Goal: Task Accomplishment & Management: Manage account settings

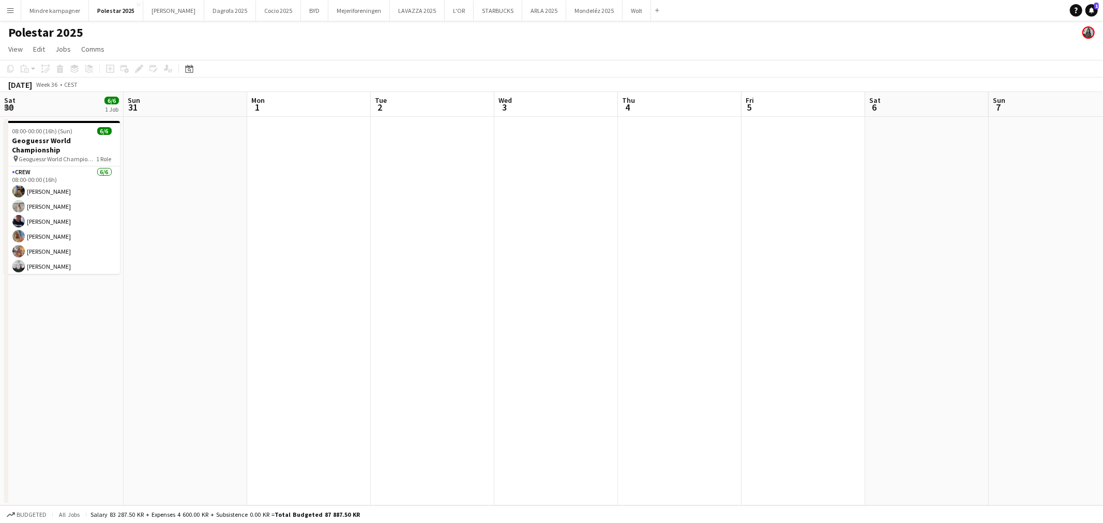
scroll to position [0, 409]
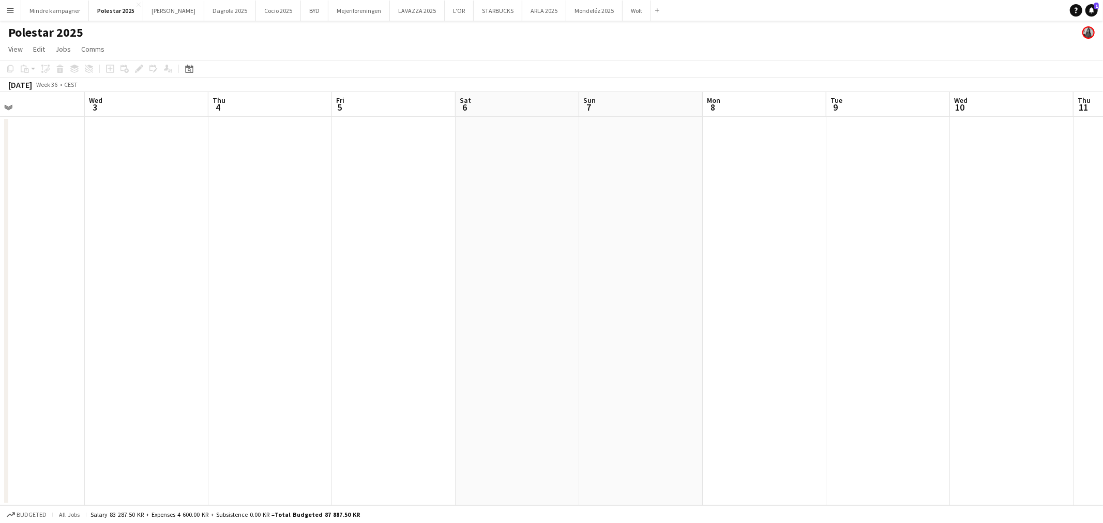
click at [1102, 9] on div "Help Notifications 1" at bounding box center [1086, 10] width 33 height 12
click at [1089, 9] on icon "Notifications" at bounding box center [1091, 10] width 6 height 6
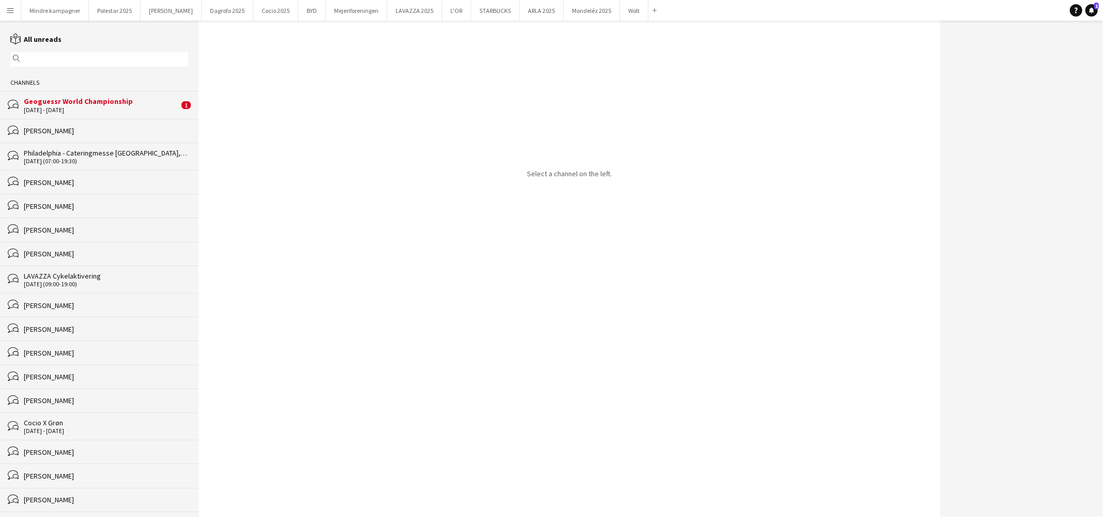
click at [72, 106] on div "Geoguessr World Championship" at bounding box center [101, 101] width 155 height 9
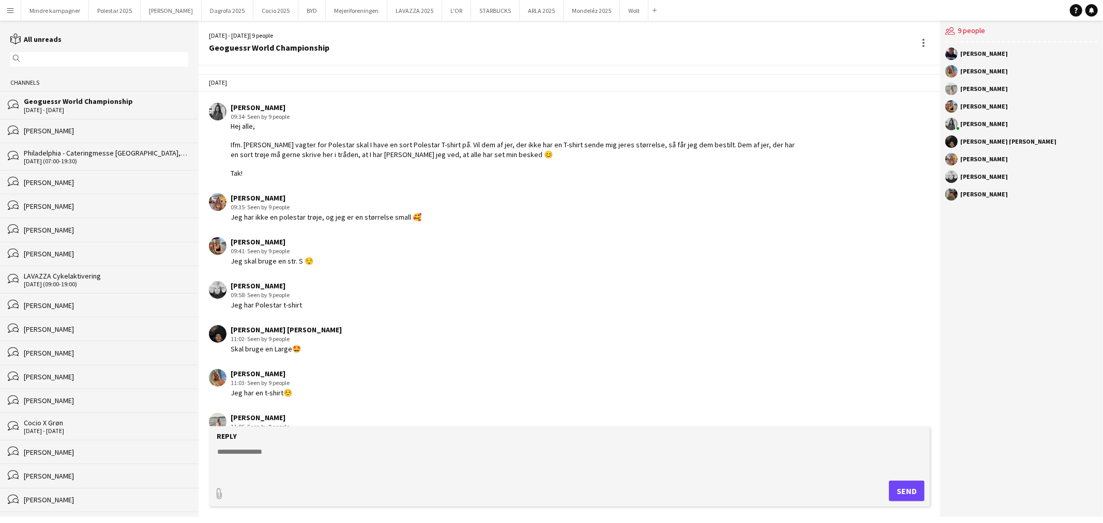
scroll to position [644, 0]
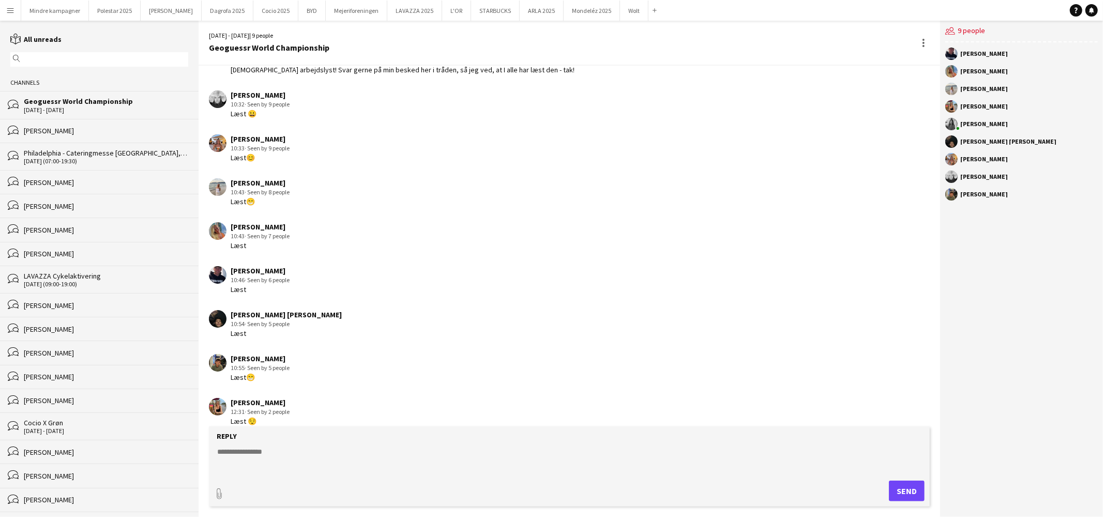
drag, startPoint x: 937, startPoint y: 334, endPoint x: 694, endPoint y: 240, distance: 260.1
click at [99, 5] on button "Polestar 2025 Close" at bounding box center [115, 11] width 52 height 20
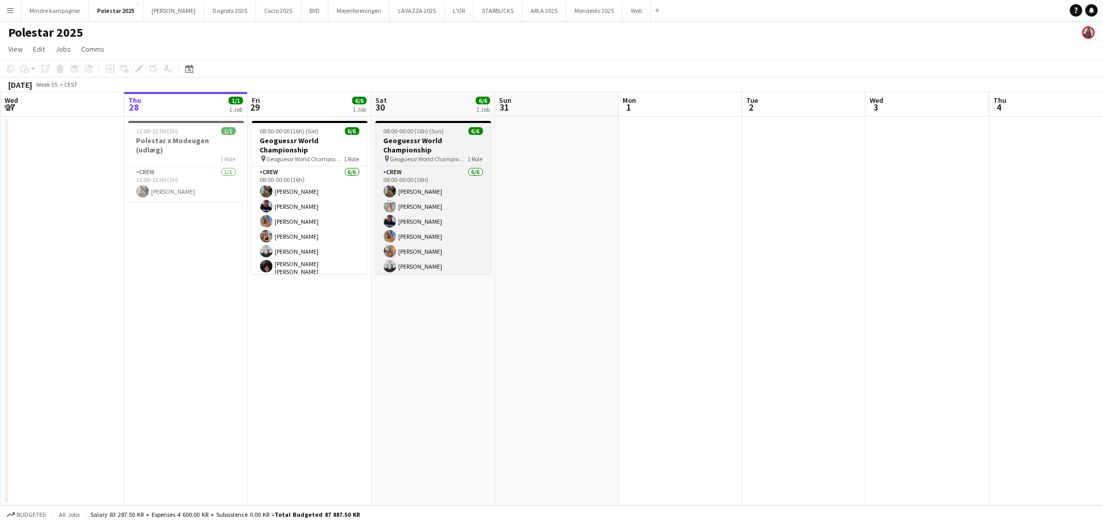
scroll to position [2, 0]
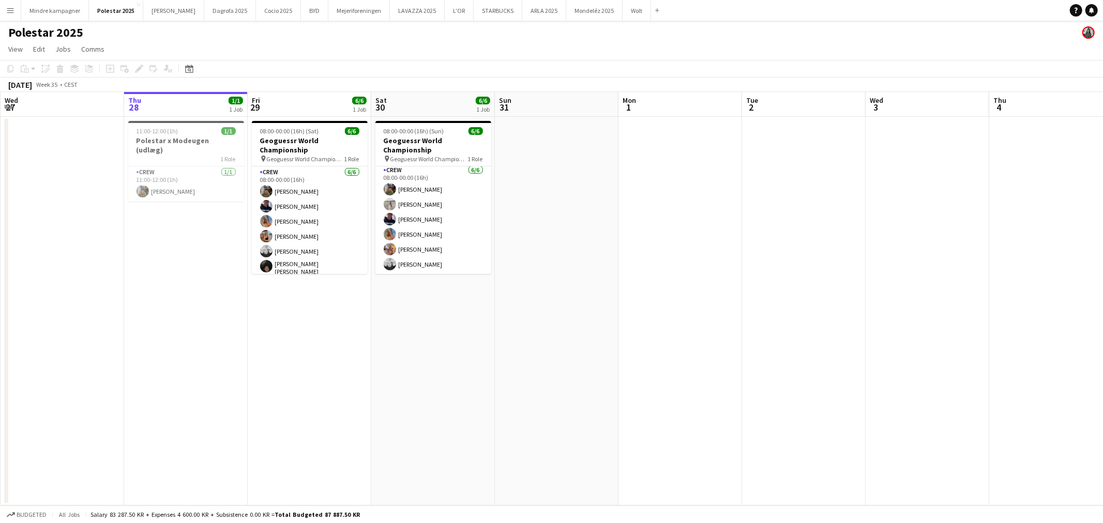
click at [10, 8] on app-icon "Menu" at bounding box center [10, 10] width 8 height 8
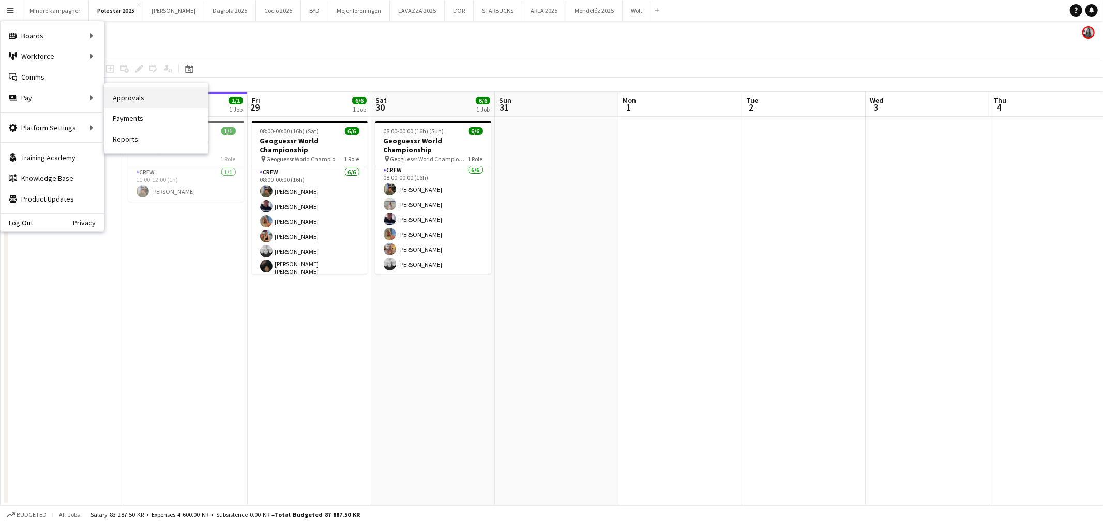
click at [135, 92] on link "Approvals" at bounding box center [155, 97] width 103 height 21
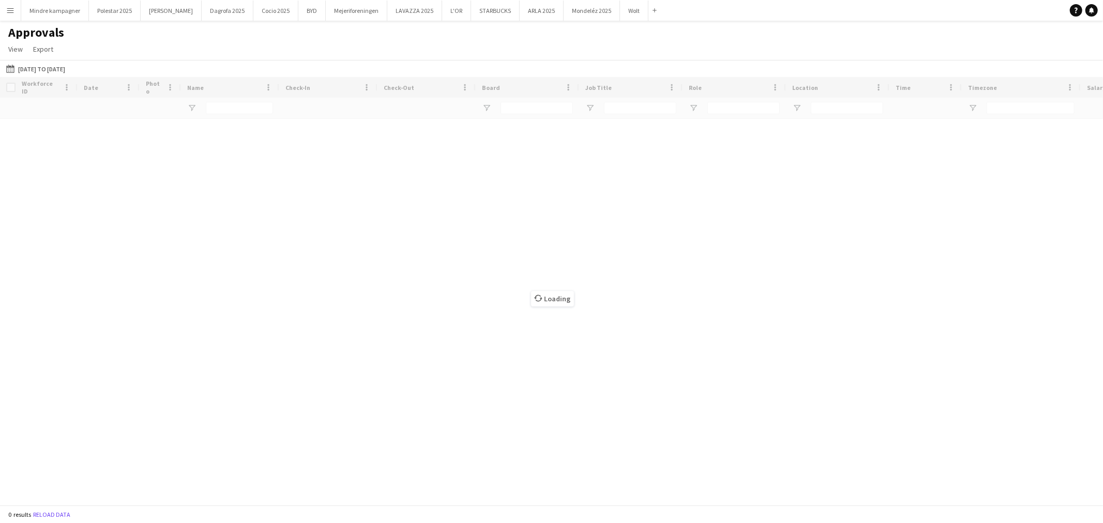
type input "****"
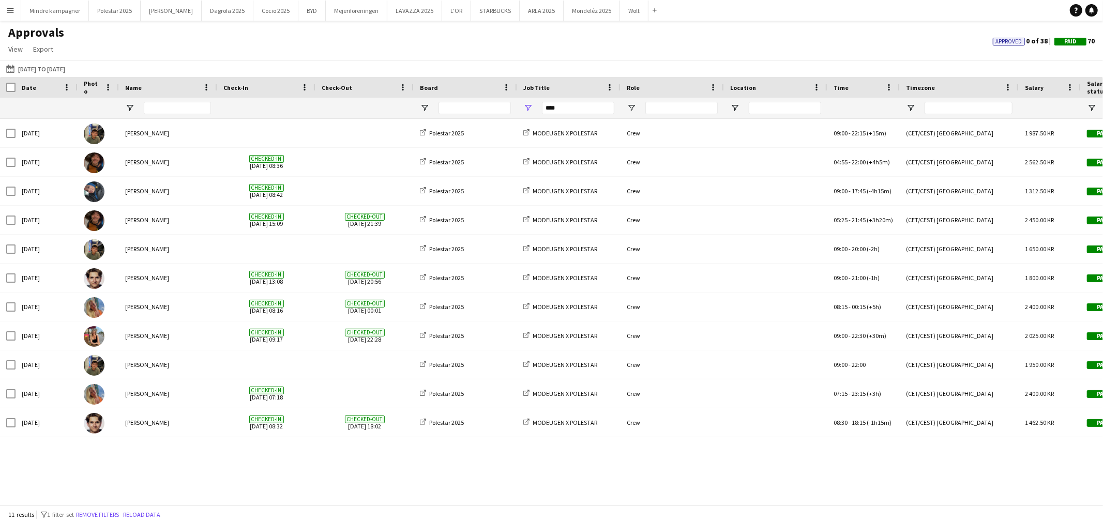
click at [39, 64] on button "14-07-2025 to 17-08-2025 14-07-2025 to 17-08-2025" at bounding box center [35, 69] width 63 height 12
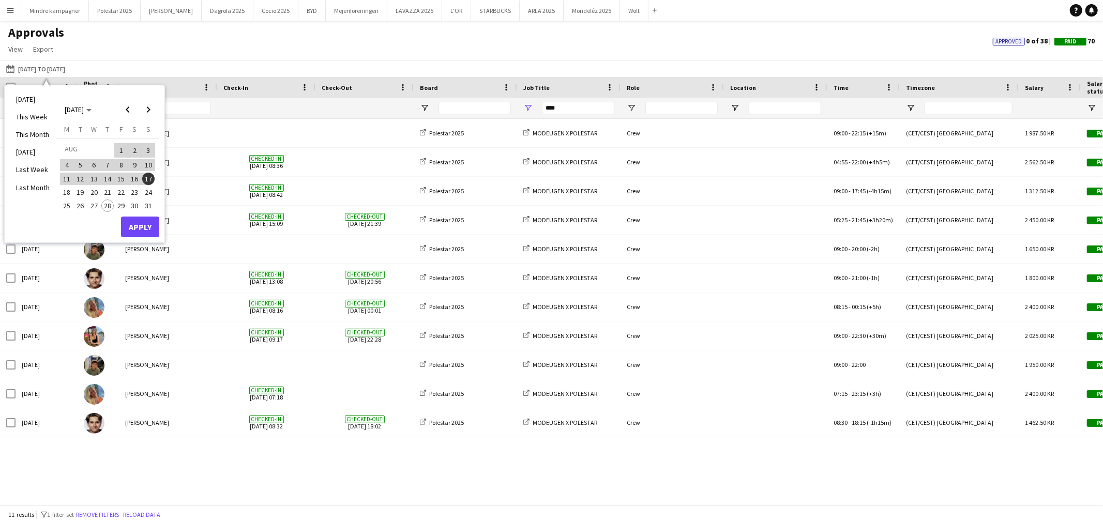
click at [44, 132] on li "This Month" at bounding box center [33, 135] width 46 height 18
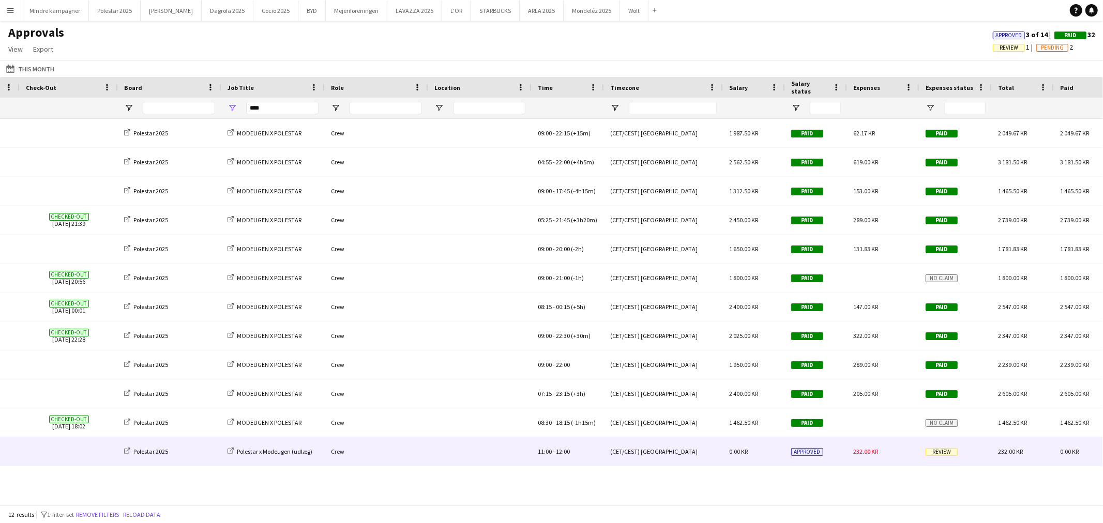
click at [897, 455] on div "232.00 KR" at bounding box center [883, 451] width 72 height 28
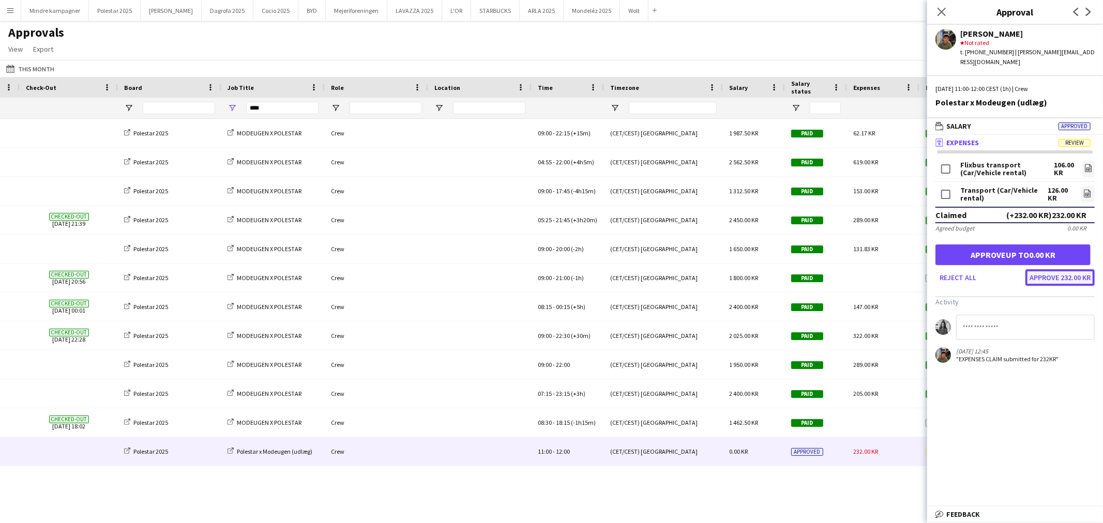
click at [1077, 269] on button "Approve 232.00 KR" at bounding box center [1059, 277] width 69 height 17
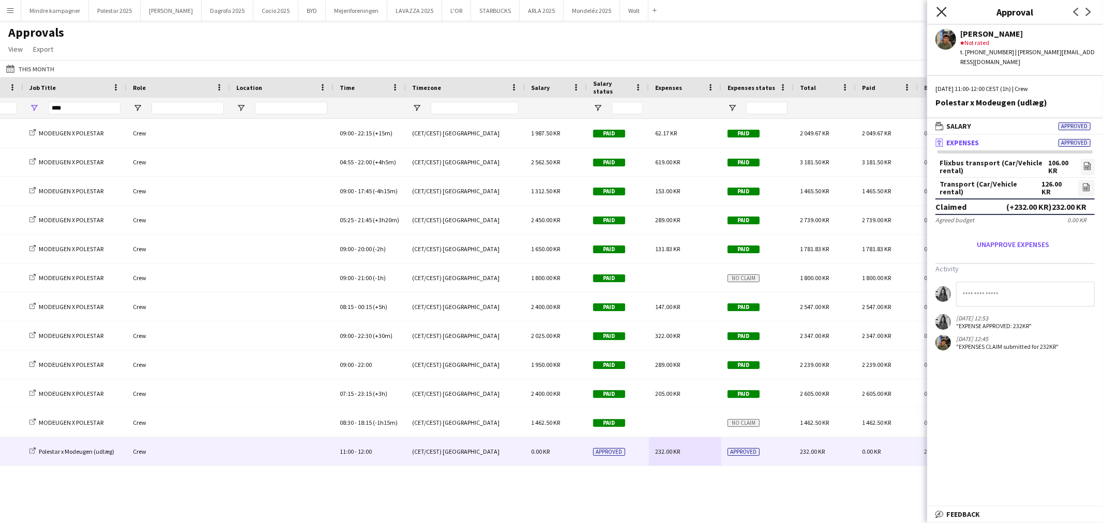
click at [940, 14] on icon "Close pop-in" at bounding box center [941, 12] width 10 height 10
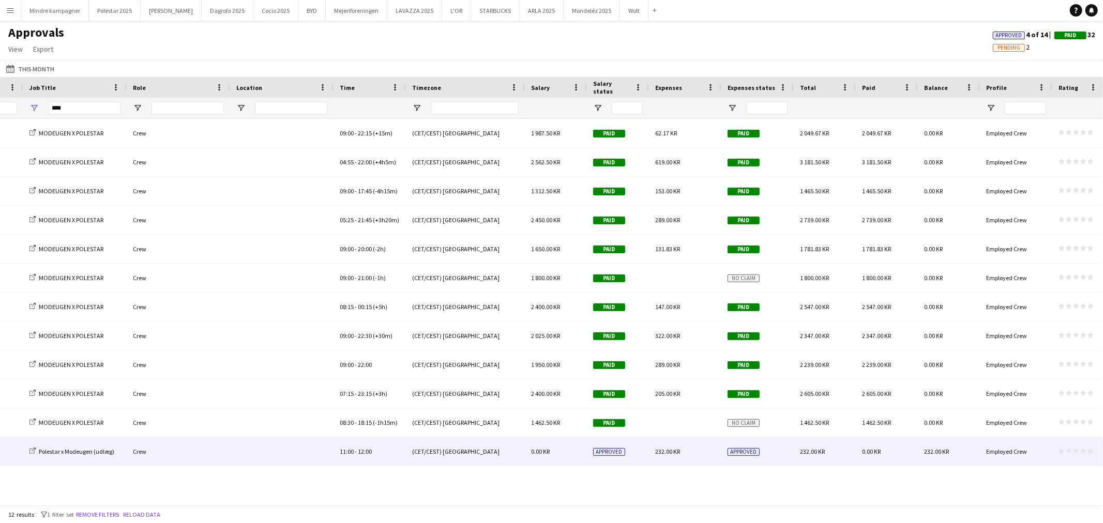
click at [692, 447] on div "232.00 KR" at bounding box center [685, 451] width 72 height 28
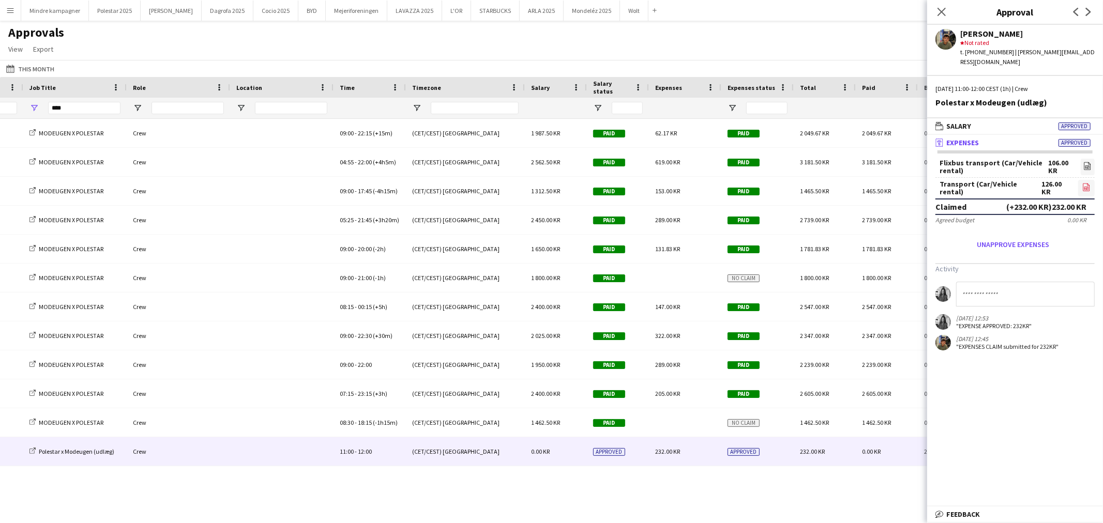
click at [1083, 183] on icon "file-image" at bounding box center [1086, 187] width 8 height 8
click at [939, 14] on icon at bounding box center [941, 12] width 10 height 10
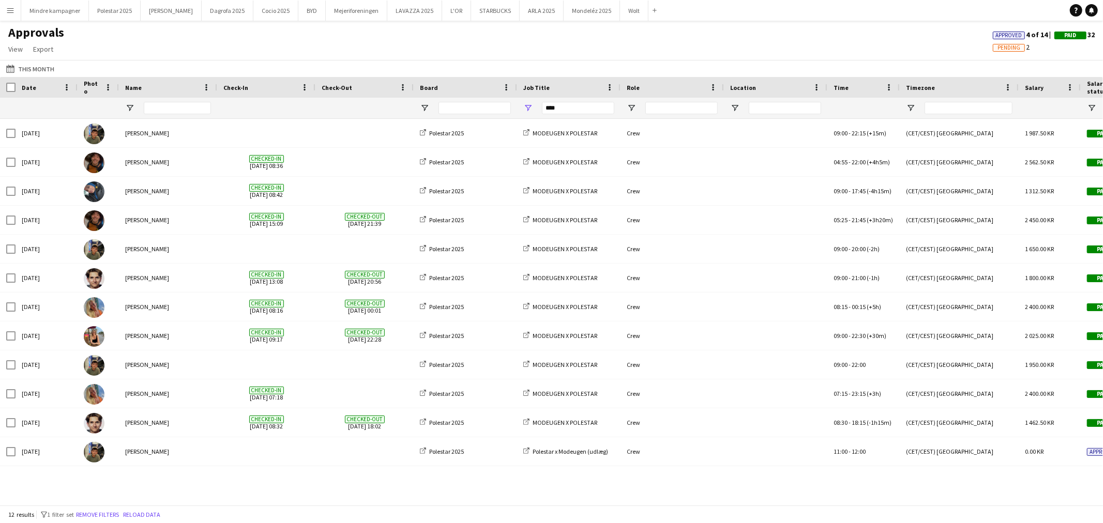
click at [13, 6] on app-icon "Menu" at bounding box center [10, 10] width 8 height 8
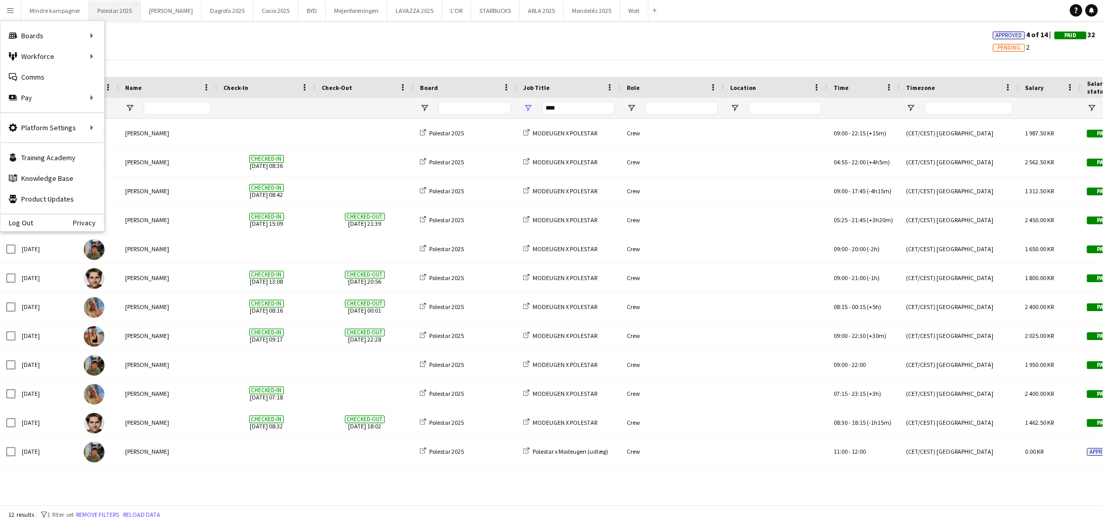
drag, startPoint x: 110, startPoint y: 4, endPoint x: 116, endPoint y: 16, distance: 12.7
click at [110, 4] on button "Polestar 2025 Close" at bounding box center [115, 11] width 52 height 20
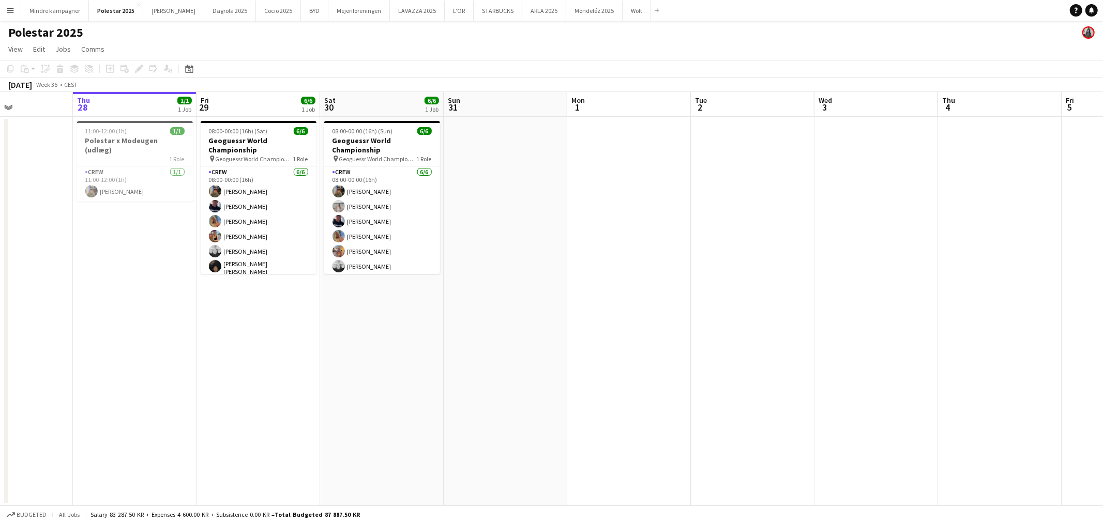
drag, startPoint x: 777, startPoint y: 278, endPoint x: 703, endPoint y: 278, distance: 73.9
click at [703, 278] on app-calendar-viewport "Mon 25 Tue 26 Wed 27 Thu 28 1/1 1 Job Fri 29 6/6 1 Job Sat 30 6/6 1 Job Sun 31 …" at bounding box center [551, 299] width 1103 height 414
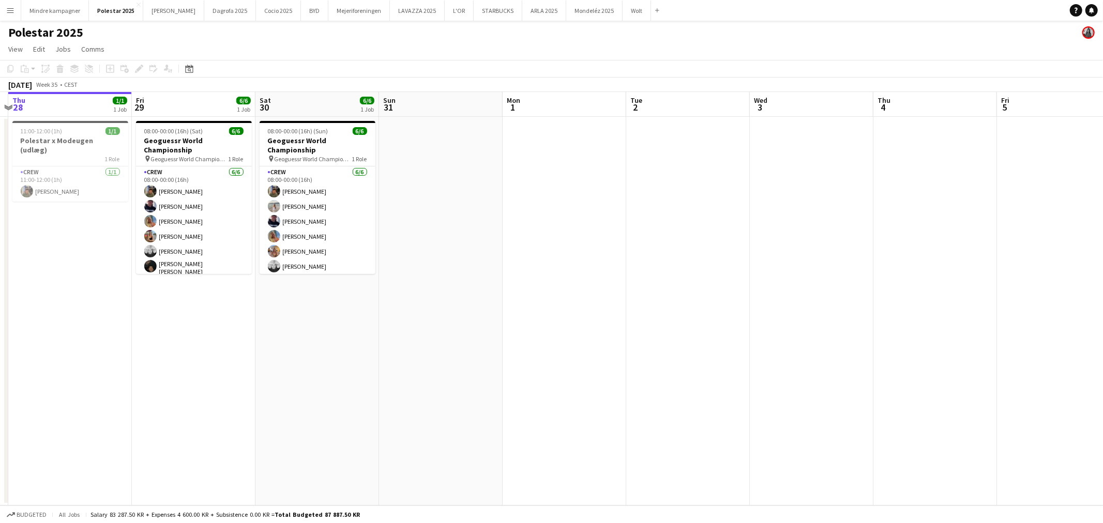
scroll to position [0, 364]
drag, startPoint x: 813, startPoint y: 263, endPoint x: 771, endPoint y: 275, distance: 43.5
click at [771, 275] on app-calendar-viewport "Mon 25 Tue 26 Wed 27 Thu 28 1/1 1 Job Fri 29 6/6 1 Job Sat 30 6/6 1 Job Sun 31 …" at bounding box center [551, 299] width 1103 height 414
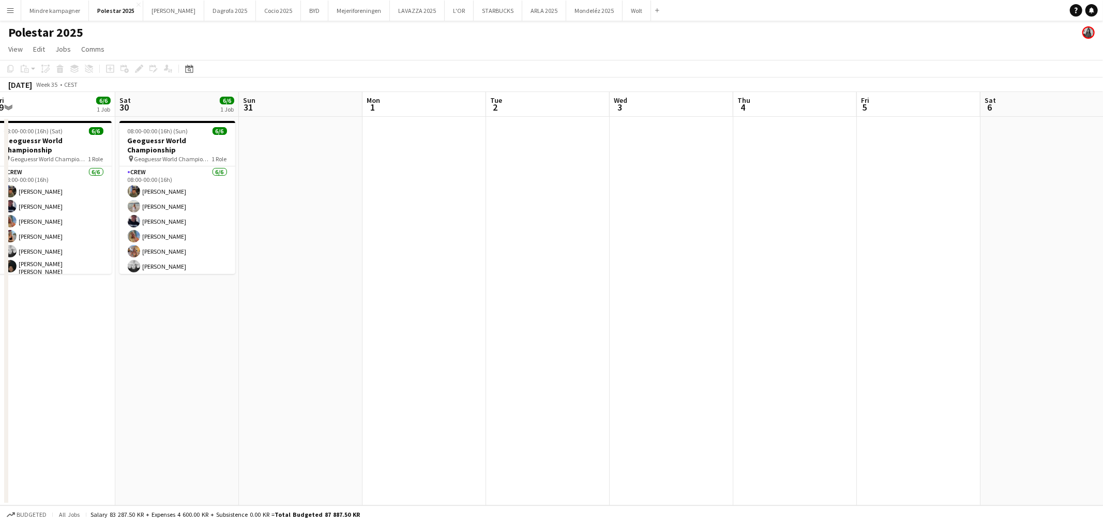
scroll to position [0, 372]
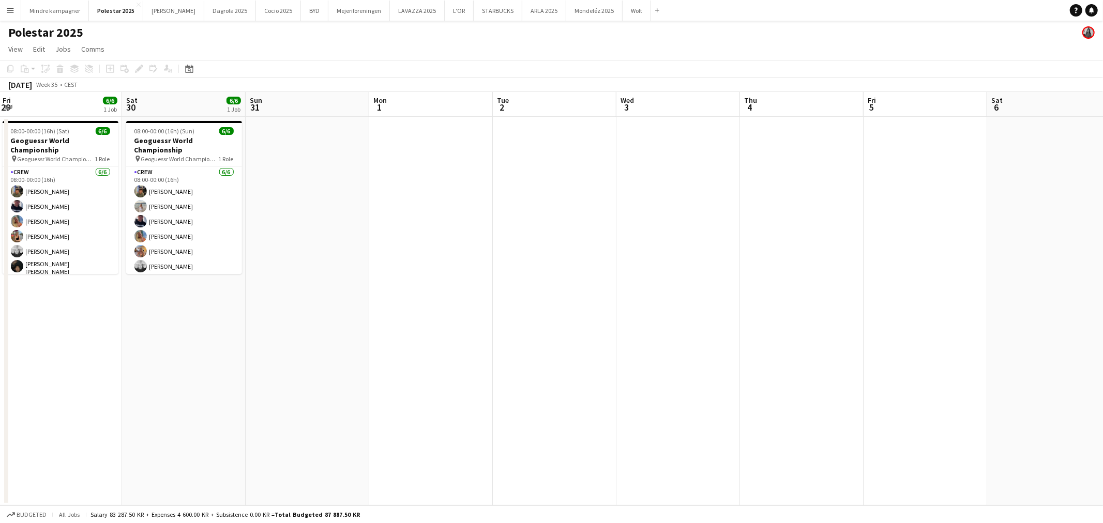
drag, startPoint x: 858, startPoint y: 238, endPoint x: 588, endPoint y: 238, distance: 270.4
click at [588, 238] on app-calendar-viewport "Tue 26 Wed 27 Thu 28 1/1 1 Job Fri 29 6/6 1 Job Sat 30 6/6 1 Job Sun 31 Mon 1 T…" at bounding box center [551, 299] width 1103 height 414
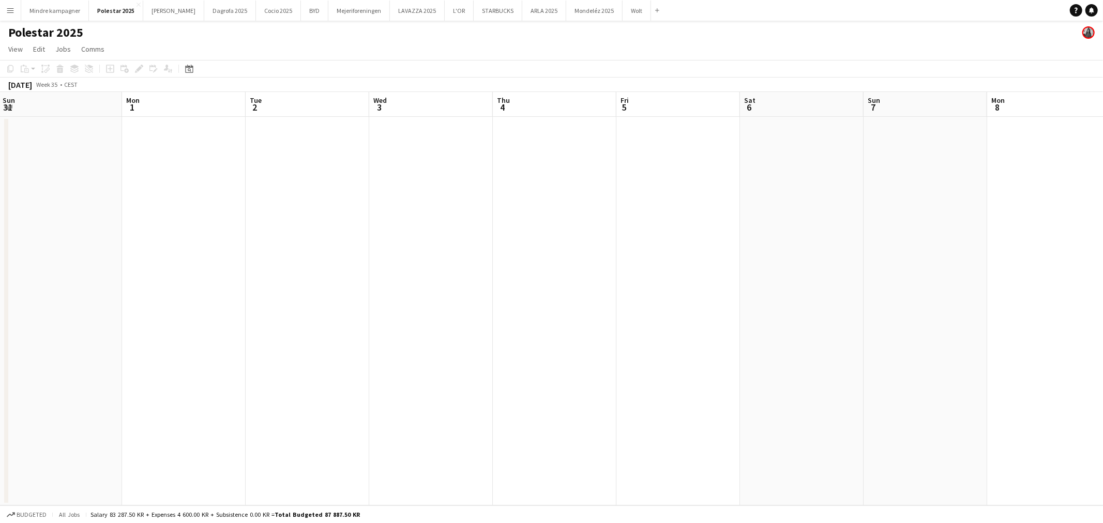
click at [812, 188] on app-date-cell at bounding box center [802, 311] width 124 height 389
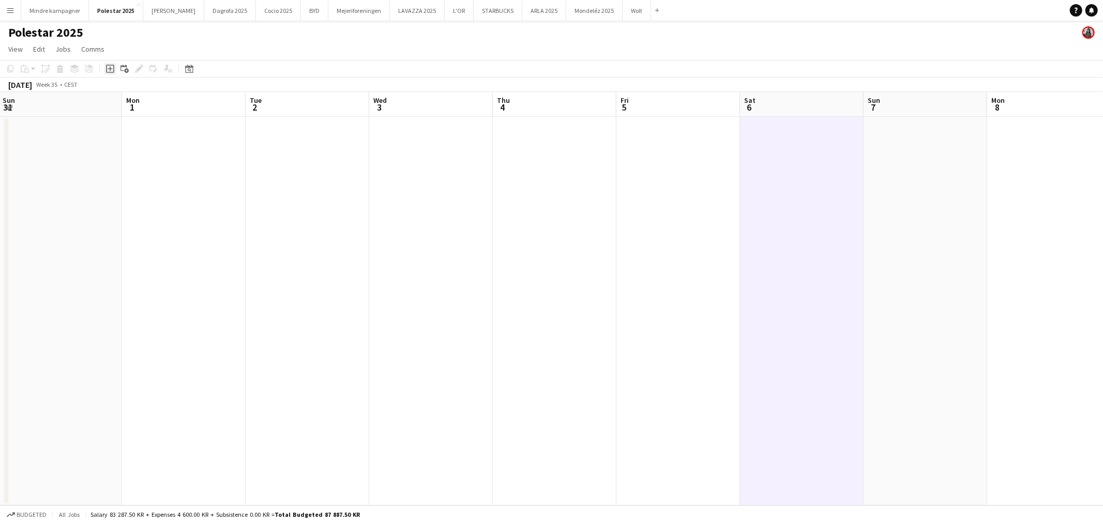
click at [111, 66] on icon "Add job" at bounding box center [110, 69] width 8 height 8
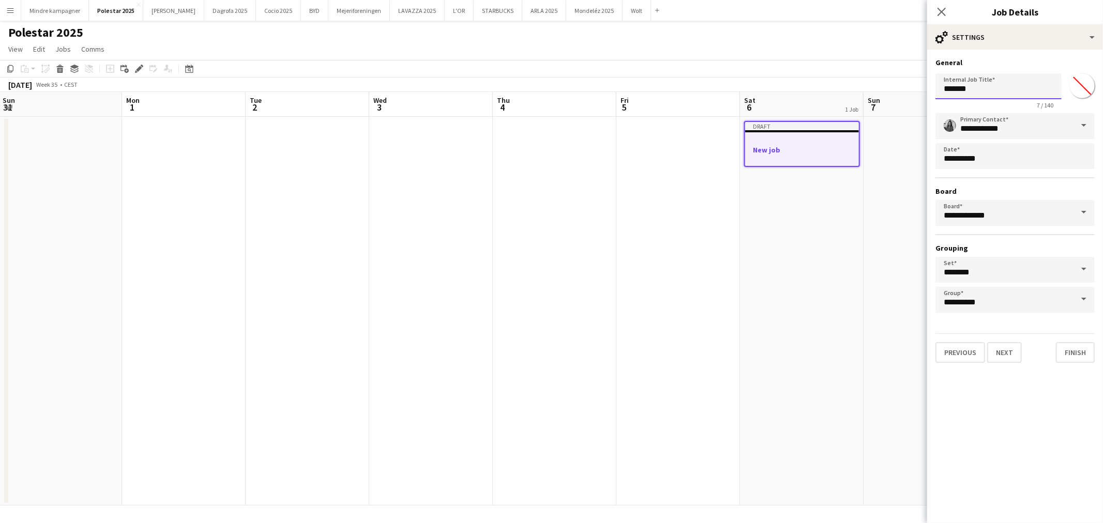
click at [979, 86] on input "*******" at bounding box center [998, 86] width 126 height 26
type input "**********"
click at [996, 349] on button "Next" at bounding box center [1004, 352] width 35 height 21
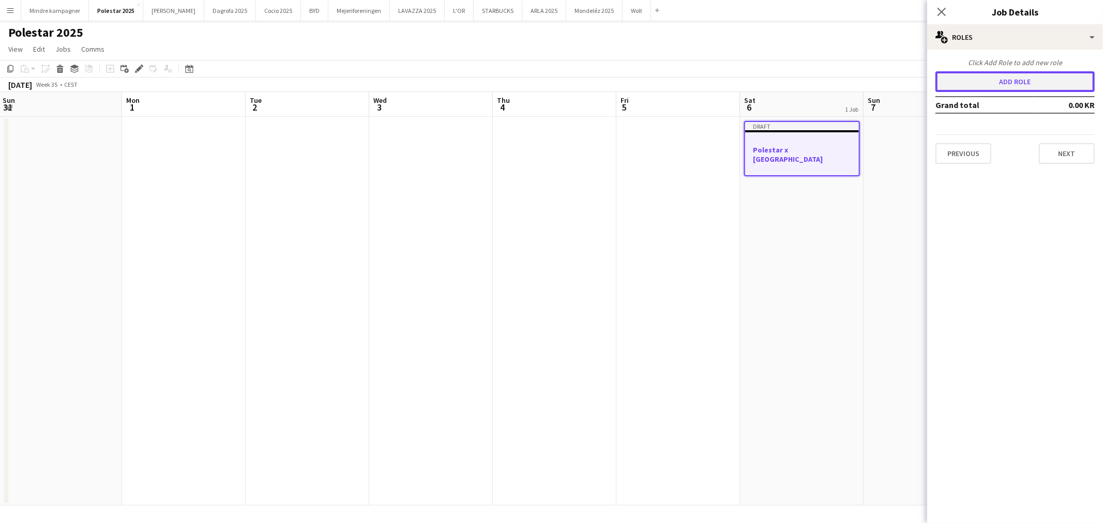
click at [1030, 84] on button "Add role" at bounding box center [1014, 81] width 159 height 21
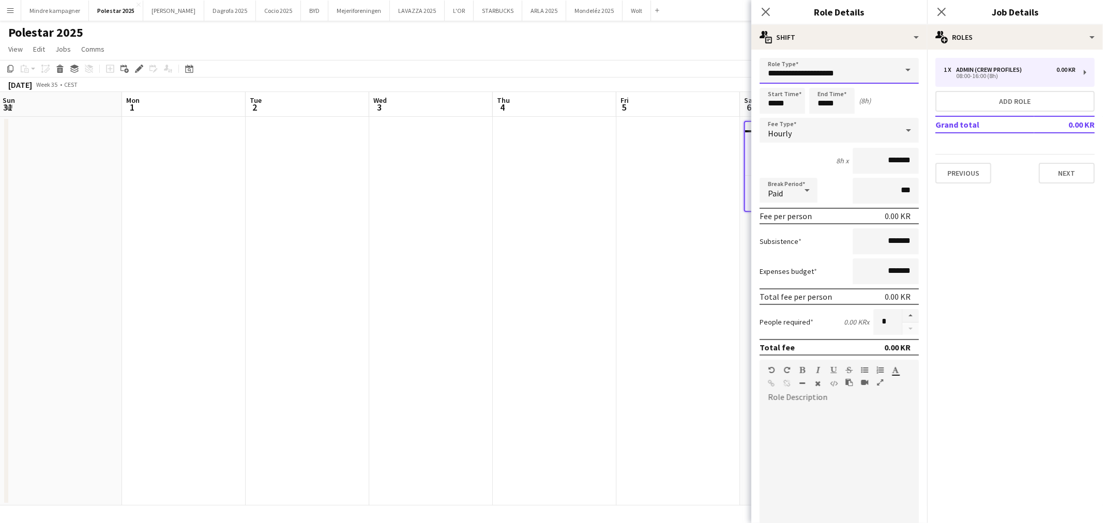
click at [851, 73] on input "**********" at bounding box center [838, 71] width 159 height 26
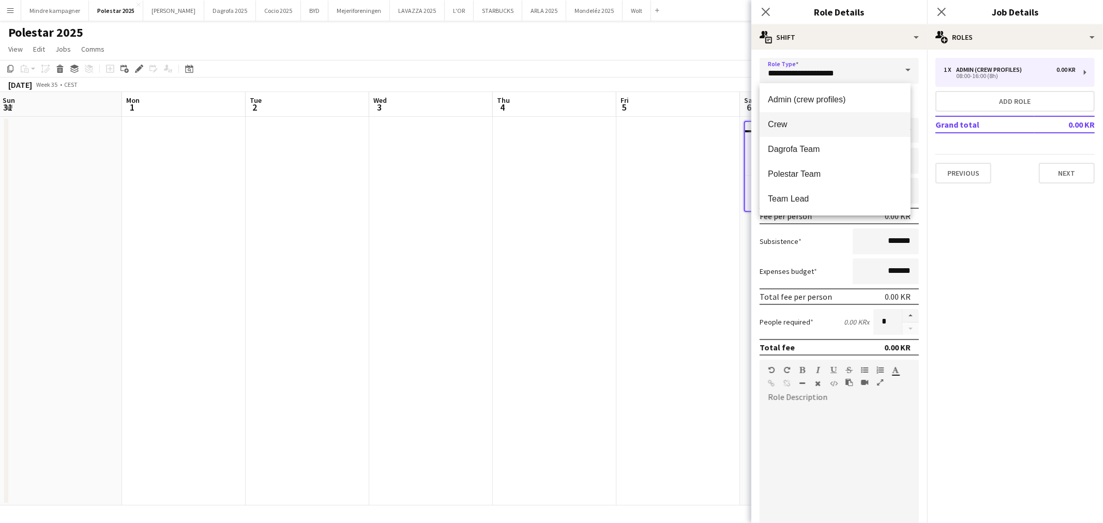
click at [787, 125] on span "Crew" at bounding box center [835, 124] width 134 height 10
type input "****"
type input "*********"
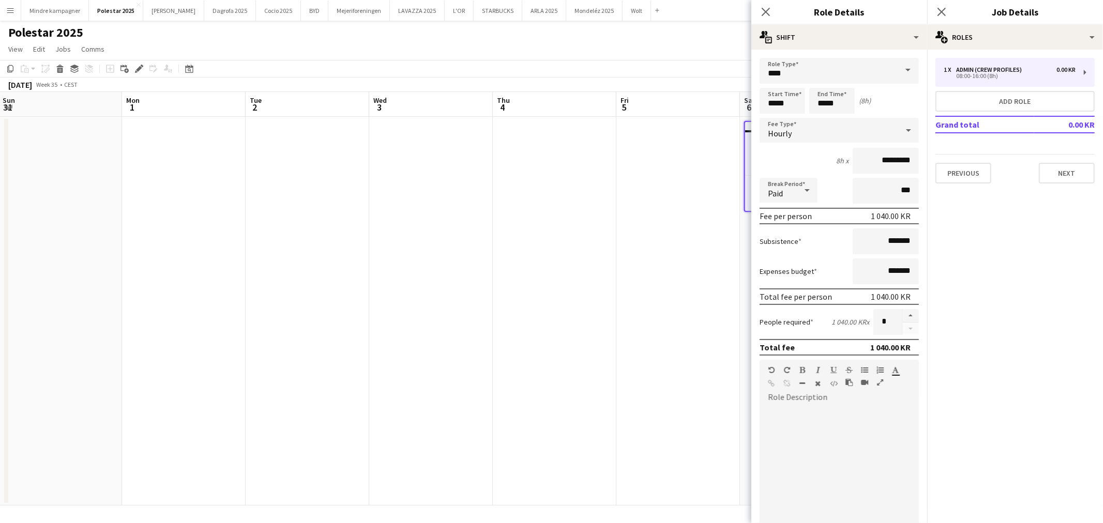
click at [1071, 223] on mat-expansion-panel "pencil3 General details 1 x Admin (crew profiles) 0.00 KR 08:00-16:00 (8h) Add …" at bounding box center [1015, 287] width 176 height 474
click at [787, 106] on input "*****" at bounding box center [781, 101] width 45 height 26
click at [791, 83] on div at bounding box center [792, 83] width 21 height 10
type input "*****"
click at [791, 83] on div at bounding box center [792, 83] width 21 height 10
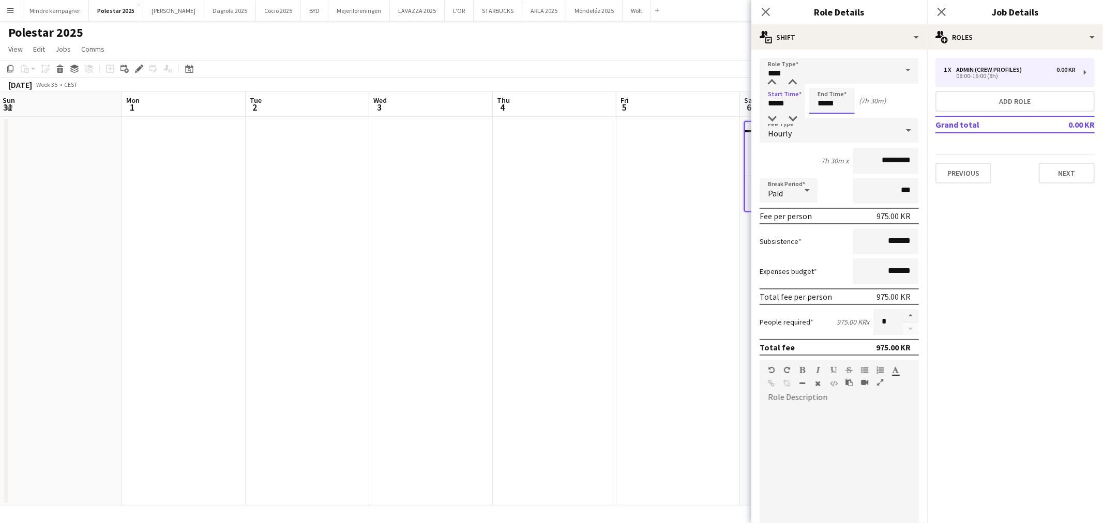
click at [825, 99] on input "*****" at bounding box center [831, 101] width 45 height 26
click at [825, 85] on div at bounding box center [821, 83] width 21 height 10
type input "*****"
click at [825, 83] on div at bounding box center [821, 83] width 21 height 10
click at [795, 415] on div at bounding box center [838, 468] width 159 height 124
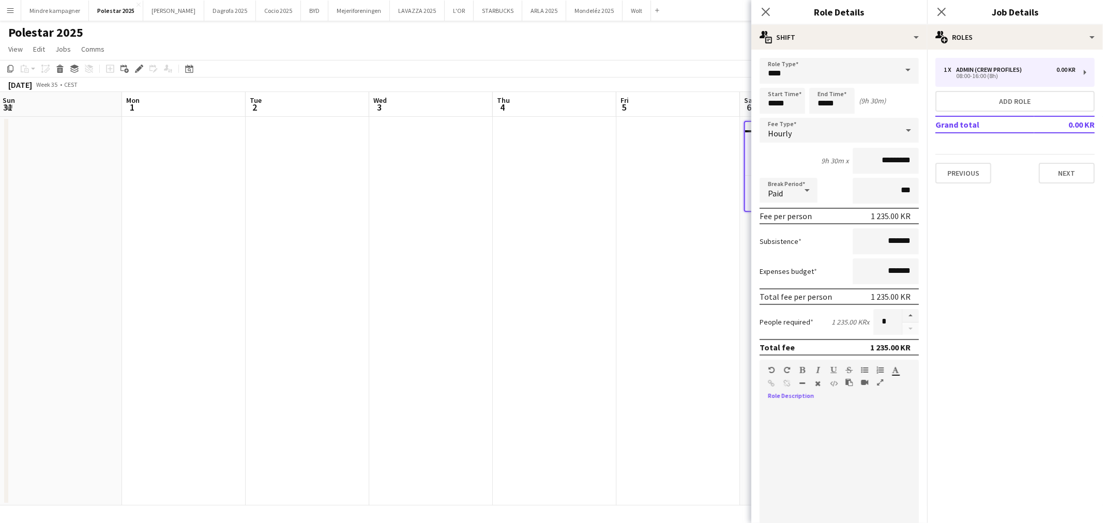
paste div
click at [846, 379] on icon "button" at bounding box center [848, 382] width 7 height 7
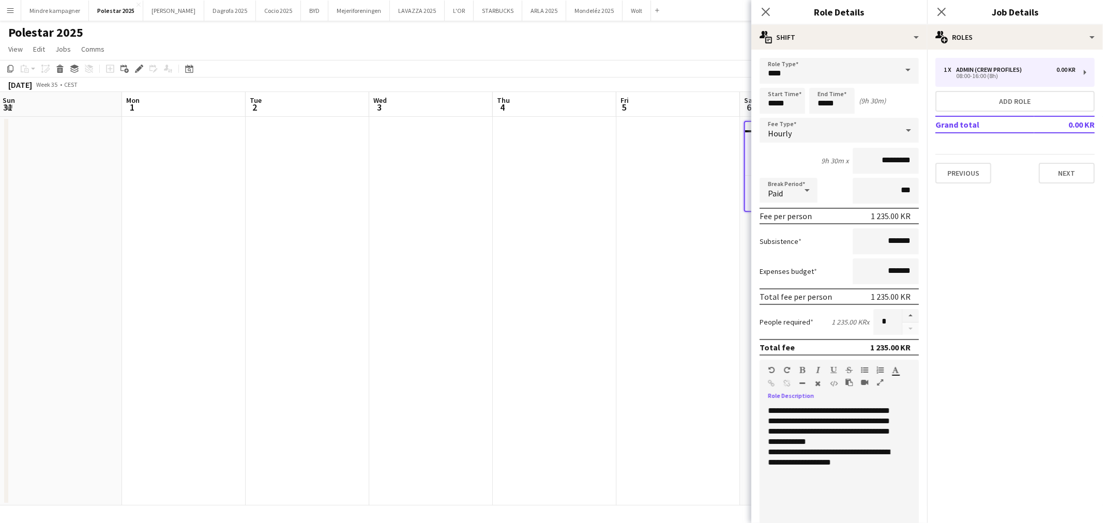
click at [819, 409] on div "**********" at bounding box center [834, 468] width 150 height 124
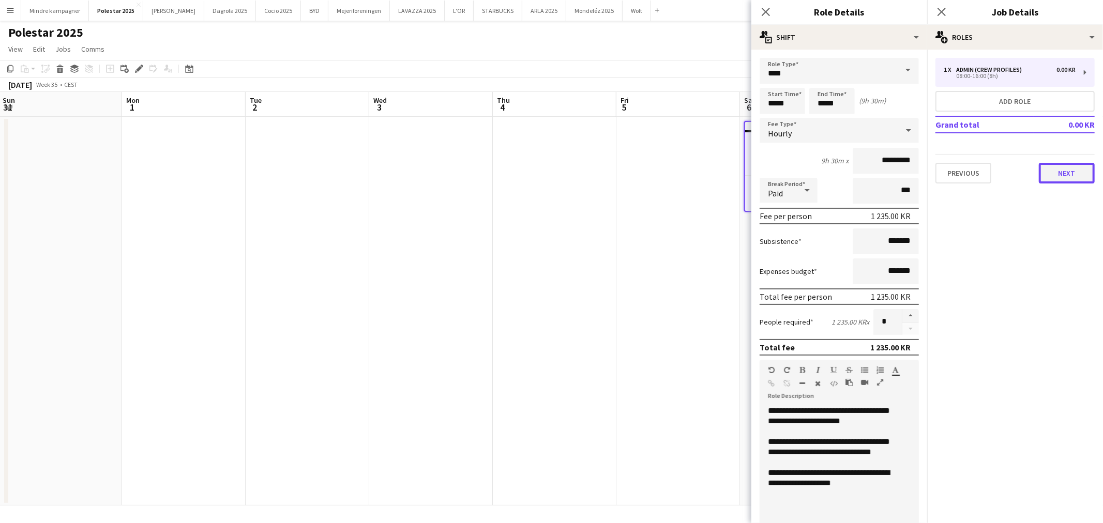
click at [1066, 166] on button "Next" at bounding box center [1067, 173] width 56 height 21
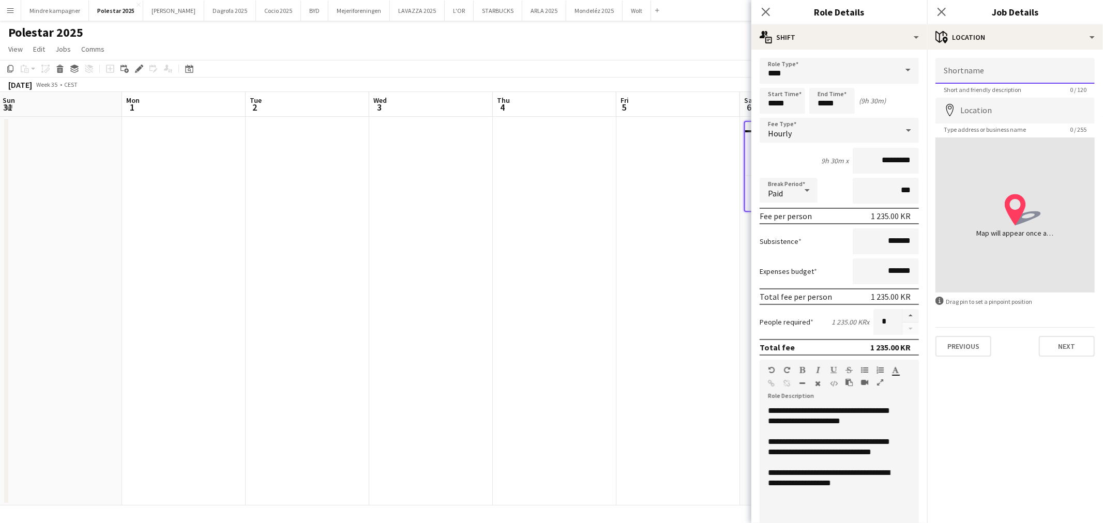
click at [968, 73] on input "Shortname" at bounding box center [1014, 71] width 159 height 26
click at [978, 74] on input "Shortname" at bounding box center [1014, 71] width 159 height 26
paste input "**********"
type input "**********"
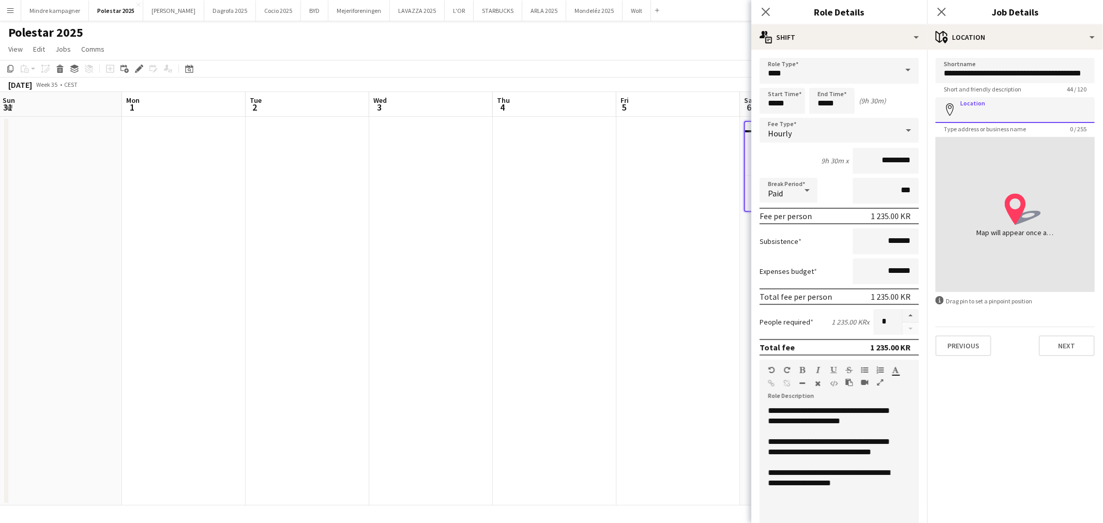
click at [985, 117] on input "Location" at bounding box center [1014, 110] width 159 height 26
type input "**********"
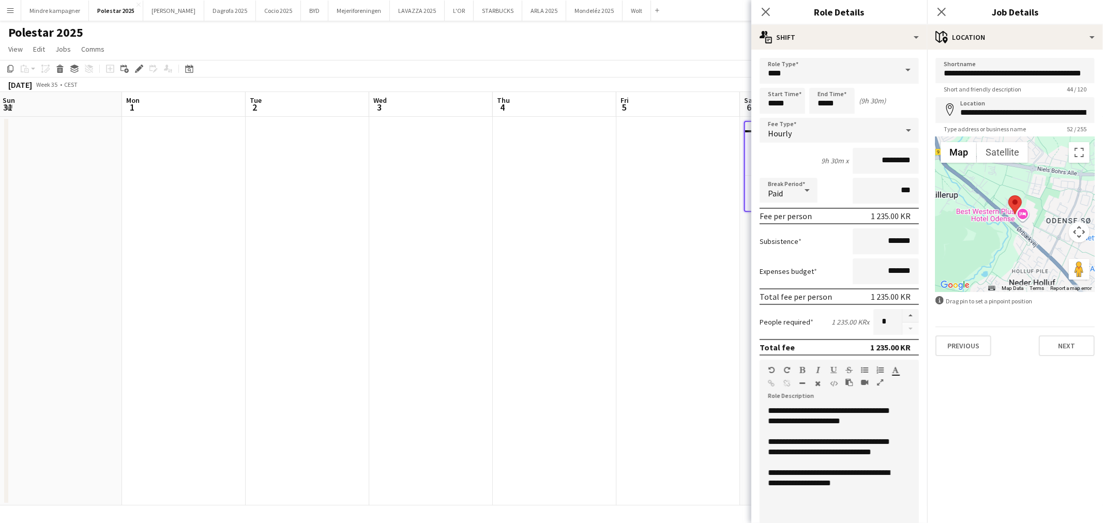
drag, startPoint x: 514, startPoint y: 309, endPoint x: 507, endPoint y: 287, distance: 23.1
click at [514, 308] on app-date-cell at bounding box center [555, 311] width 124 height 389
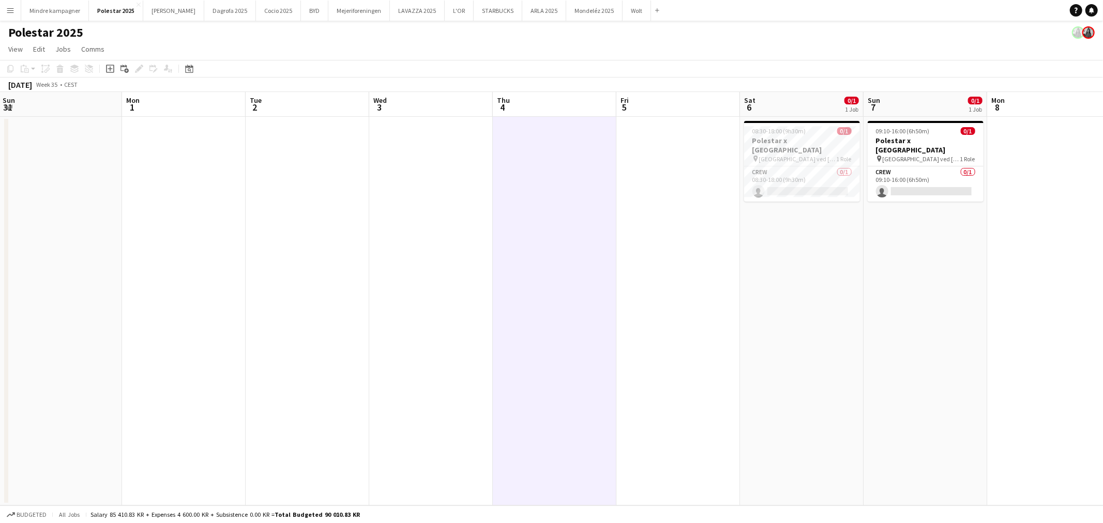
click at [12, 14] on app-icon "Menu" at bounding box center [10, 10] width 8 height 8
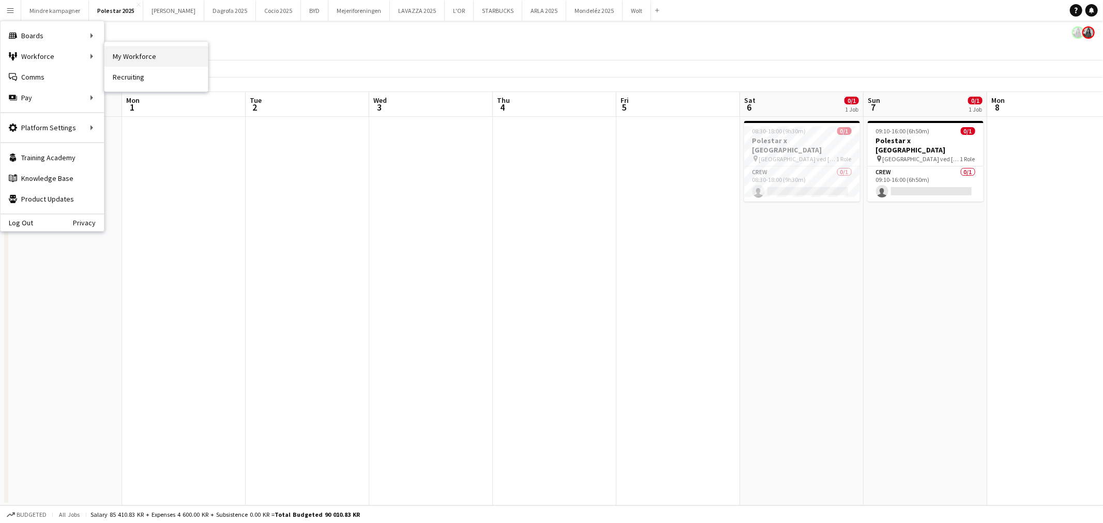
click at [179, 55] on link "My Workforce" at bounding box center [155, 56] width 103 height 21
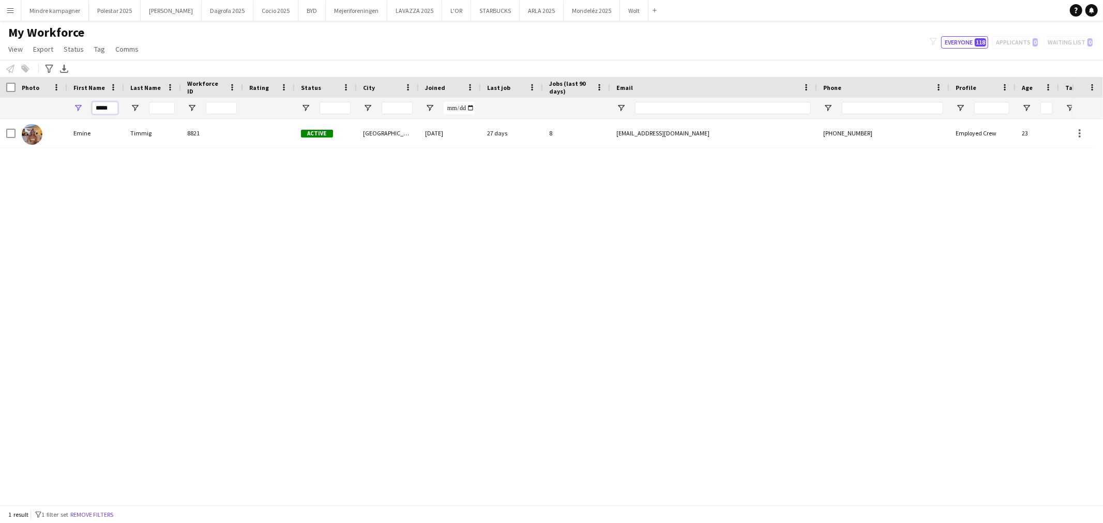
click at [112, 106] on input "*****" at bounding box center [105, 108] width 26 height 12
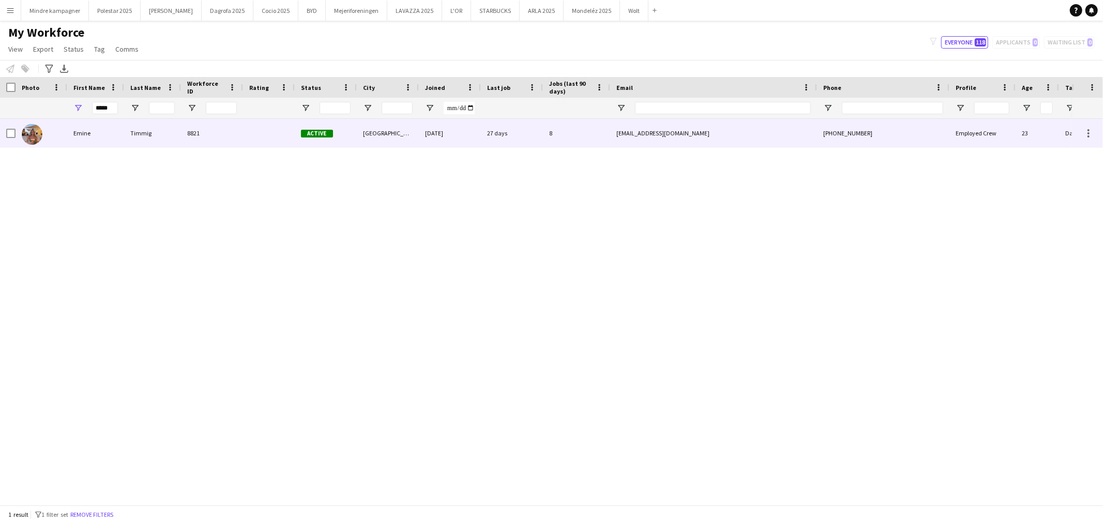
click at [110, 138] on div "Emine" at bounding box center [95, 133] width 57 height 28
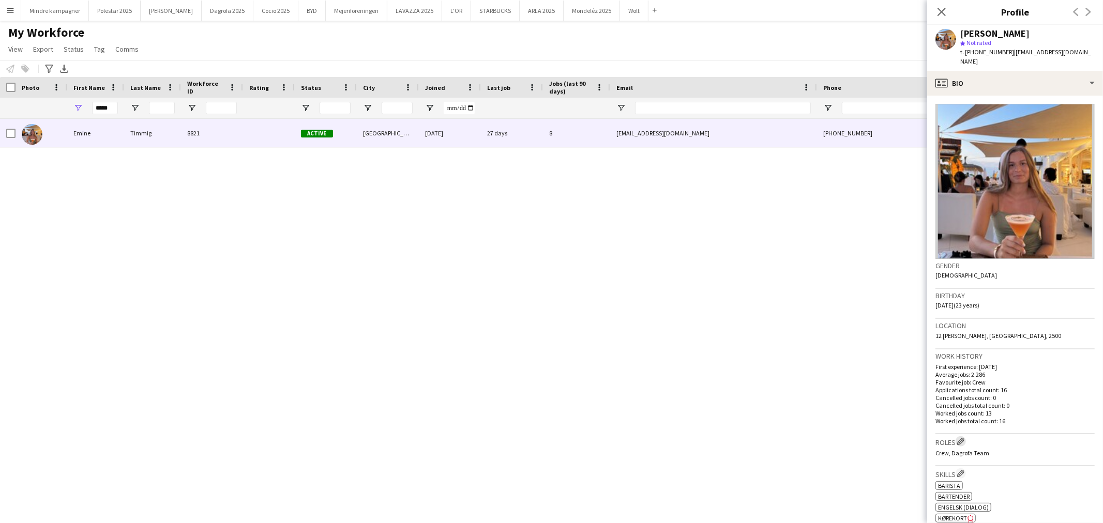
click at [964, 438] on app-icon "Edit crew company roles" at bounding box center [960, 441] width 7 height 7
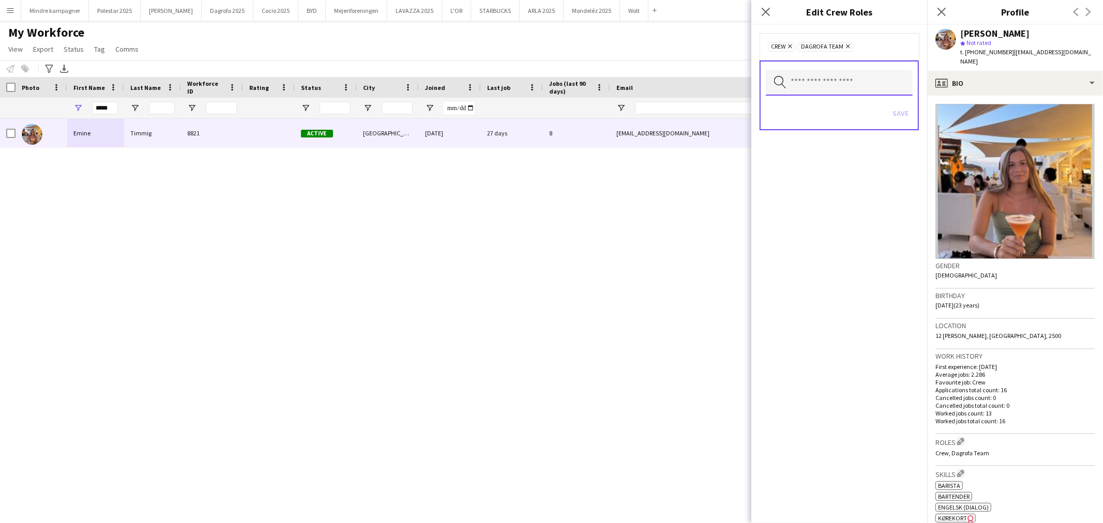
click at [829, 91] on input "text" at bounding box center [839, 83] width 147 height 26
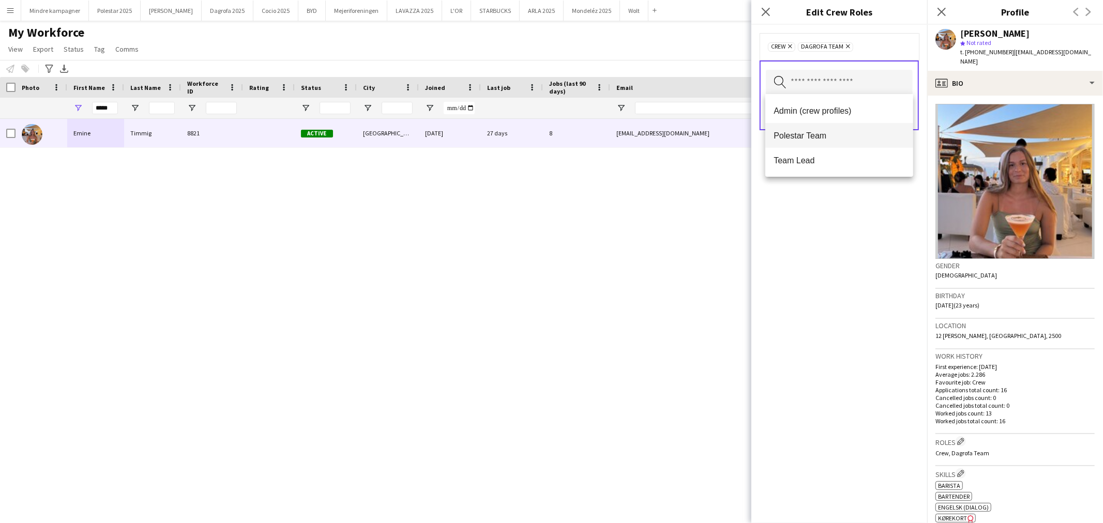
click at [805, 136] on span "Polestar Team" at bounding box center [838, 136] width 131 height 10
click at [833, 218] on div "Crew Remove Dagrofa Team Remove Polestar Team Remove Search by role type Save" at bounding box center [839, 274] width 176 height 498
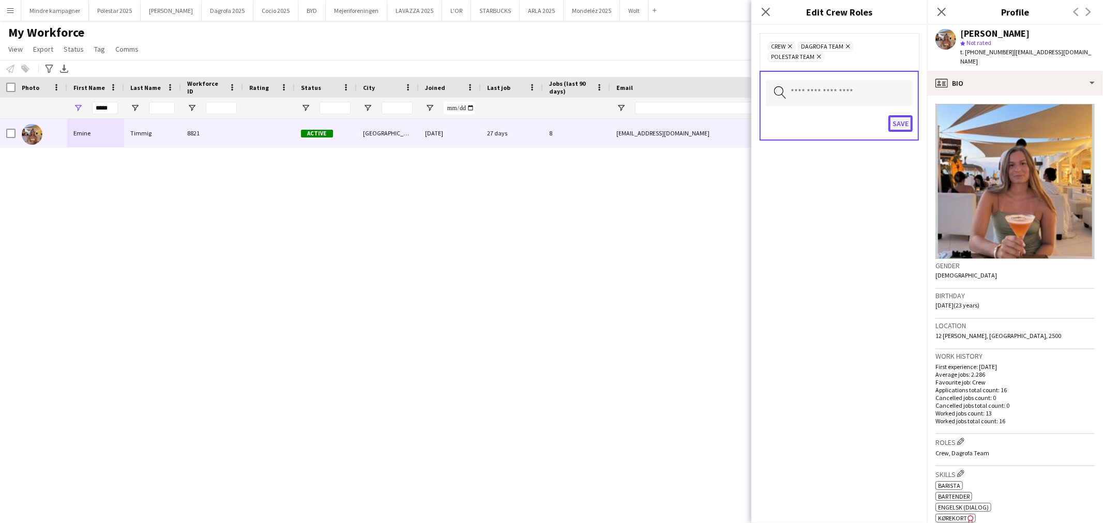
click at [900, 115] on button "Save" at bounding box center [900, 123] width 24 height 17
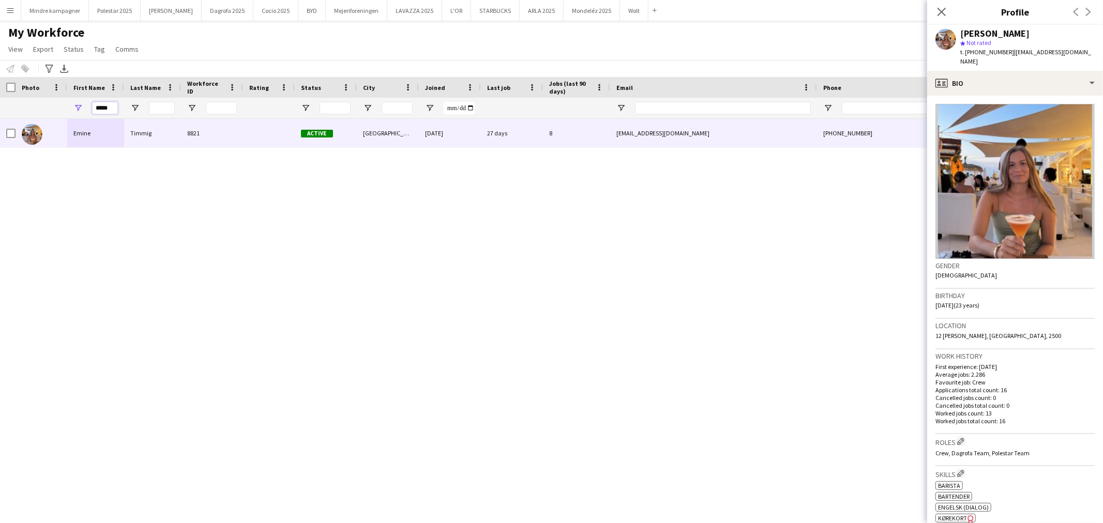
click at [113, 109] on input "*****" at bounding box center [105, 108] width 26 height 12
click at [112, 109] on input "*****" at bounding box center [105, 108] width 26 height 12
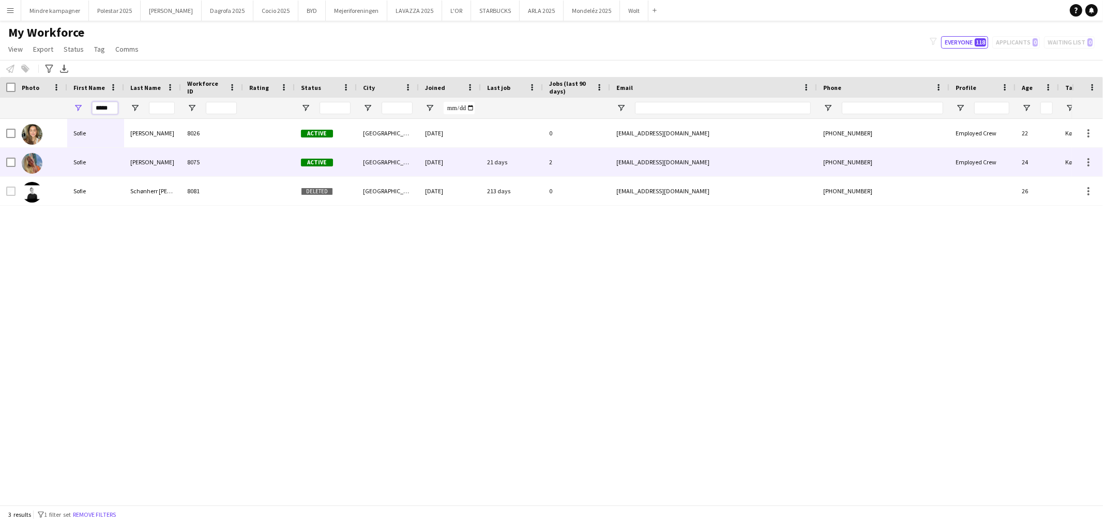
type input "*****"
click at [102, 163] on div "Sofie" at bounding box center [95, 162] width 57 height 28
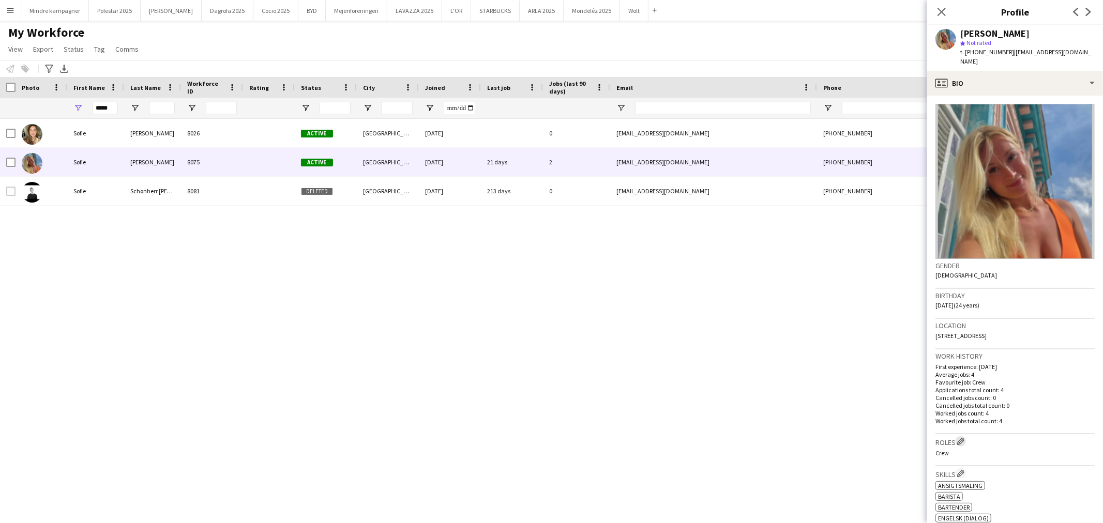
click at [958, 438] on app-icon "Edit crew company roles" at bounding box center [960, 441] width 7 height 7
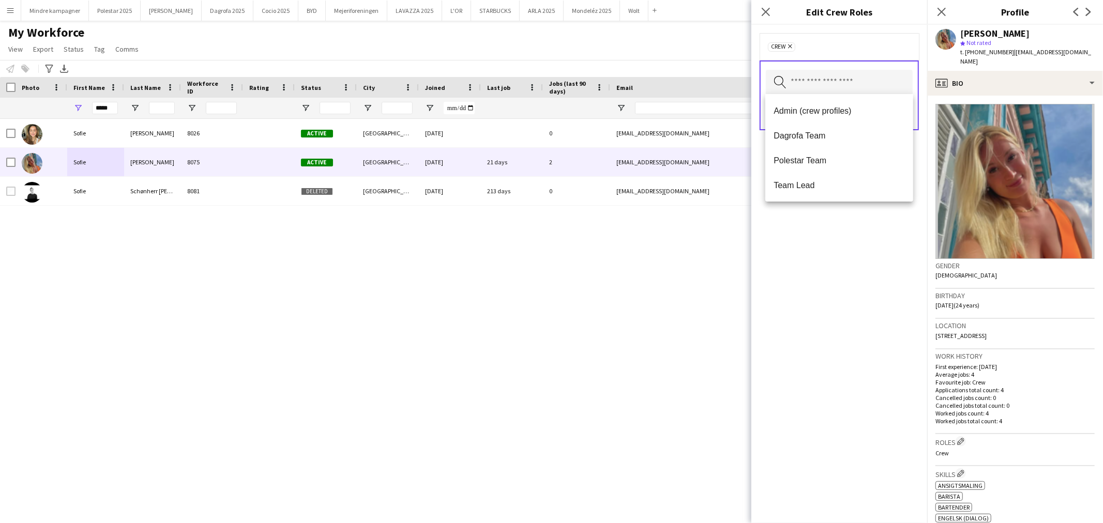
click at [839, 84] on input "text" at bounding box center [839, 83] width 147 height 26
click at [795, 164] on span "Polestar Team" at bounding box center [838, 161] width 131 height 10
drag, startPoint x: 829, startPoint y: 255, endPoint x: 875, endPoint y: 146, distance: 118.2
click at [830, 249] on div "Crew Remove Polestar Team Remove Search by role type Save" at bounding box center [839, 274] width 176 height 498
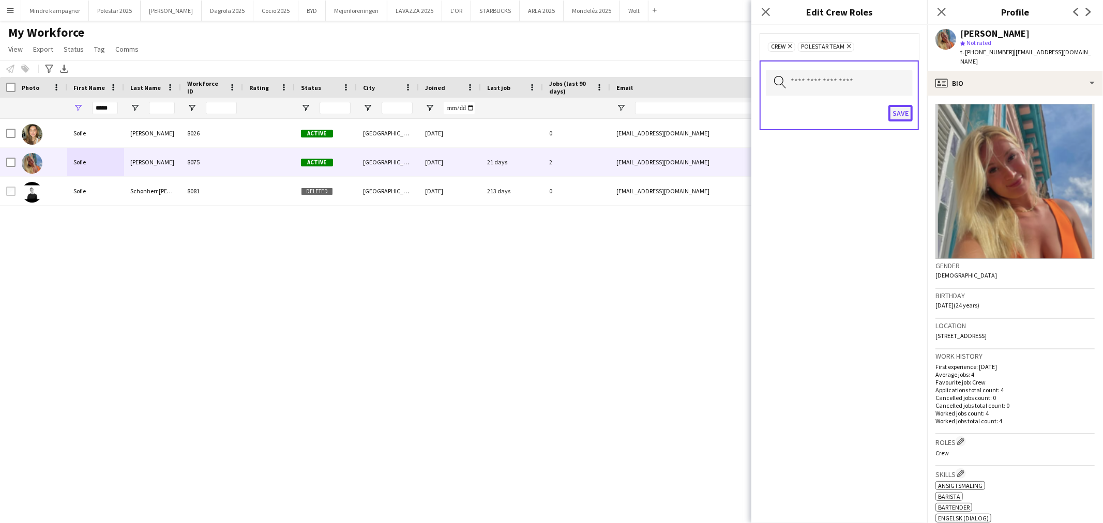
click at [898, 110] on button "Save" at bounding box center [900, 113] width 24 height 17
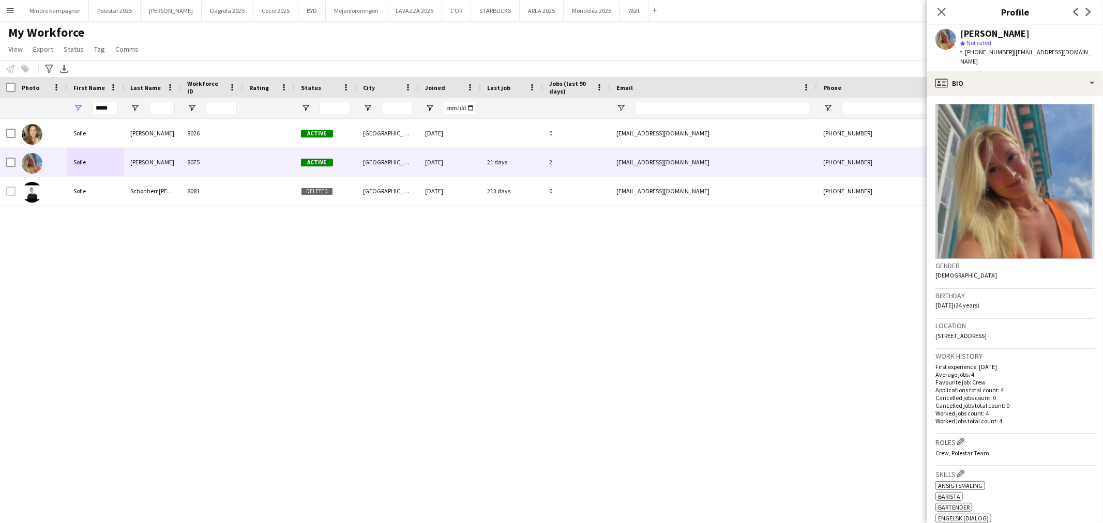
click at [508, 371] on div "Sofie Contreras Hegnby 8026 Active København 22-01-2025 0 sofie03hegnby@gmail.c…" at bounding box center [536, 307] width 1072 height 377
click at [102, 104] on input "*****" at bounding box center [105, 108] width 26 height 12
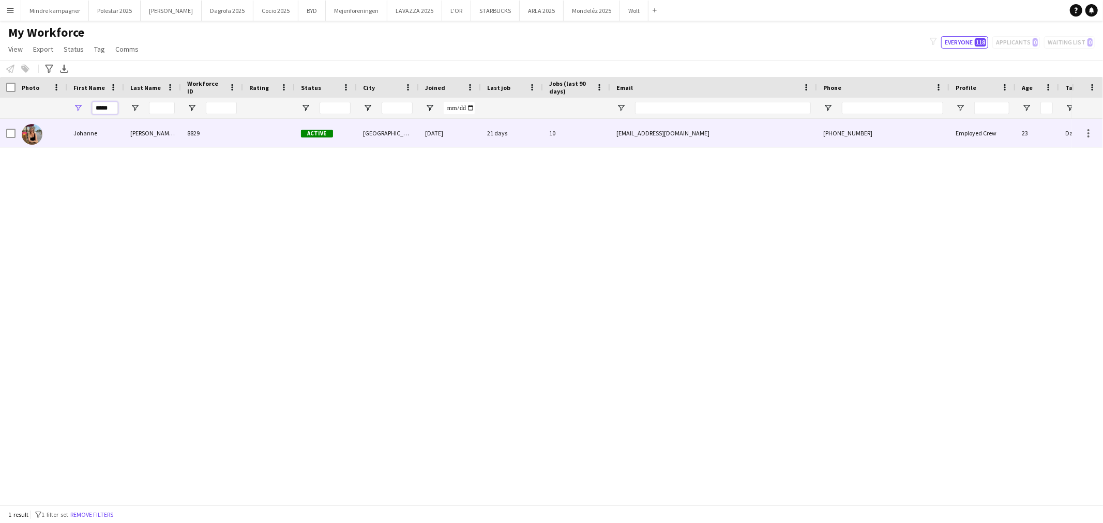
type input "*****"
click at [102, 121] on div "Johanne" at bounding box center [95, 133] width 57 height 28
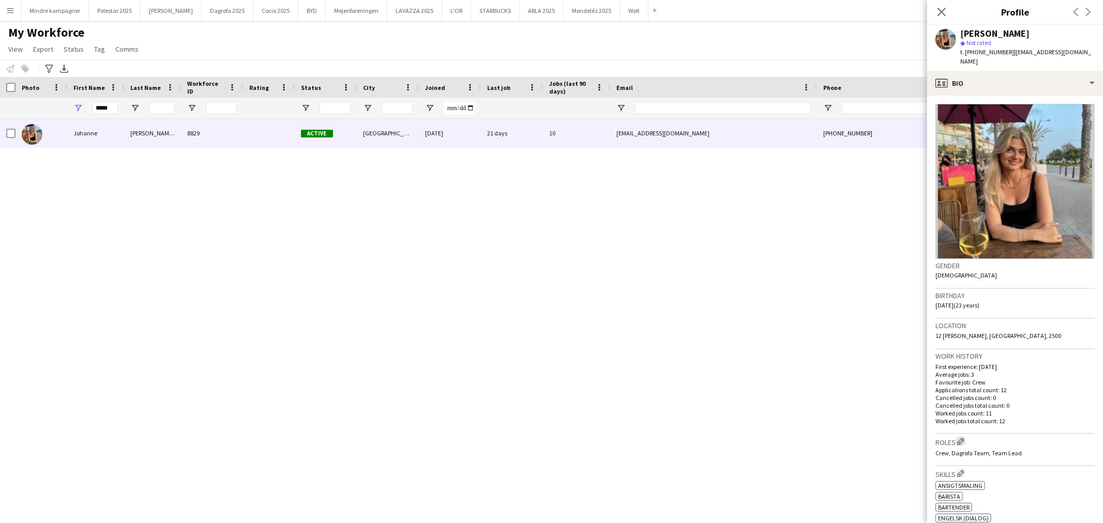
click at [958, 438] on app-icon "Edit crew company roles" at bounding box center [960, 441] width 7 height 7
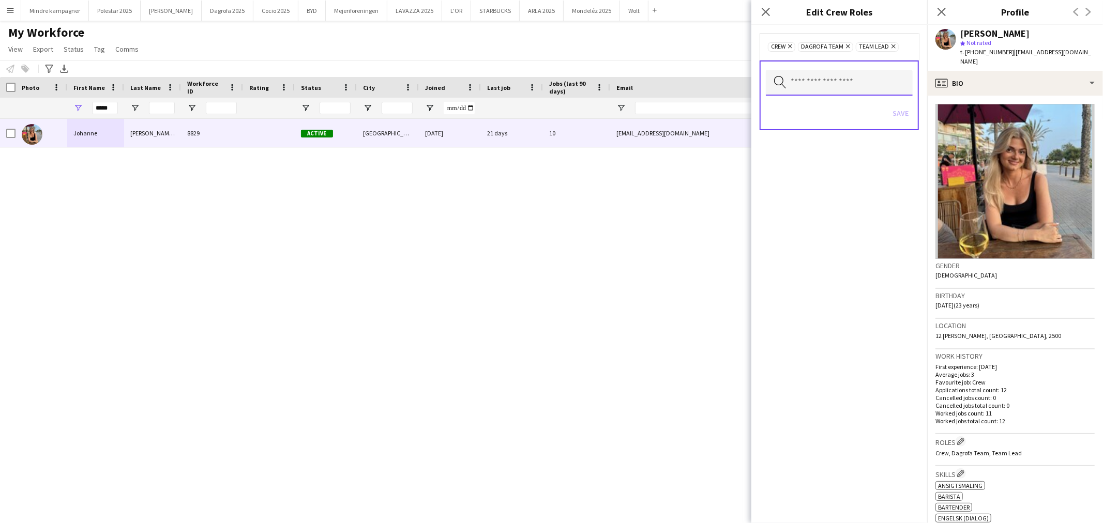
click at [830, 84] on input "text" at bounding box center [839, 83] width 147 height 26
click at [814, 126] on mat-option "Polestar Team" at bounding box center [839, 135] width 148 height 25
click at [843, 201] on div "Crew Remove Dagrofa Team Remove Polestar Team Remove Team Lead Remove Search by…" at bounding box center [839, 274] width 176 height 498
click at [910, 126] on button "Save" at bounding box center [900, 123] width 24 height 17
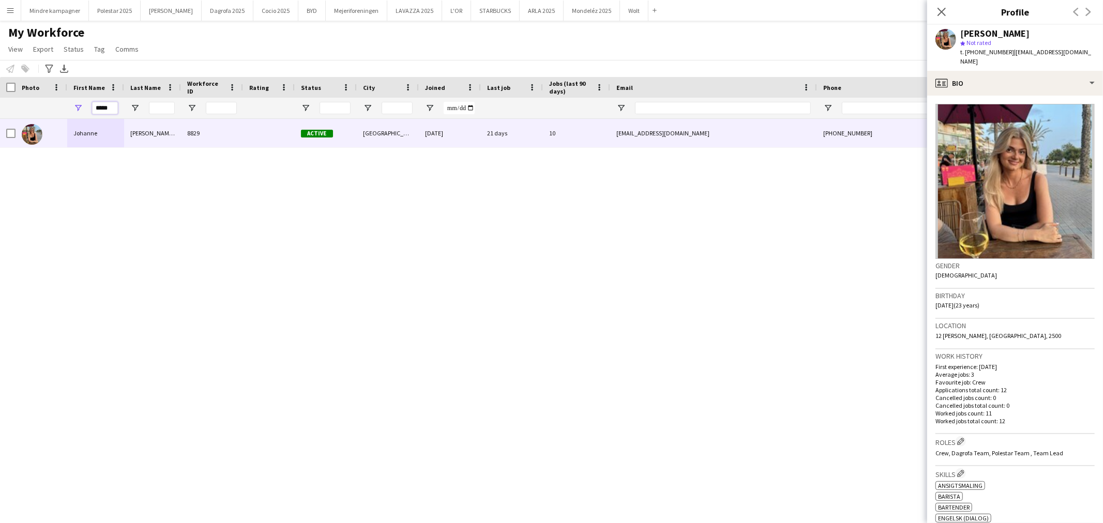
click at [99, 103] on input "*****" at bounding box center [105, 108] width 26 height 12
click at [98, 103] on input "*****" at bounding box center [105, 108] width 26 height 12
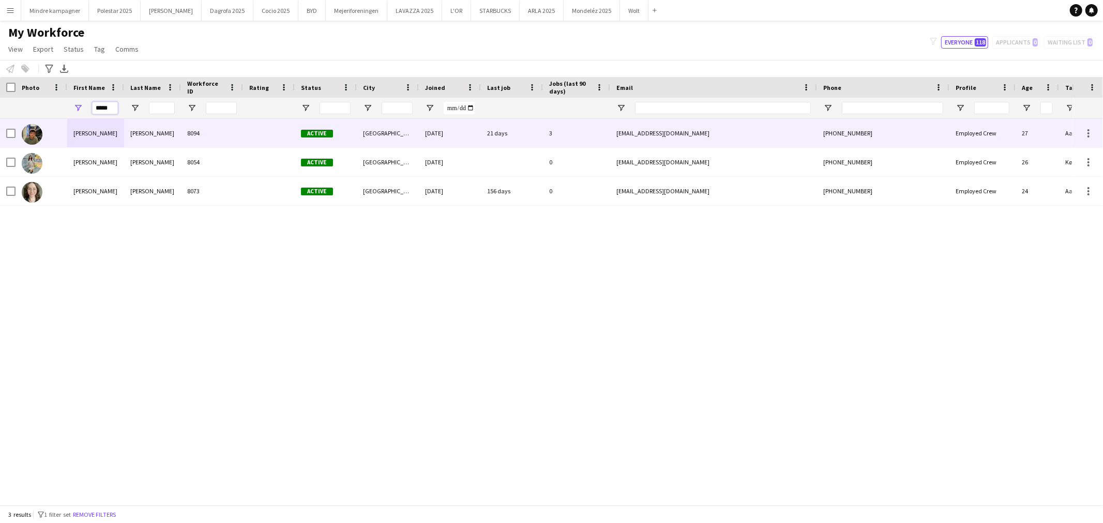
type input "*****"
drag, startPoint x: 104, startPoint y: 134, endPoint x: 96, endPoint y: 134, distance: 7.8
click at [102, 134] on div "Simon" at bounding box center [95, 133] width 57 height 28
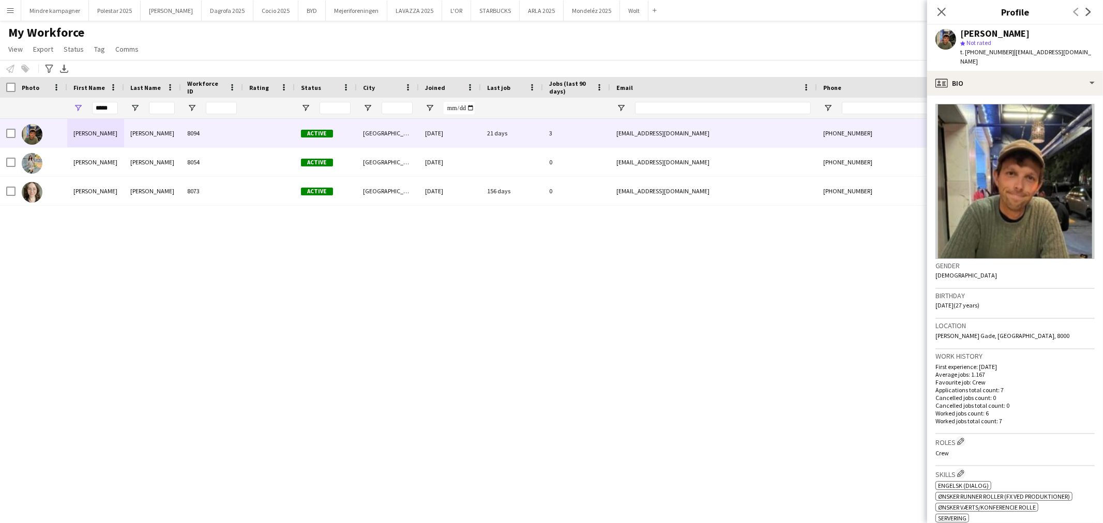
click at [953, 436] on h3 "Roles Edit crew company roles" at bounding box center [1014, 441] width 159 height 11
click at [964, 438] on app-icon "Edit crew company roles" at bounding box center [960, 441] width 7 height 7
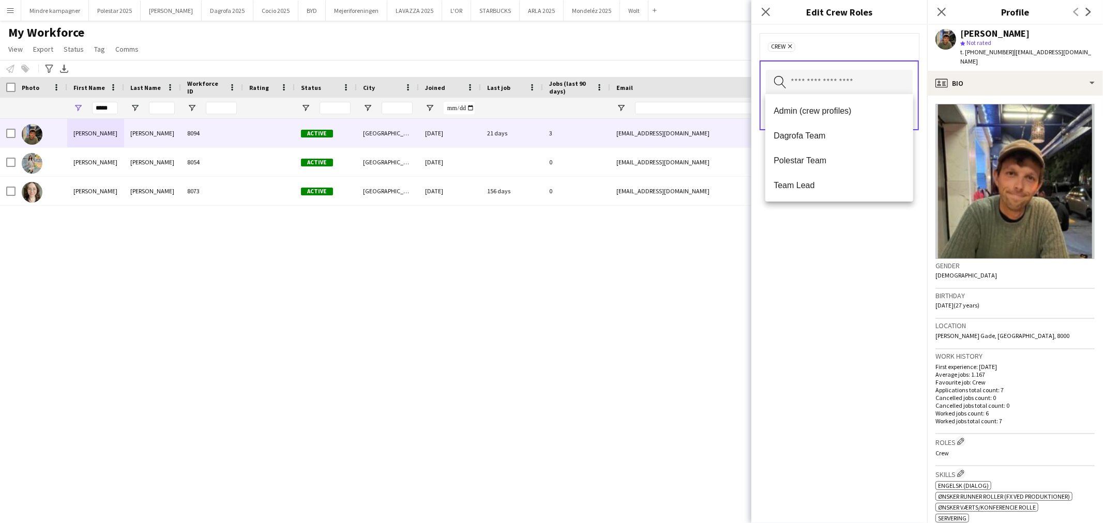
click at [825, 85] on input "text" at bounding box center [839, 83] width 147 height 26
click at [802, 164] on span "Polestar Team" at bounding box center [838, 161] width 131 height 10
click at [830, 241] on div "Crew Remove Polestar Team Remove Search by role type Save" at bounding box center [839, 274] width 176 height 498
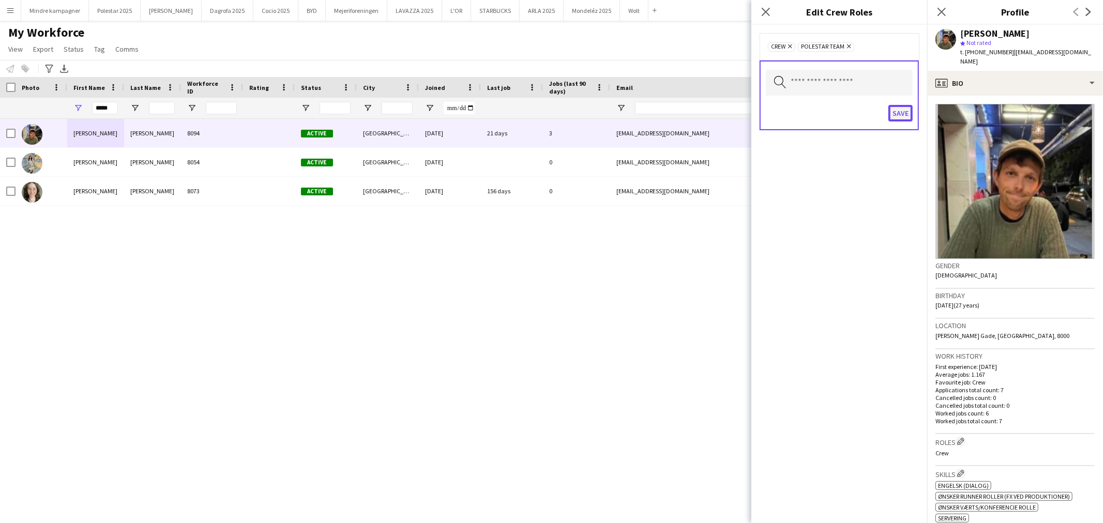
click at [898, 108] on button "Save" at bounding box center [900, 113] width 24 height 17
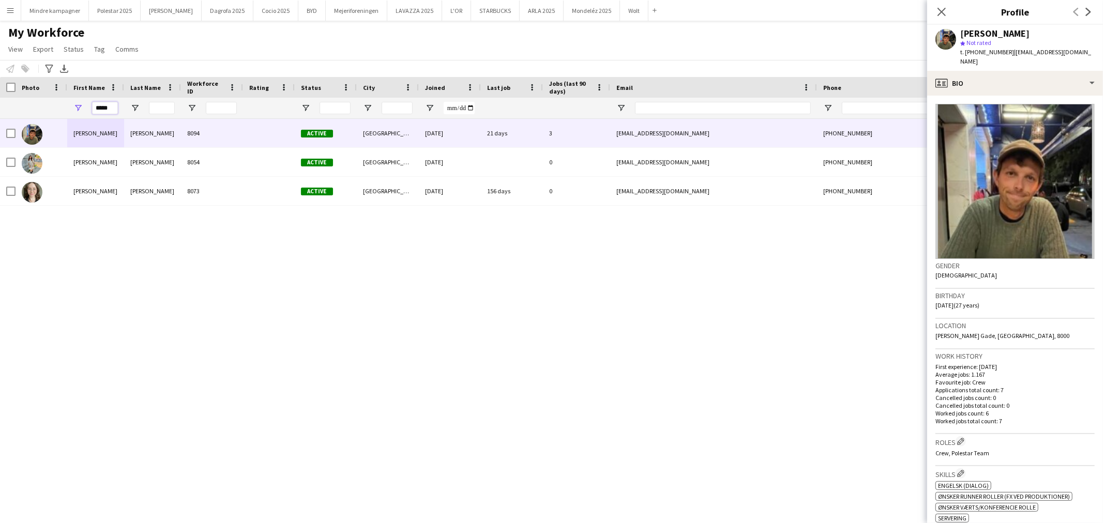
click at [104, 105] on input "*****" at bounding box center [105, 108] width 26 height 12
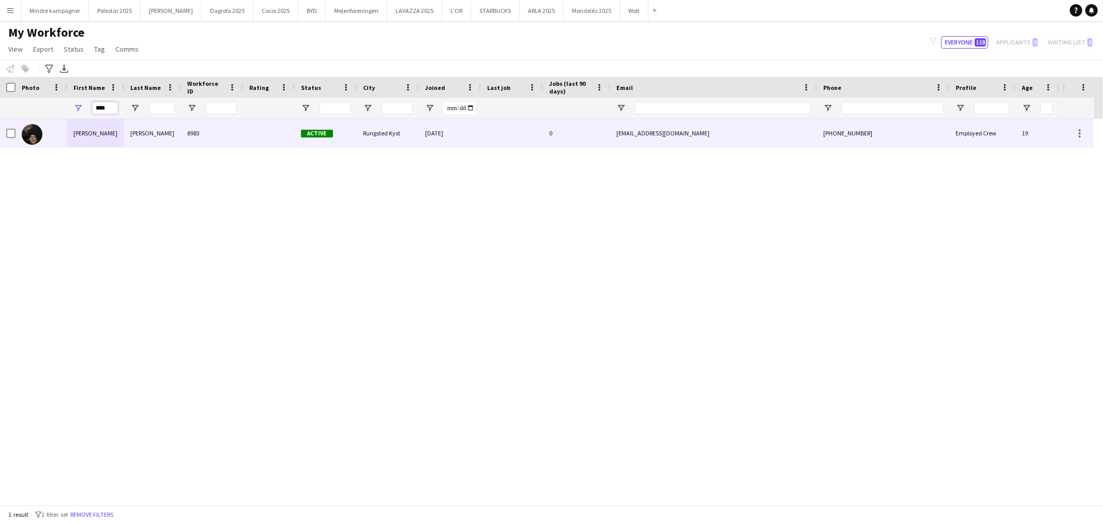
type input "****"
click at [101, 130] on div "Noah" at bounding box center [95, 133] width 57 height 28
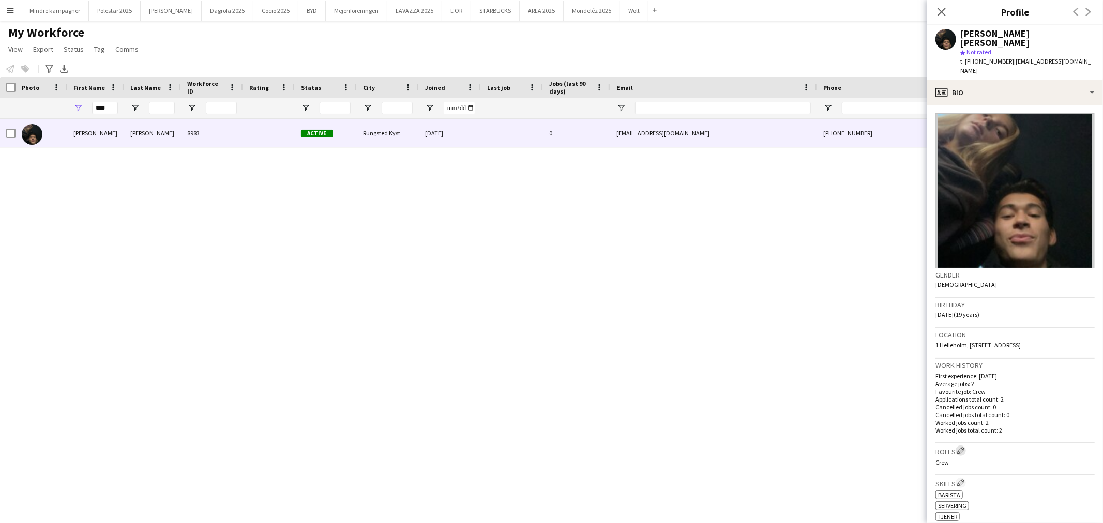
click at [960, 446] on button "Edit crew company roles" at bounding box center [960, 451] width 10 height 10
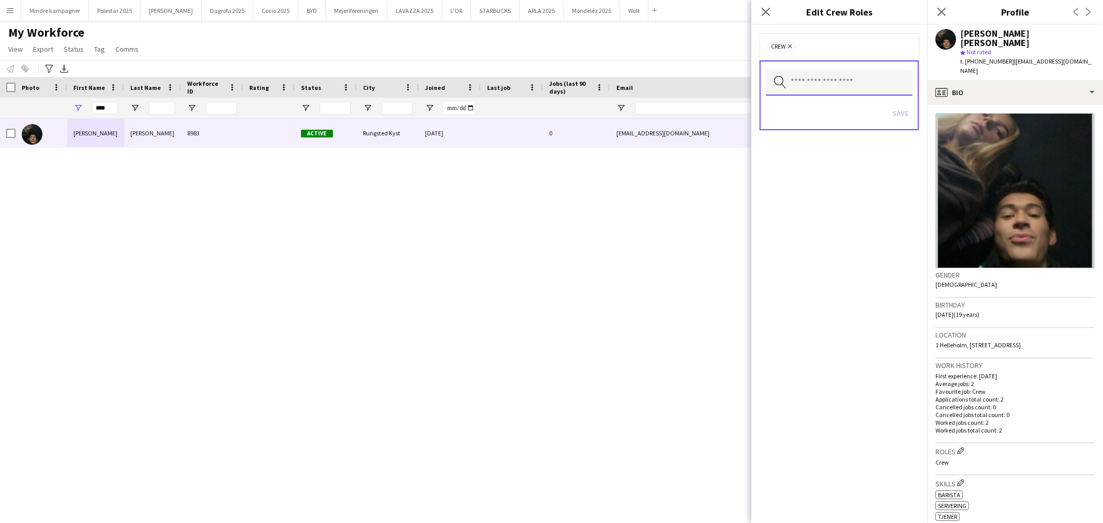
click at [859, 89] on input "text" at bounding box center [839, 83] width 147 height 26
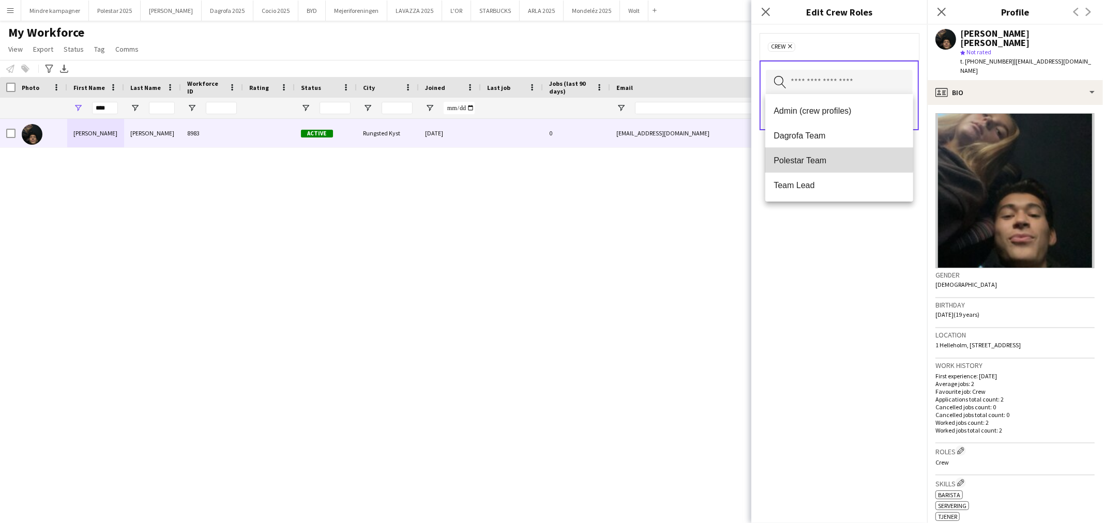
drag, startPoint x: 798, startPoint y: 156, endPoint x: 871, endPoint y: 131, distance: 76.5
click at [798, 156] on span "Polestar Team" at bounding box center [838, 161] width 131 height 10
drag, startPoint x: 844, startPoint y: 252, endPoint x: 896, endPoint y: 121, distance: 141.5
click at [845, 242] on div "Crew Remove Polestar Team Remove Search by role type Save" at bounding box center [839, 274] width 176 height 498
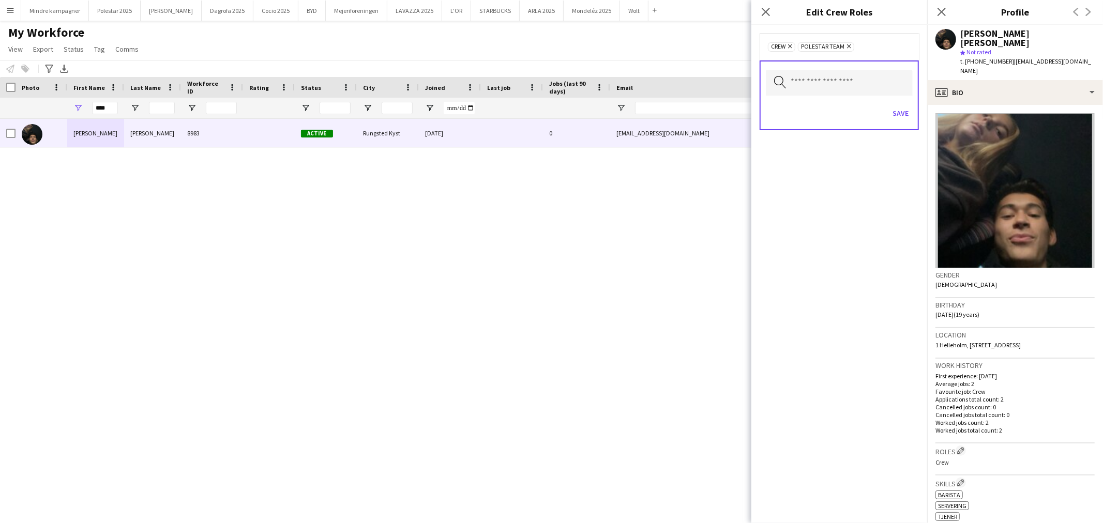
click at [903, 101] on div "Save" at bounding box center [839, 114] width 147 height 29
click at [902, 107] on button "Save" at bounding box center [900, 113] width 24 height 17
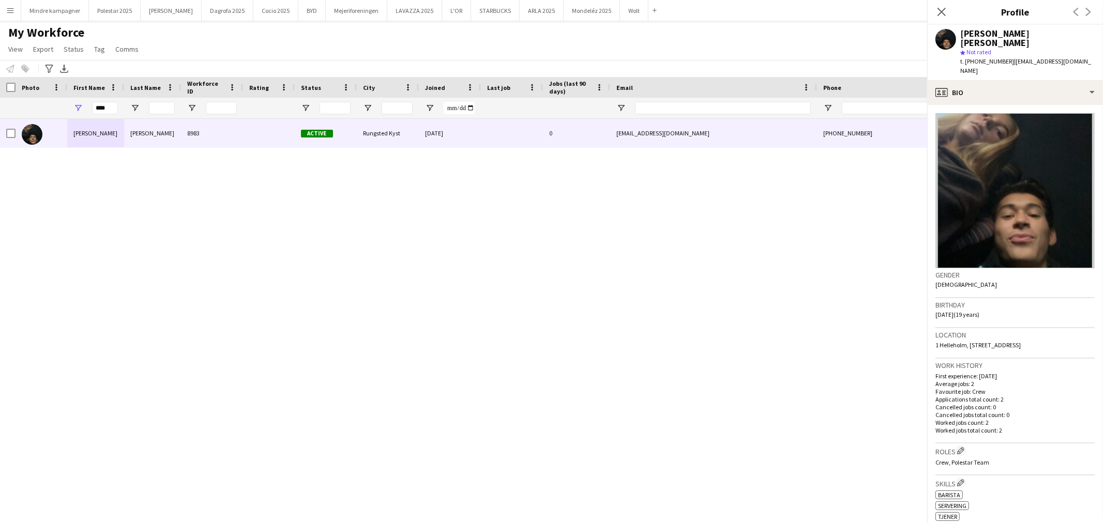
click at [560, 342] on div "Noah Carl Stegmann 8983 Active Rungsted Kyst 19-02-2025 0 noahcarlstegmann@gmai…" at bounding box center [536, 307] width 1072 height 377
click at [114, 13] on button "Polestar 2025 Close" at bounding box center [115, 11] width 52 height 20
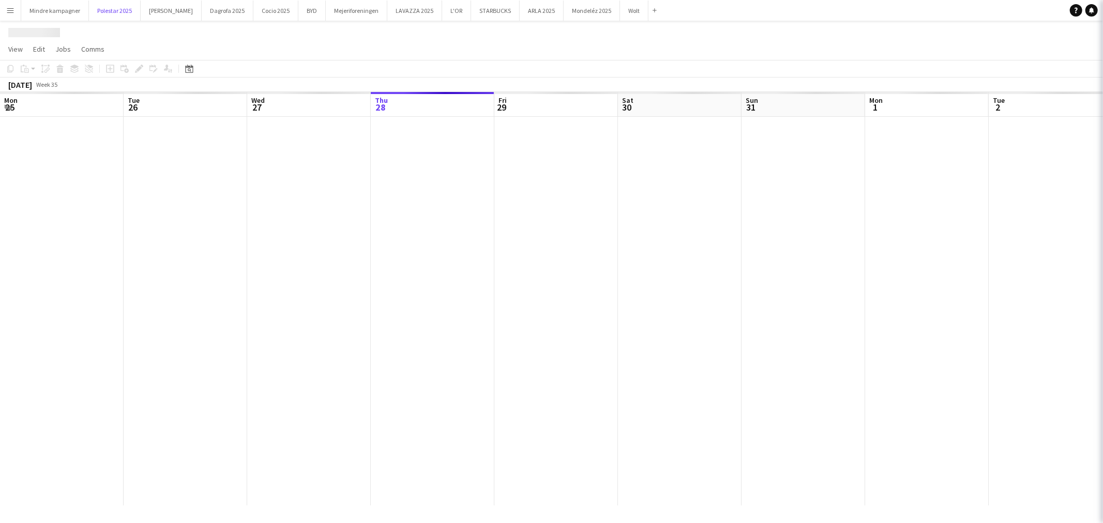
scroll to position [0, 247]
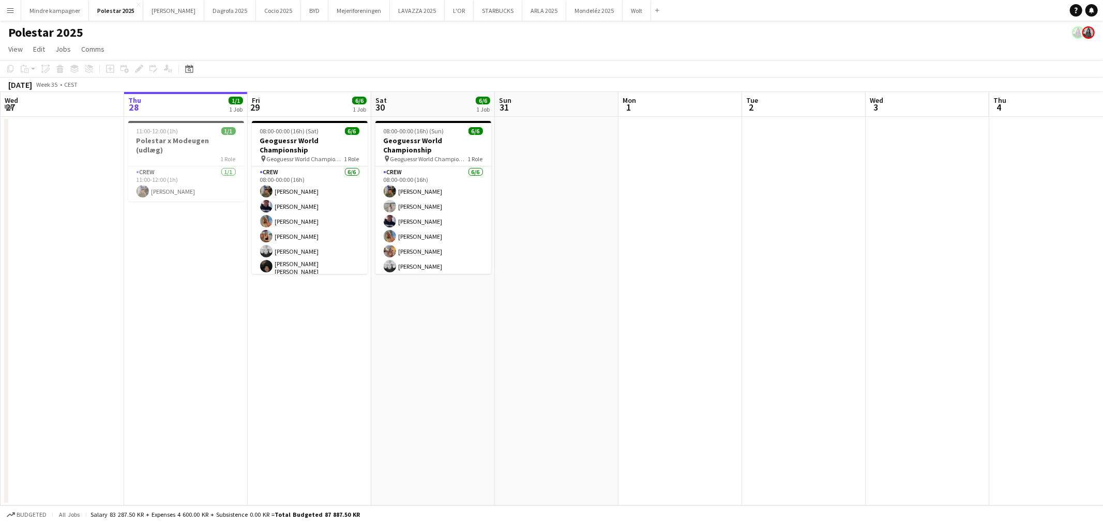
click at [775, 264] on app-date-cell at bounding box center [804, 311] width 124 height 389
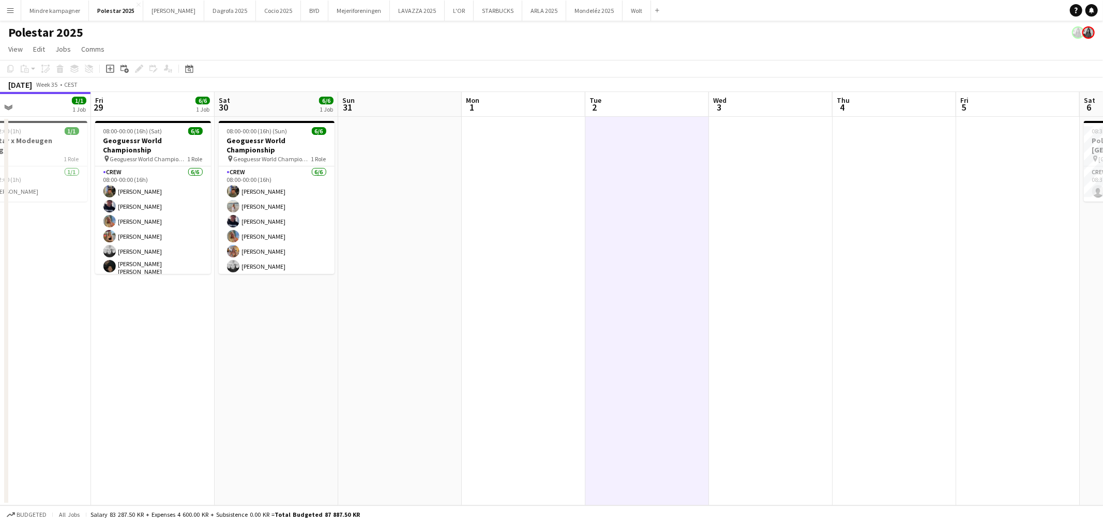
click at [387, 306] on app-calendar-viewport "Mon 25 Tue 26 Wed 27 Thu 28 1/1 1 Job Fri 29 6/6 1 Job Sat 30 6/6 1 Job Sun 31 …" at bounding box center [551, 299] width 1103 height 414
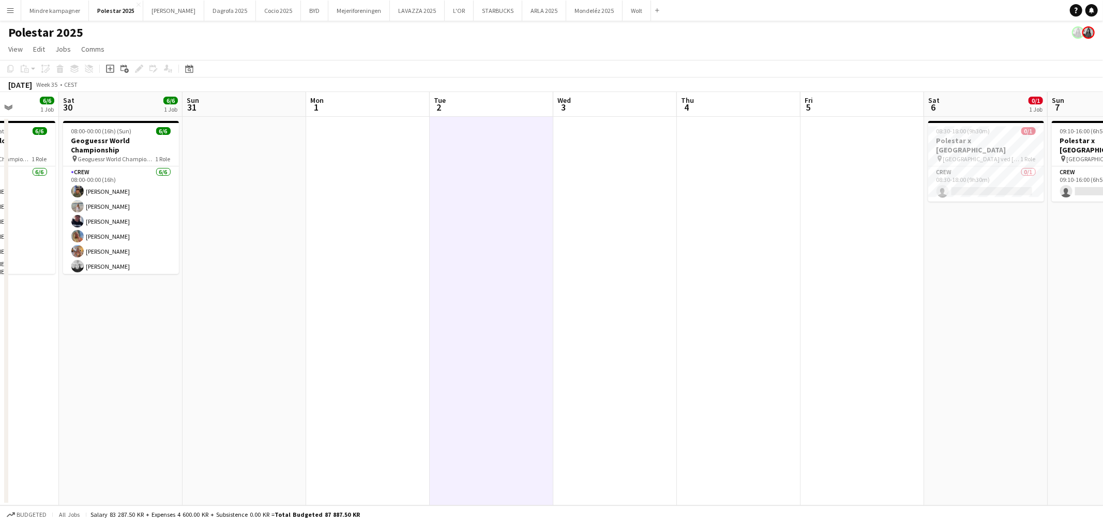
click at [690, 298] on app-calendar-viewport "Wed 27 Thu 28 1/1 1 Job Fri 29 6/6 1 Job Sat 30 6/6 1 Job Sun 31 Mon 1 Tue 2 We…" at bounding box center [551, 299] width 1103 height 414
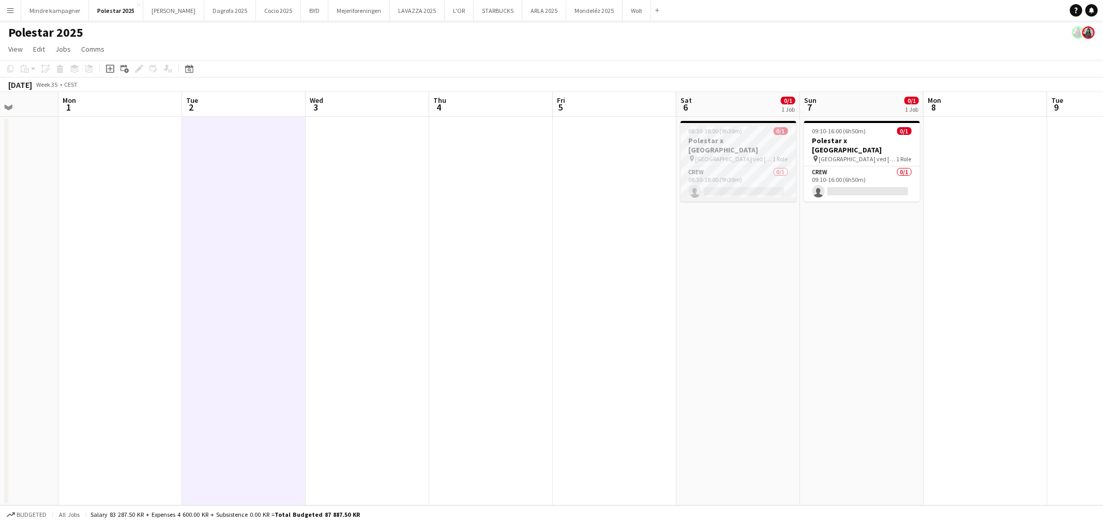
click at [723, 130] on span "08:30-18:00 (9h30m)" at bounding box center [716, 131] width 54 height 8
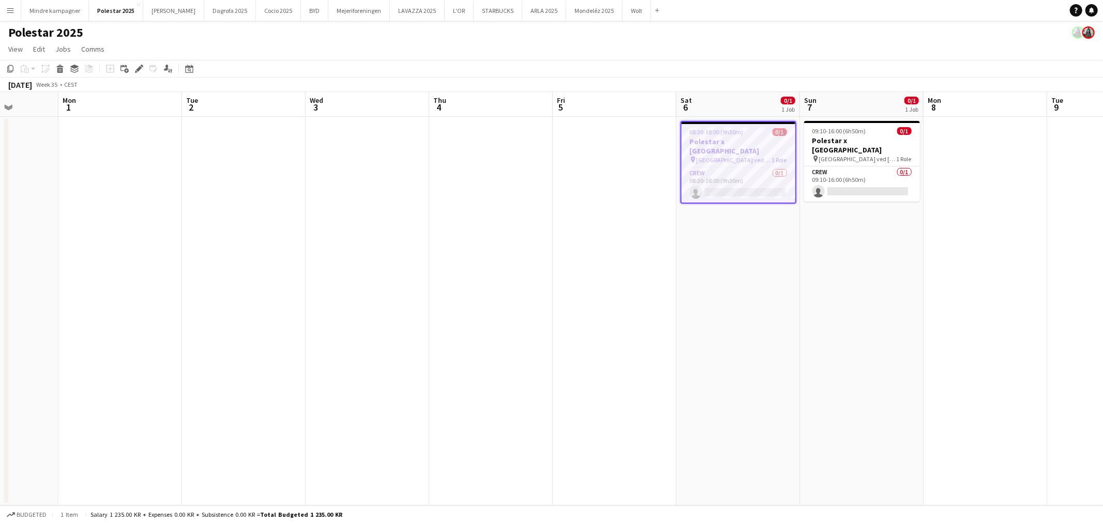
scroll to position [0, 313]
click at [762, 179] on app-card-role "Crew 0/1 08:30-18:00 (9h30m) single-neutral-actions" at bounding box center [737, 184] width 114 height 35
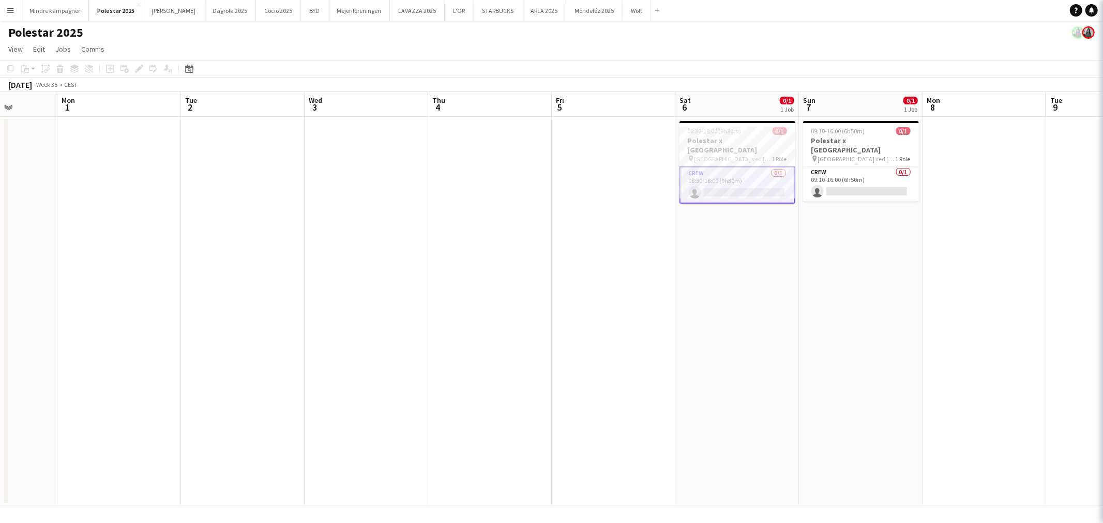
scroll to position [0, 314]
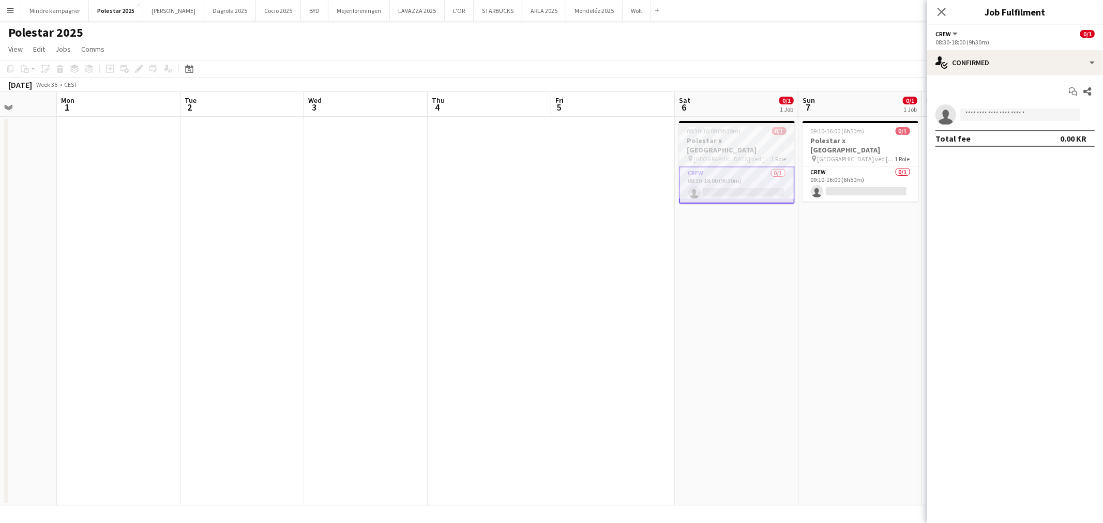
click at [740, 139] on h3 "Polestar x [GEOGRAPHIC_DATA]" at bounding box center [737, 145] width 116 height 19
drag, startPoint x: 140, startPoint y: 69, endPoint x: 424, endPoint y: 80, distance: 285.1
click at [139, 69] on icon at bounding box center [139, 69] width 6 height 6
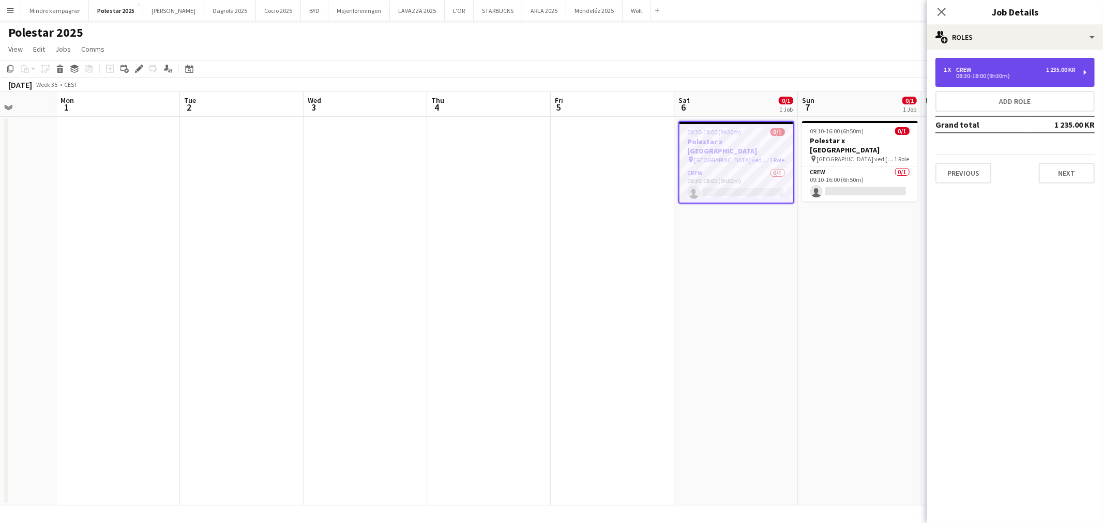
click at [1002, 71] on div "1 x Crew 1 235.00 KR" at bounding box center [1009, 69] width 132 height 7
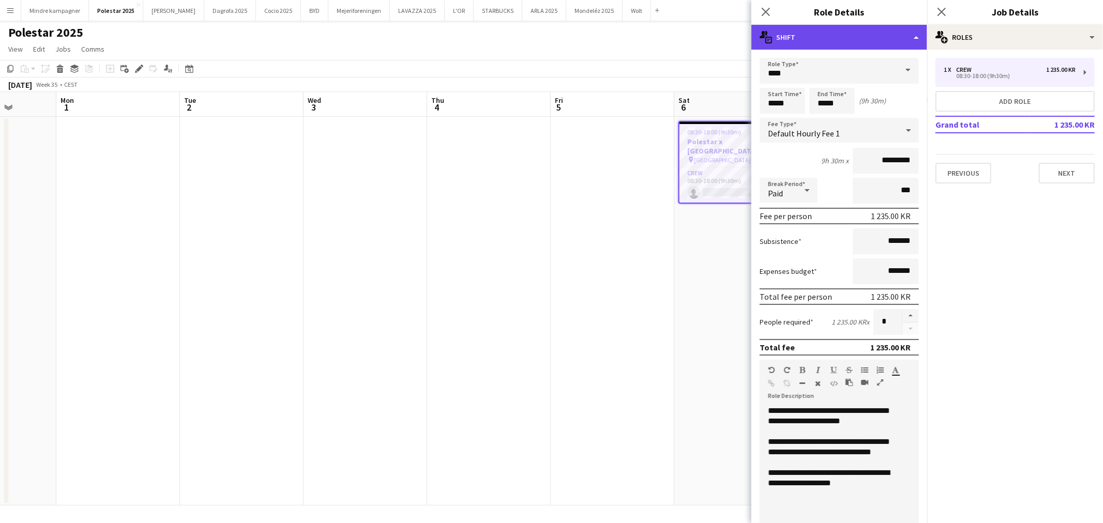
click at [824, 40] on div "multiple-actions-text Shift" at bounding box center [839, 37] width 176 height 25
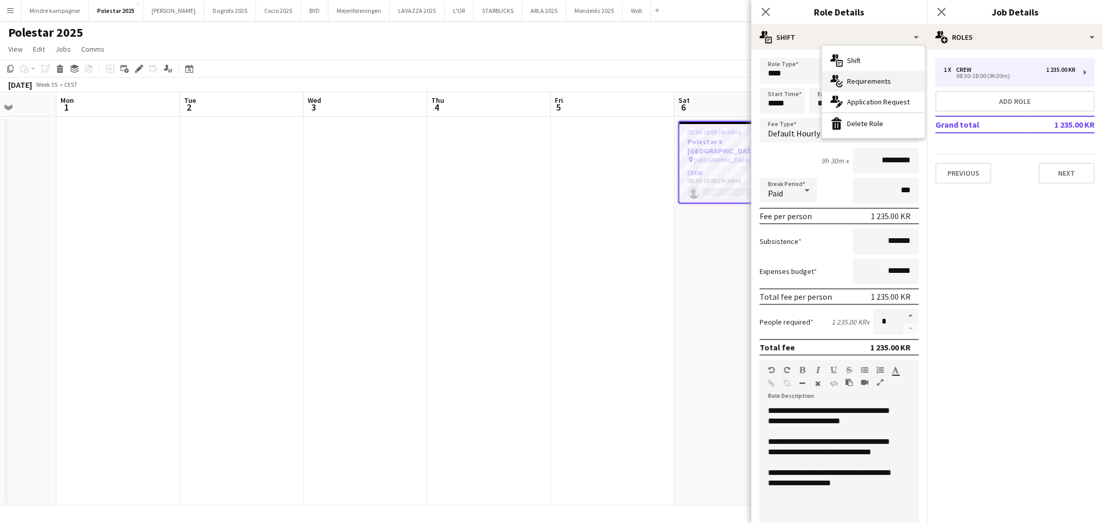
click at [861, 73] on div "multiple-actions-check-2 Requirements" at bounding box center [873, 81] width 102 height 21
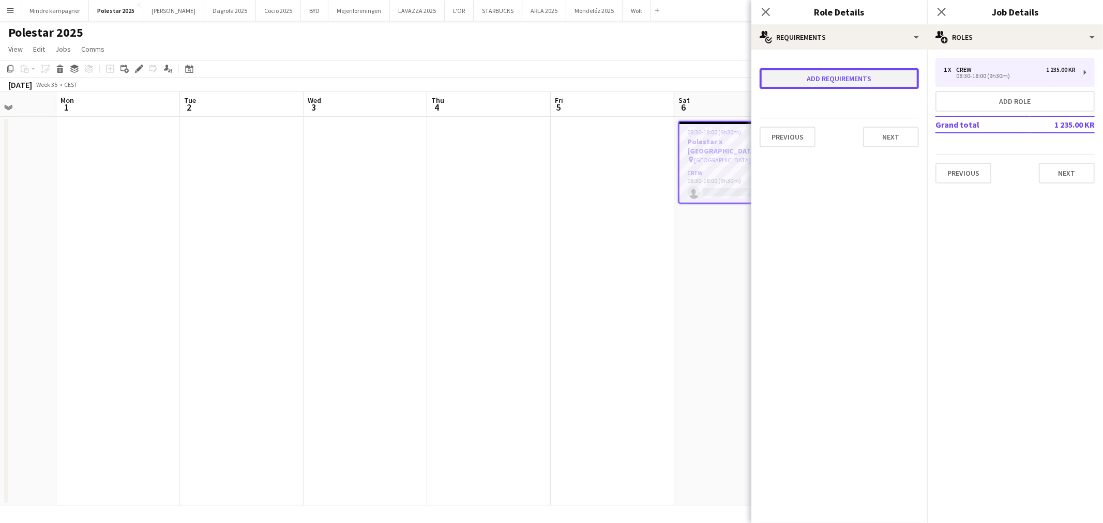
click at [827, 74] on button "Add requirements" at bounding box center [838, 78] width 159 height 21
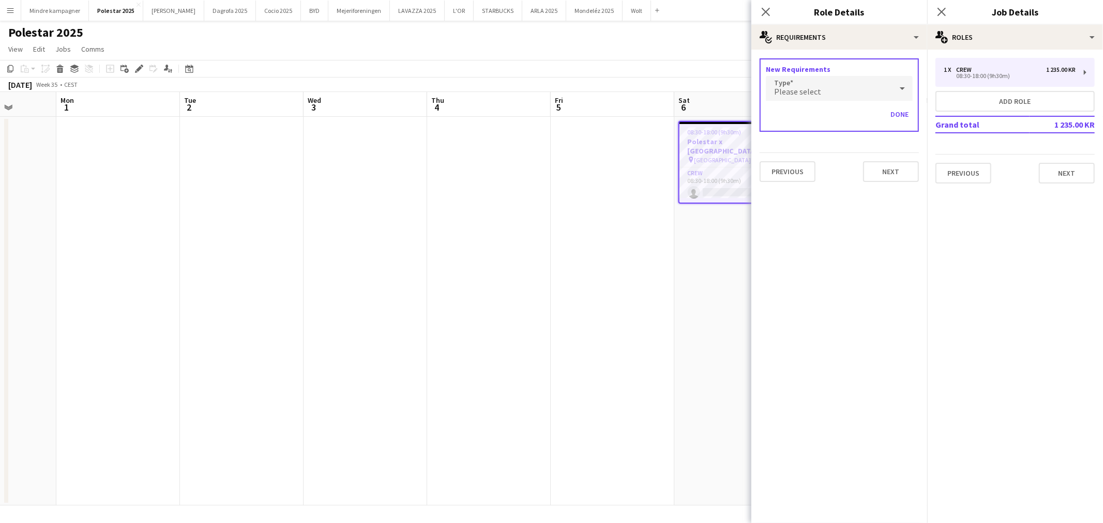
click at [822, 92] on div "Please select" at bounding box center [829, 88] width 126 height 25
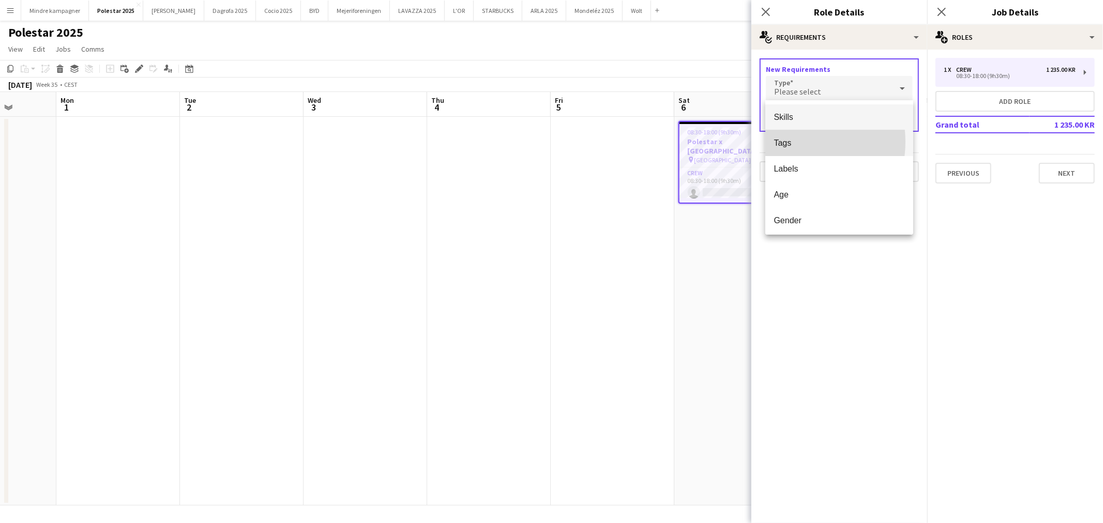
click at [788, 142] on span "Tags" at bounding box center [838, 143] width 131 height 10
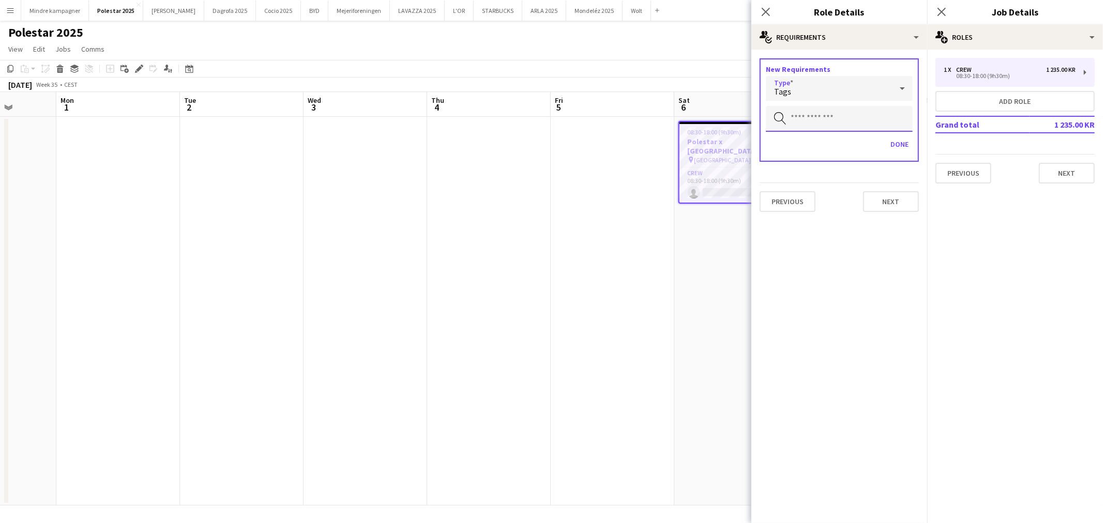
click at [818, 109] on input "text" at bounding box center [839, 119] width 147 height 26
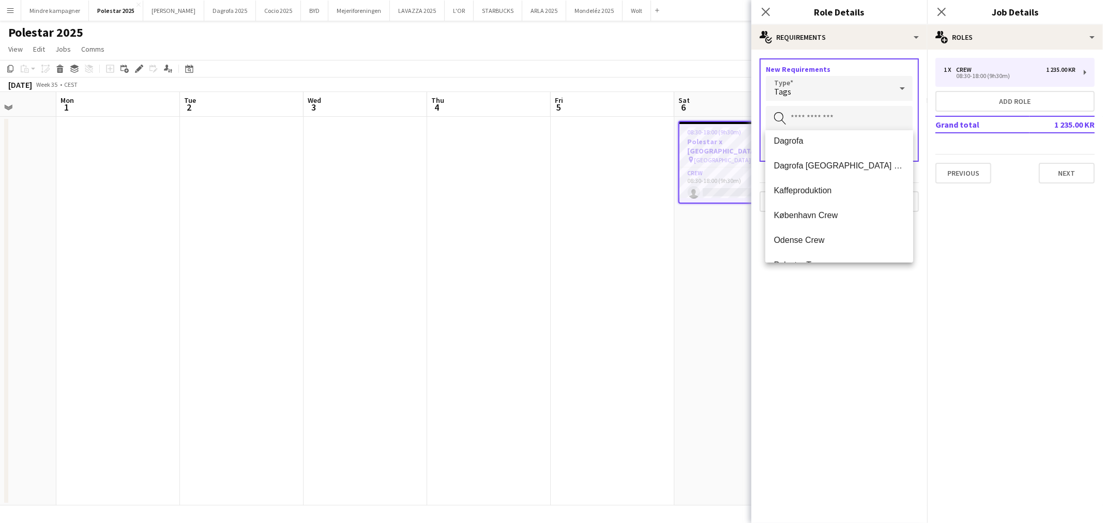
scroll to position [58, 0]
click at [822, 254] on mat-option "Polestar Team" at bounding box center [839, 262] width 148 height 25
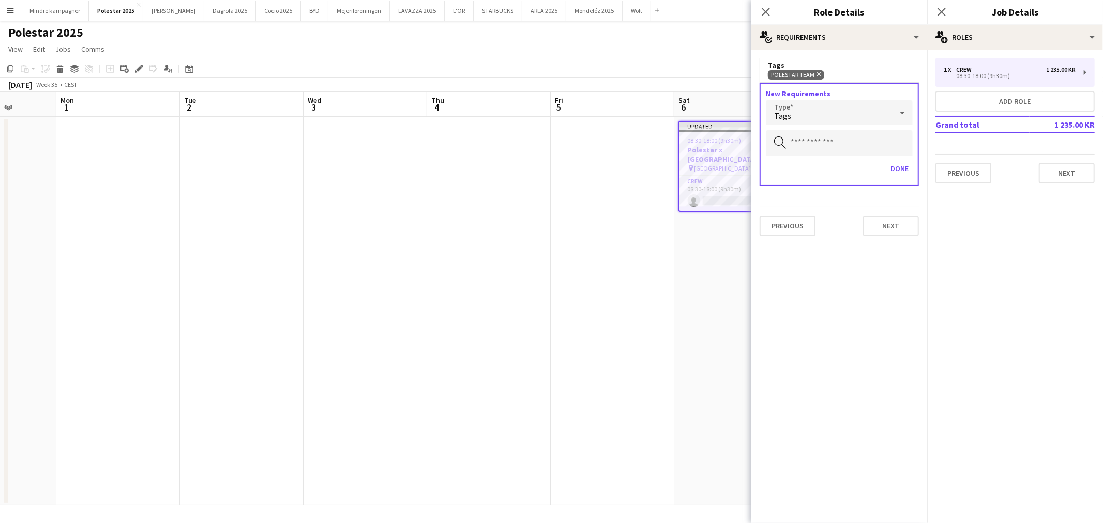
click at [817, 71] on icon "Remove" at bounding box center [817, 74] width 7 height 7
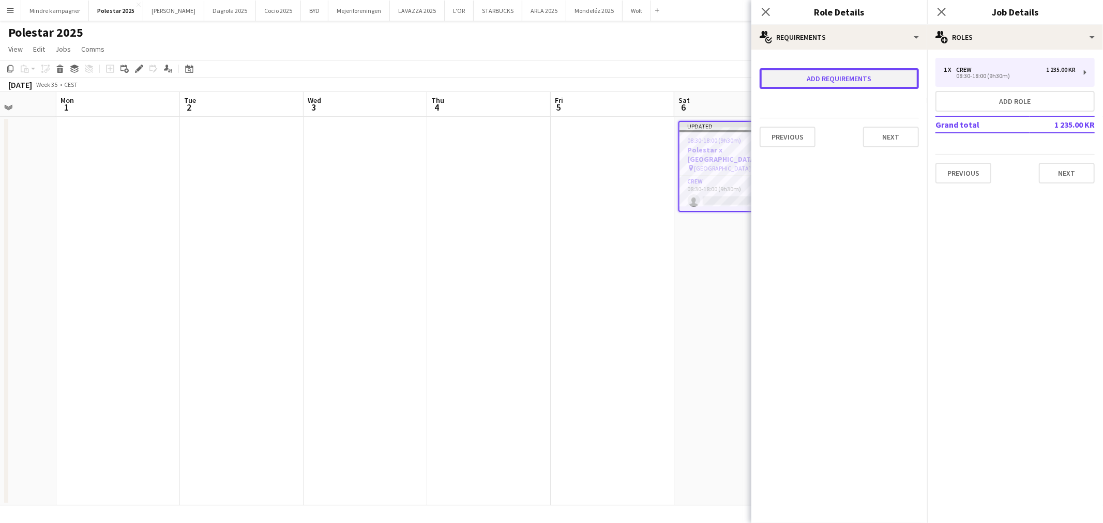
click at [820, 72] on button "Add requirements" at bounding box center [838, 78] width 159 height 21
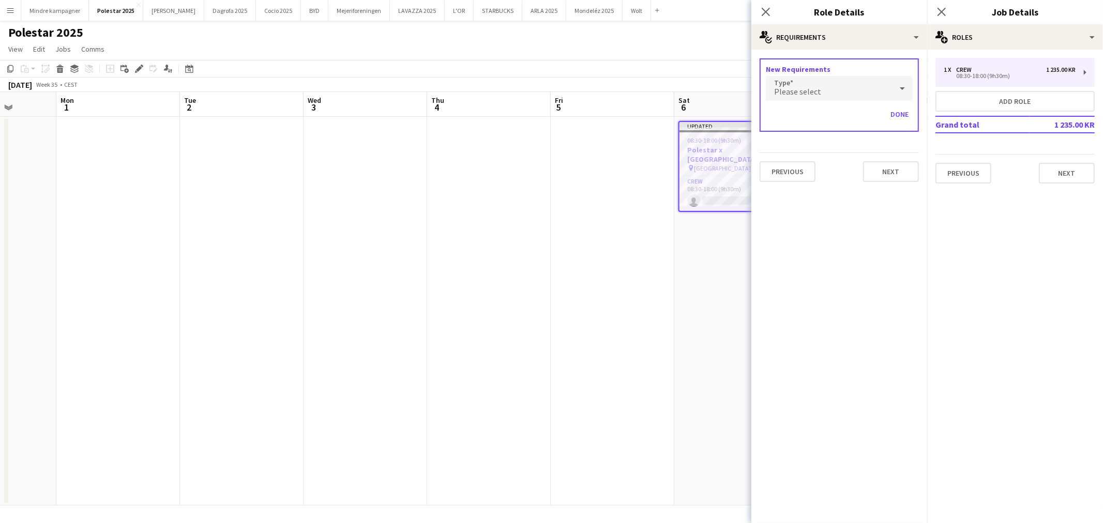
click at [815, 80] on div "Please select" at bounding box center [829, 88] width 126 height 25
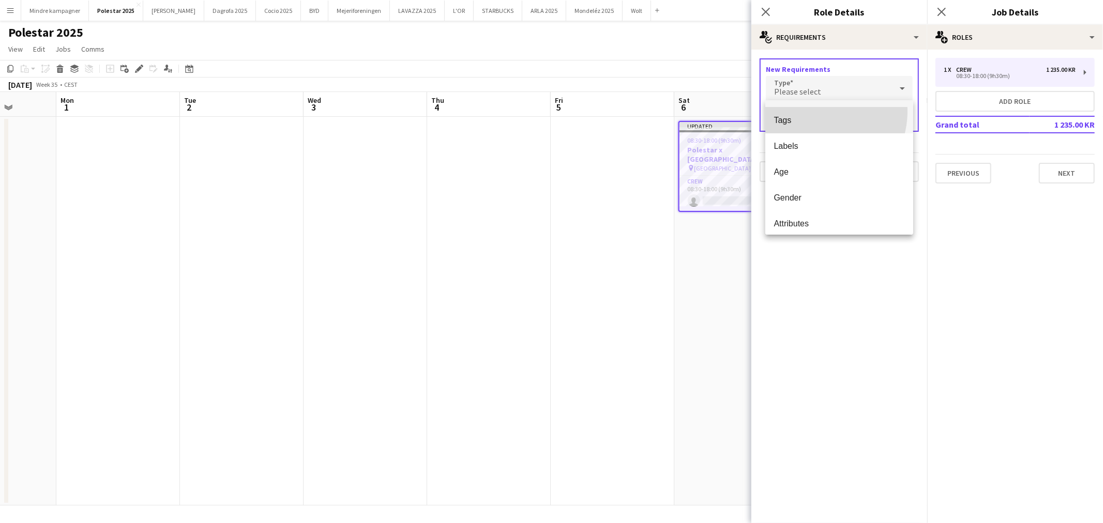
click at [810, 111] on mat-option "Tags" at bounding box center [839, 121] width 148 height 26
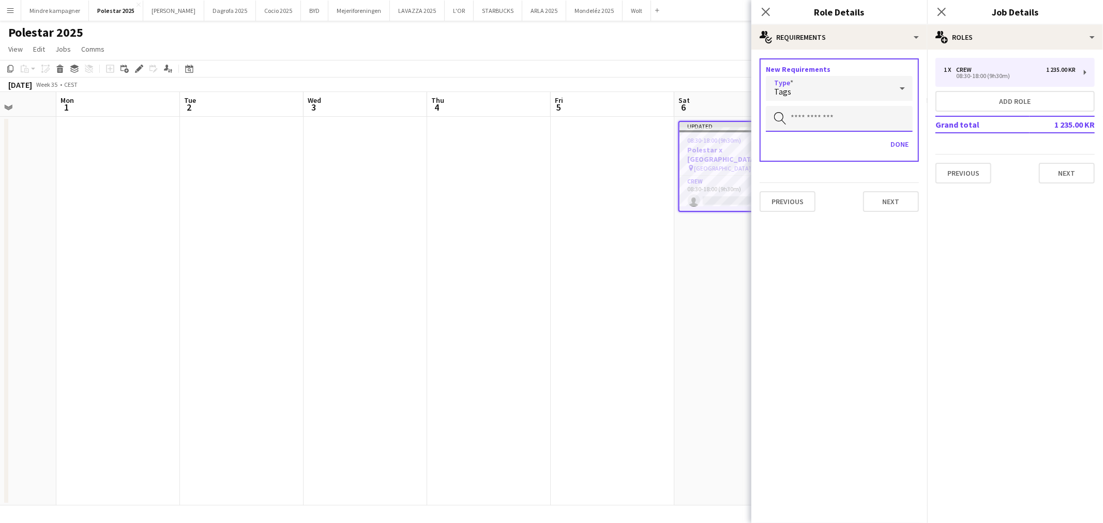
click at [813, 117] on input "text" at bounding box center [839, 119] width 147 height 26
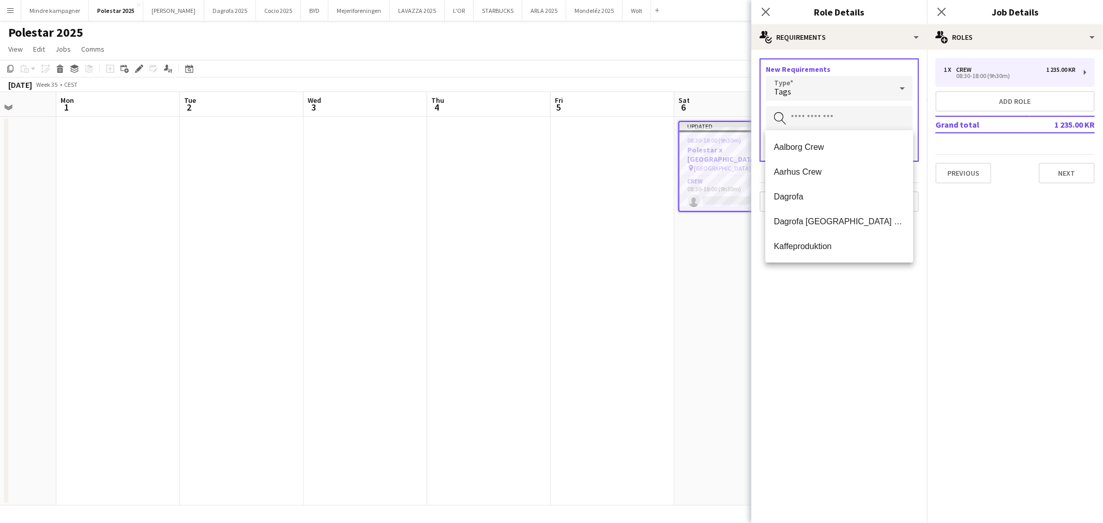
scroll to position [74, 0]
click at [777, 245] on span "Polestar Team" at bounding box center [838, 246] width 131 height 10
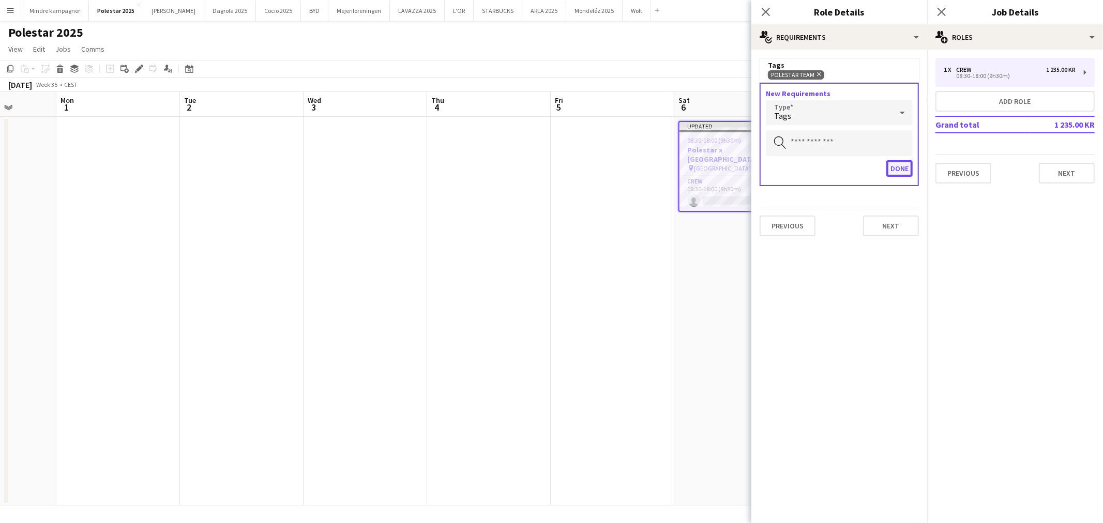
click at [900, 162] on button "Done" at bounding box center [899, 168] width 26 height 17
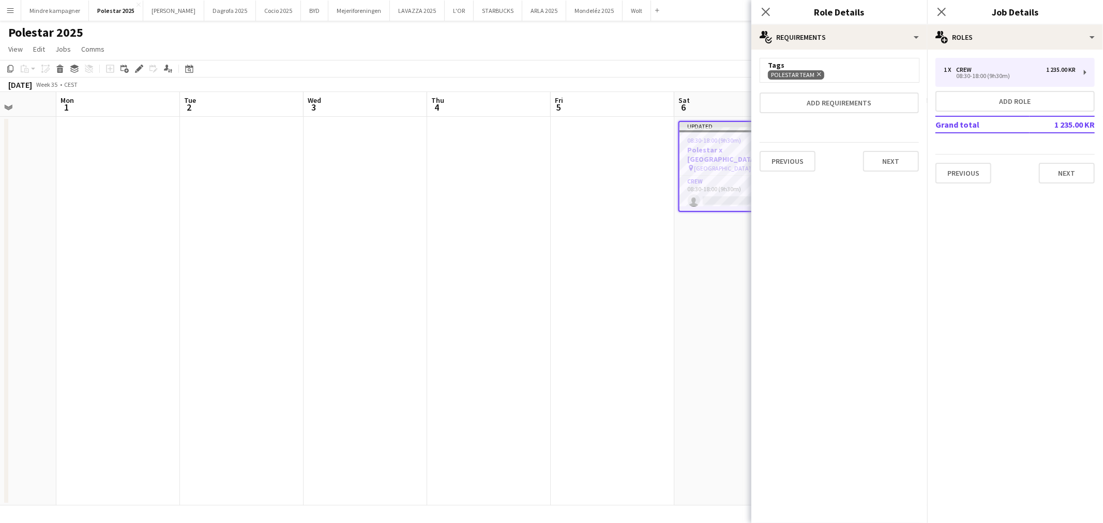
drag, startPoint x: 717, startPoint y: 274, endPoint x: 855, endPoint y: 180, distance: 167.0
click at [717, 274] on app-date-cell "Updated 08:30-18:00 (9h30m) 0/1 Polestar x [GEOGRAPHIC_DATA] pin [GEOGRAPHIC_DA…" at bounding box center [736, 311] width 124 height 389
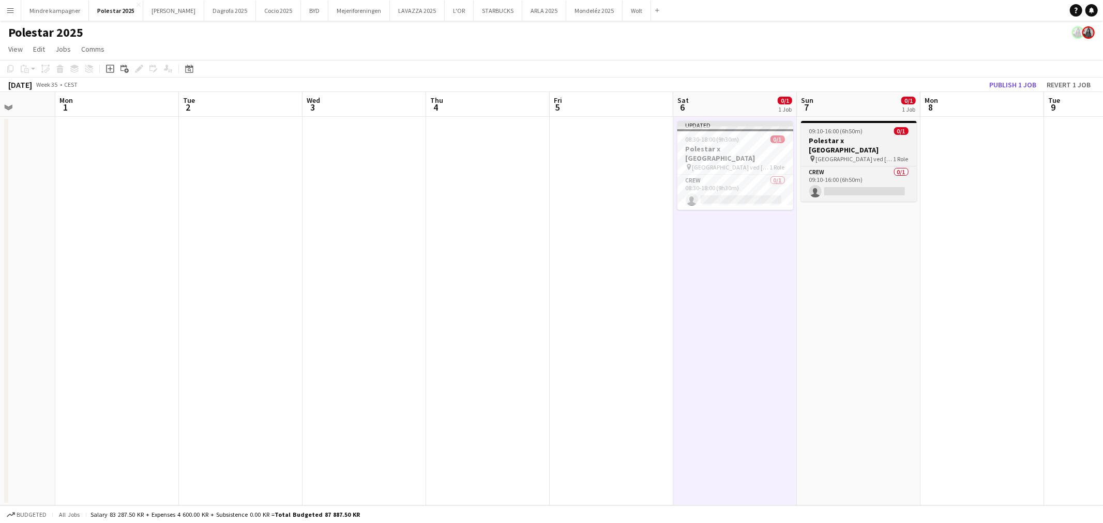
drag, startPoint x: 841, startPoint y: 143, endPoint x: 839, endPoint y: 129, distance: 13.6
click at [840, 143] on h3 "Polestar x [GEOGRAPHIC_DATA]" at bounding box center [859, 145] width 116 height 19
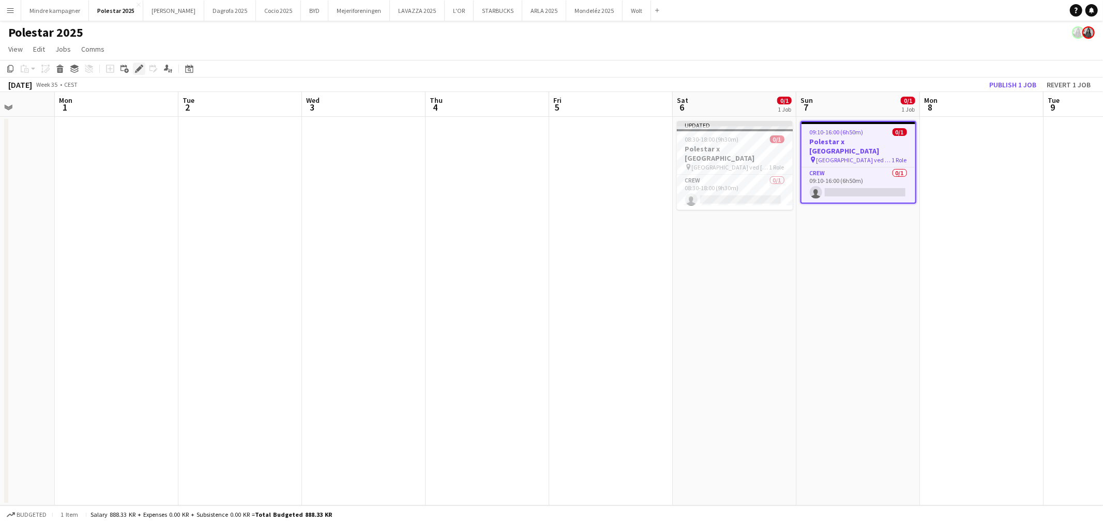
drag, startPoint x: 138, startPoint y: 64, endPoint x: 375, endPoint y: 77, distance: 237.6
click at [137, 65] on icon "Edit" at bounding box center [139, 69] width 8 height 8
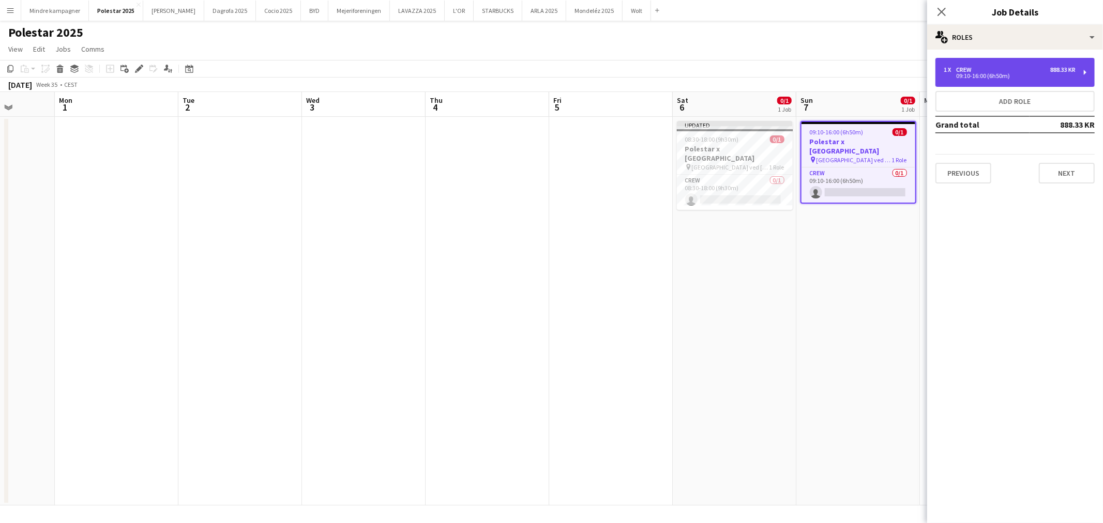
click at [952, 78] on div "09:10-16:00 (6h50m)" at bounding box center [1009, 75] width 132 height 5
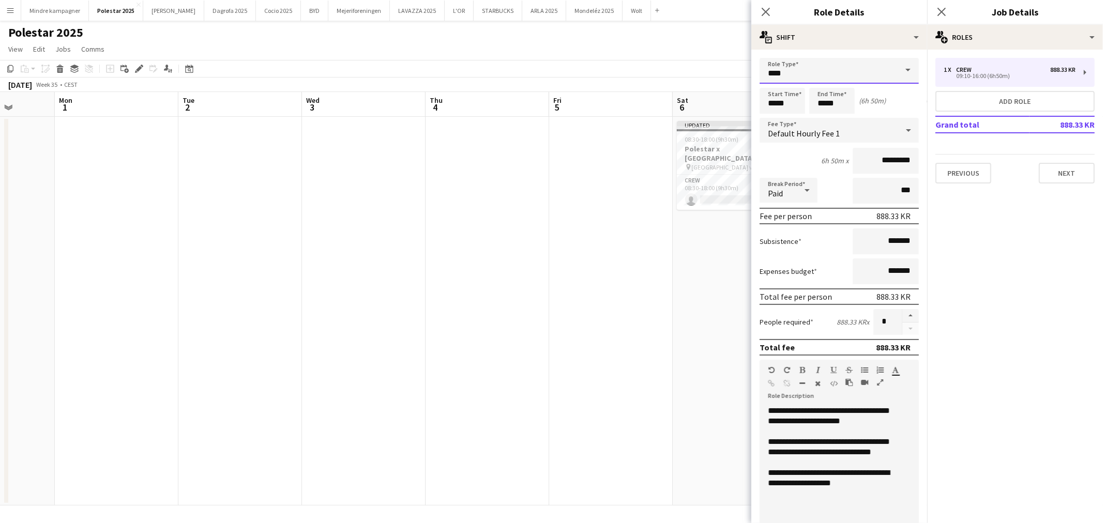
click at [829, 81] on input "****" at bounding box center [838, 71] width 159 height 26
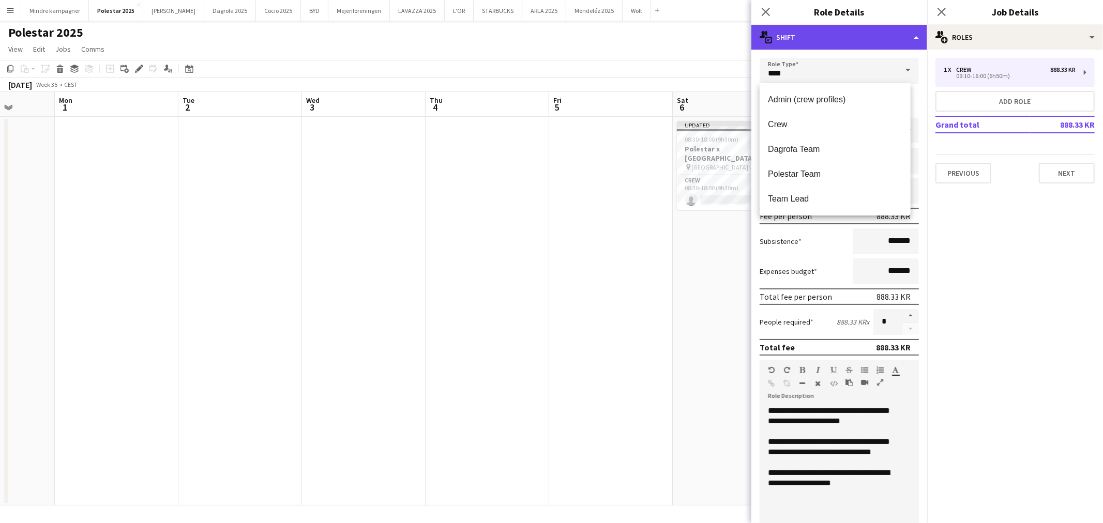
click at [835, 38] on div "multiple-actions-text Shift" at bounding box center [839, 37] width 176 height 25
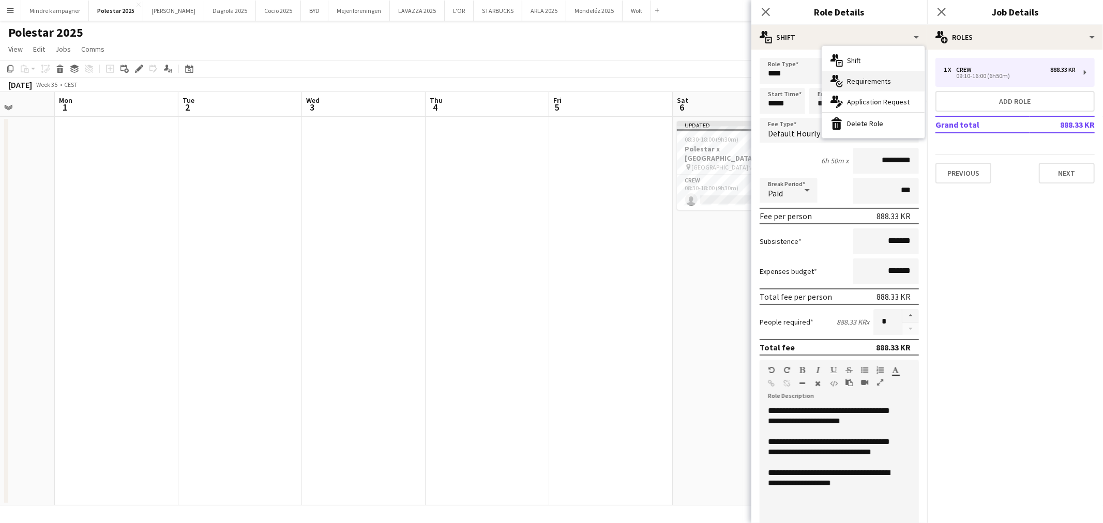
click at [849, 77] on div "multiple-actions-check-2 Requirements" at bounding box center [873, 81] width 102 height 21
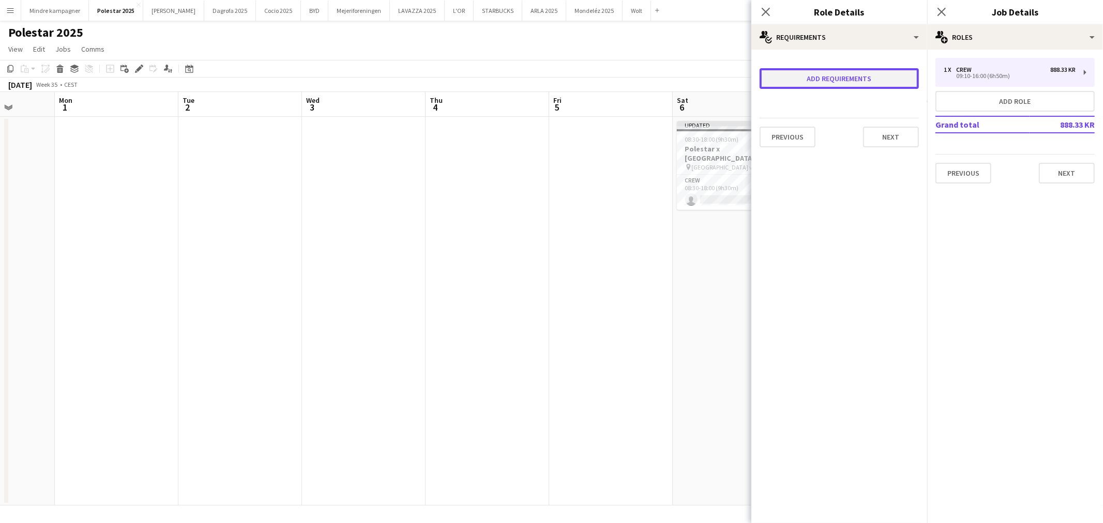
click at [824, 77] on button "Add requirements" at bounding box center [838, 78] width 159 height 21
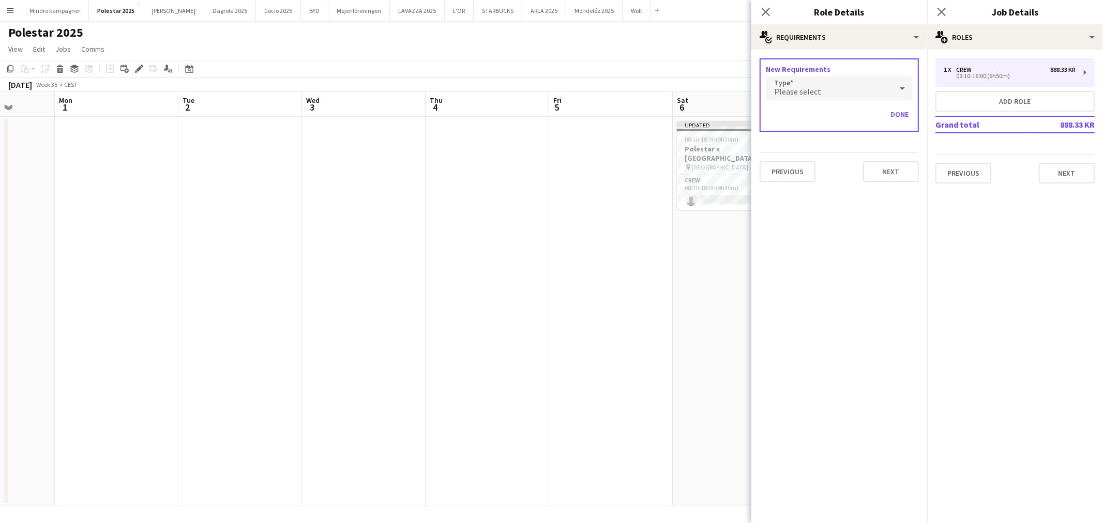
click at [824, 92] on div "Please select" at bounding box center [829, 88] width 126 height 25
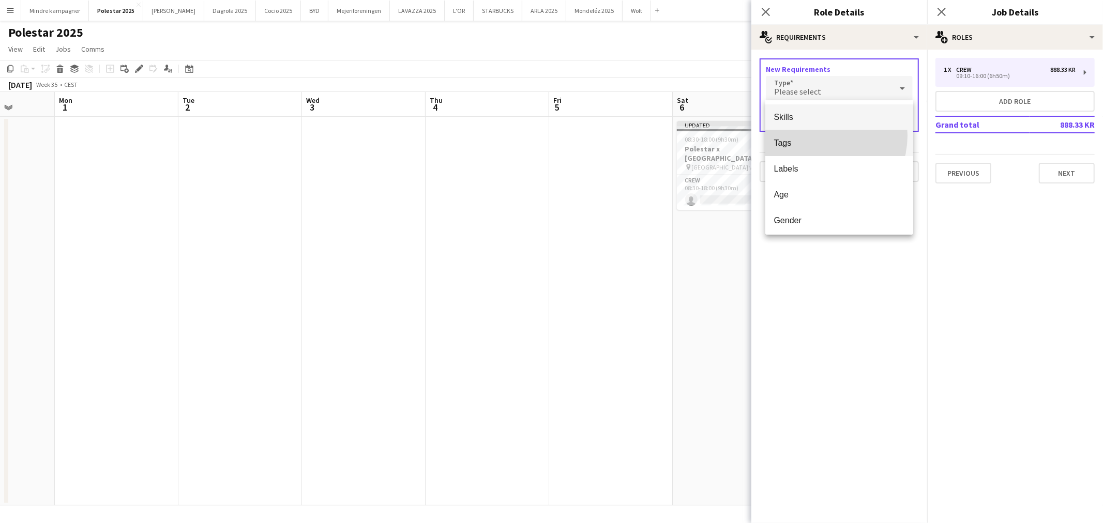
click at [814, 135] on mat-option "Tags" at bounding box center [839, 143] width 148 height 26
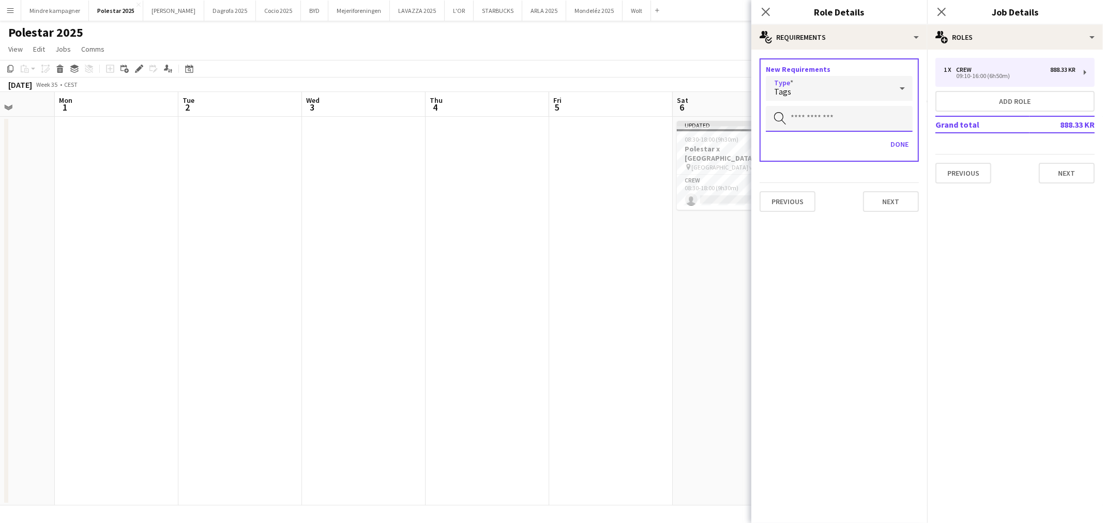
click at [817, 127] on input "text" at bounding box center [839, 119] width 147 height 26
type input "***"
click at [820, 146] on span "Polestar Team" at bounding box center [838, 147] width 131 height 10
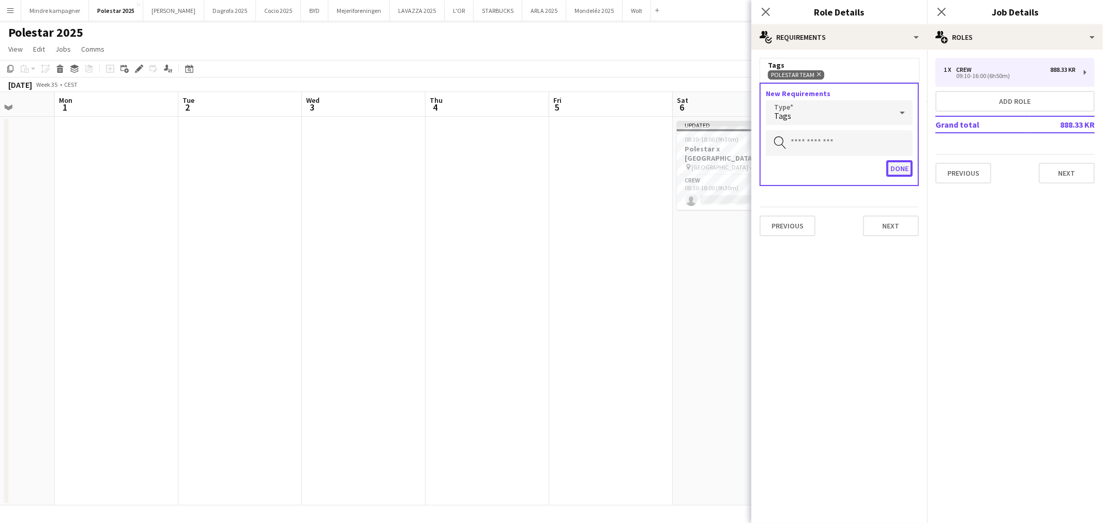
click at [890, 161] on button "Done" at bounding box center [899, 168] width 26 height 17
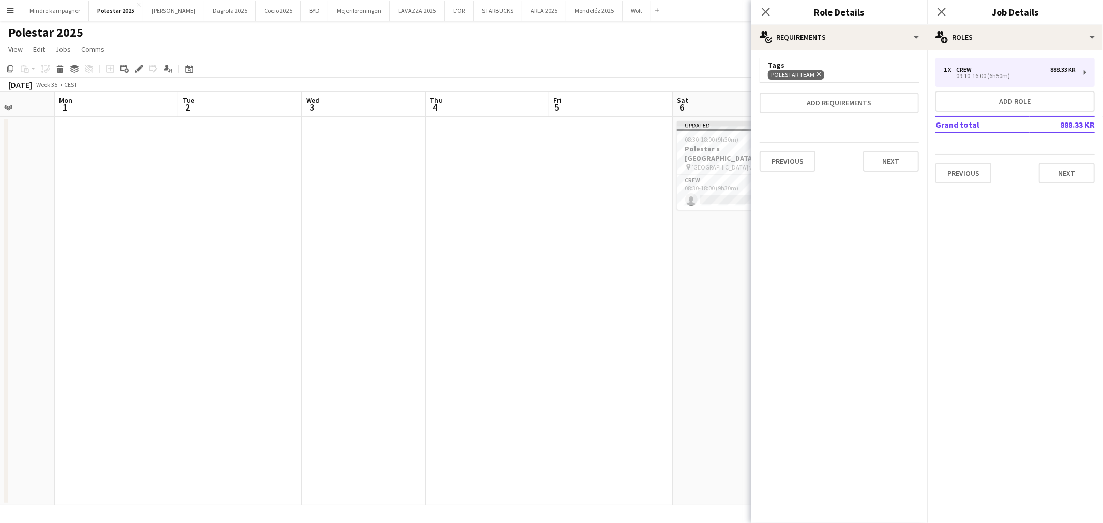
click at [581, 417] on app-date-cell at bounding box center [611, 311] width 124 height 389
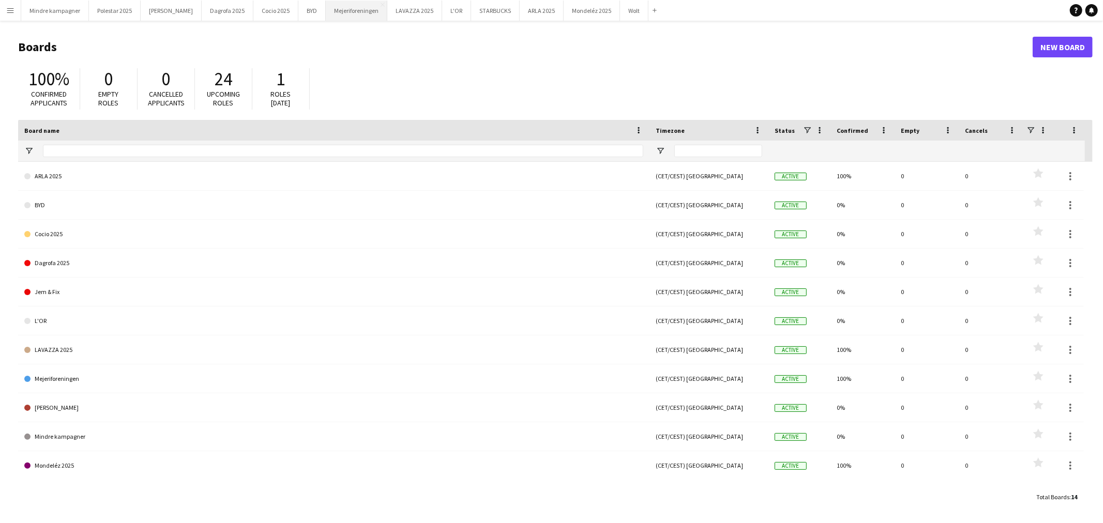
click at [330, 12] on button "Mejeriforeningen Close" at bounding box center [357, 11] width 62 height 20
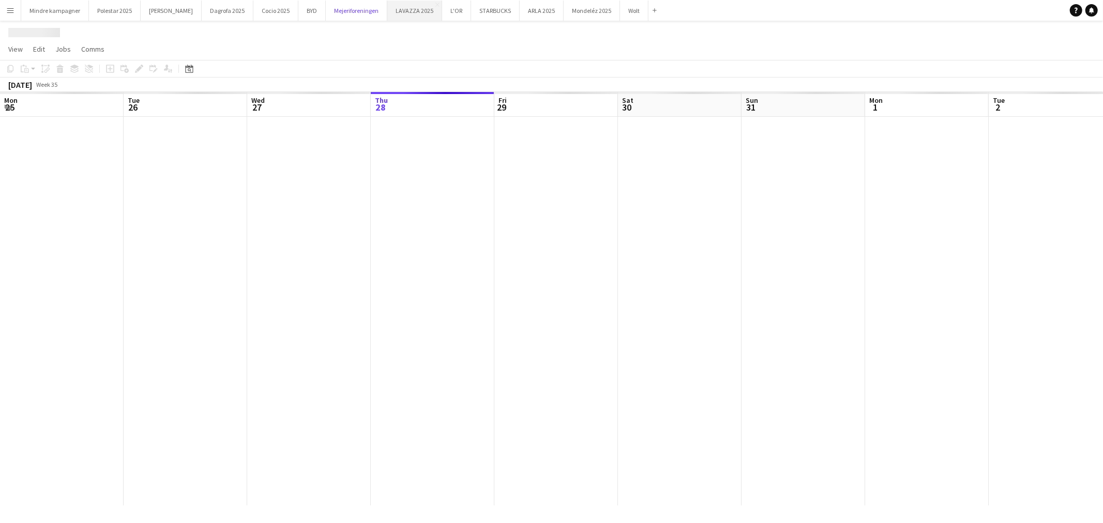
scroll to position [0, 247]
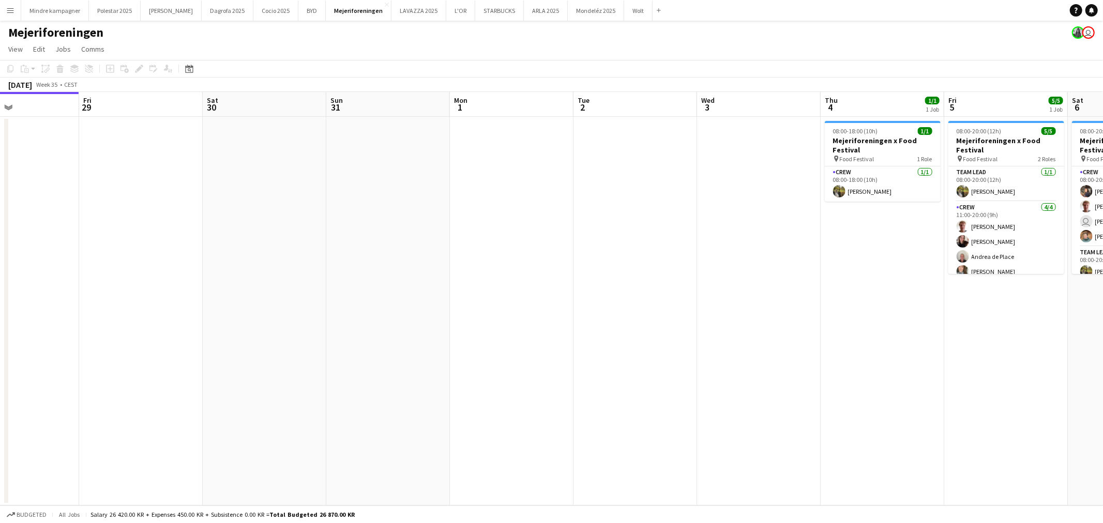
drag, startPoint x: 730, startPoint y: 236, endPoint x: 360, endPoint y: 240, distance: 370.2
click at [268, 254] on app-calendar-viewport "Mon 25 Tue 26 Wed 27 Thu 28 Fri 29 Sat 30 Sun 31 Mon 1 Tue 2 Wed 3 Thu 4 1/1 1 …" at bounding box center [551, 299] width 1103 height 414
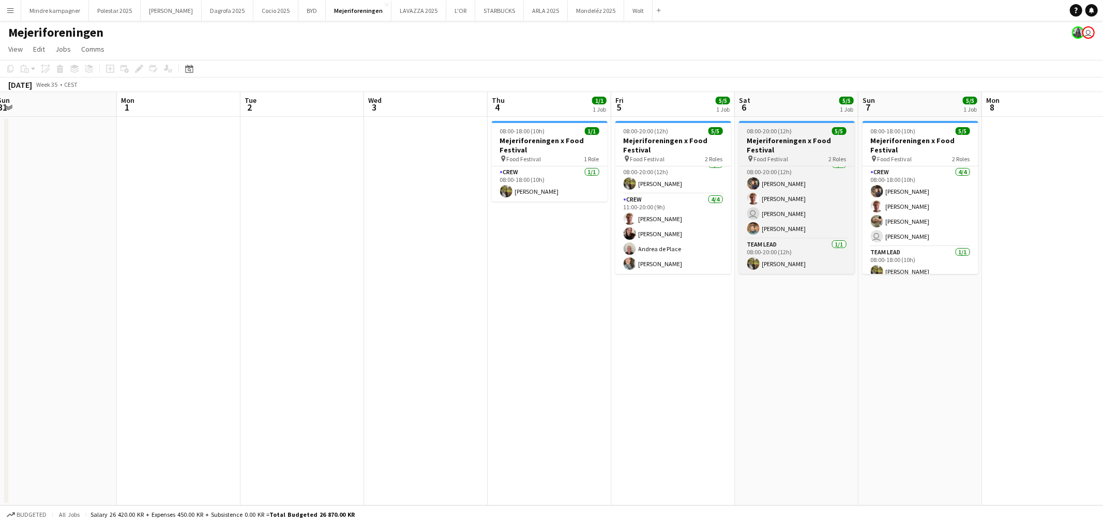
scroll to position [0, 0]
click at [775, 190] on app-card-role "Crew [DATE] 08:00-20:00 (12h) [PERSON_NAME] [PERSON_NAME] user [PERSON_NAME] [P…" at bounding box center [797, 206] width 116 height 80
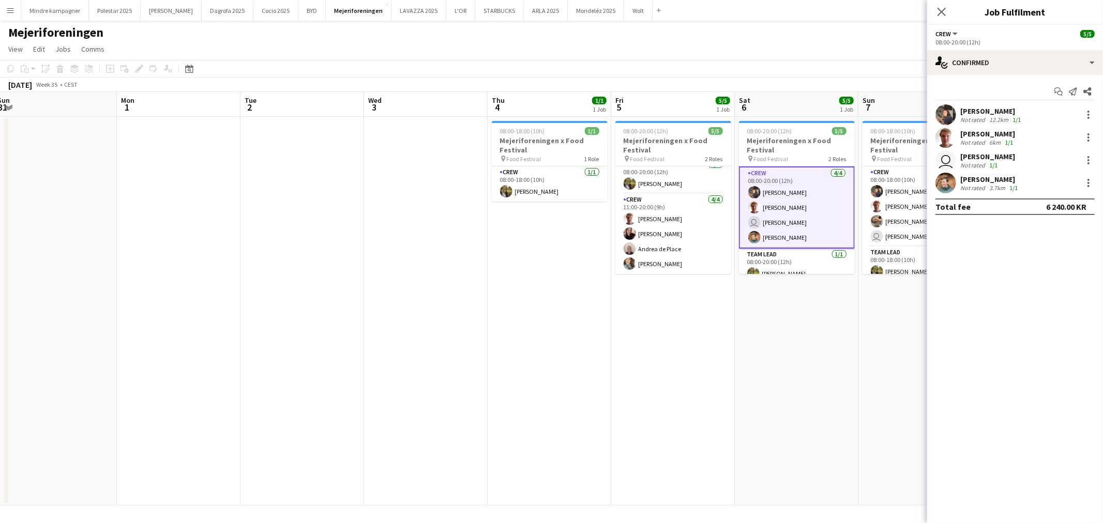
click at [986, 111] on div "[PERSON_NAME]" at bounding box center [991, 110] width 63 height 9
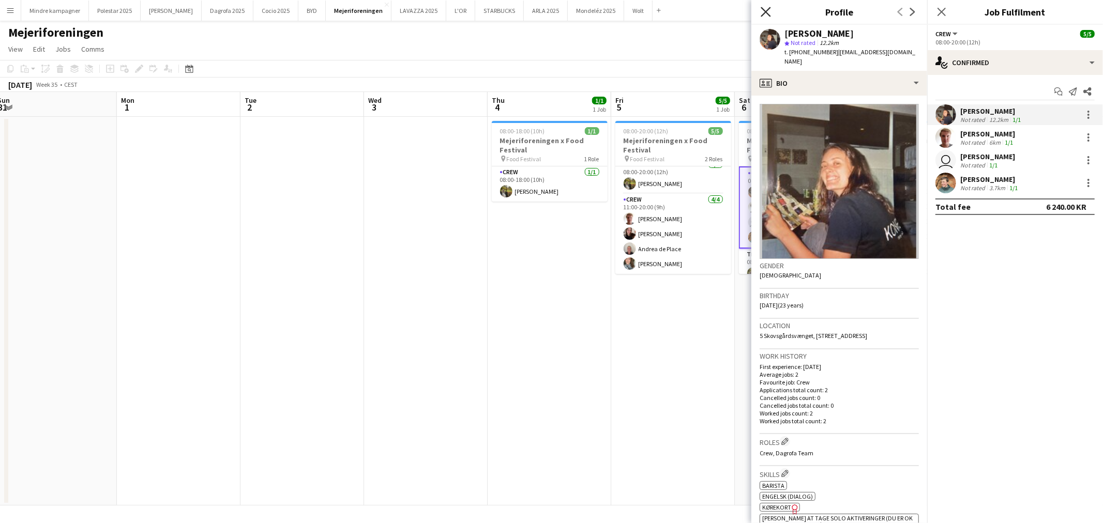
click at [768, 13] on icon "Close pop-in" at bounding box center [765, 12] width 10 height 10
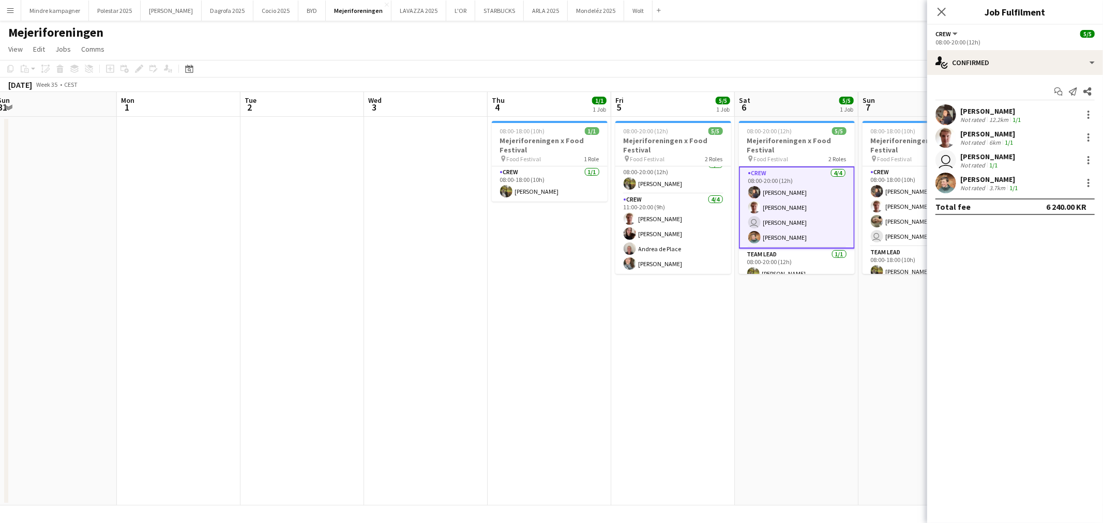
click at [778, 232] on app-card-role "Crew [DATE] 08:00-20:00 (12h) [PERSON_NAME] [PERSON_NAME] user [PERSON_NAME] [P…" at bounding box center [797, 207] width 116 height 82
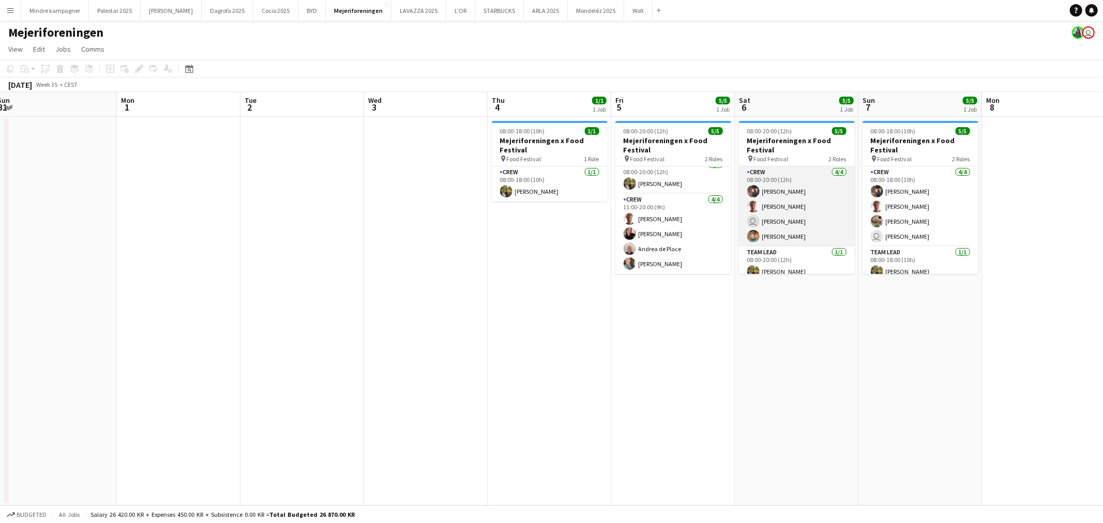
click at [791, 226] on app-card-role "Crew [DATE] 08:00-20:00 (12h) [PERSON_NAME] [PERSON_NAME] user [PERSON_NAME] [P…" at bounding box center [797, 206] width 116 height 80
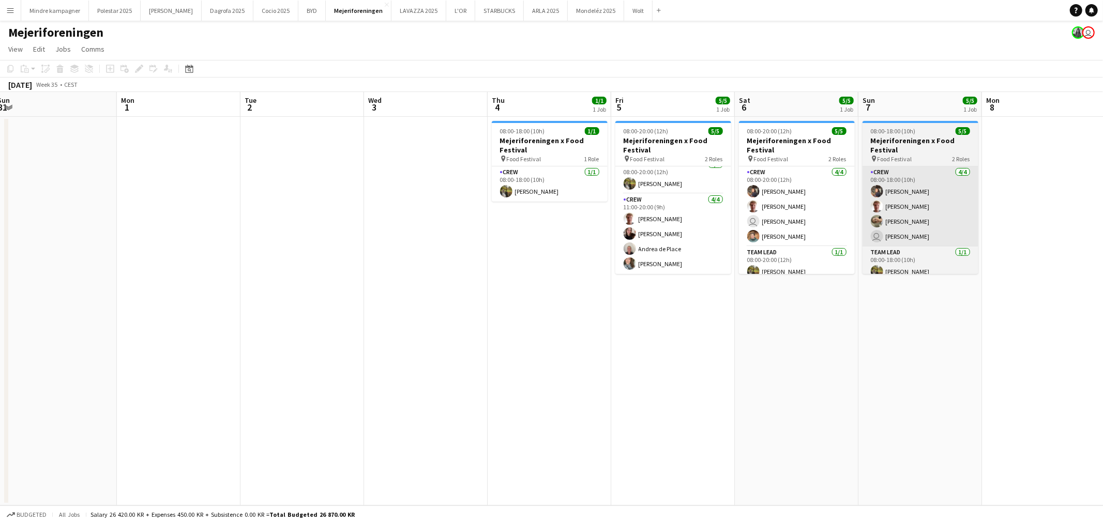
scroll to position [0, 378]
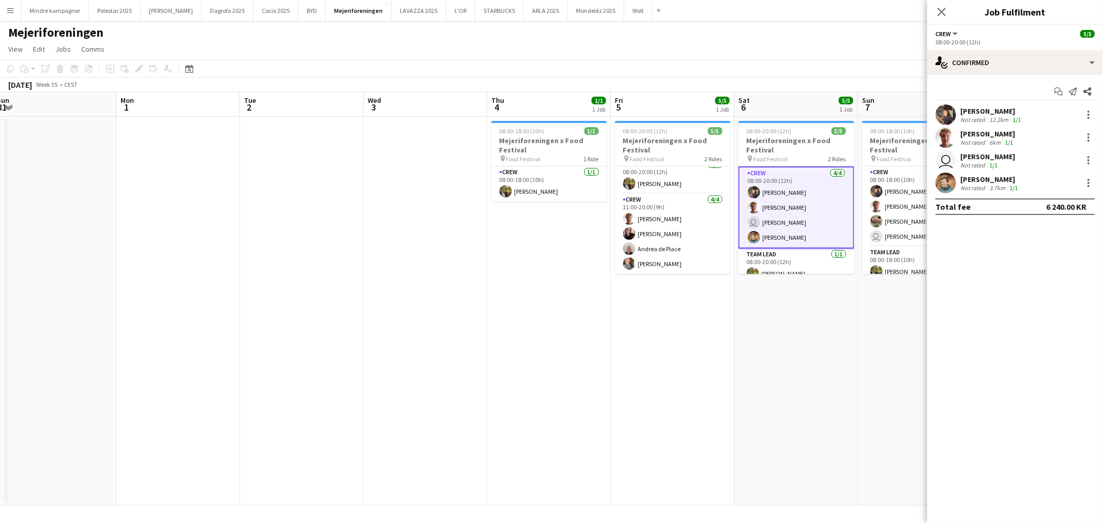
click at [990, 136] on div "[PERSON_NAME]" at bounding box center [987, 133] width 55 height 9
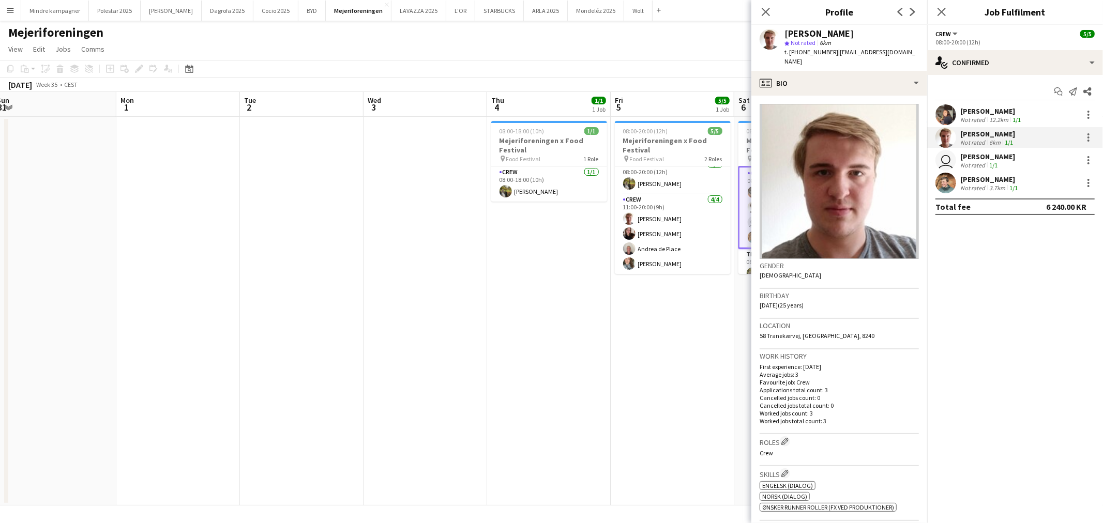
click at [994, 157] on div "[PERSON_NAME]" at bounding box center [987, 156] width 55 height 9
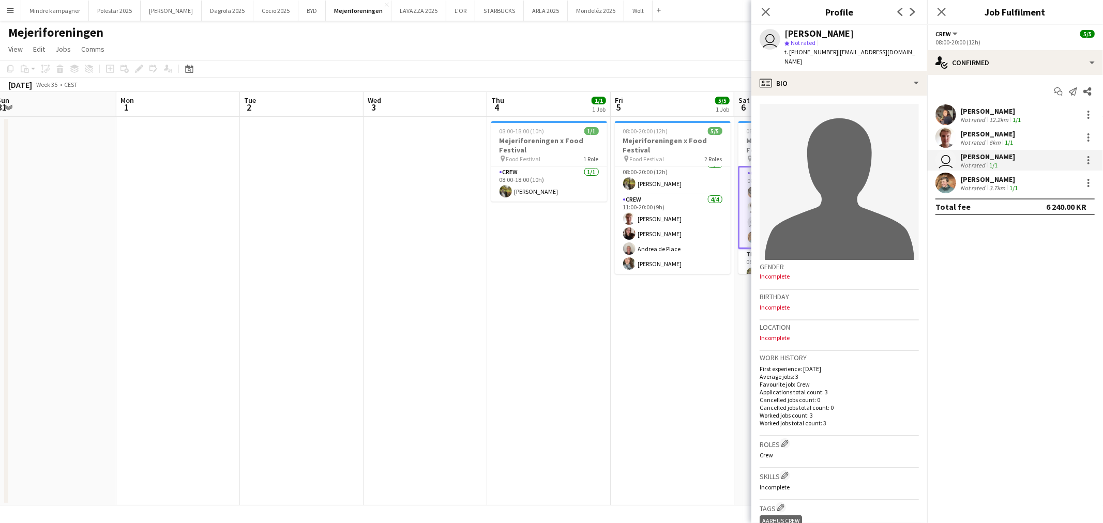
click at [988, 181] on div "[PERSON_NAME]" at bounding box center [989, 179] width 59 height 9
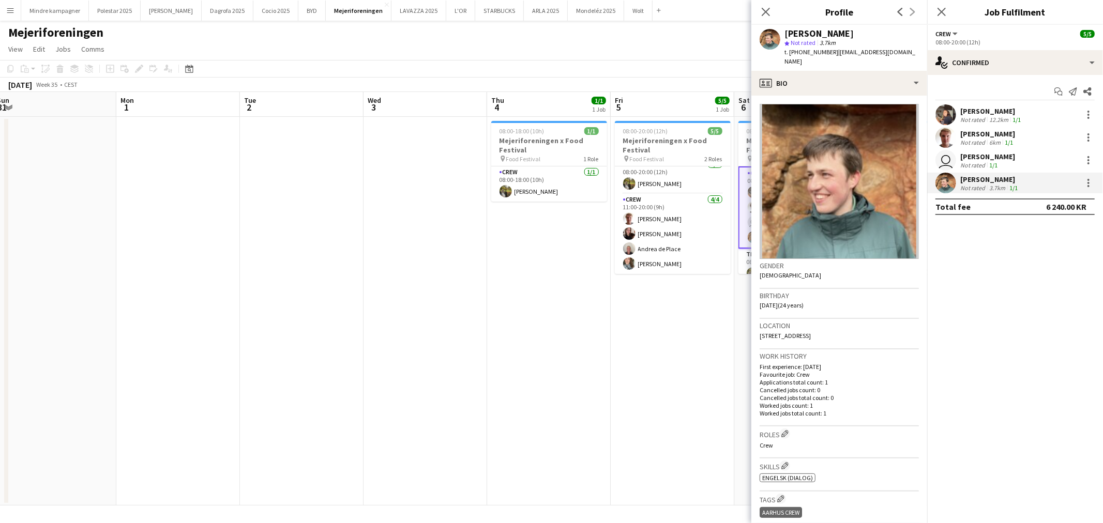
click at [757, 12] on div "Close pop-in" at bounding box center [765, 12] width 29 height 24
click at [764, 7] on icon "Close pop-in" at bounding box center [765, 12] width 10 height 10
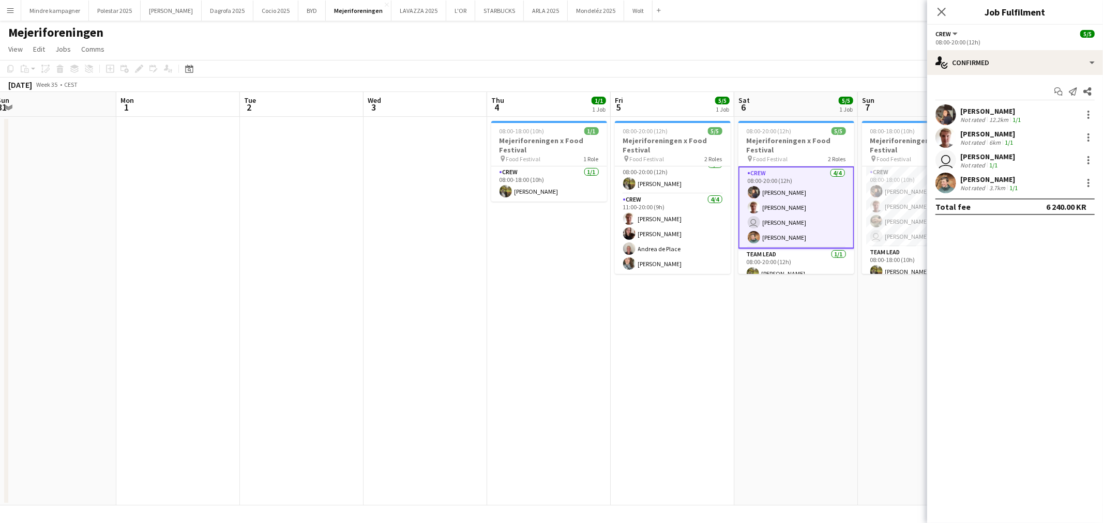
click at [934, 10] on div "Close pop-in" at bounding box center [941, 12] width 29 height 24
click at [936, 10] on app-icon "Close pop-in" at bounding box center [941, 12] width 15 height 15
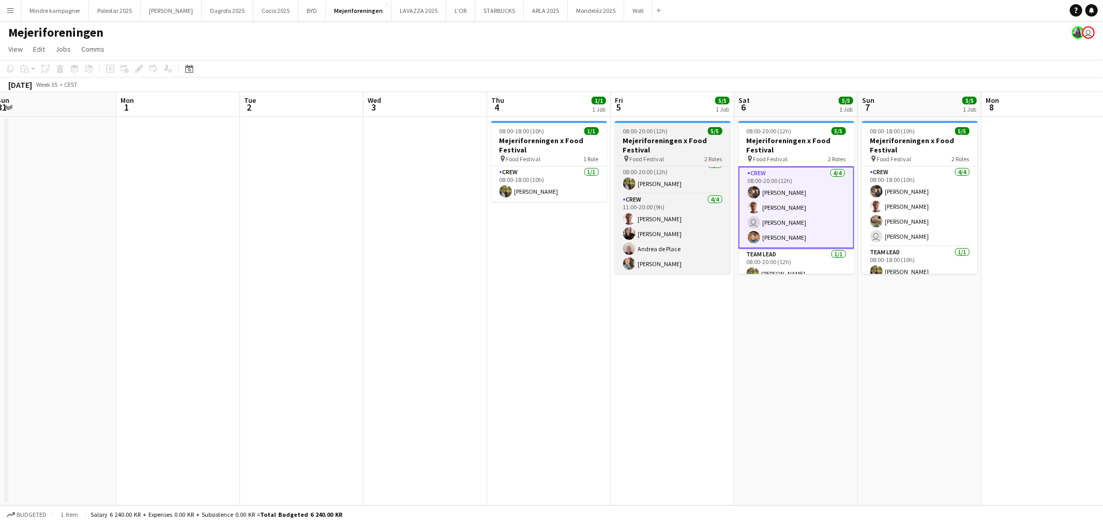
scroll to position [0, 0]
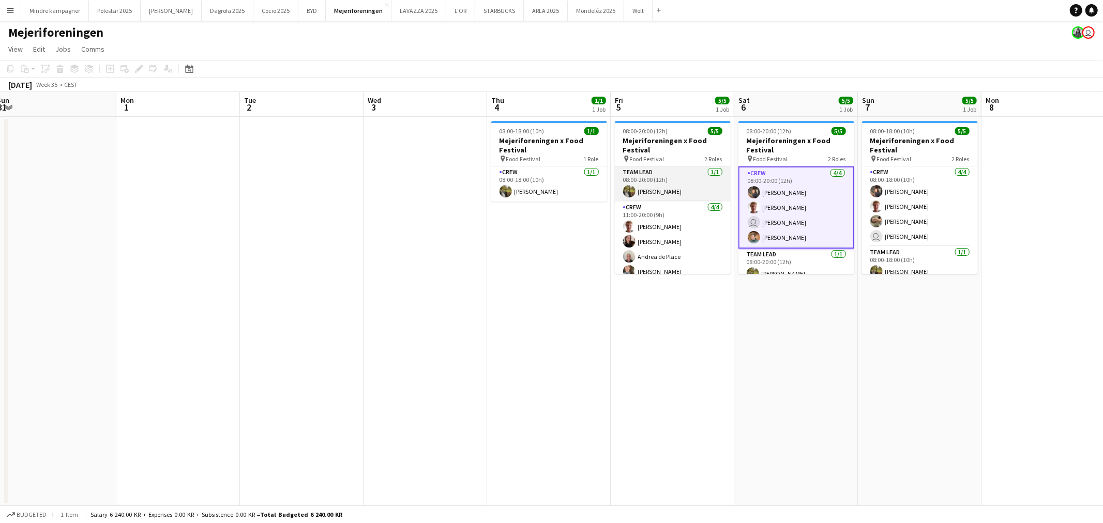
click at [685, 184] on app-card-role "Team Lead [DATE] 08:00-20:00 (12h) [PERSON_NAME]" at bounding box center [673, 183] width 116 height 35
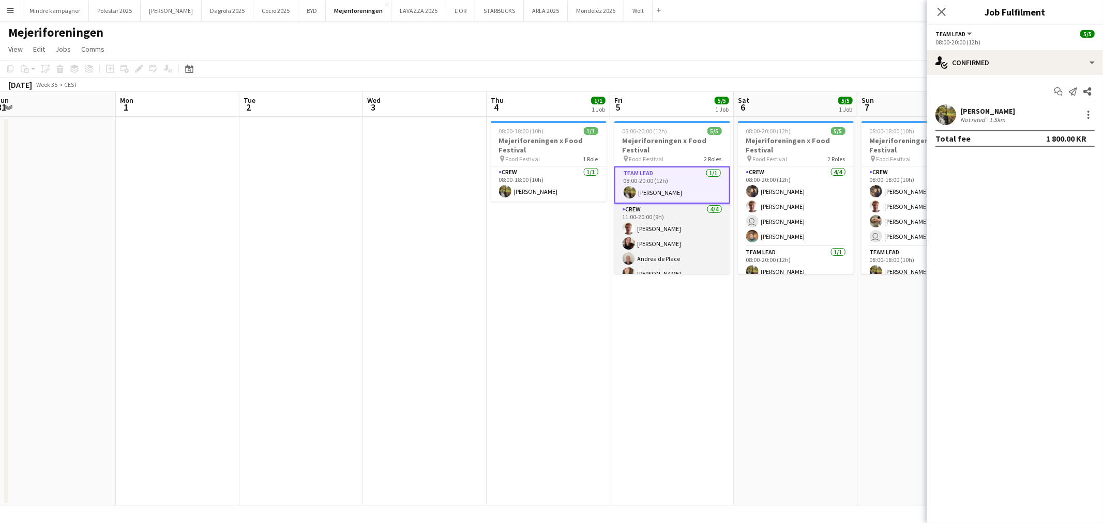
click at [661, 213] on app-card-role "Crew [DATE] 11:00-20:00 (9h) [PERSON_NAME] [PERSON_NAME] [PERSON_NAME] [PERSON_…" at bounding box center [672, 244] width 116 height 80
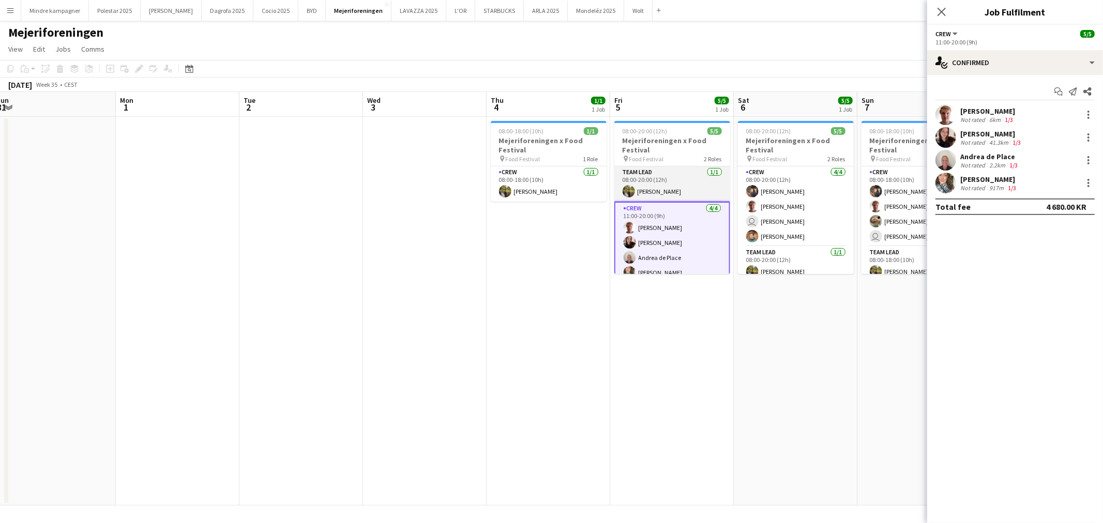
click at [675, 186] on app-card-role "Team Lead [DATE] 08:00-20:00 (12h) [PERSON_NAME]" at bounding box center [672, 183] width 116 height 35
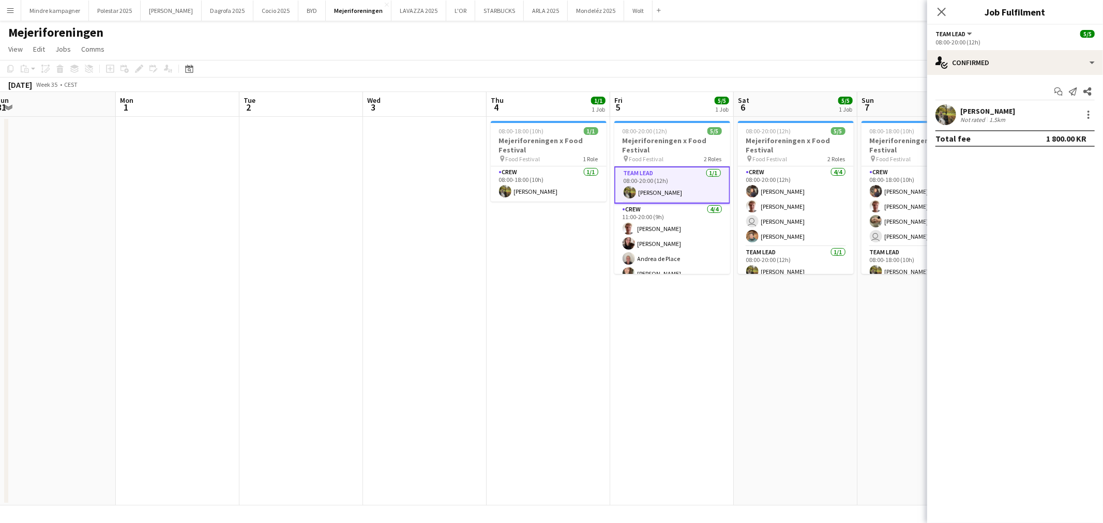
scroll to position [0, 379]
click at [948, 11] on app-icon "Close pop-in" at bounding box center [941, 12] width 15 height 15
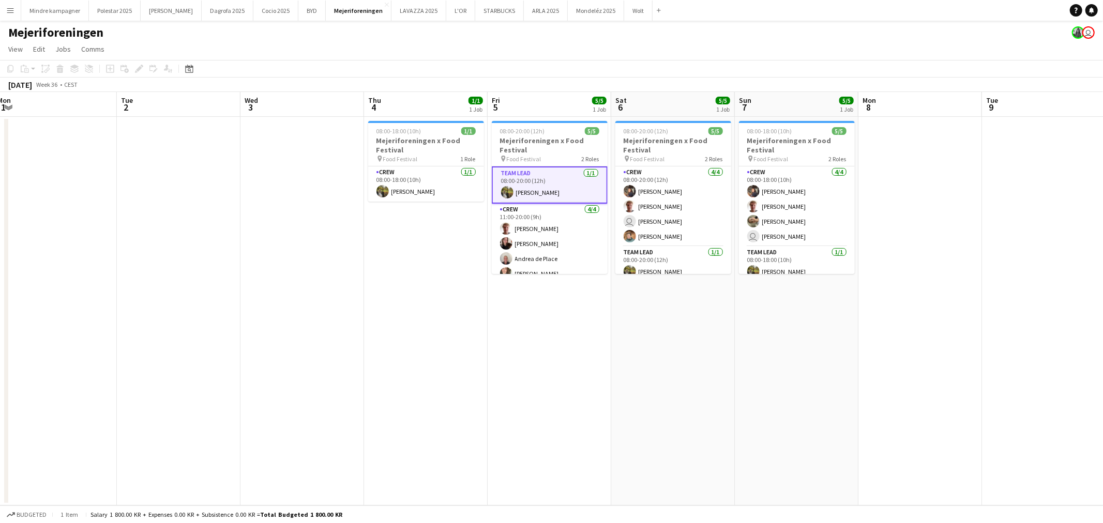
drag, startPoint x: 360, startPoint y: 271, endPoint x: 259, endPoint y: 281, distance: 101.8
click at [238, 281] on app-calendar-viewport "Fri 29 Sat 30 Sun 31 Mon 1 Tue 2 Wed 3 Thu 4 1/1 1 Job Fri 5 5/5 1 Job Sat 6 5/…" at bounding box center [551, 299] width 1103 height 414
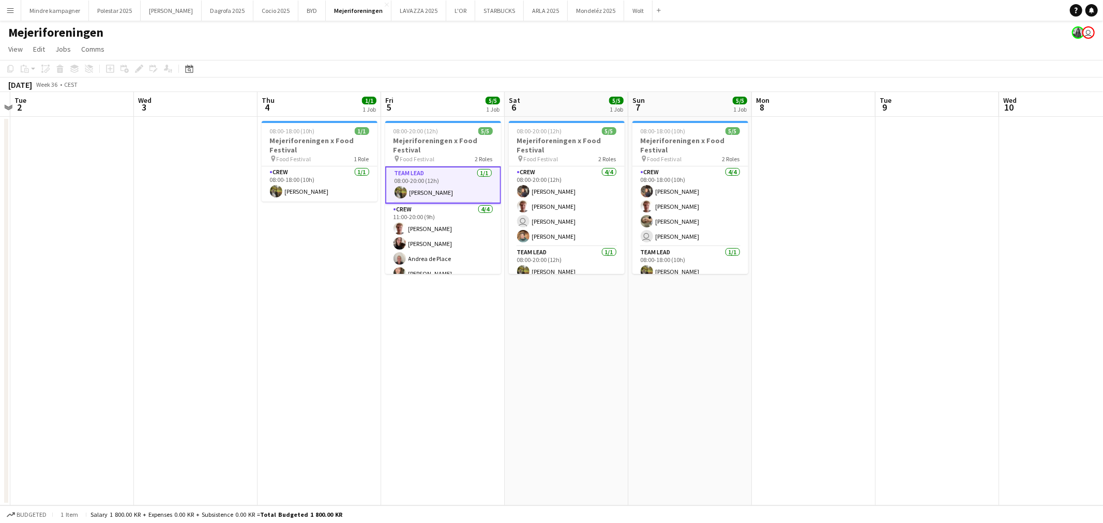
drag, startPoint x: 804, startPoint y: 334, endPoint x: 696, endPoint y: 335, distance: 108.6
click at [706, 339] on app-calendar-viewport "Sat 30 Sun 31 Mon 1 Tue 2 Wed 3 Thu 4 1/1 1 Job Fri 5 5/5 1 Job Sat 6 5/5 1 Job…" at bounding box center [551, 299] width 1103 height 414
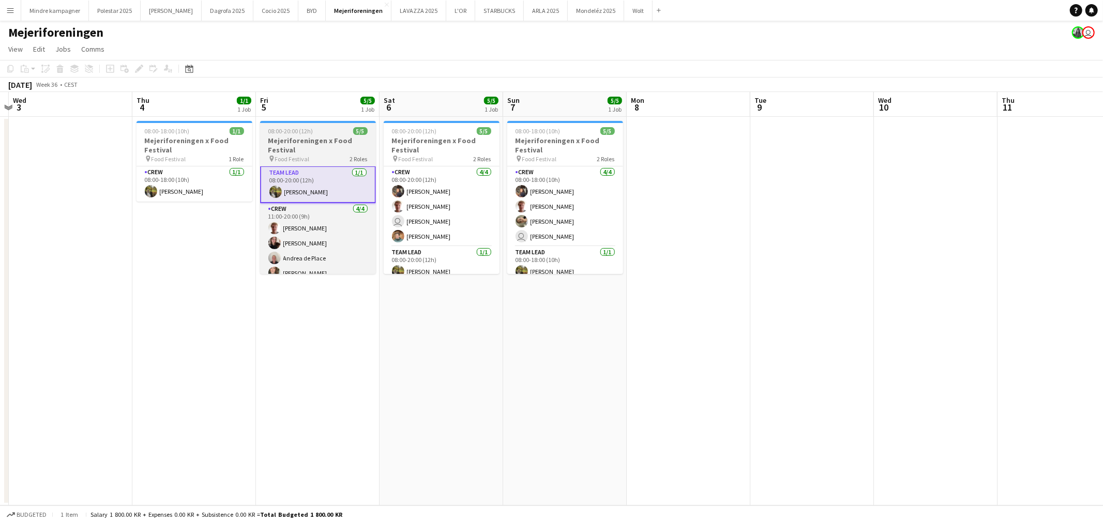
scroll to position [0, 0]
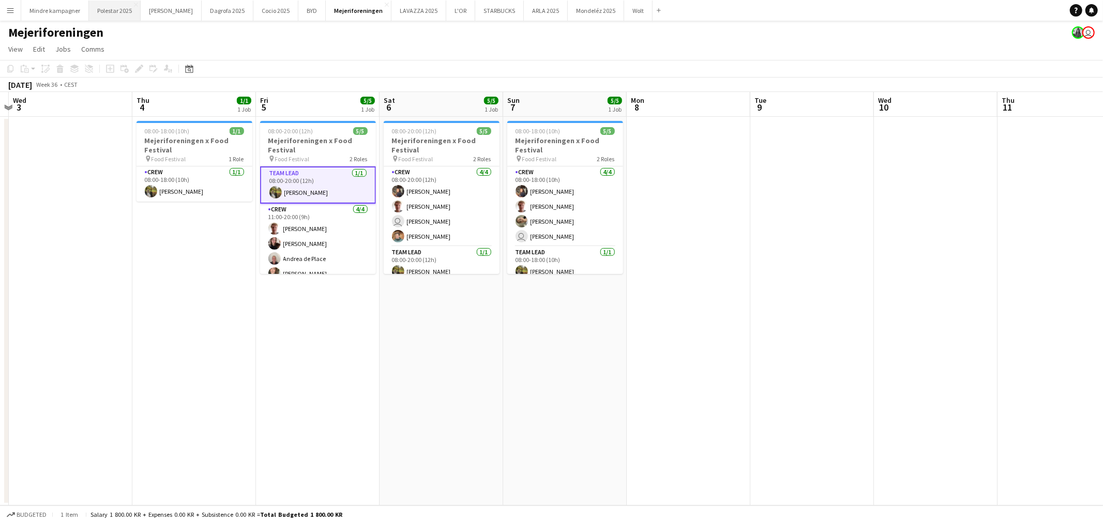
click at [106, 17] on button "Polestar 2025 Close" at bounding box center [115, 11] width 52 height 20
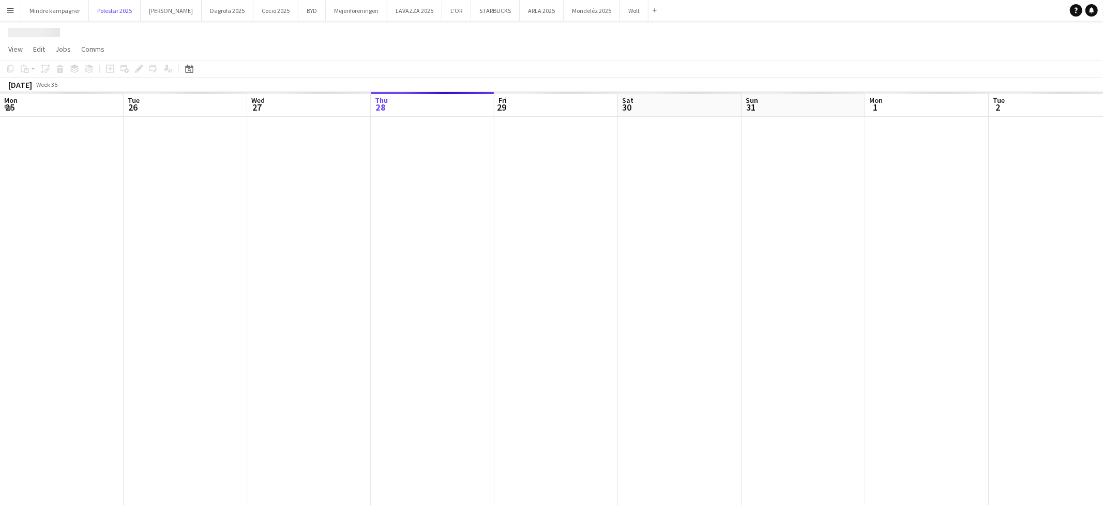
scroll to position [0, 247]
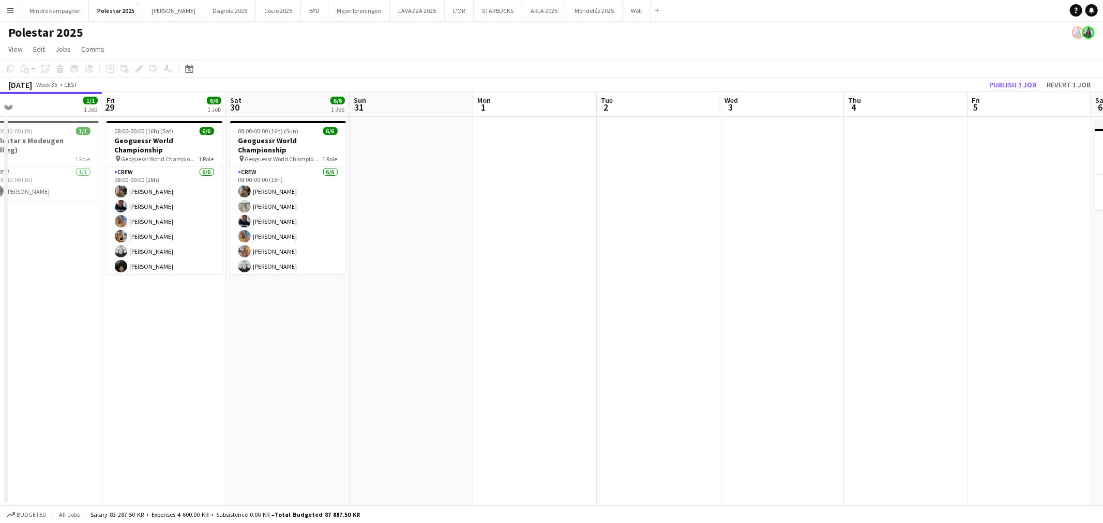
drag, startPoint x: 811, startPoint y: 312, endPoint x: 484, endPoint y: 321, distance: 326.3
click at [484, 321] on app-calendar-viewport "Mon 25 Tue 26 Wed 27 Thu 28 1/1 1 Job Fri 29 6/6 1 Job Sat 30 6/6 1 Job Sun 31 …" at bounding box center [551, 299] width 1103 height 414
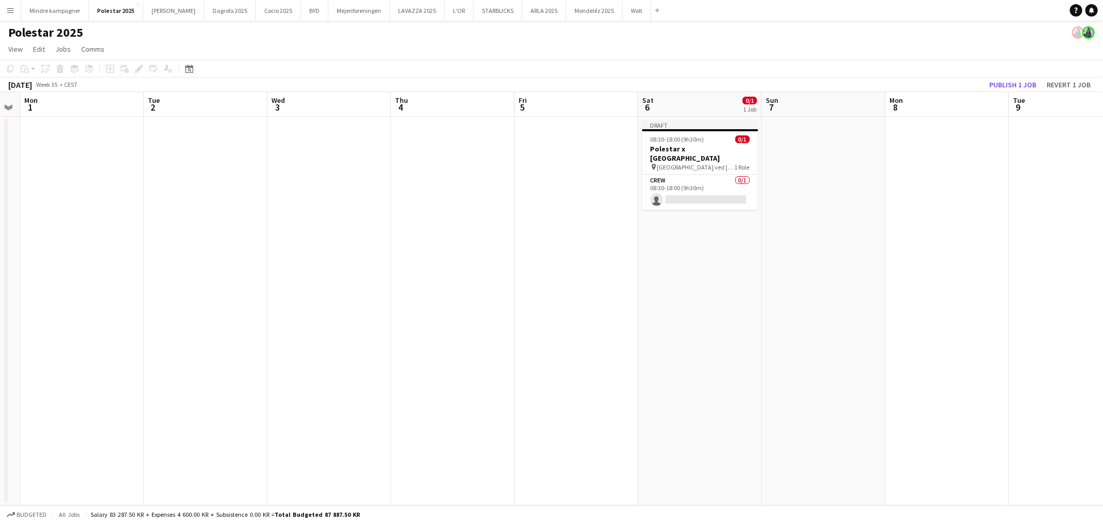
drag, startPoint x: 560, startPoint y: 353, endPoint x: 689, endPoint y: 284, distance: 146.4
click at [524, 349] on app-calendar-viewport "Fri 29 6/6 1 Job Sat 30 6/6 1 Job Sun 31 Mon 1 Tue 2 Wed 3 Thu 4 Fri 5 Sat 6 0/…" at bounding box center [551, 299] width 1103 height 414
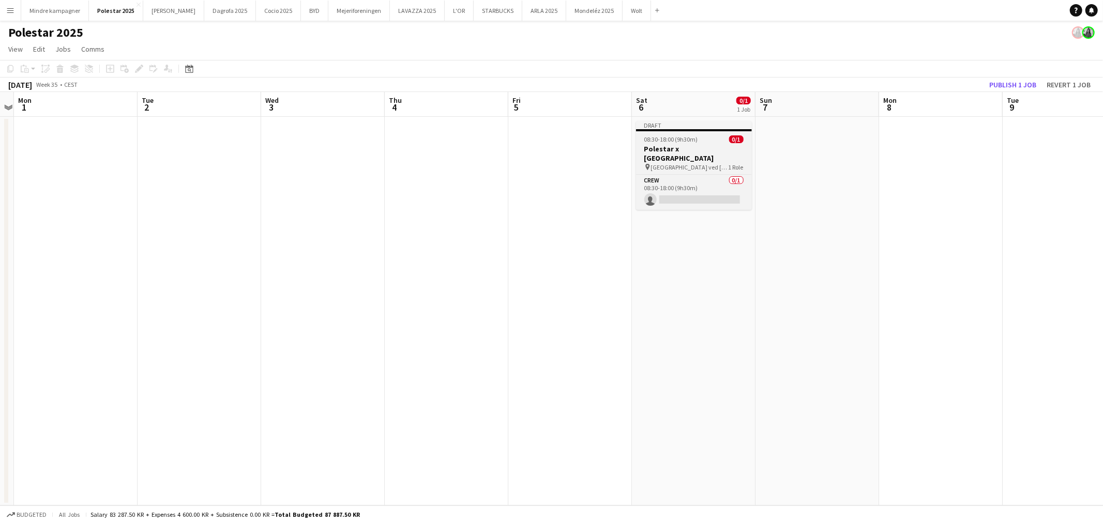
click at [697, 145] on h3 "Polestar x [GEOGRAPHIC_DATA]" at bounding box center [694, 153] width 116 height 19
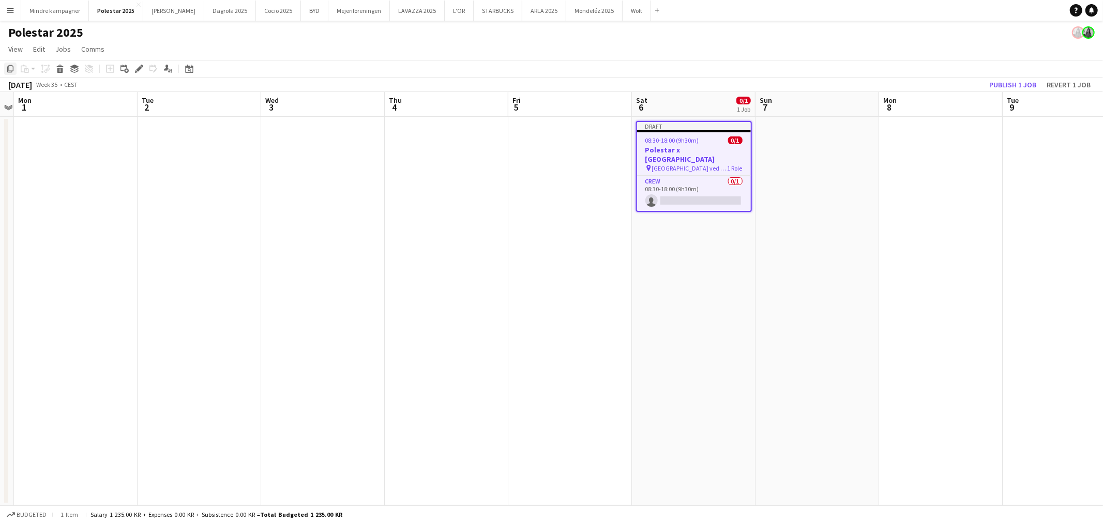
click at [12, 66] on icon at bounding box center [10, 68] width 6 height 7
click at [843, 143] on app-date-cell at bounding box center [817, 311] width 124 height 389
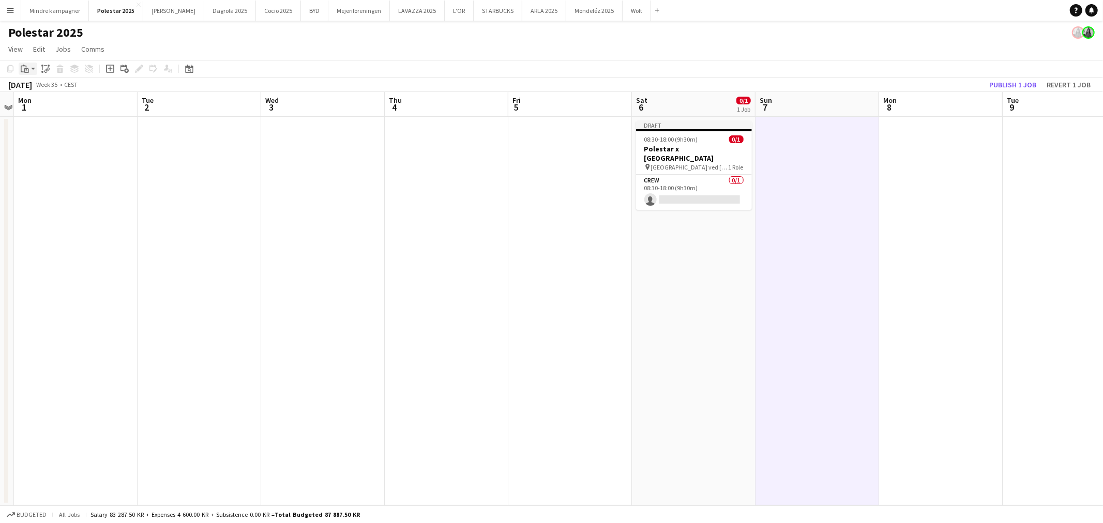
click at [24, 70] on icon "Paste" at bounding box center [25, 69] width 8 height 8
click at [47, 110] on link "Paste with crew Ctrl+Shift+V" at bounding box center [75, 105] width 97 height 9
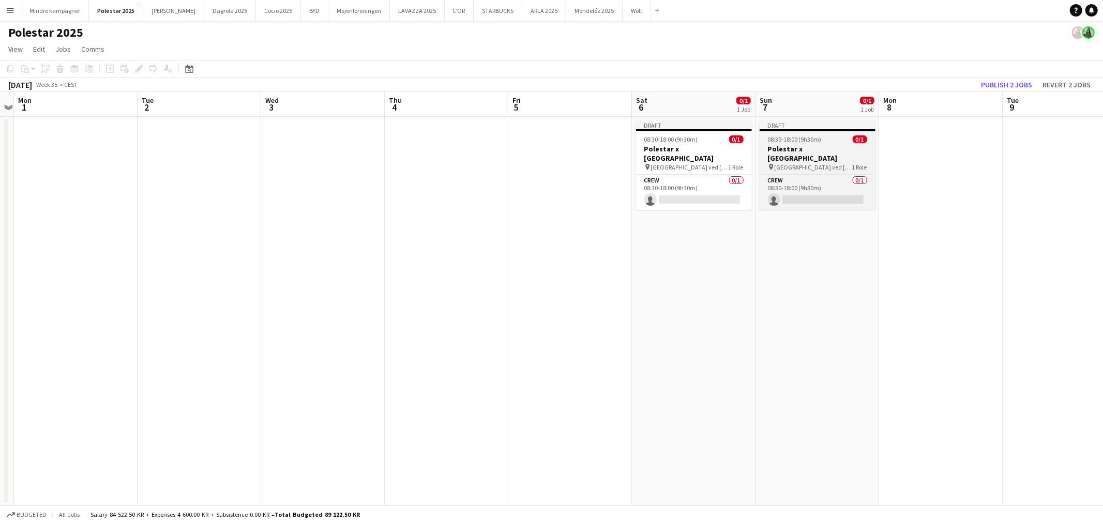
click at [807, 133] on app-job-card "Draft 08:30-18:00 (9h30m) 0/1 Polestar x [GEOGRAPHIC_DATA] pin [GEOGRAPHIC_DATA…" at bounding box center [817, 165] width 116 height 89
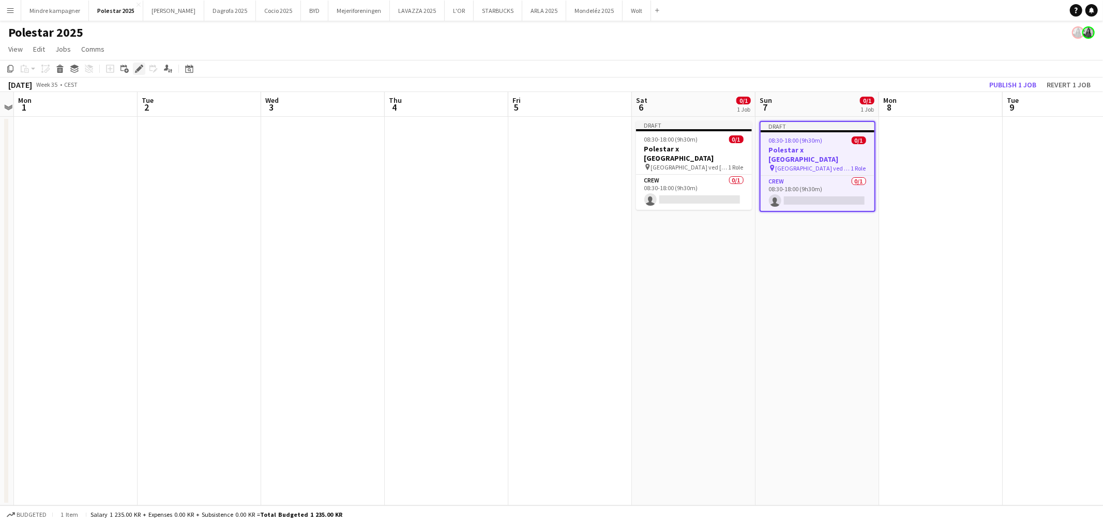
click at [141, 71] on icon "Edit" at bounding box center [139, 69] width 8 height 8
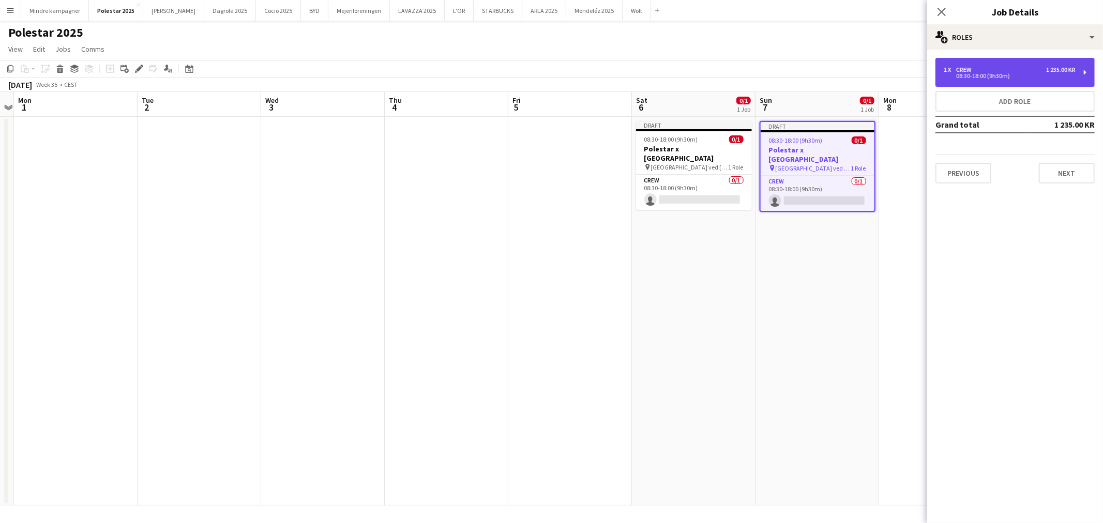
click at [1004, 81] on div "1 x Crew 1 235.00 KR 08:30-18:00 (9h30m)" at bounding box center [1014, 72] width 159 height 29
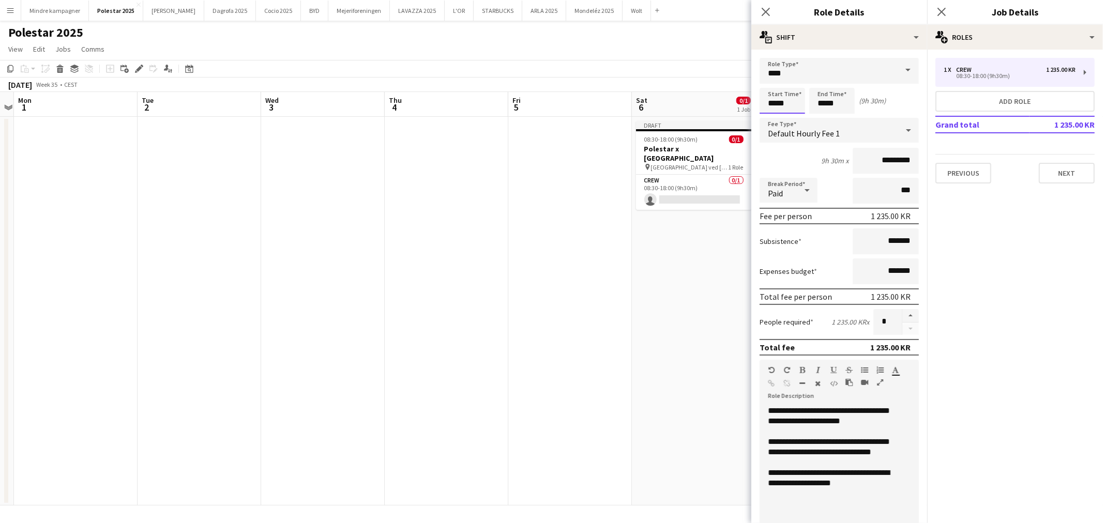
click at [781, 102] on input "*****" at bounding box center [781, 101] width 45 height 26
click at [773, 79] on div at bounding box center [771, 83] width 21 height 10
click at [793, 122] on div at bounding box center [792, 119] width 21 height 10
click at [793, 120] on div at bounding box center [792, 119] width 21 height 10
type input "*****"
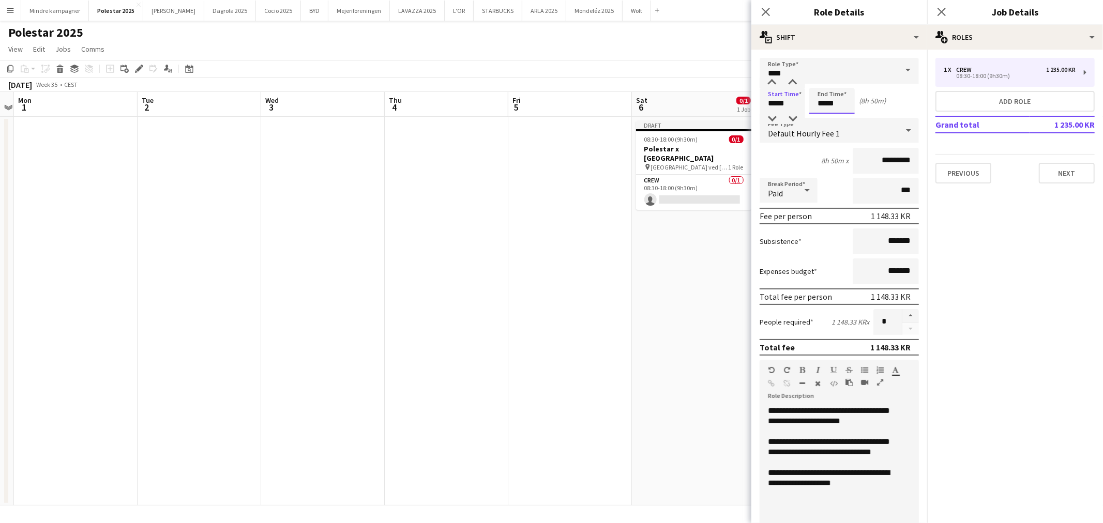
drag, startPoint x: 828, startPoint y: 101, endPoint x: 825, endPoint y: 109, distance: 8.2
click at [827, 101] on input "*****" at bounding box center [831, 101] width 45 height 26
click at [823, 111] on input "*****" at bounding box center [831, 101] width 45 height 26
click at [822, 116] on div at bounding box center [821, 119] width 21 height 10
type input "*****"
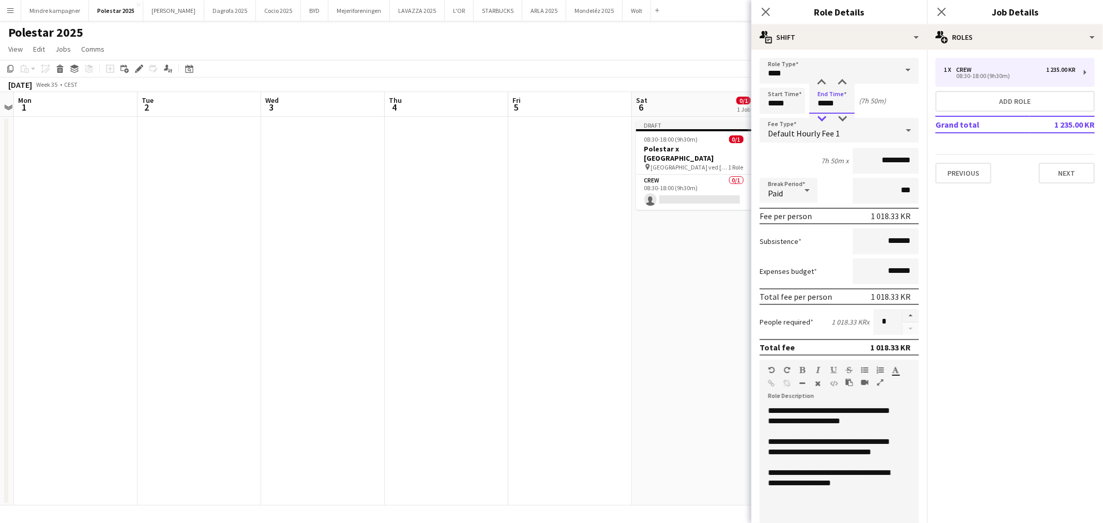
click at [822, 116] on div at bounding box center [821, 119] width 21 height 10
click at [819, 458] on div "**********" at bounding box center [835, 473] width 134 height 31
click at [634, 382] on app-date-cell "Draft 08:30-18:00 (9h30m) 0/1 Polestar x [GEOGRAPHIC_DATA] pin [GEOGRAPHIC_DATA…" at bounding box center [694, 311] width 124 height 389
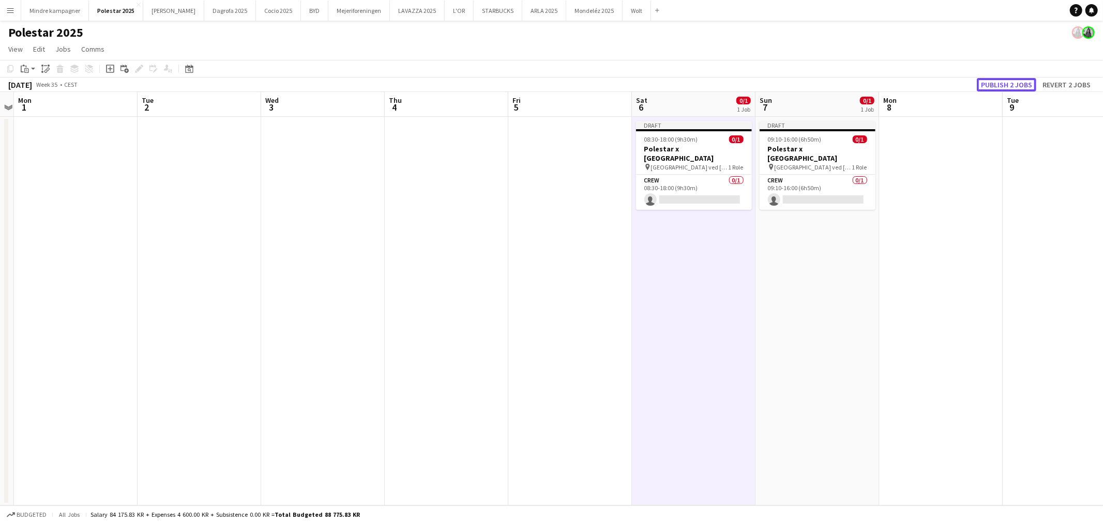
click at [1019, 85] on button "Publish 2 jobs" at bounding box center [1006, 84] width 59 height 13
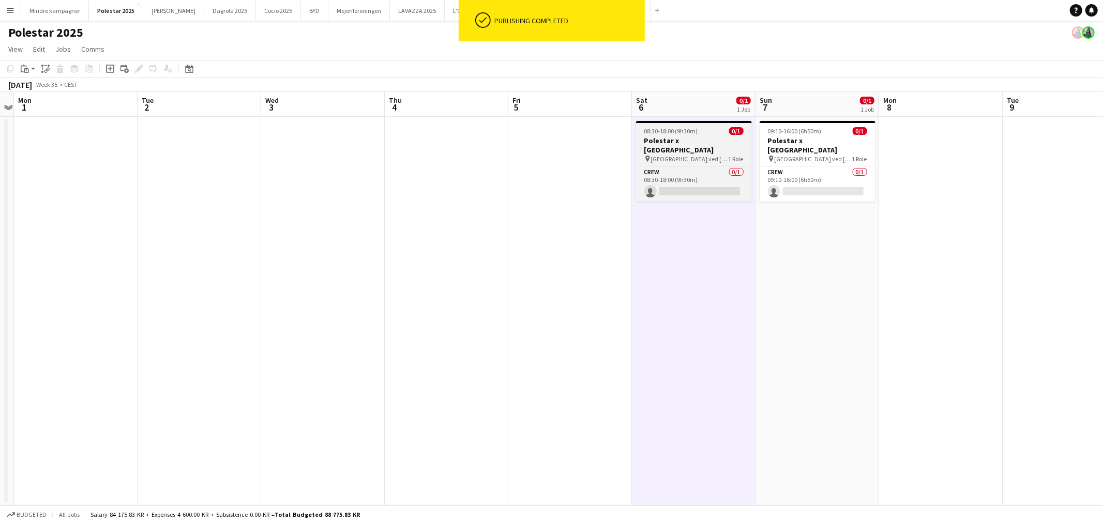
click at [703, 144] on h3 "Polestar x [GEOGRAPHIC_DATA]" at bounding box center [694, 145] width 116 height 19
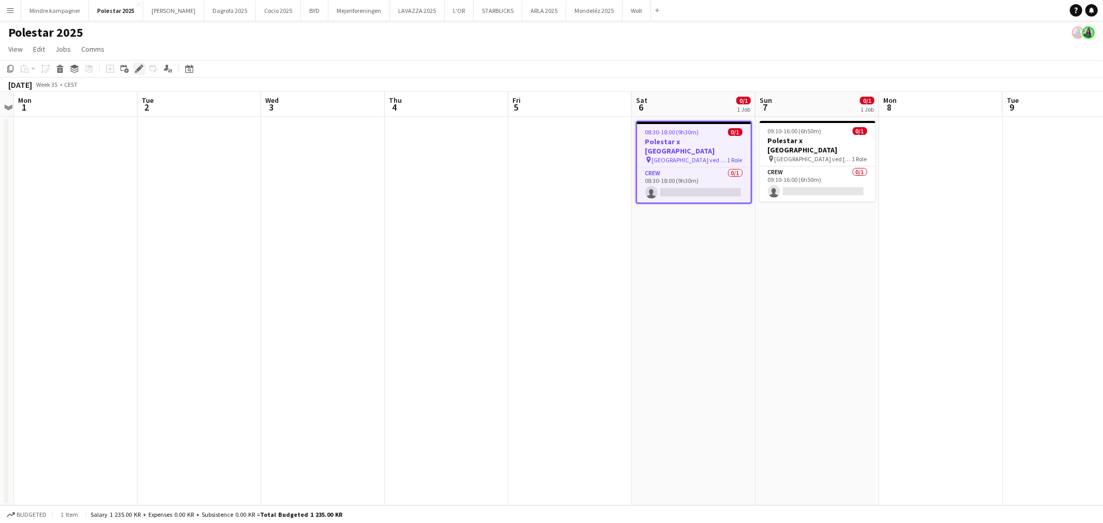
click at [135, 65] on icon "Edit" at bounding box center [139, 69] width 8 height 8
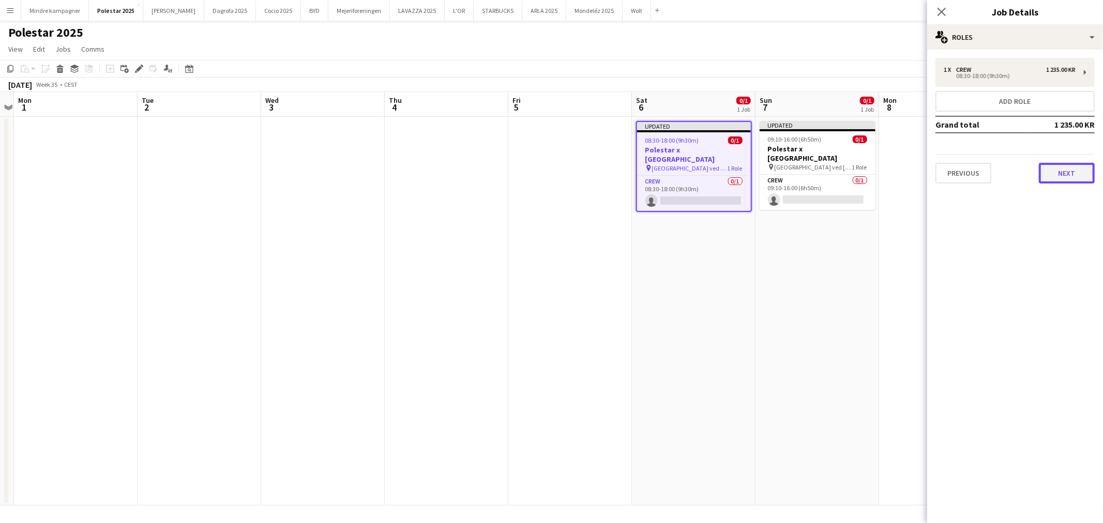
click at [1076, 173] on button "Next" at bounding box center [1067, 173] width 56 height 21
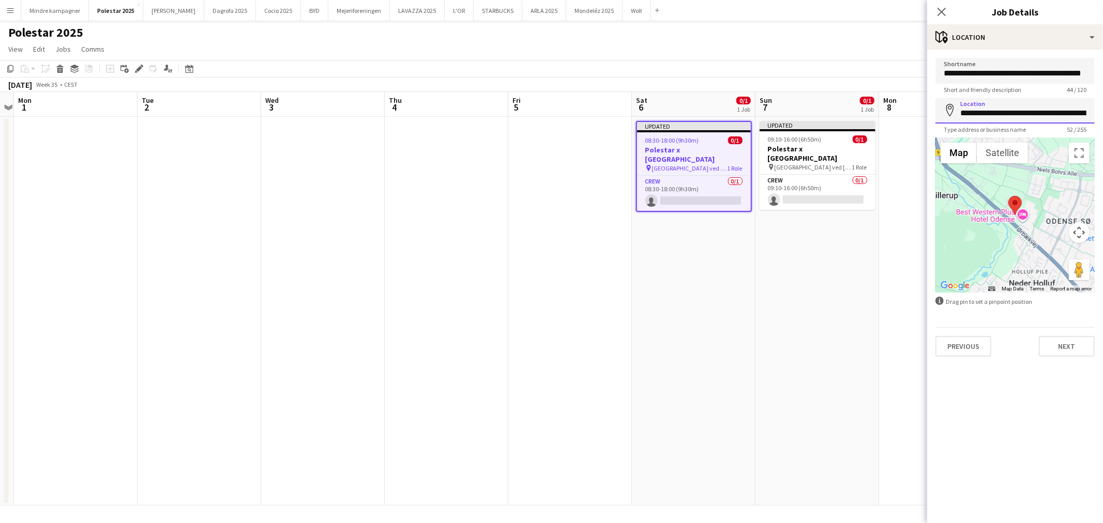
click at [1010, 112] on input "**********" at bounding box center [1014, 111] width 159 height 26
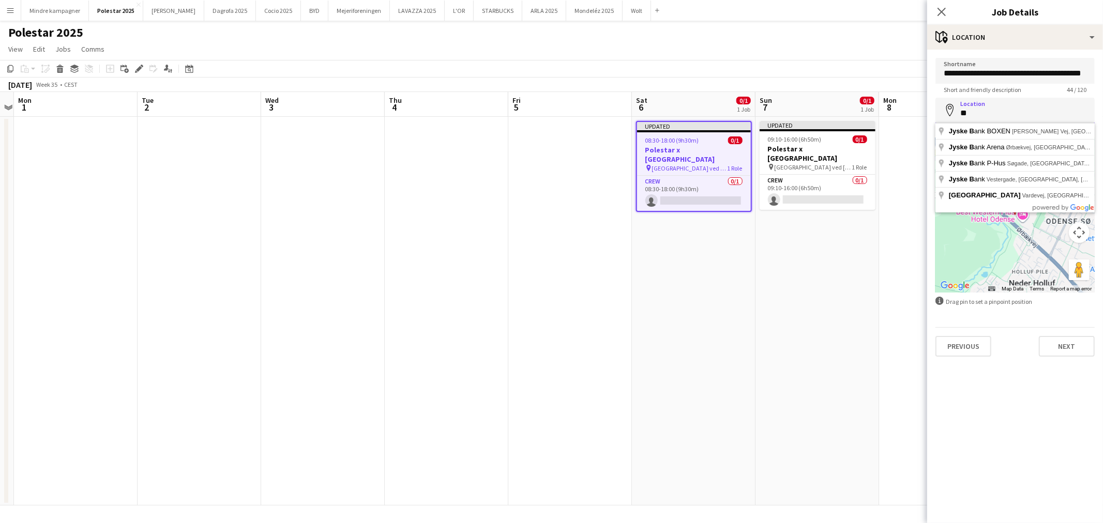
type input "*"
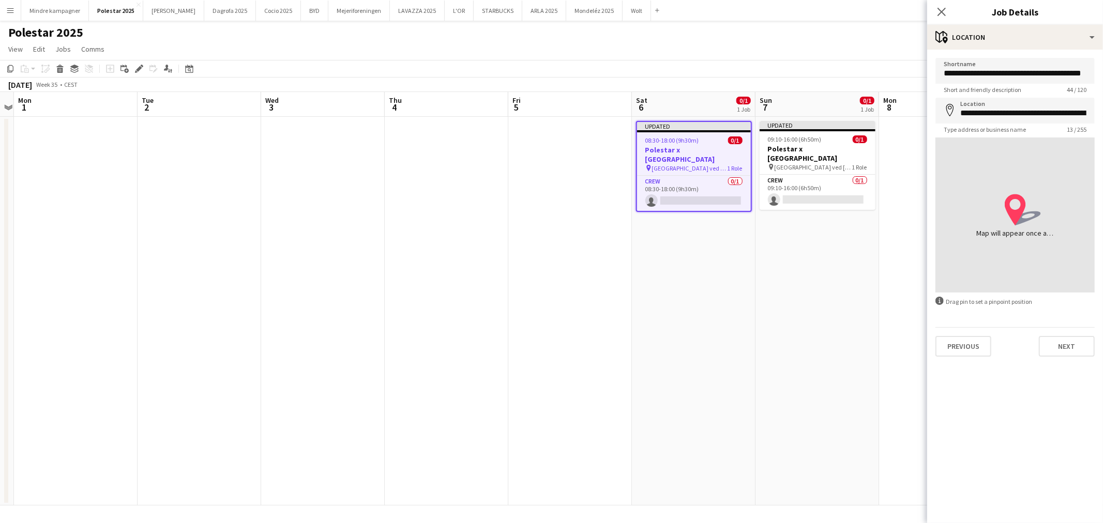
type input "**********"
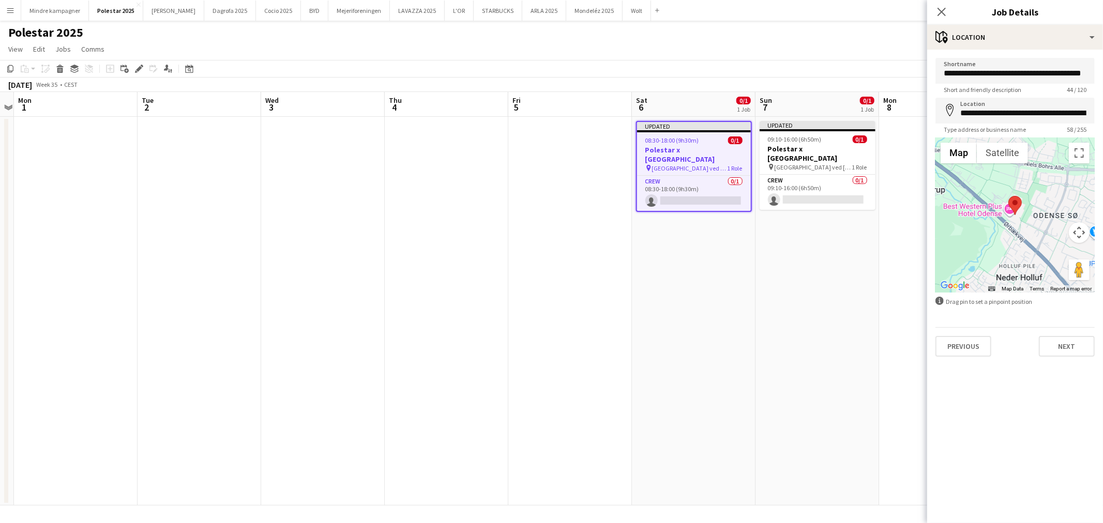
drag, startPoint x: 743, startPoint y: 369, endPoint x: 948, endPoint y: 202, distance: 264.6
click at [742, 369] on app-date-cell "Updated 08:30-18:00 (9h30m) 0/1 Polestar x [GEOGRAPHIC_DATA] pin [GEOGRAPHIC_DA…" at bounding box center [694, 311] width 124 height 389
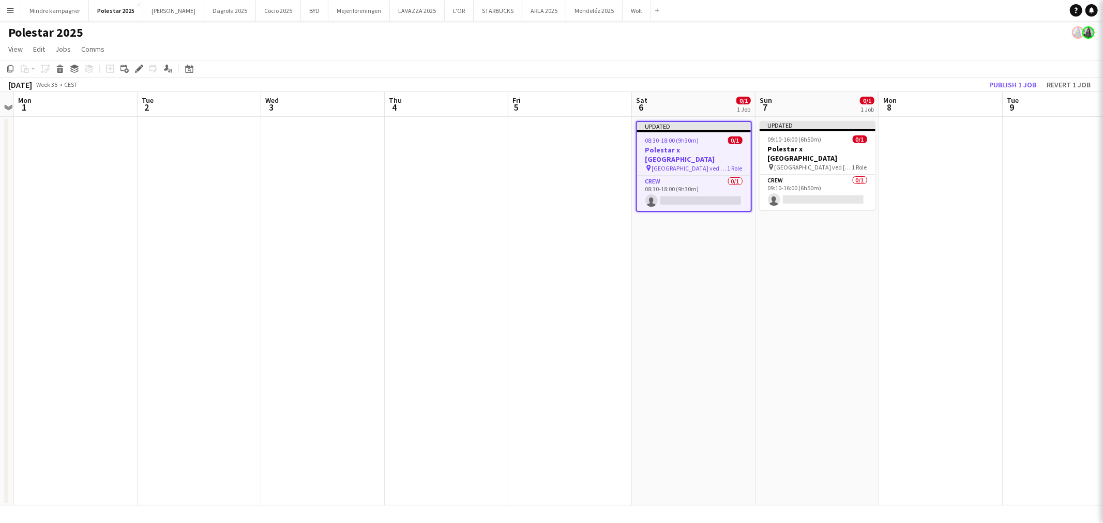
scroll to position [0, 357]
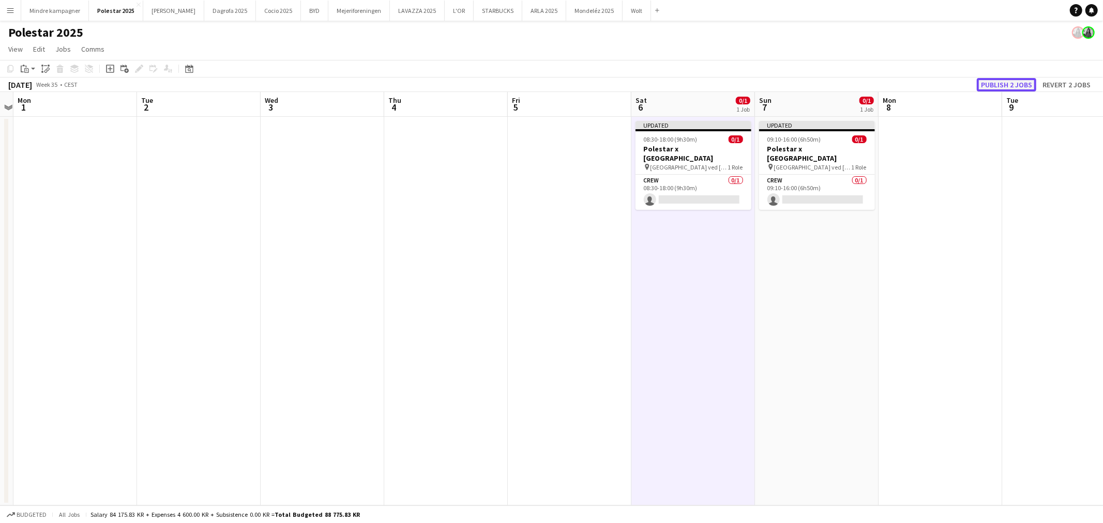
click at [998, 80] on button "Publish 2 jobs" at bounding box center [1006, 84] width 59 height 13
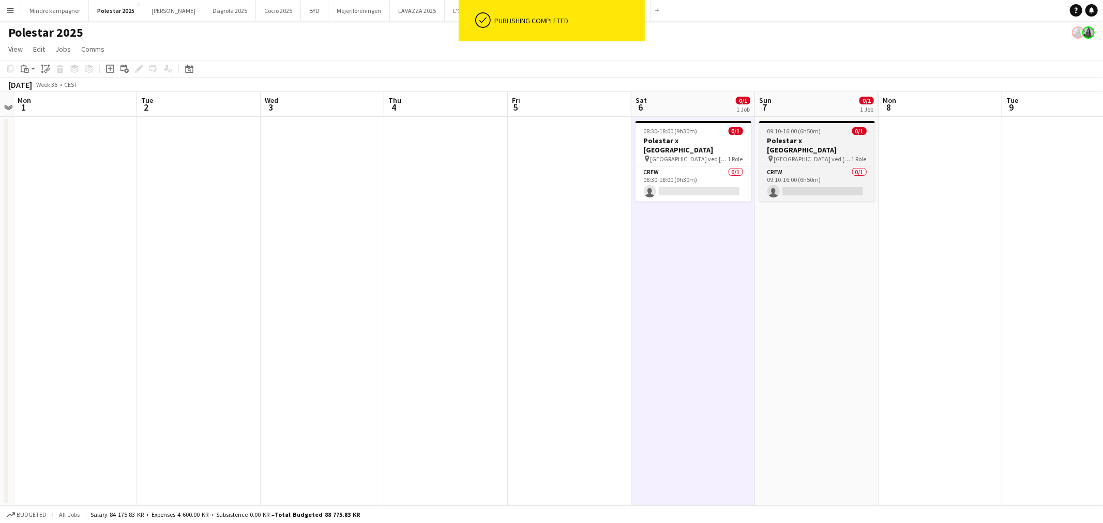
click at [792, 155] on span "[GEOGRAPHIC_DATA] ved [GEOGRAPHIC_DATA]." at bounding box center [813, 159] width 78 height 8
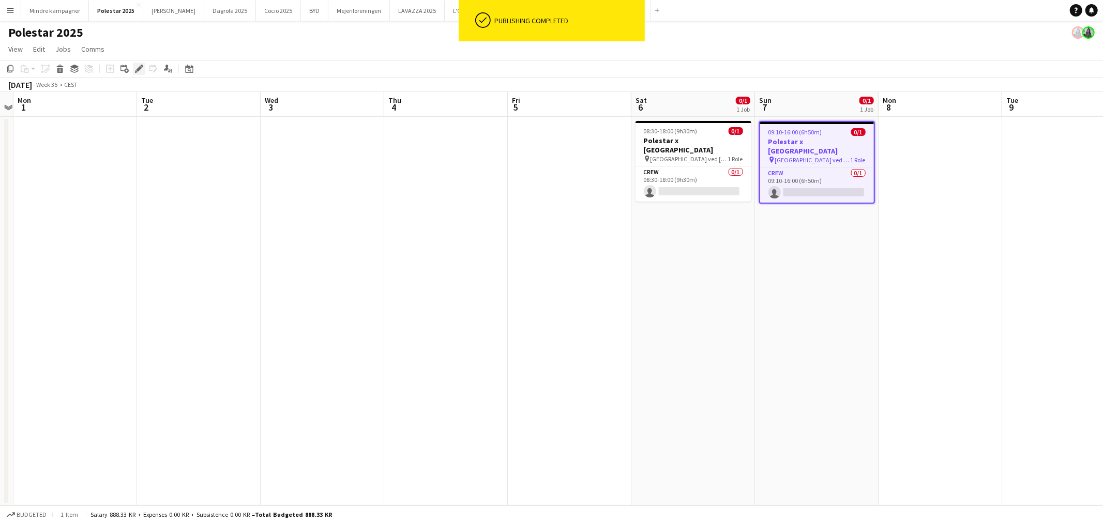
click at [139, 68] on icon at bounding box center [139, 69] width 6 height 6
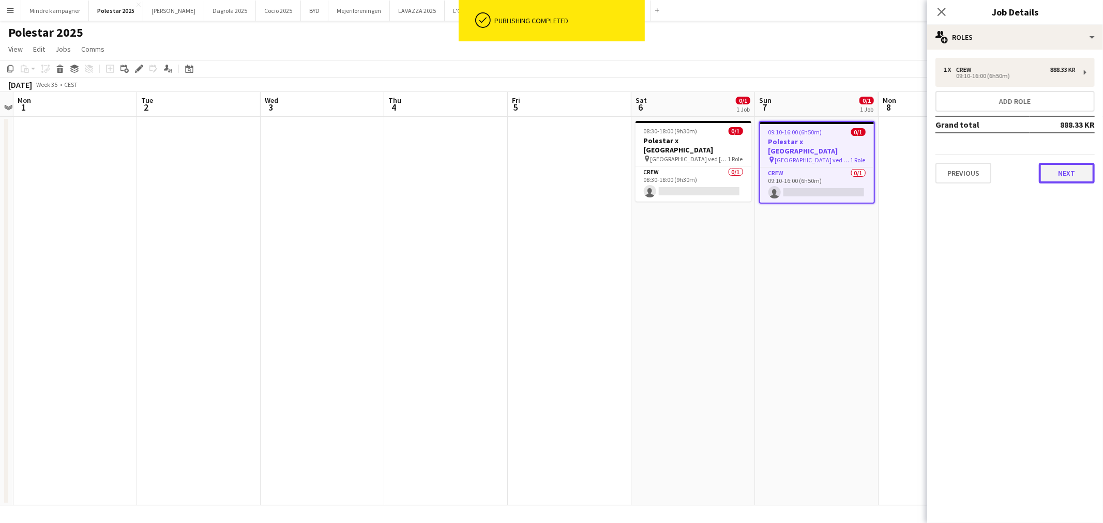
click at [1045, 166] on button "Next" at bounding box center [1067, 173] width 56 height 21
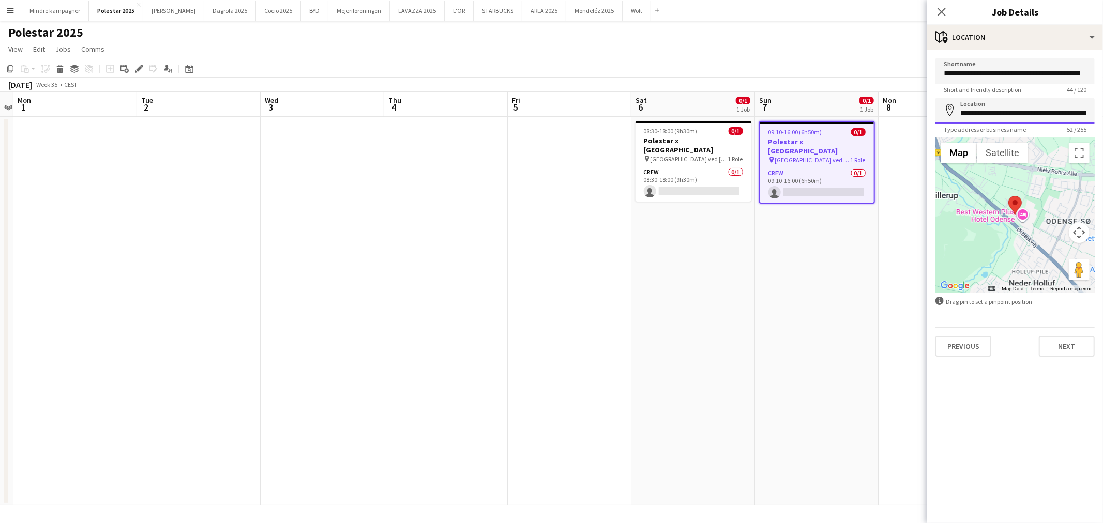
click at [1044, 110] on input "**********" at bounding box center [1014, 111] width 159 height 26
drag, startPoint x: 882, startPoint y: 245, endPoint x: 882, endPoint y: 234, distance: 10.4
click at [882, 245] on app-date-cell at bounding box center [940, 311] width 124 height 389
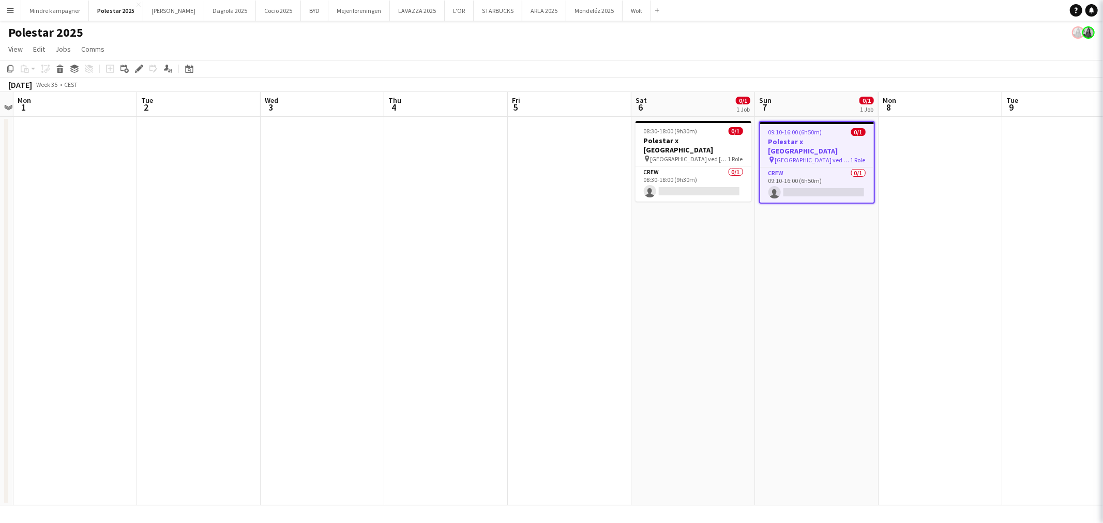
scroll to position [0, 358]
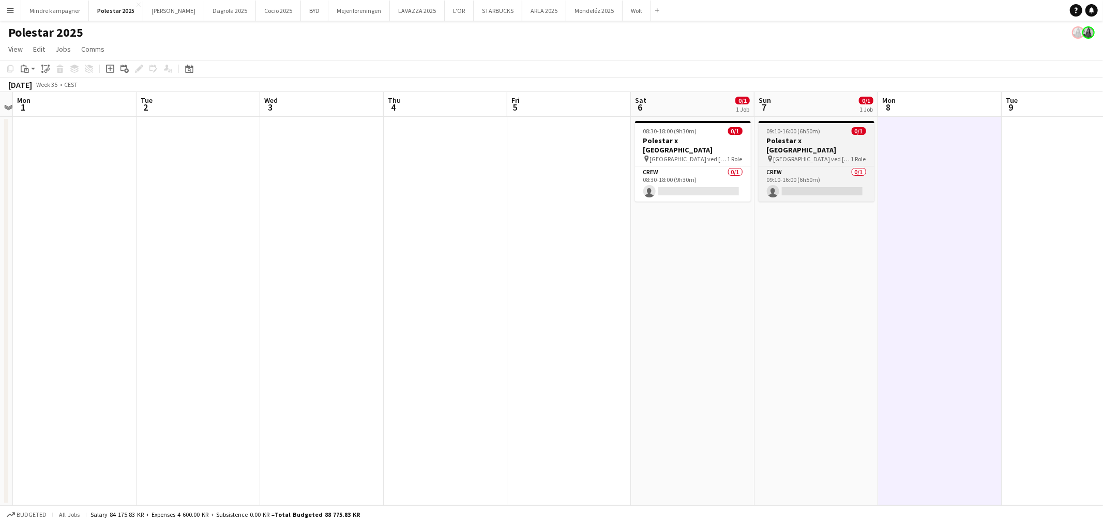
click at [807, 142] on h3 "Polestar x [GEOGRAPHIC_DATA]" at bounding box center [816, 145] width 116 height 19
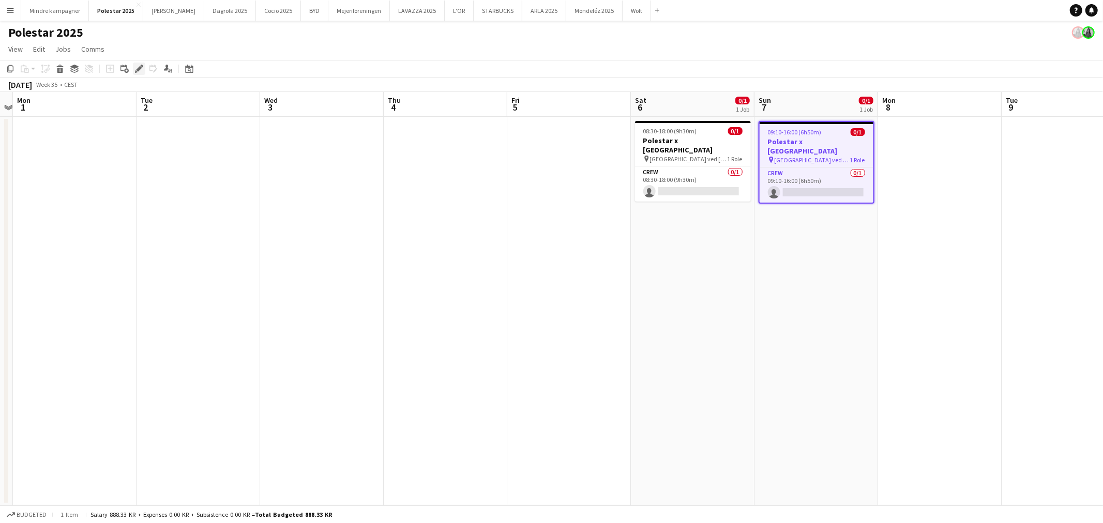
click at [143, 69] on div "Edit" at bounding box center [139, 69] width 12 height 12
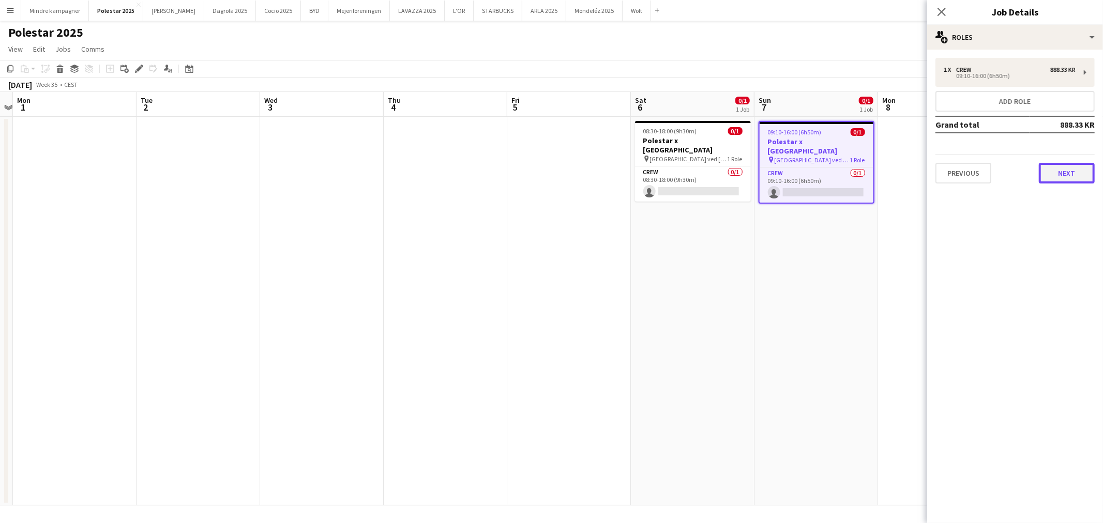
click at [1045, 172] on button "Next" at bounding box center [1067, 173] width 56 height 21
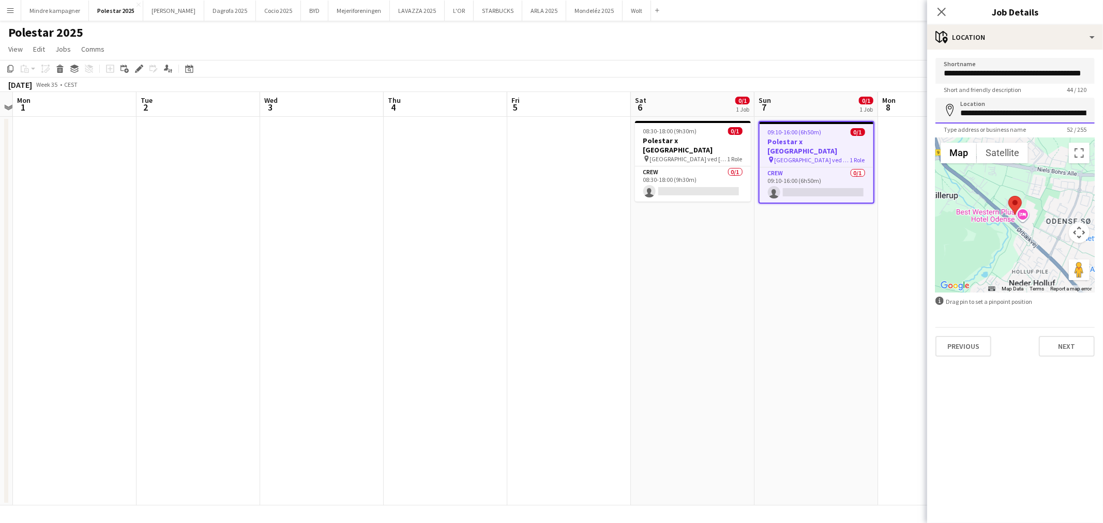
click at [999, 117] on input "**********" at bounding box center [1014, 111] width 159 height 26
click at [1000, 115] on input "**********" at bounding box center [1014, 111] width 159 height 26
click at [1001, 114] on input "**********" at bounding box center [1014, 111] width 159 height 26
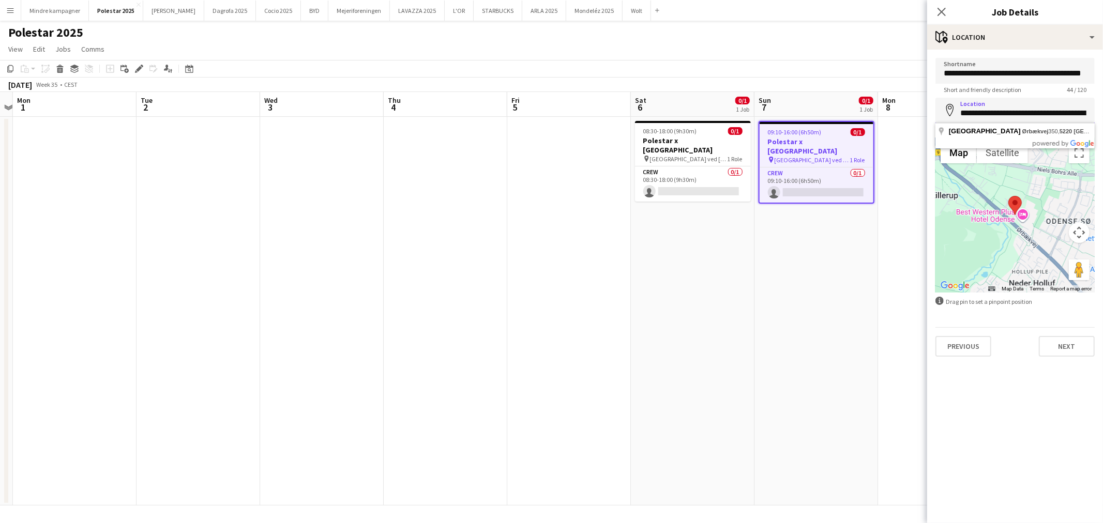
click at [1001, 114] on input "**********" at bounding box center [1014, 111] width 159 height 26
type input "**********"
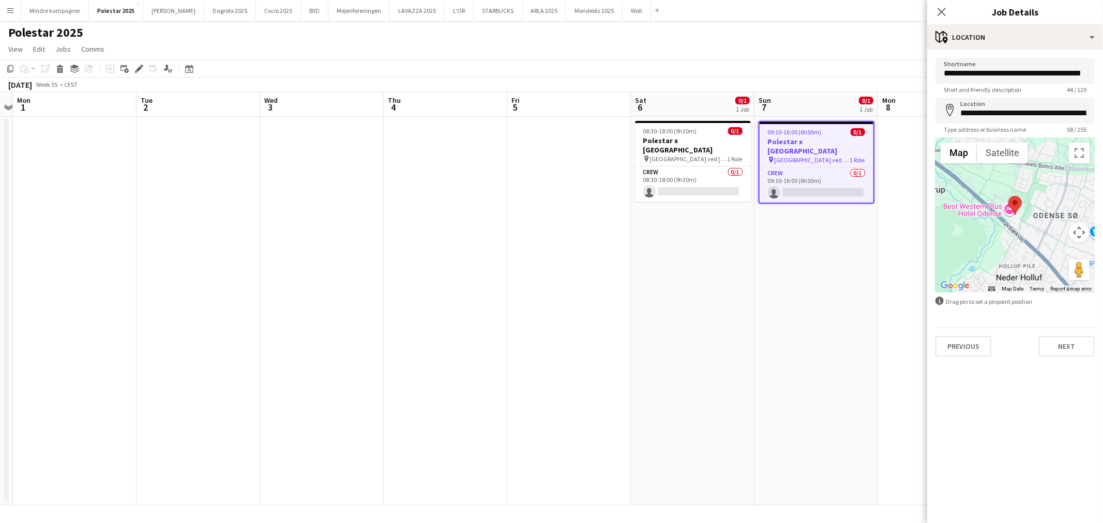
click at [807, 303] on app-date-cell "09:10-16:00 (6h50m) 0/1 Polestar x [GEOGRAPHIC_DATA] pin [GEOGRAPHIC_DATA] ved …" at bounding box center [816, 311] width 124 height 389
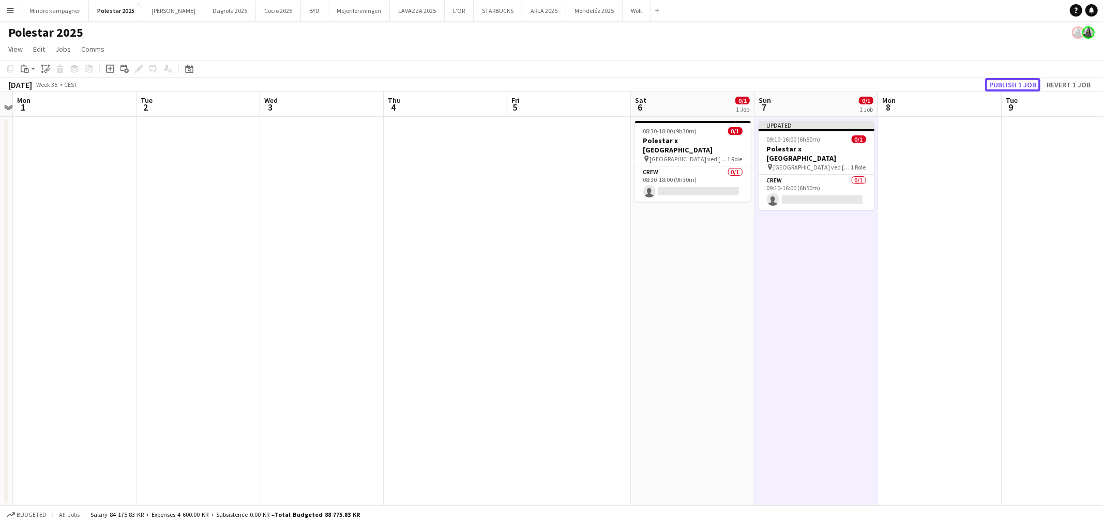
drag, startPoint x: 1017, startPoint y: 81, endPoint x: 1010, endPoint y: 81, distance: 6.7
click at [1016, 81] on button "Publish 1 job" at bounding box center [1012, 84] width 55 height 13
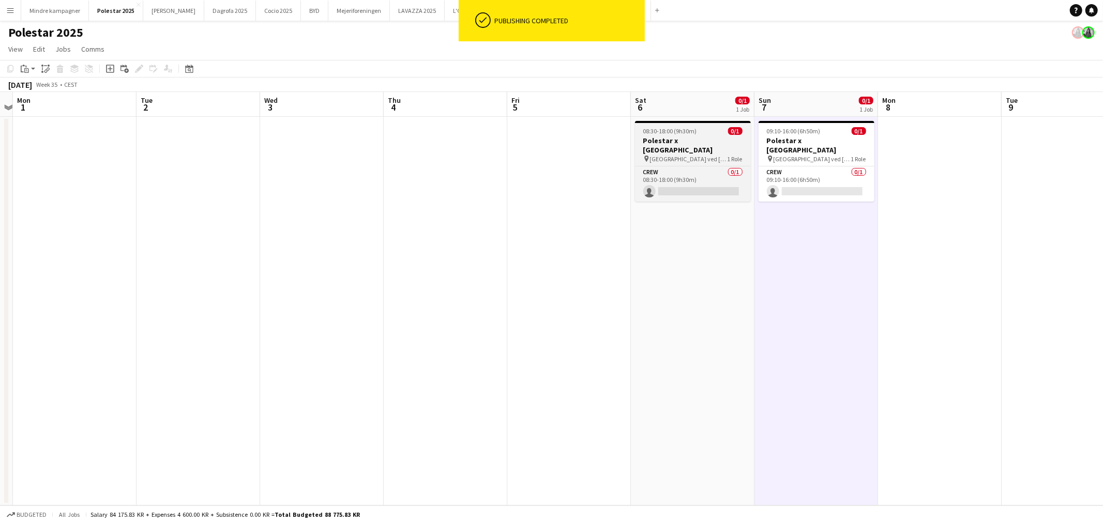
click at [709, 135] on app-job-card "08:30-18:00 (9h30m) 0/1 Polestar x [GEOGRAPHIC_DATA] pin [GEOGRAPHIC_DATA] ved …" at bounding box center [693, 161] width 116 height 81
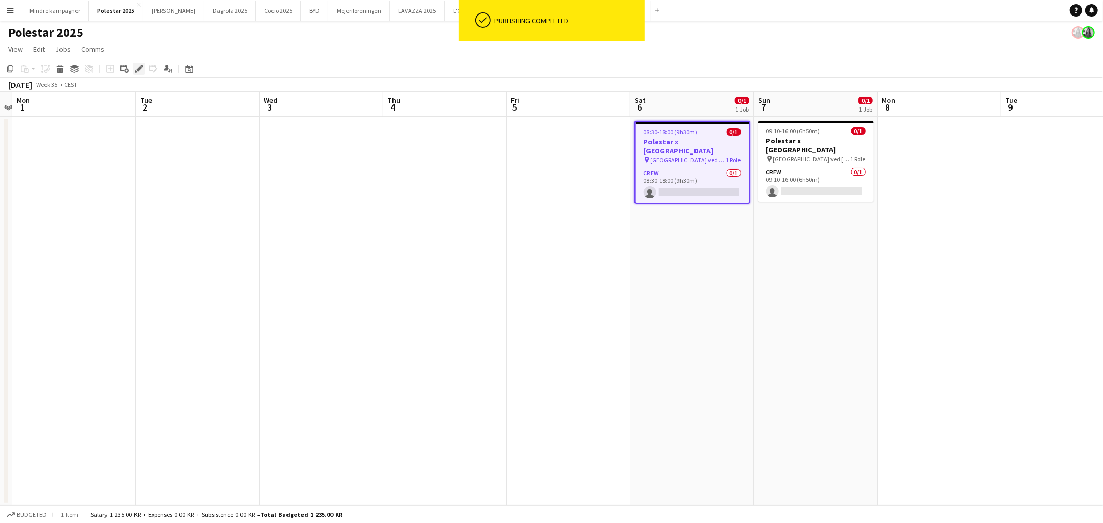
click at [138, 65] on icon "Edit" at bounding box center [139, 69] width 8 height 8
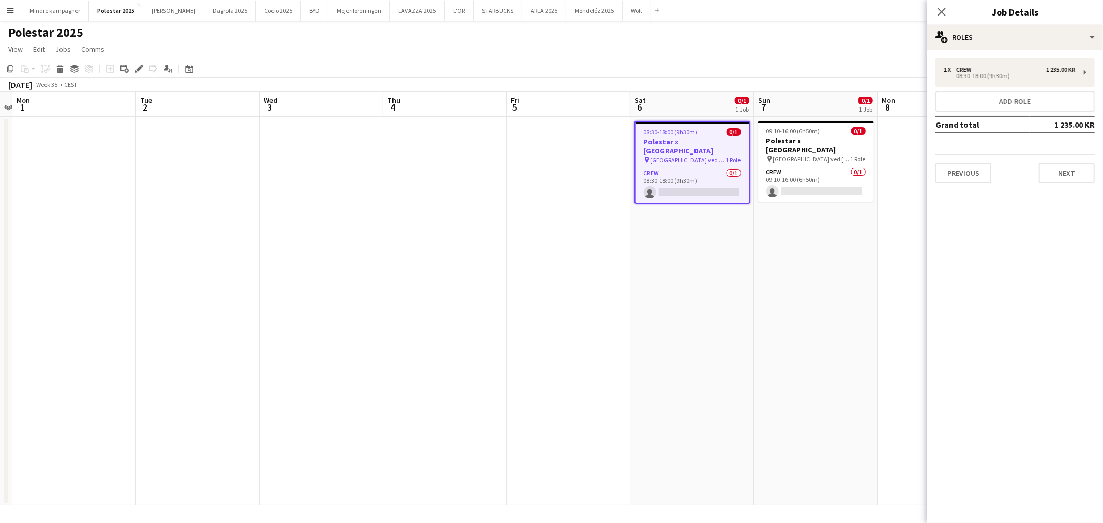
click at [830, 234] on app-date-cell "09:10-16:00 (6h50m) 0/1 Polestar x [GEOGRAPHIC_DATA] pin [GEOGRAPHIC_DATA] ved …" at bounding box center [816, 311] width 124 height 389
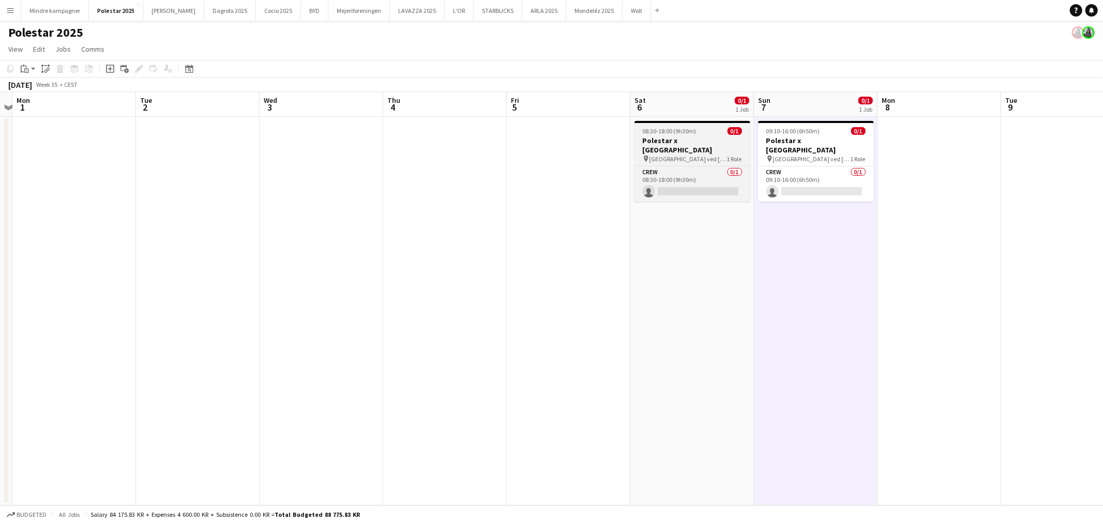
click at [710, 155] on span "[GEOGRAPHIC_DATA] ved [GEOGRAPHIC_DATA]." at bounding box center [688, 159] width 78 height 8
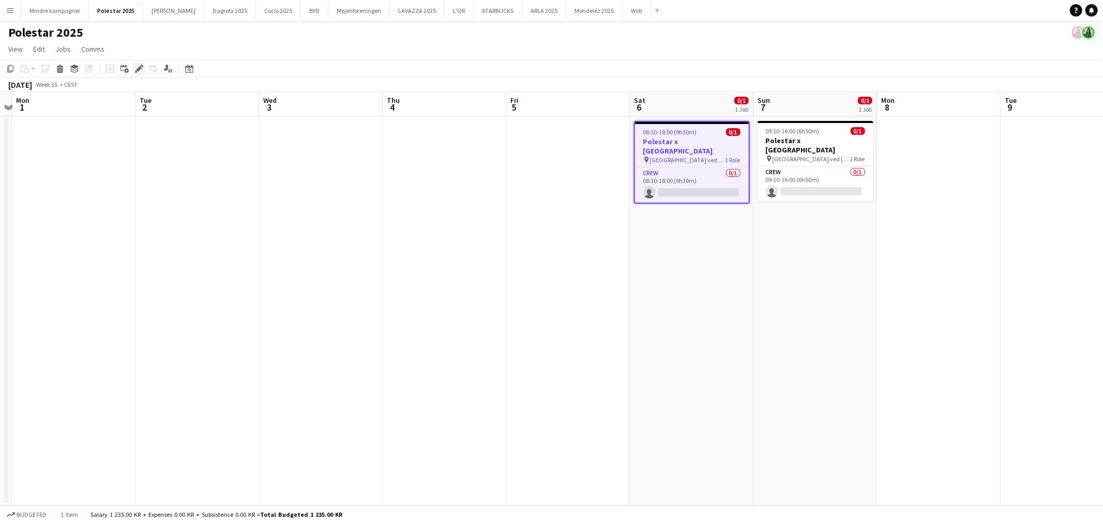
click at [136, 65] on icon "Edit" at bounding box center [139, 69] width 8 height 8
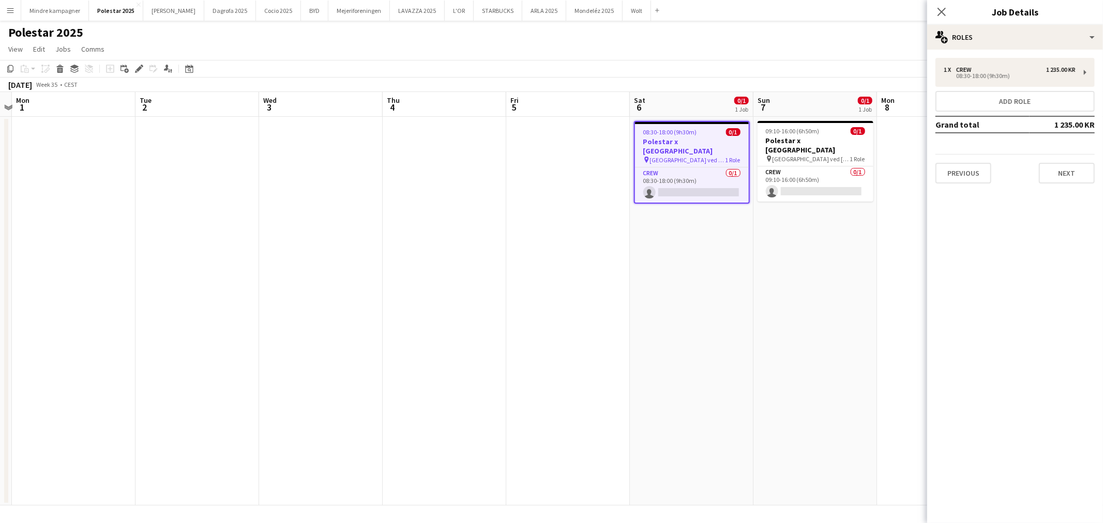
click at [1048, 159] on div "Previous Next" at bounding box center [1014, 168] width 159 height 29
click at [1051, 170] on button "Next" at bounding box center [1067, 173] width 56 height 21
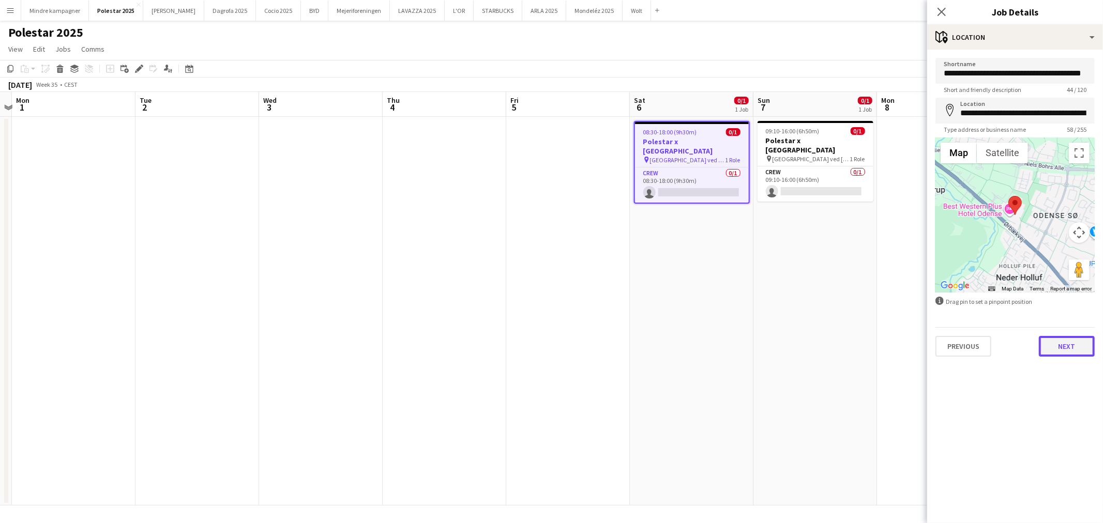
click at [1068, 350] on button "Next" at bounding box center [1067, 346] width 56 height 21
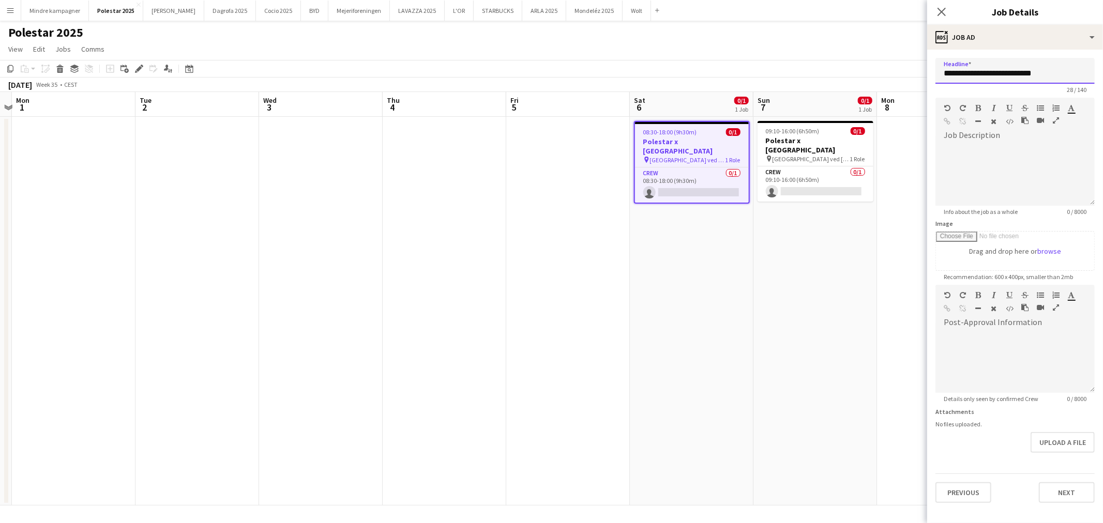
drag, startPoint x: 1047, startPoint y: 75, endPoint x: 979, endPoint y: 74, distance: 68.2
click at [979, 74] on input "**********" at bounding box center [1014, 71] width 159 height 26
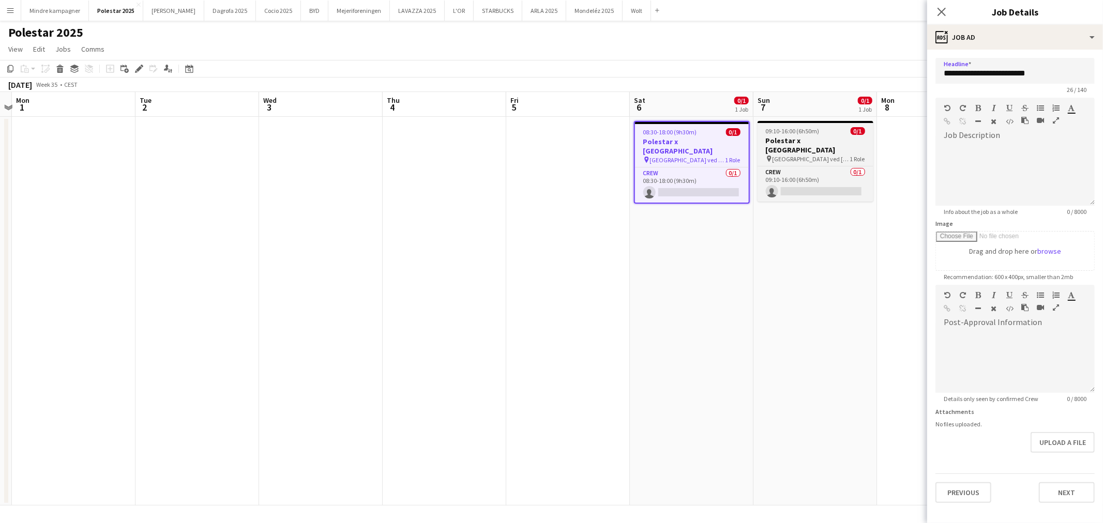
click at [832, 132] on div "09:10-16:00 (6h50m) 0/1" at bounding box center [815, 131] width 116 height 8
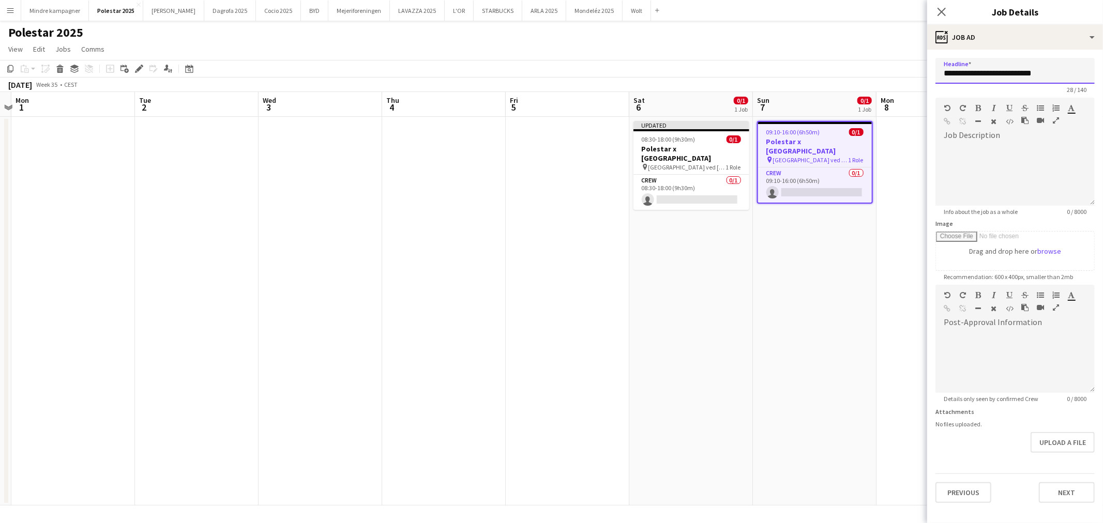
drag, startPoint x: 1057, startPoint y: 73, endPoint x: 979, endPoint y: 72, distance: 77.6
click at [979, 72] on input "**********" at bounding box center [1014, 71] width 159 height 26
type input "**********"
click at [822, 280] on app-date-cell "09:10-16:00 (6h50m) 0/1 Polestar x [GEOGRAPHIC_DATA] pin [GEOGRAPHIC_DATA] ved …" at bounding box center [815, 311] width 124 height 389
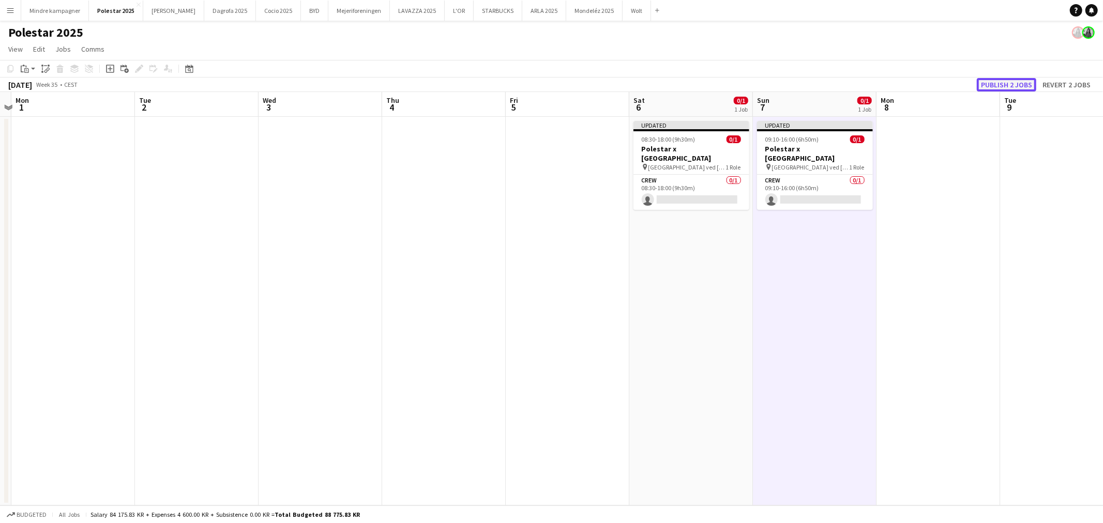
click at [1011, 81] on button "Publish 2 jobs" at bounding box center [1006, 84] width 59 height 13
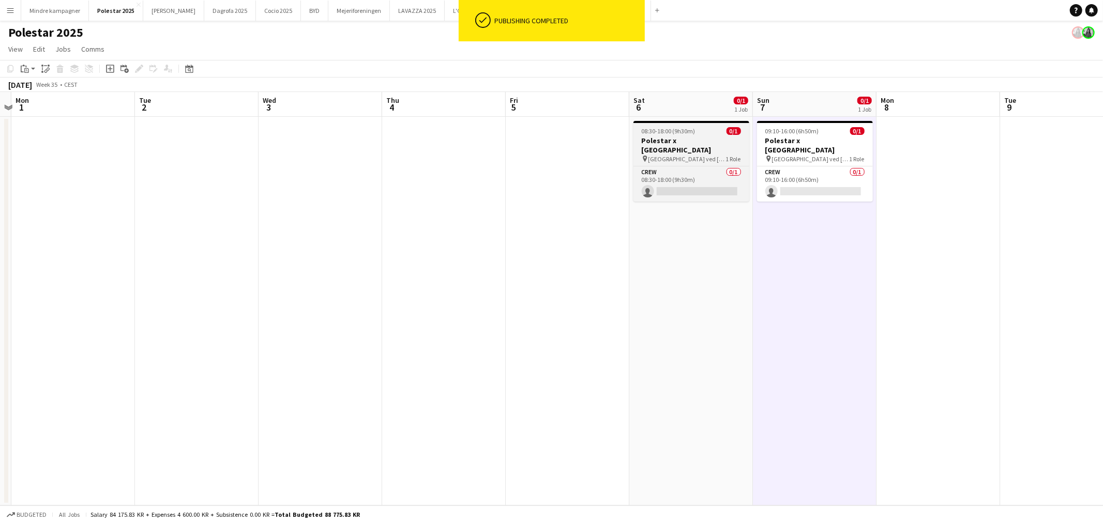
click at [694, 155] on span "[GEOGRAPHIC_DATA] ved [GEOGRAPHIC_DATA]." at bounding box center [687, 159] width 78 height 8
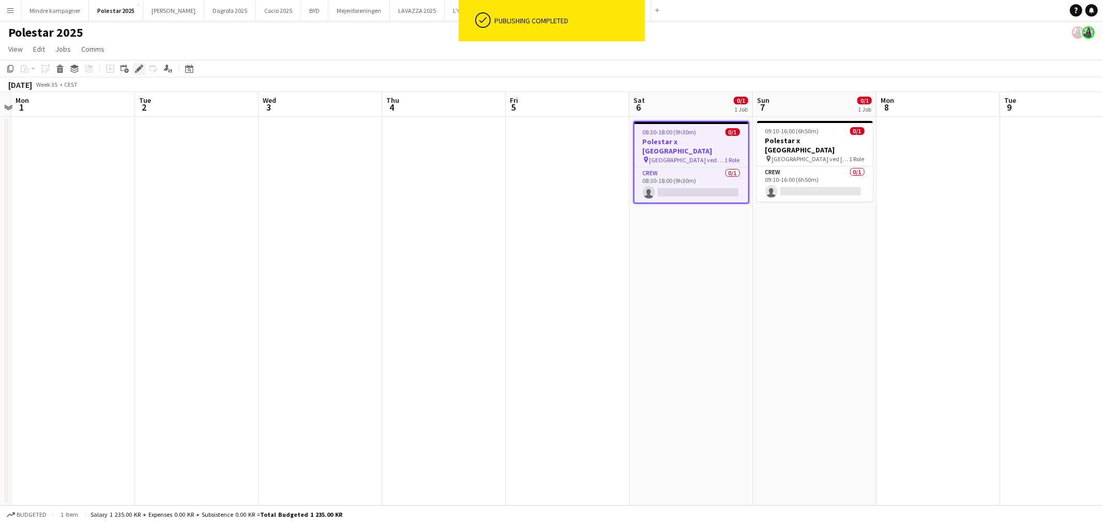
click at [135, 65] on icon "Edit" at bounding box center [139, 69] width 8 height 8
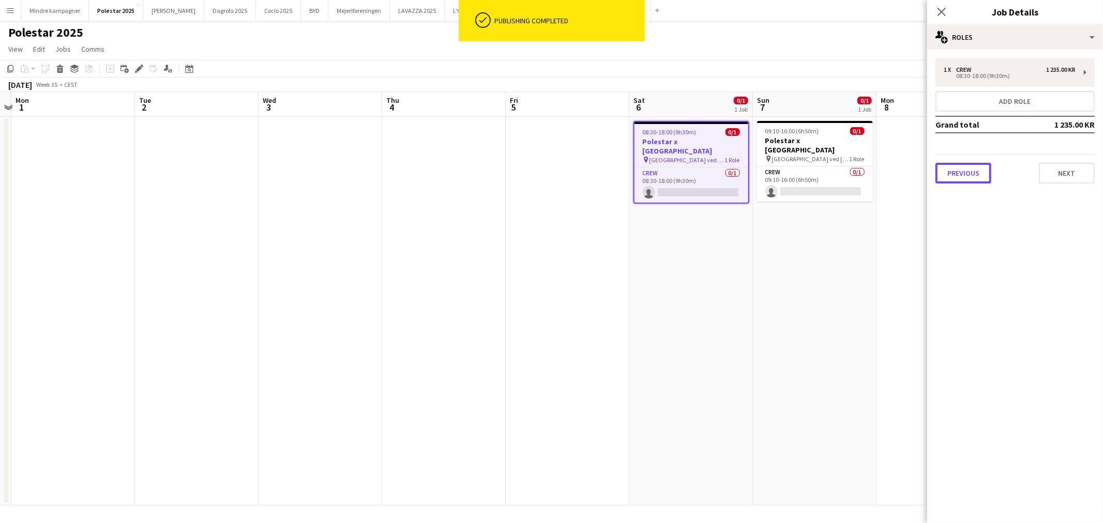
click at [982, 172] on button "Previous" at bounding box center [963, 173] width 56 height 21
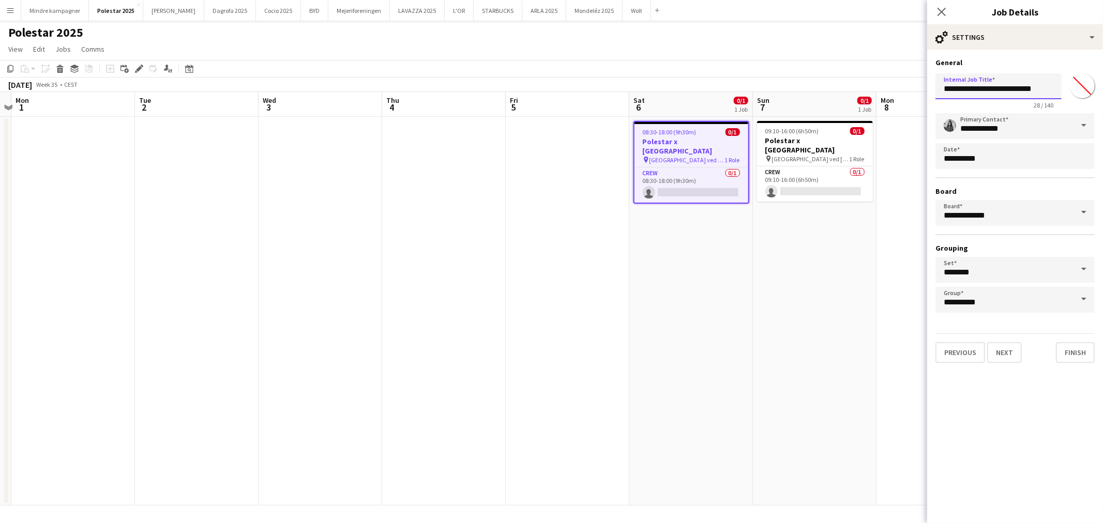
drag, startPoint x: 1044, startPoint y: 88, endPoint x: 979, endPoint y: 88, distance: 65.7
click at [979, 88] on input "**********" at bounding box center [998, 86] width 126 height 26
click at [986, 88] on input "**********" at bounding box center [998, 86] width 126 height 26
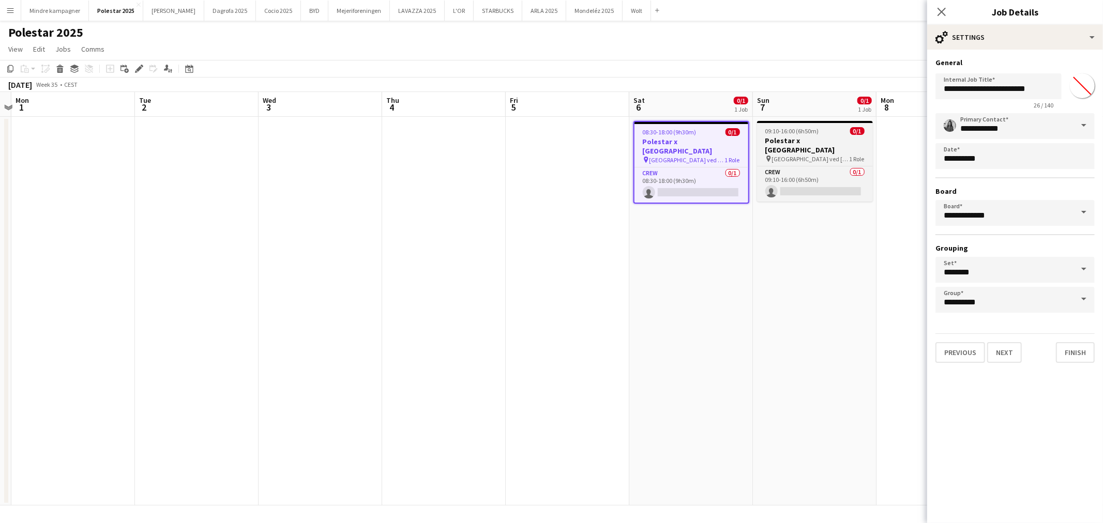
click at [819, 139] on h3 "Polestar x [GEOGRAPHIC_DATA]" at bounding box center [815, 145] width 116 height 19
type input "**********"
type input "*******"
type input "**********"
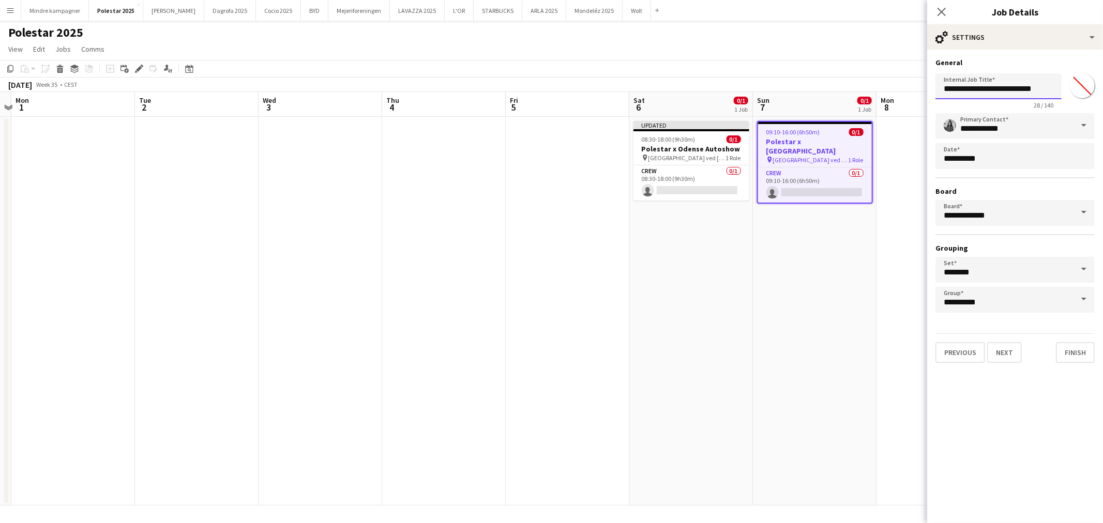
click at [1042, 84] on input "**********" at bounding box center [998, 86] width 126 height 26
click at [1041, 84] on input "**********" at bounding box center [998, 86] width 126 height 26
paste input "text"
type input "**********"
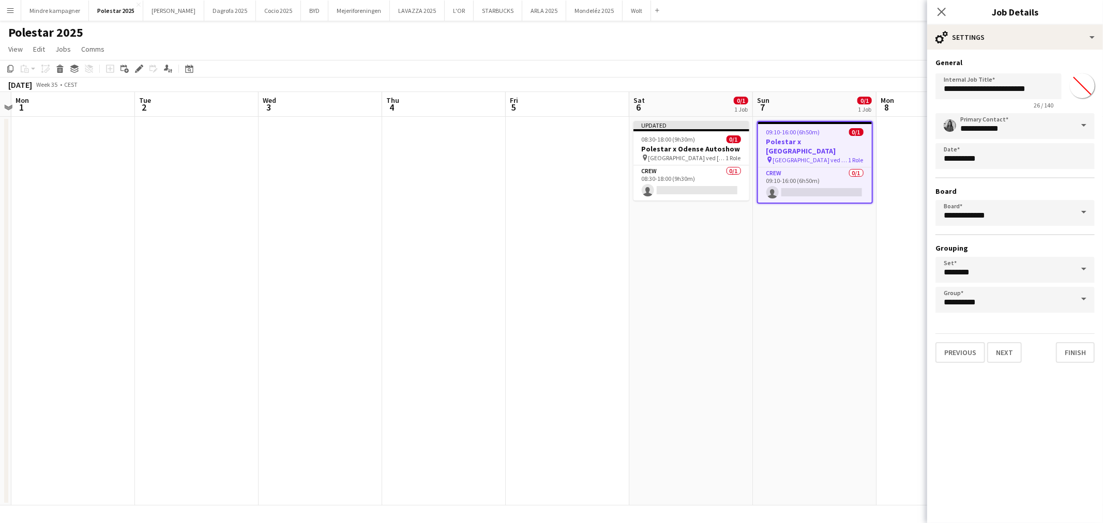
click at [801, 285] on app-date-cell "09:10-16:00 (6h50m) 0/1 Polestar x [GEOGRAPHIC_DATA] pin [GEOGRAPHIC_DATA] ved …" at bounding box center [815, 311] width 124 height 389
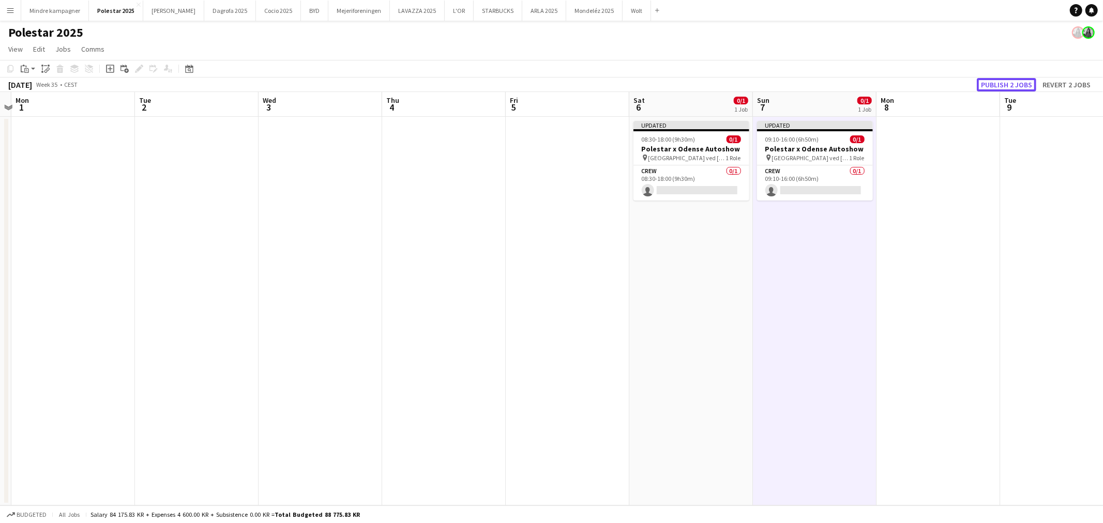
drag, startPoint x: 1010, startPoint y: 79, endPoint x: 984, endPoint y: 76, distance: 26.0
click at [1009, 79] on button "Publish 2 jobs" at bounding box center [1006, 84] width 59 height 13
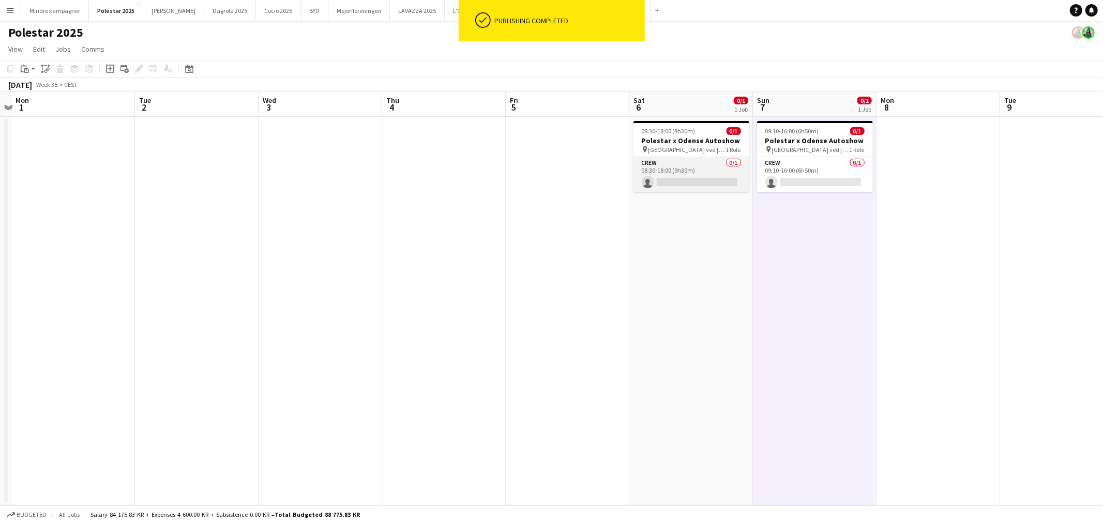
click at [703, 174] on app-card-role "Crew 0/1 08:30-18:00 (9h30m) single-neutral-actions" at bounding box center [691, 174] width 116 height 35
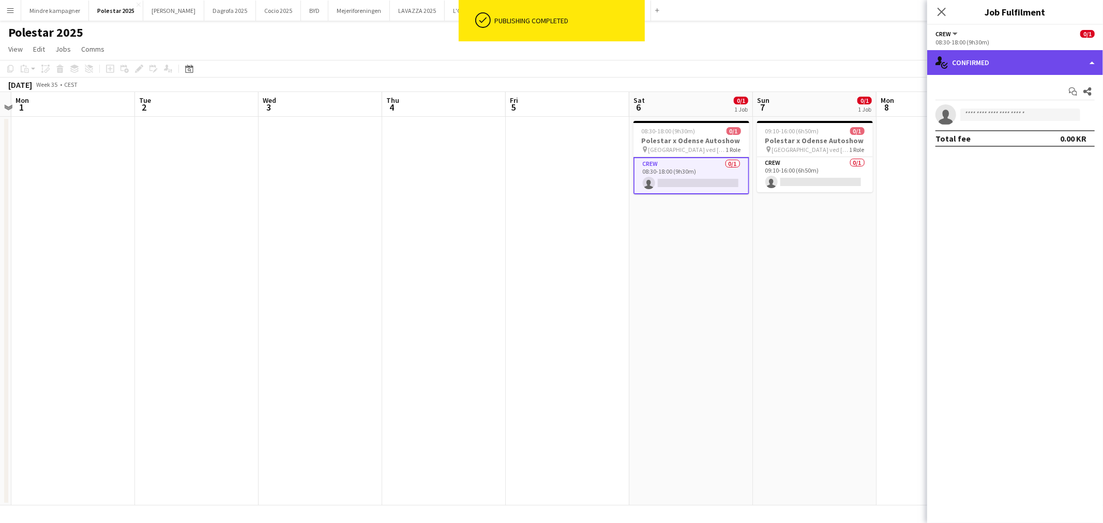
drag, startPoint x: 1027, startPoint y: 51, endPoint x: 1030, endPoint y: 57, distance: 7.4
click at [1026, 51] on div "single-neutral-actions-check-2 Confirmed" at bounding box center [1015, 62] width 176 height 25
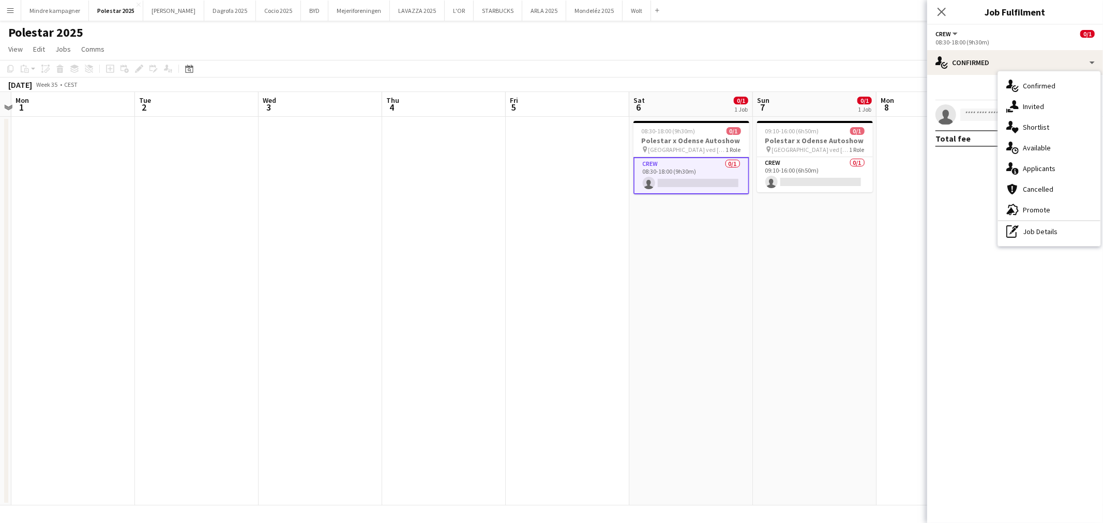
drag, startPoint x: 1040, startPoint y: 207, endPoint x: 1027, endPoint y: 210, distance: 13.2
click at [1039, 207] on div "advertising-megaphone Promote" at bounding box center [1049, 210] width 102 height 21
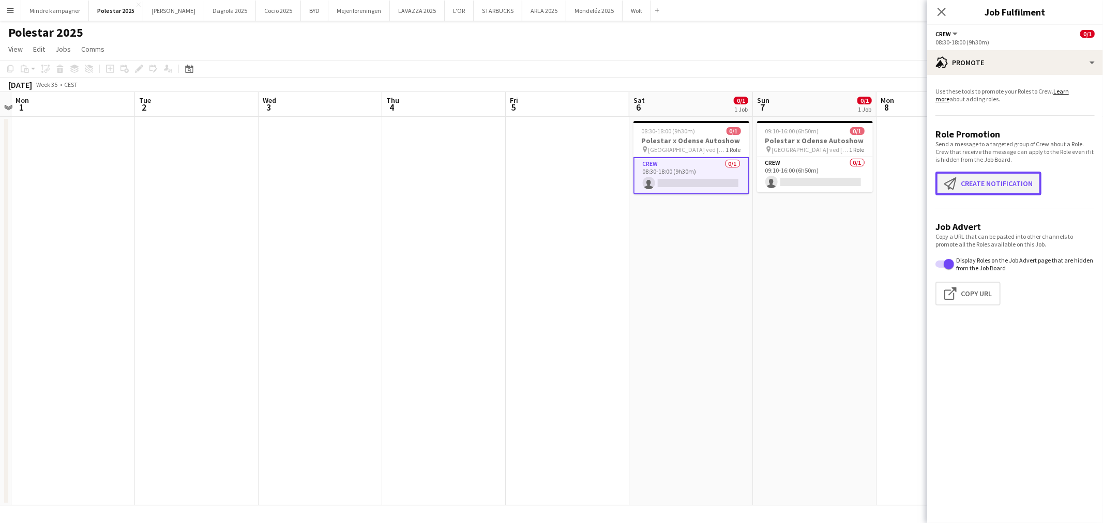
click at [985, 190] on button "Create notification Create notification" at bounding box center [988, 184] width 106 height 24
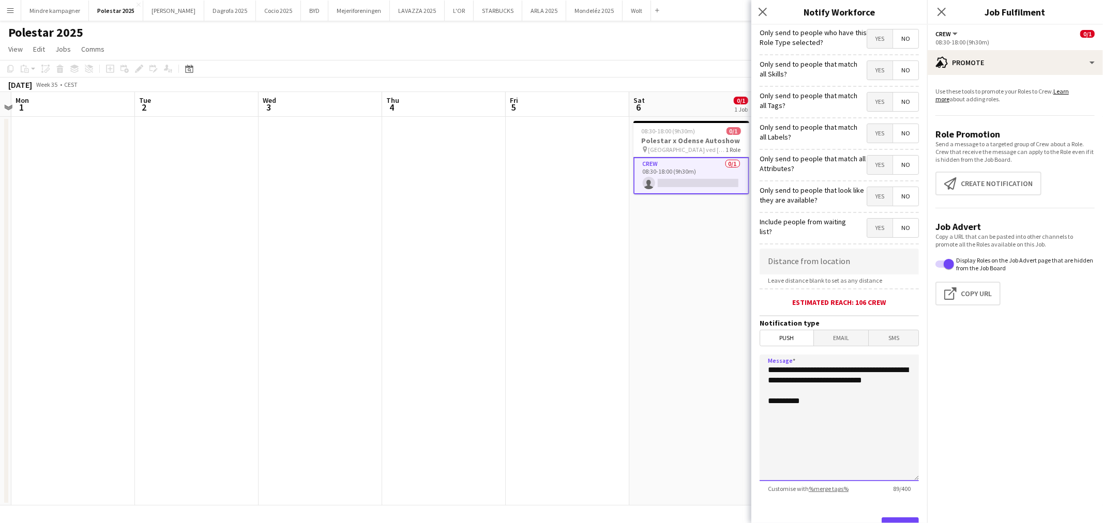
drag, startPoint x: 829, startPoint y: 393, endPoint x: 723, endPoint y: 358, distance: 111.8
click at [723, 358] on body "Menu Boards Boards Boards All jobs Status Workforce Workforce My Workforce Recr…" at bounding box center [551, 261] width 1103 height 523
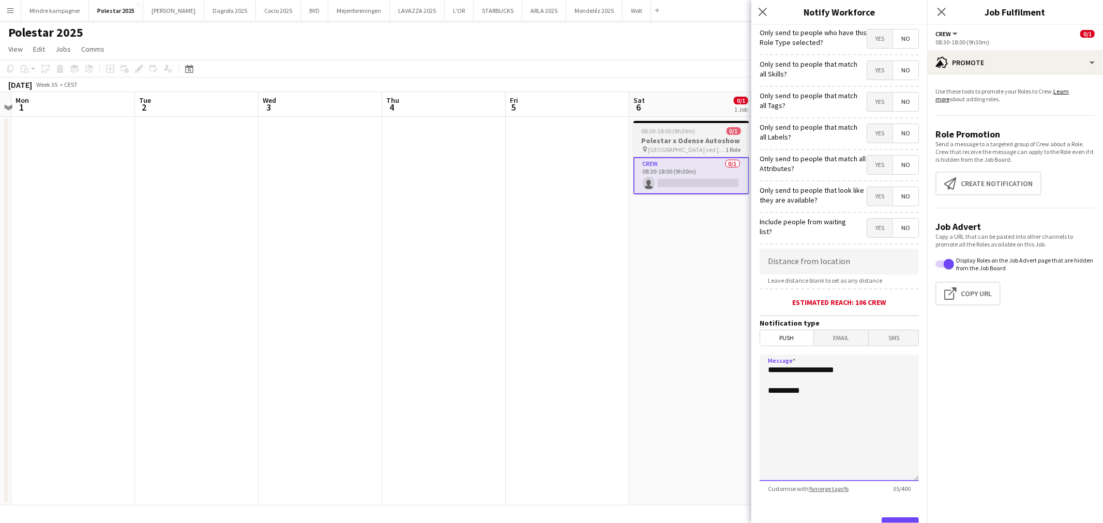
type textarea "**********"
click at [668, 137] on h3 "Polestar x Odense Autoshow" at bounding box center [691, 140] width 116 height 9
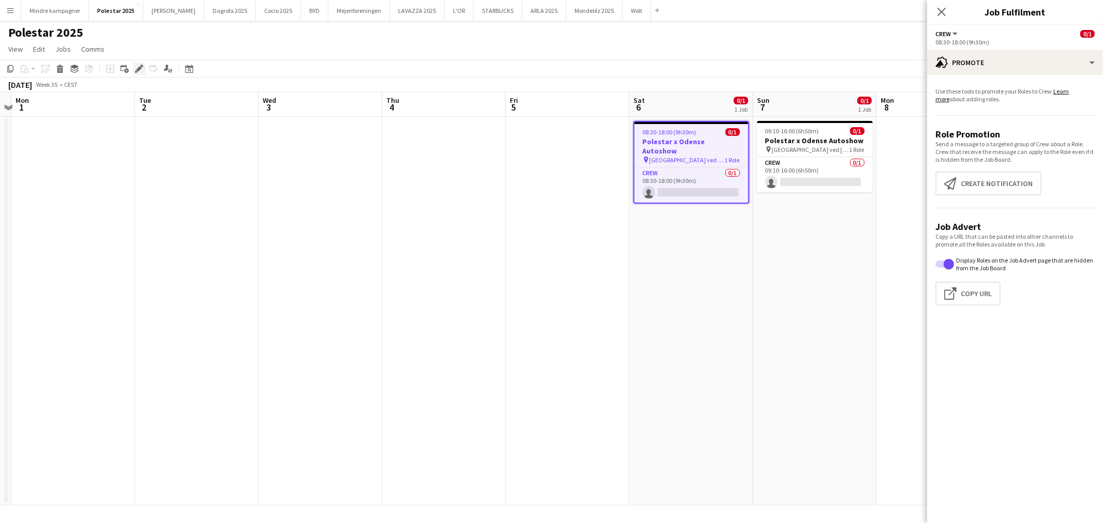
click at [136, 65] on icon "Edit" at bounding box center [139, 69] width 8 height 8
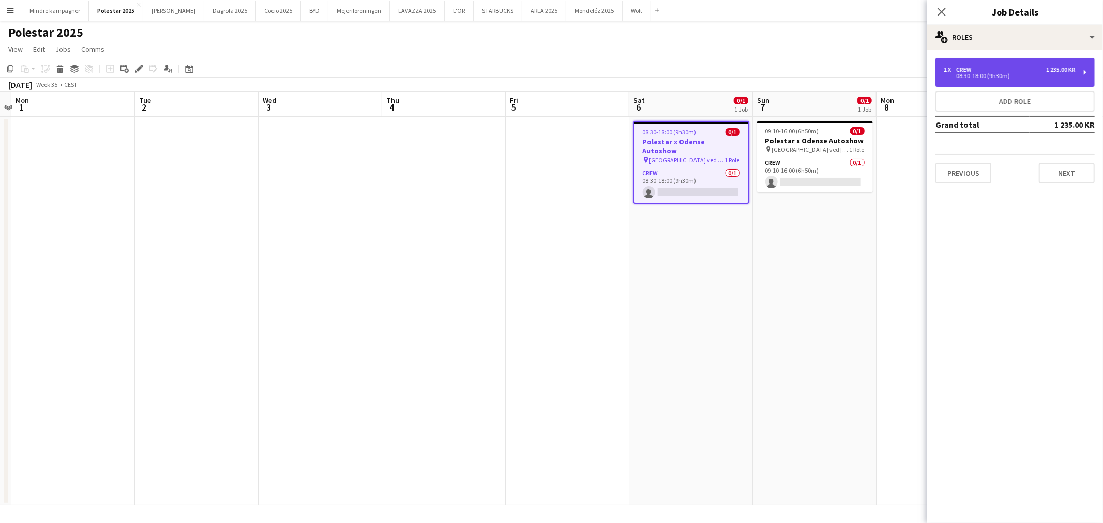
click at [1019, 76] on div "08:30-18:00 (9h30m)" at bounding box center [1009, 75] width 132 height 5
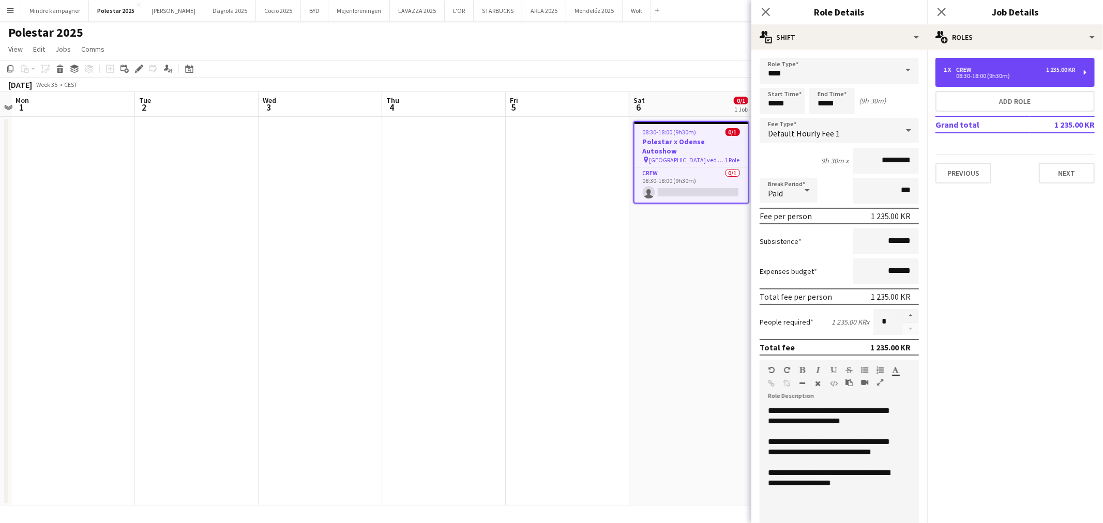
scroll to position [119, 0]
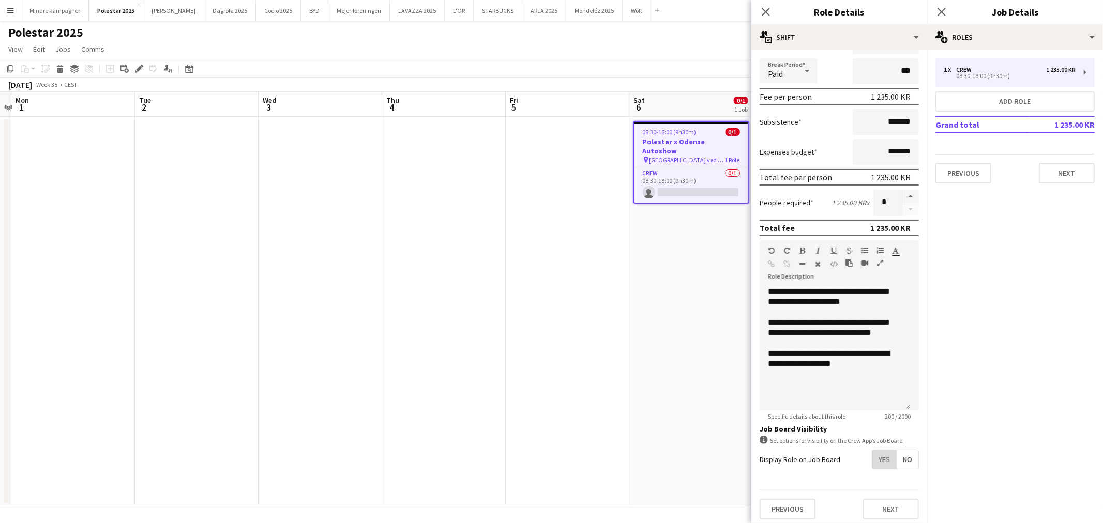
click at [882, 456] on span "Yes" at bounding box center [884, 459] width 24 height 19
click at [872, 509] on span "Yes" at bounding box center [884, 508] width 24 height 19
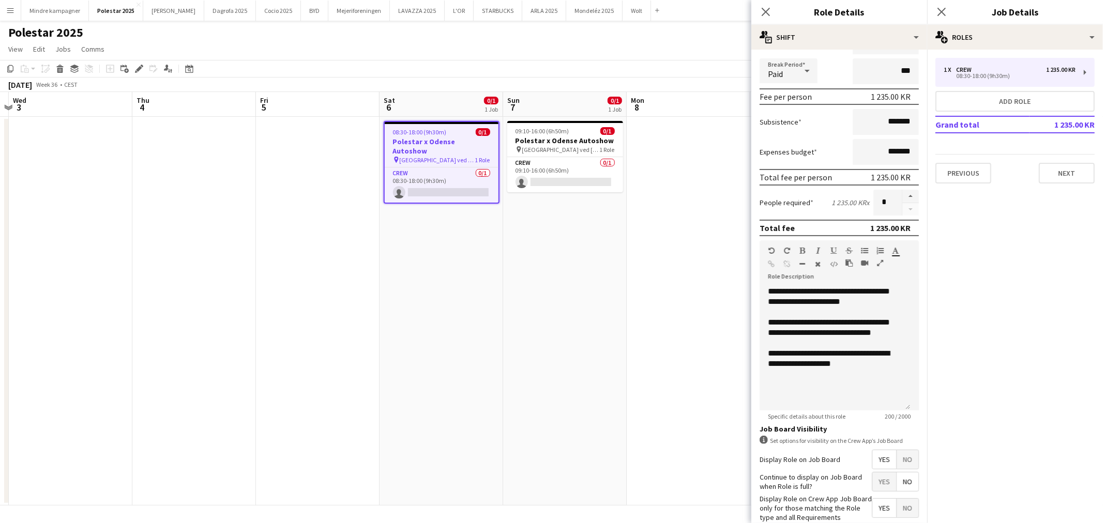
drag, startPoint x: 639, startPoint y: 401, endPoint x: 390, endPoint y: 380, distance: 250.0
click at [388, 385] on app-calendar-viewport "Sun 31 Mon 1 Tue 2 Wed 3 Thu 4 Fri 5 Sat 6 0/1 1 Job Sun 7 0/1 1 Job Mon 8 Tue …" at bounding box center [551, 299] width 1103 height 414
click at [565, 133] on span "09:10-16:00 (6h50m)" at bounding box center [540, 131] width 54 height 8
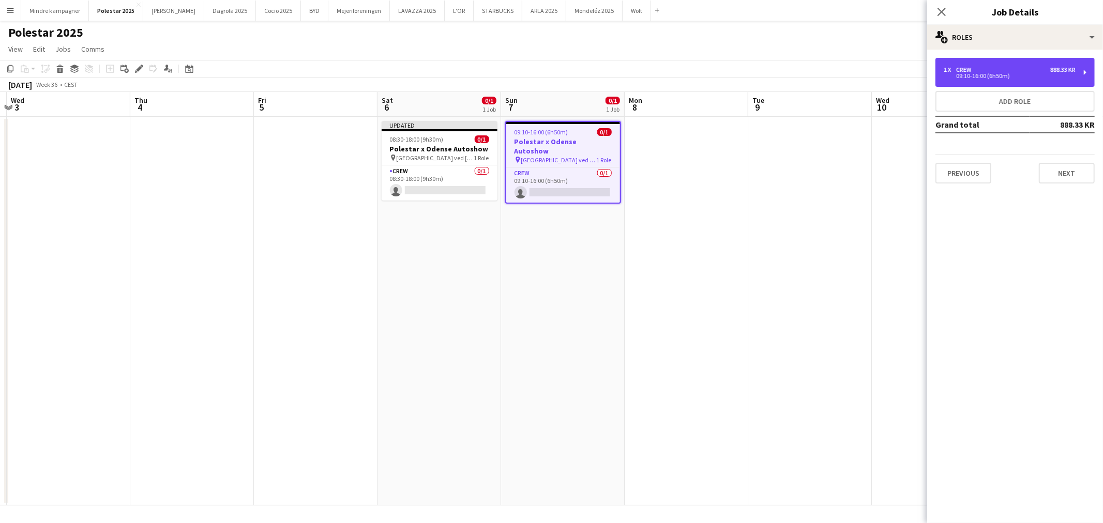
drag, startPoint x: 994, startPoint y: 69, endPoint x: 995, endPoint y: 161, distance: 92.5
click at [993, 69] on div "1 x Crew 888.33 KR" at bounding box center [1009, 69] width 132 height 7
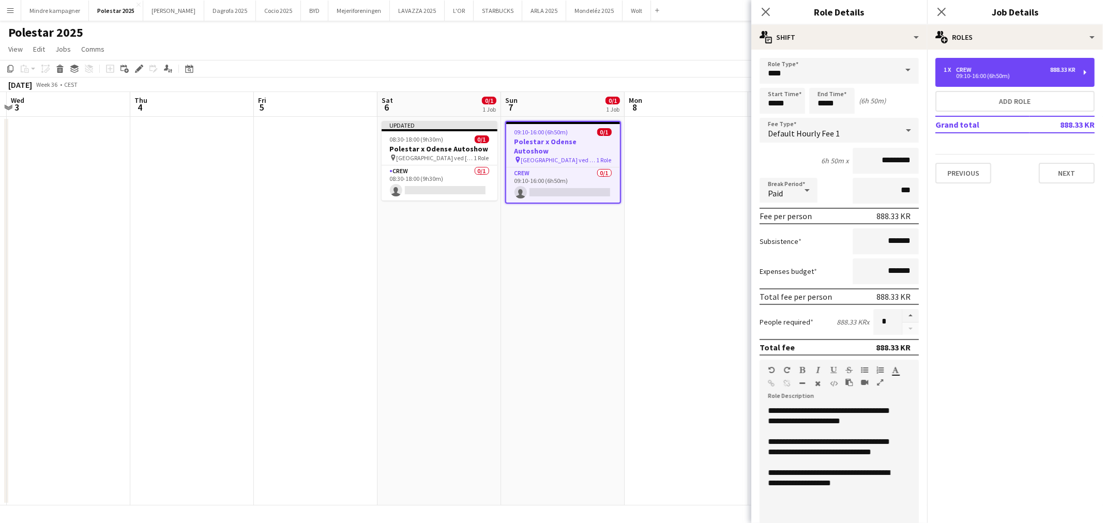
scroll to position [119, 0]
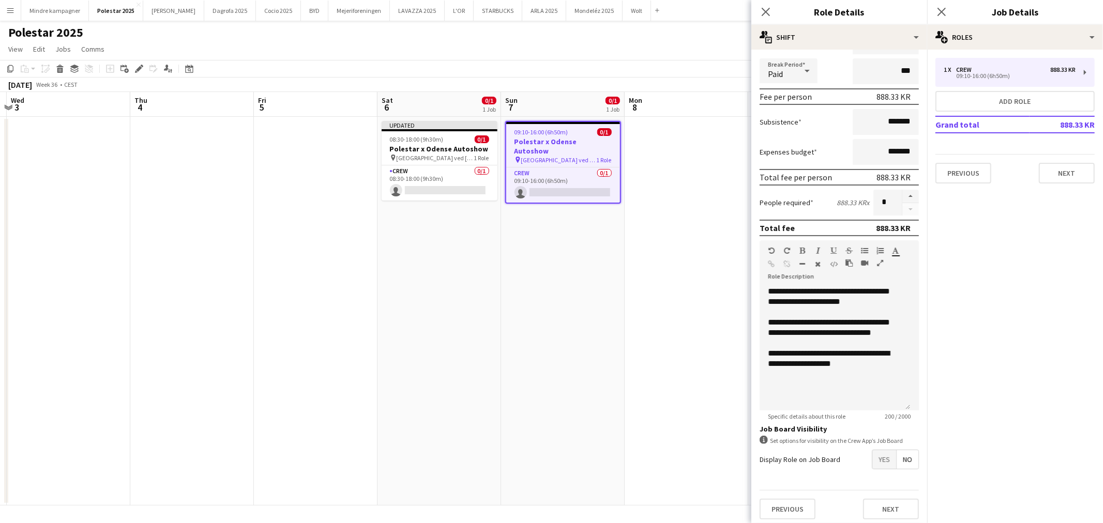
click at [883, 459] on span "Yes" at bounding box center [884, 459] width 24 height 19
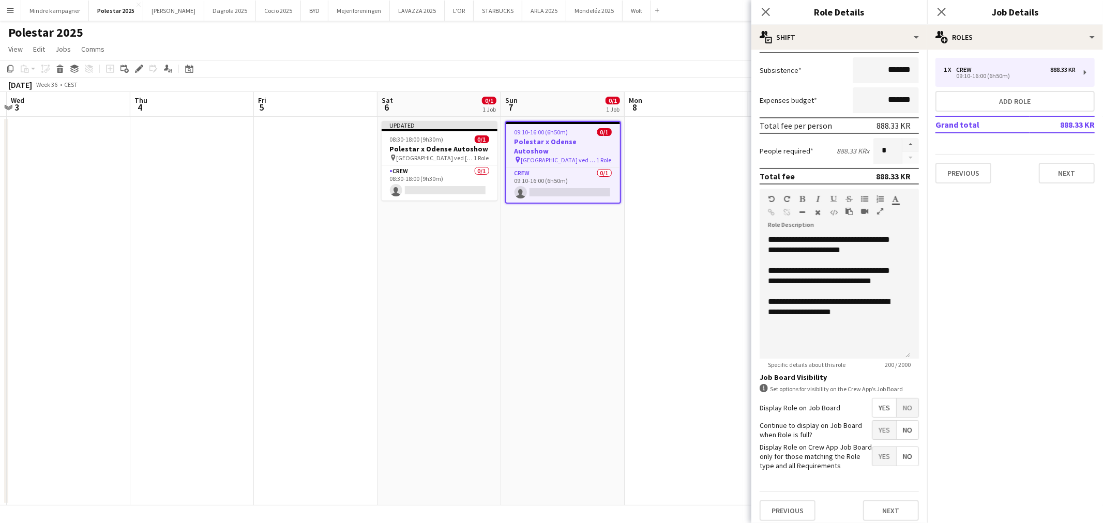
scroll to position [172, 0]
click at [877, 454] on span "Yes" at bounding box center [884, 455] width 24 height 19
click at [559, 444] on app-date-cell "09:10-16:00 (6h50m) 0/1 Polestar x Odense Autoshow pin [GEOGRAPHIC_DATA] ved [G…" at bounding box center [563, 311] width 124 height 389
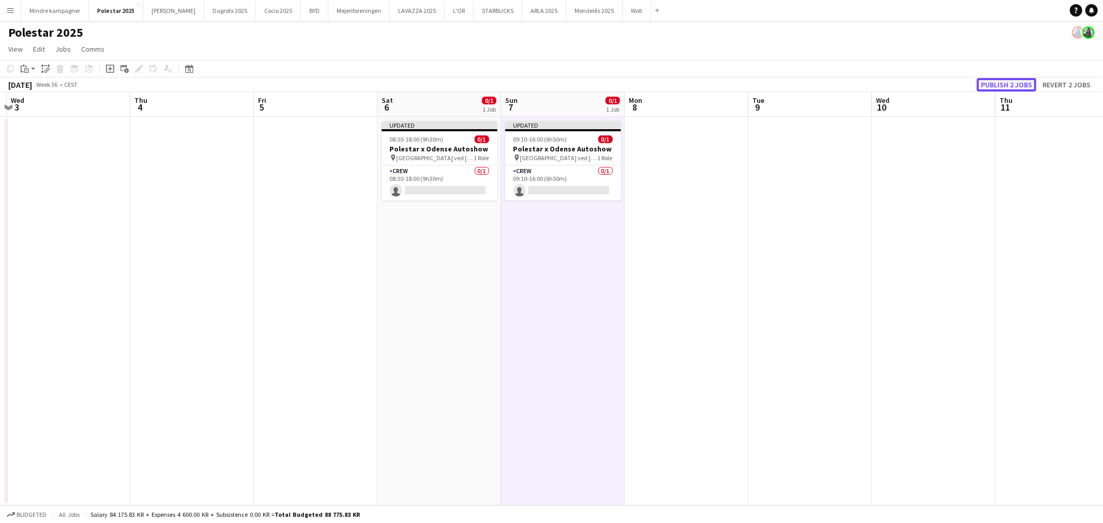
click at [1012, 82] on button "Publish 2 jobs" at bounding box center [1006, 84] width 59 height 13
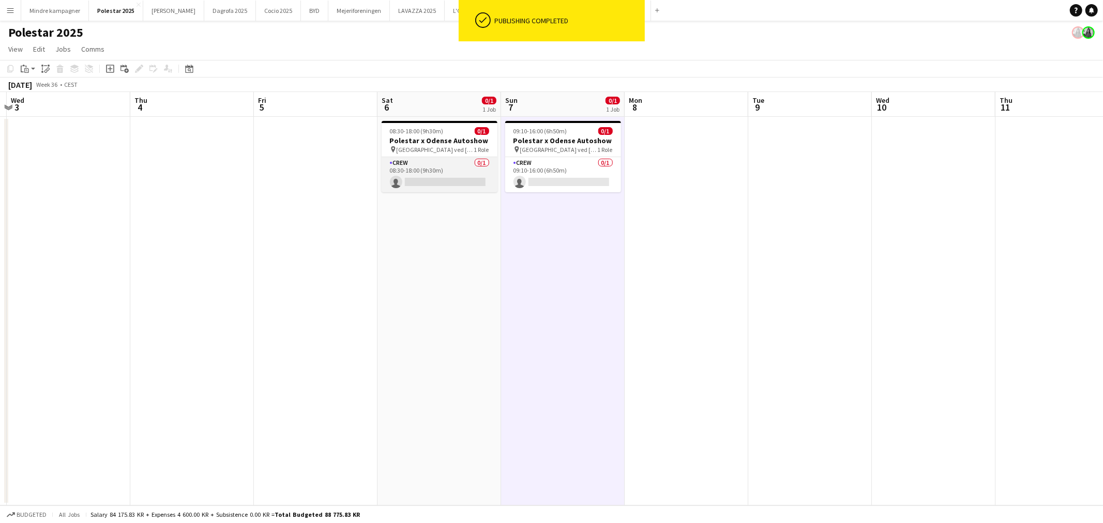
click at [432, 173] on app-card-role "Crew 0/1 08:30-18:00 (9h30m) single-neutral-actions" at bounding box center [440, 174] width 116 height 35
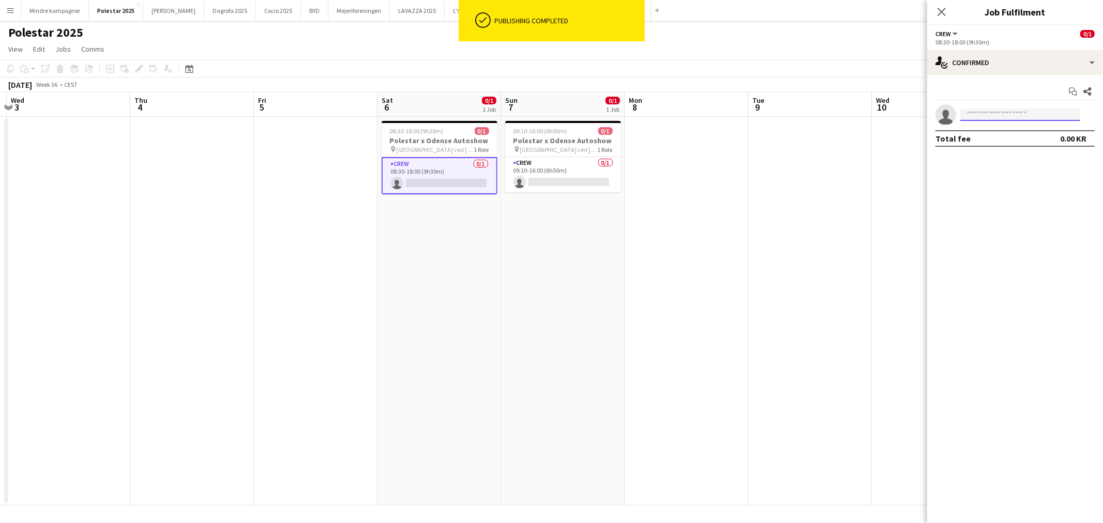
click at [1035, 116] on input at bounding box center [1020, 115] width 120 height 12
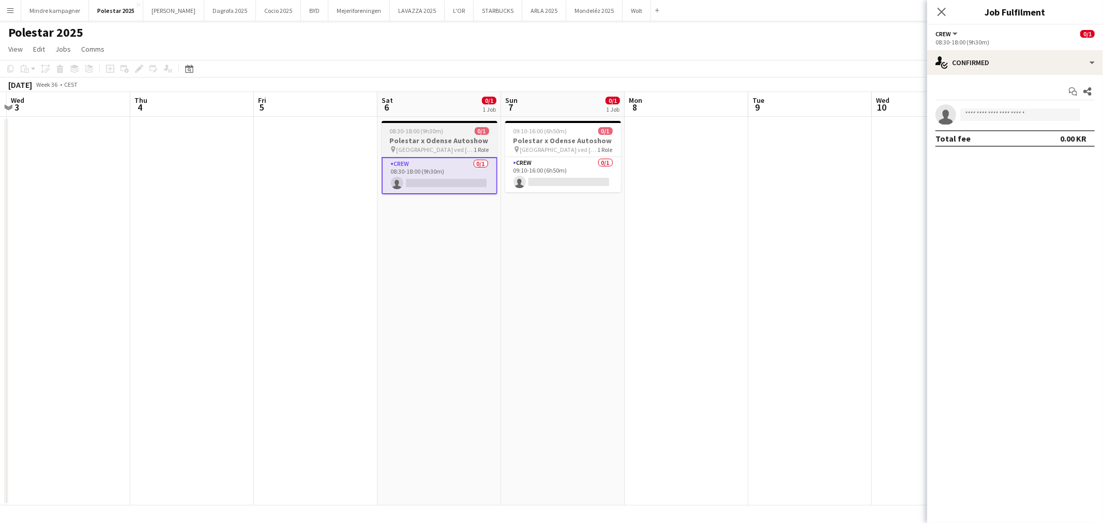
click at [446, 143] on h3 "Polestar x Odense Autoshow" at bounding box center [440, 140] width 116 height 9
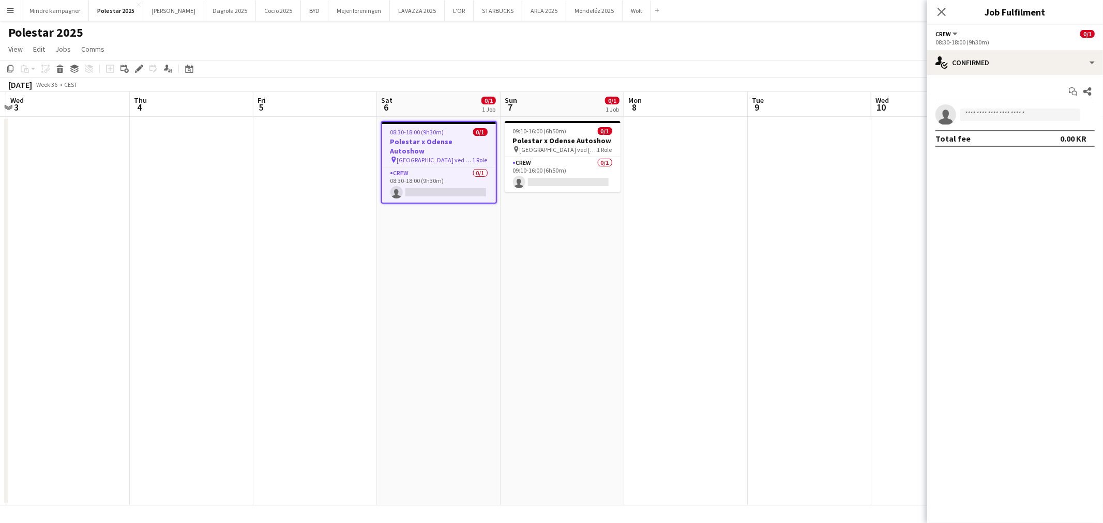
click at [130, 68] on div "Add job Add linked Job Edit Edit linked Job Applicants" at bounding box center [134, 69] width 79 height 12
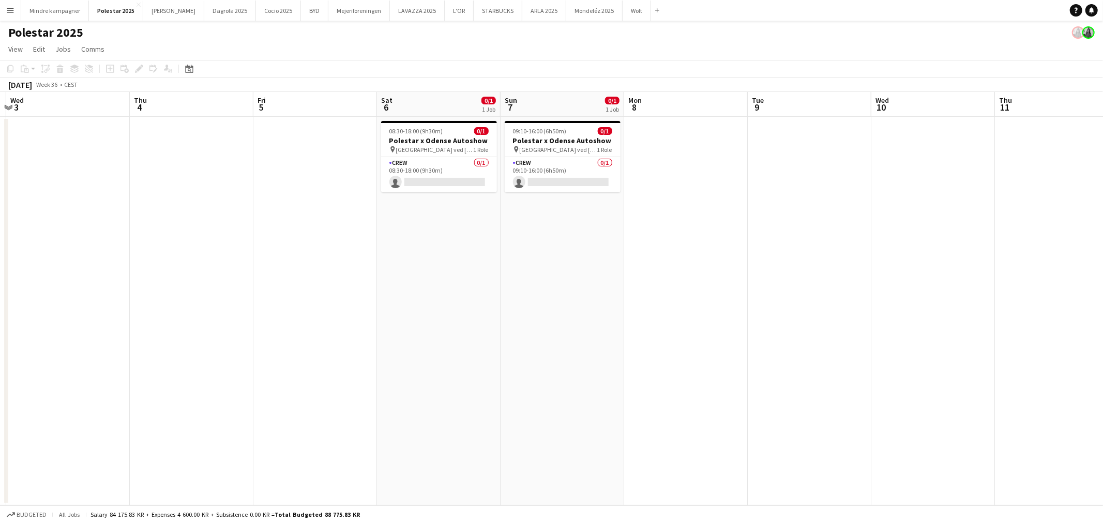
drag, startPoint x: 443, startPoint y: 134, endPoint x: 184, endPoint y: 116, distance: 259.1
click at [442, 134] on div "08:30-18:00 (9h30m) 0/1" at bounding box center [439, 131] width 116 height 8
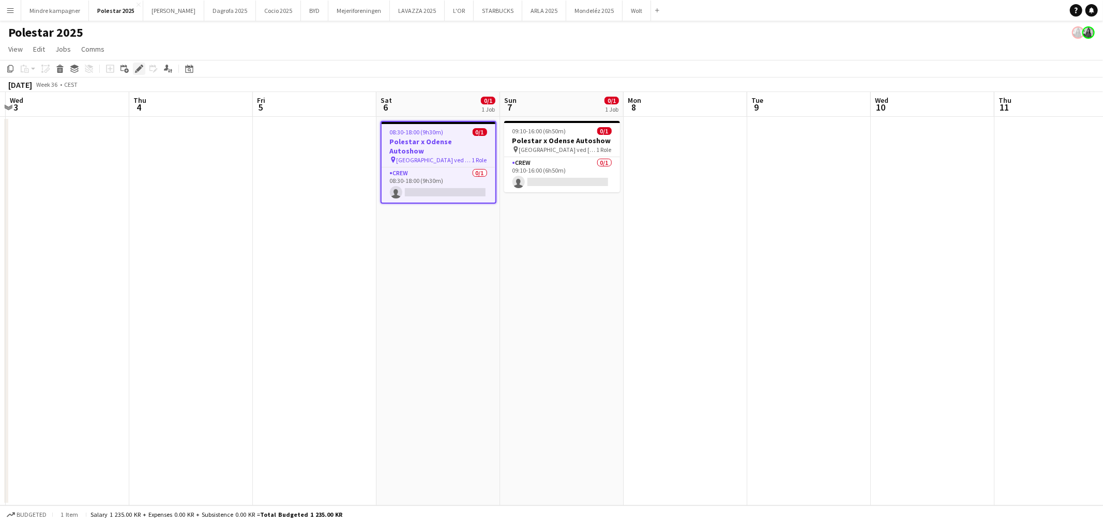
click at [135, 68] on icon "Edit" at bounding box center [139, 69] width 8 height 8
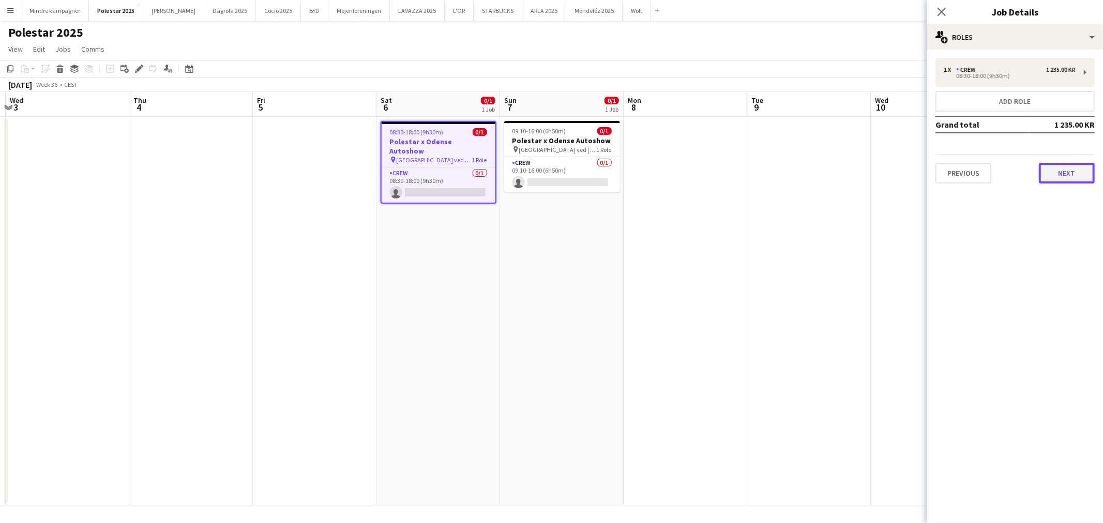
click at [1069, 173] on button "Next" at bounding box center [1067, 173] width 56 height 21
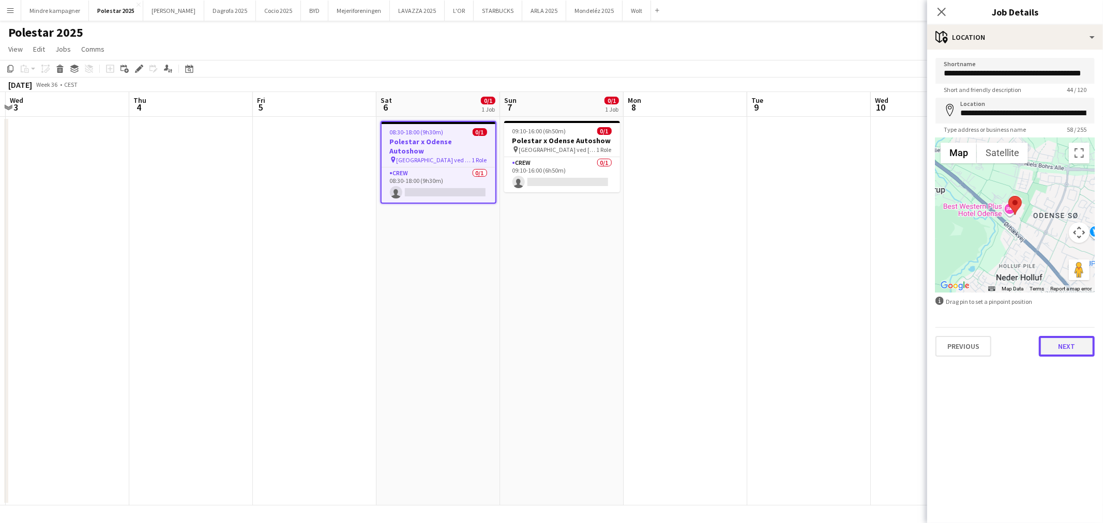
click at [1061, 349] on button "Next" at bounding box center [1067, 346] width 56 height 21
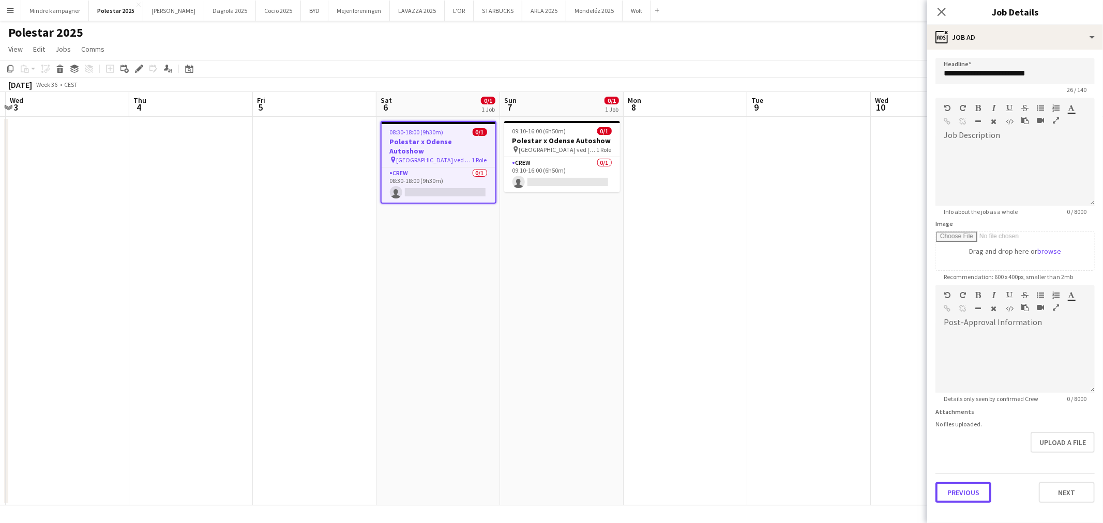
click at [975, 485] on button "Previous" at bounding box center [963, 492] width 56 height 21
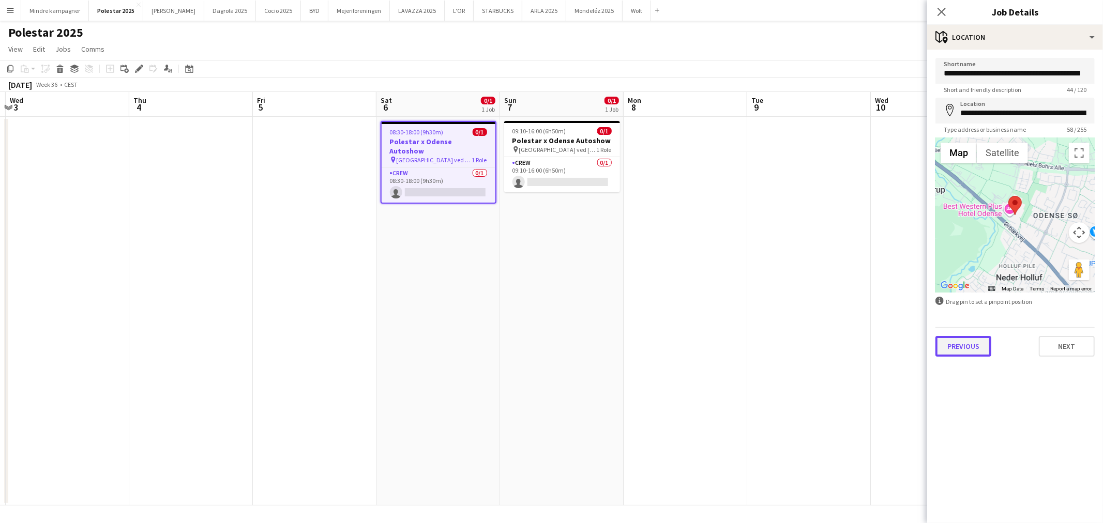
click at [968, 343] on button "Previous" at bounding box center [963, 346] width 56 height 21
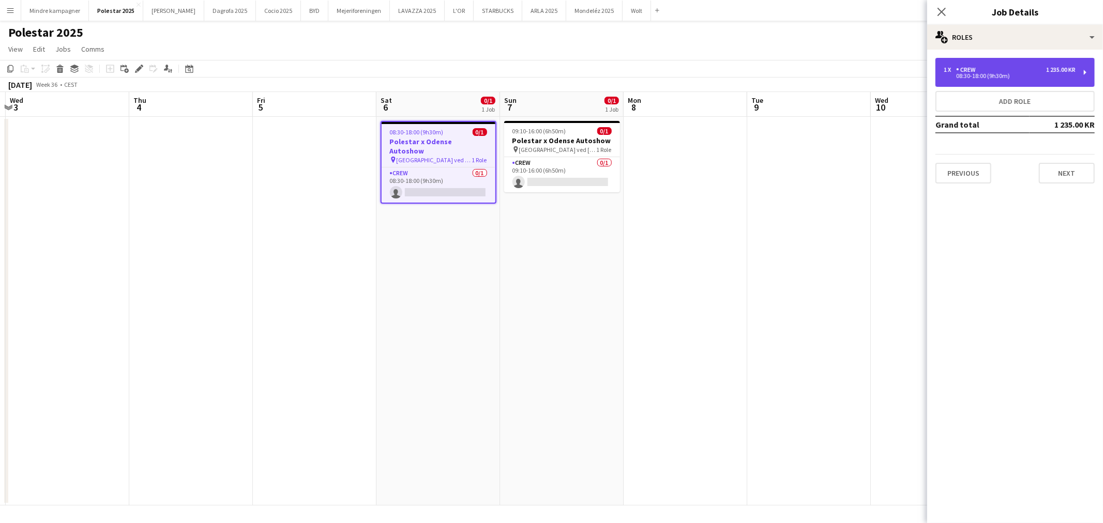
click at [1013, 58] on div "1 x Crew 1 235.00 KR 08:30-18:00 (9h30m)" at bounding box center [1014, 72] width 159 height 29
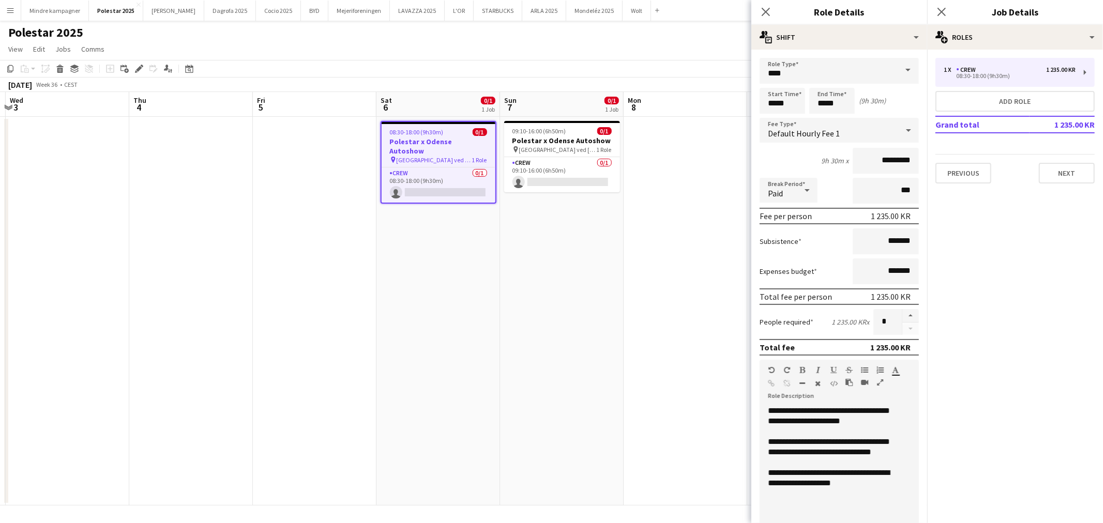
click at [835, 477] on div "**********" at bounding box center [835, 473] width 134 height 31
click at [803, 496] on div "**********" at bounding box center [835, 484] width 134 height 52
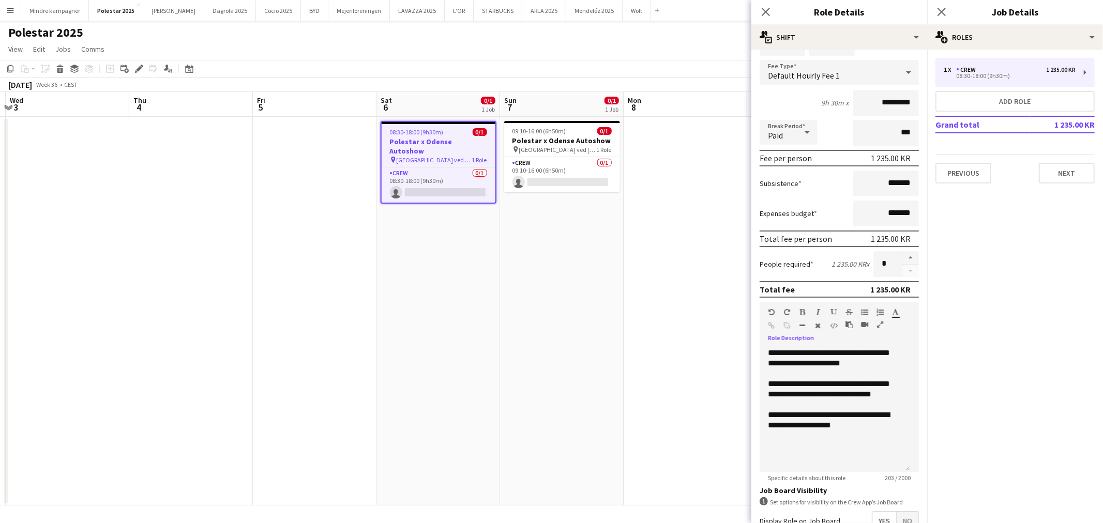
click at [848, 321] on icon "button" at bounding box center [848, 324] width 7 height 7
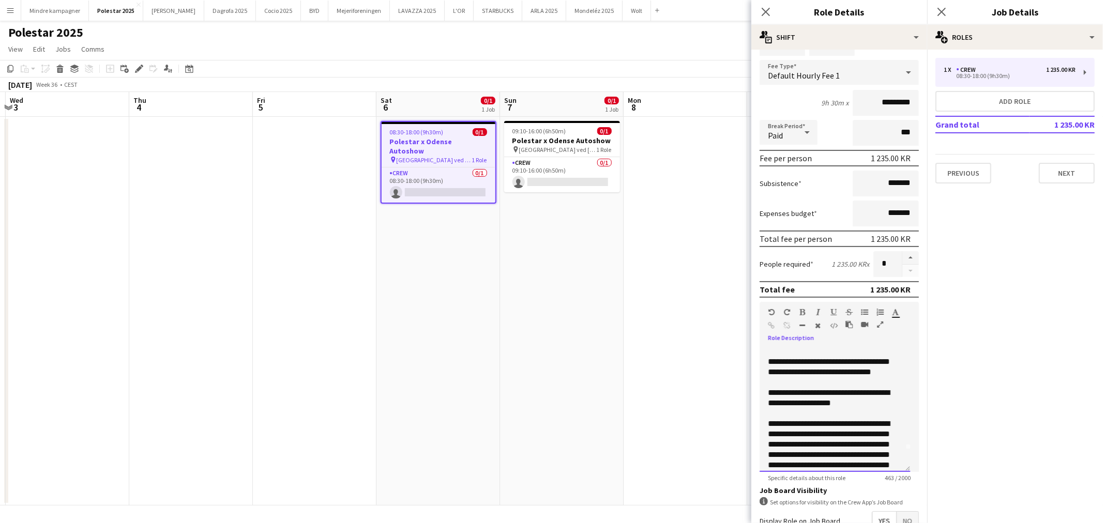
drag, startPoint x: 768, startPoint y: 428, endPoint x: 828, endPoint y: 476, distance: 76.9
click at [779, 438] on div "**********" at bounding box center [831, 439] width 126 height 124
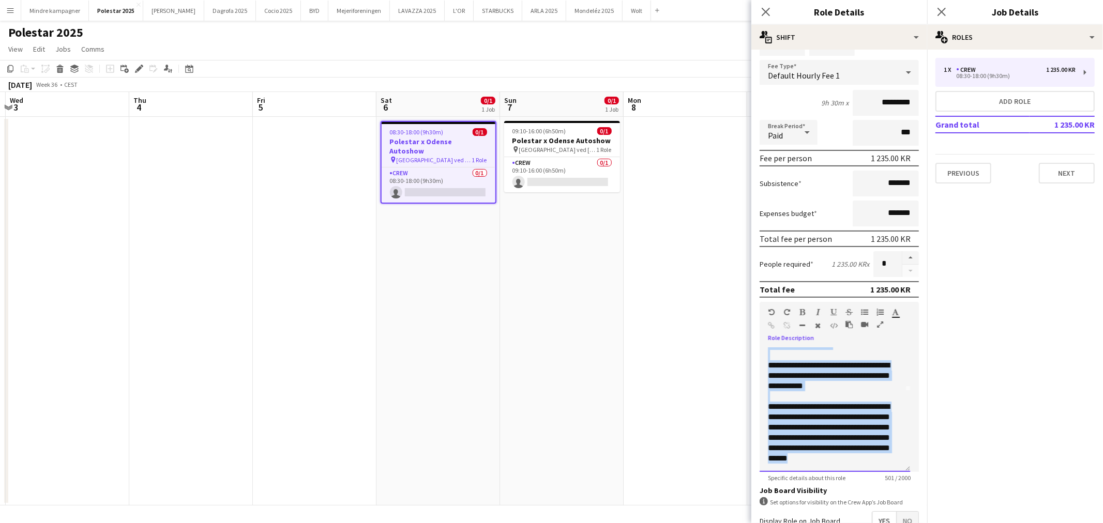
scroll to position [0, 0]
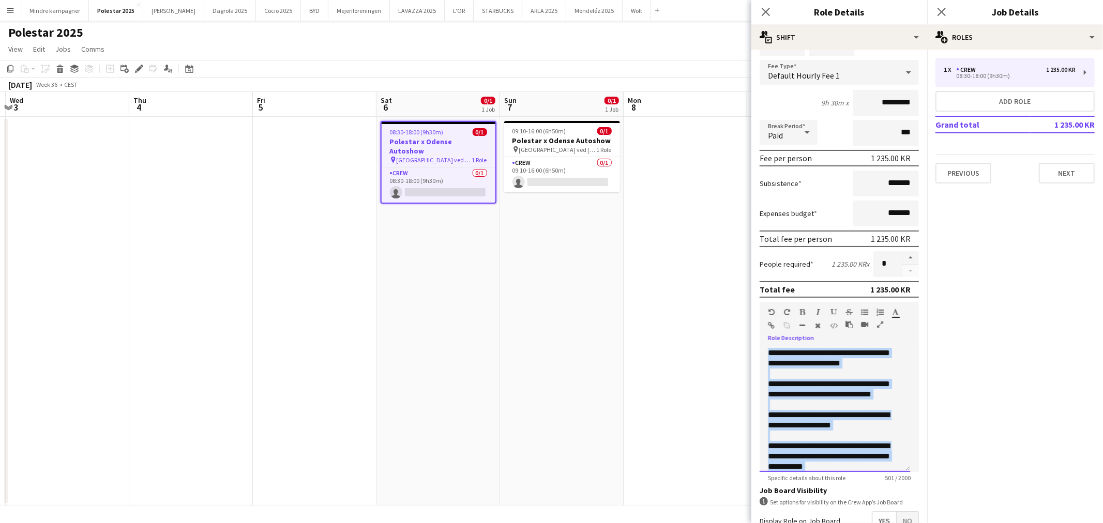
drag, startPoint x: 876, startPoint y: 461, endPoint x: 735, endPoint y: 323, distance: 197.4
click at [735, 323] on body "Menu Boards Boards Boards All jobs Status Workforce Workforce My Workforce Recr…" at bounding box center [551, 261] width 1103 height 523
copy div "**********"
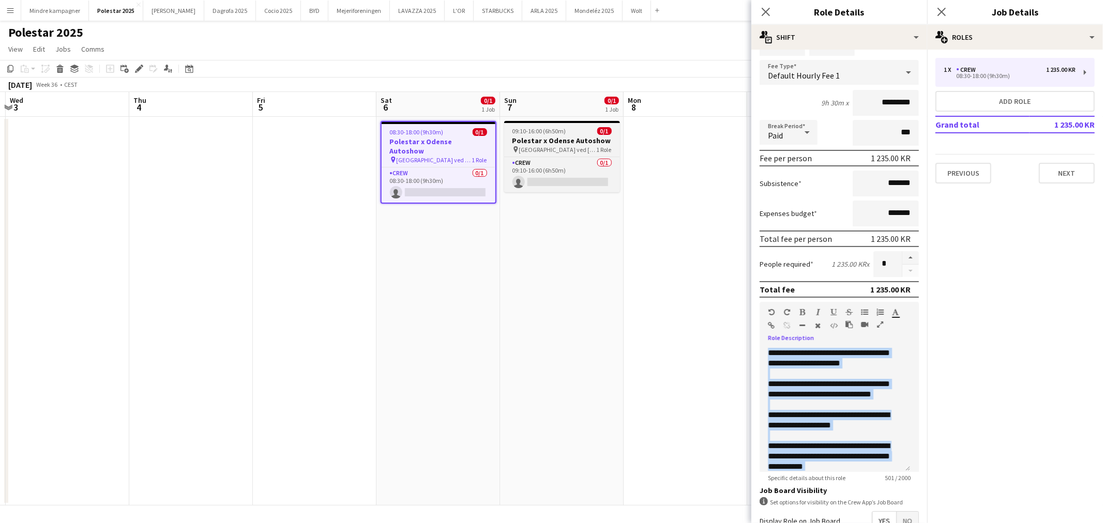
click at [520, 128] on span "09:10-16:00 (6h50m)" at bounding box center [539, 131] width 54 height 8
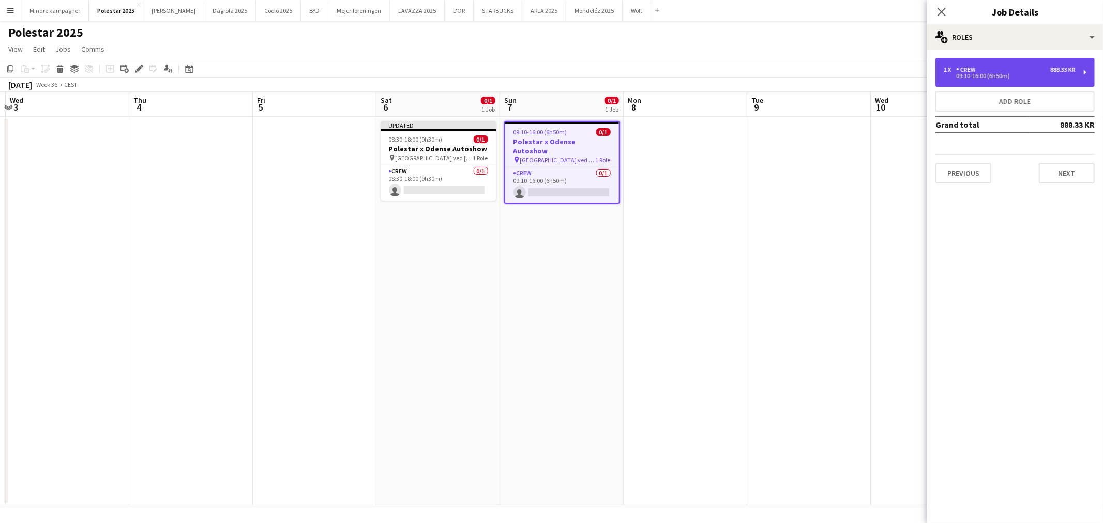
click at [1041, 60] on div "1 x Crew 888.33 KR 09:10-16:00 (6h50m)" at bounding box center [1014, 72] width 159 height 29
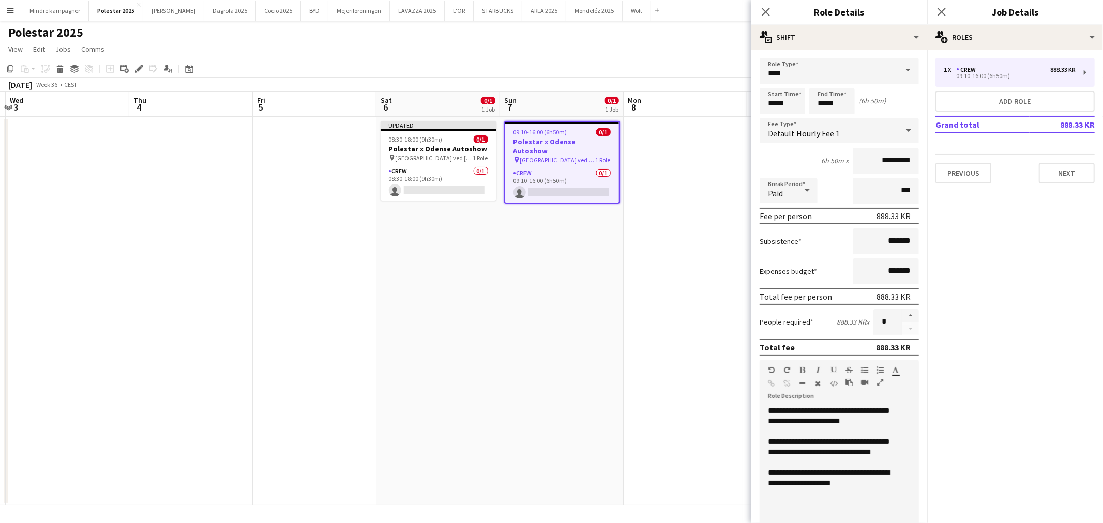
click at [816, 468] on div "**********" at bounding box center [835, 473] width 134 height 31
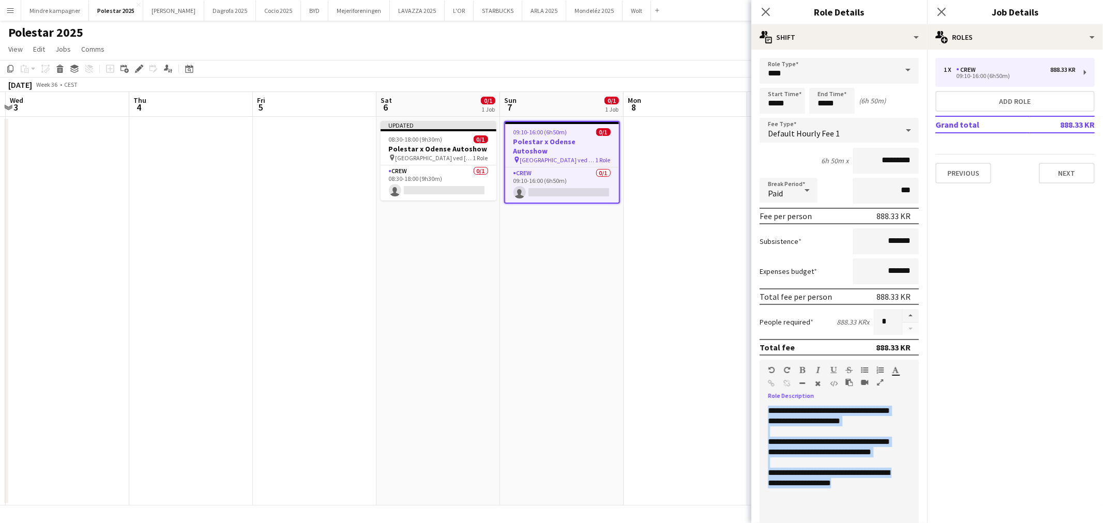
paste div
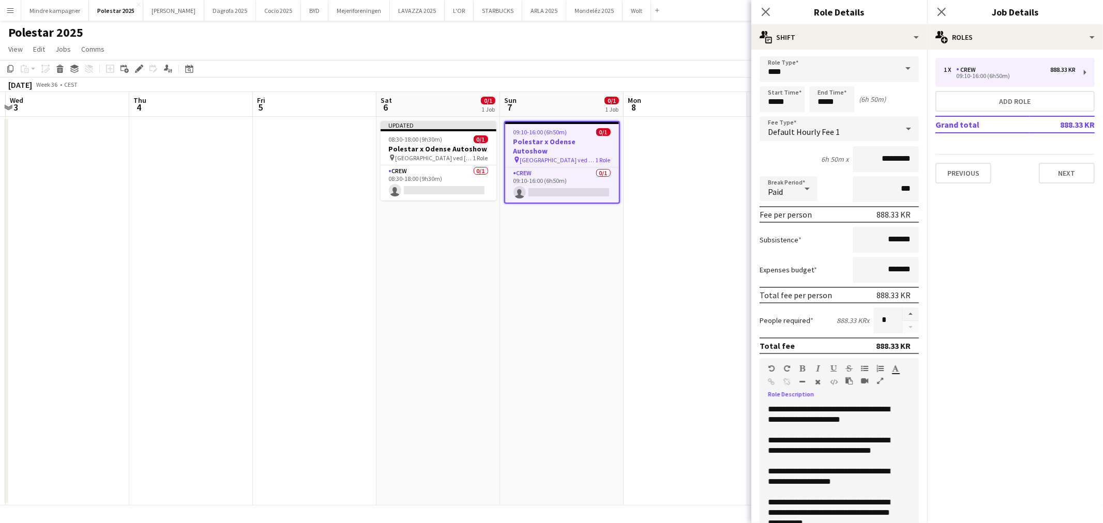
scroll to position [90, 0]
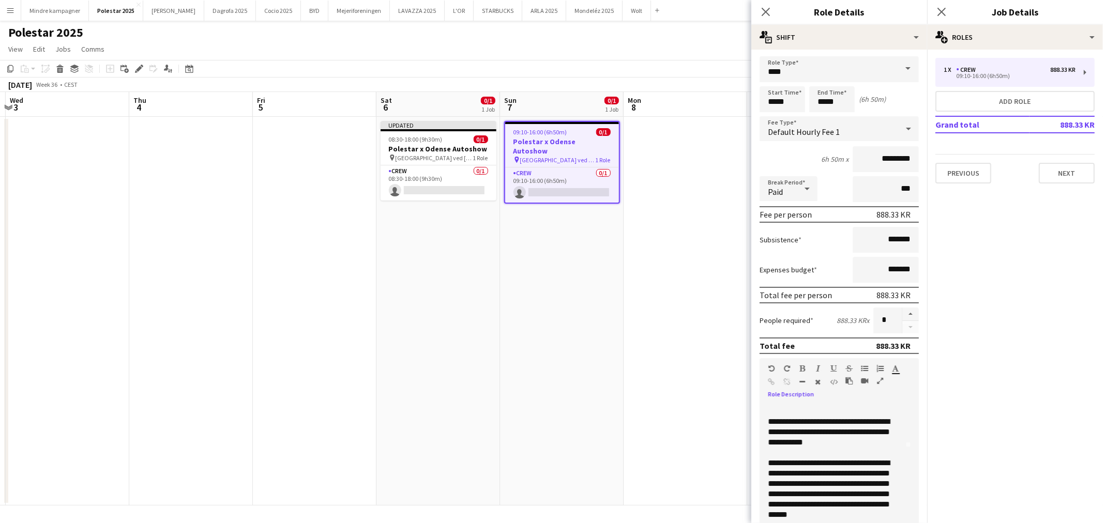
click at [618, 431] on app-date-cell "09:10-16:00 (6h50m) 0/1 Polestar x Odense Autoshow pin [GEOGRAPHIC_DATA] ved [G…" at bounding box center [562, 311] width 124 height 389
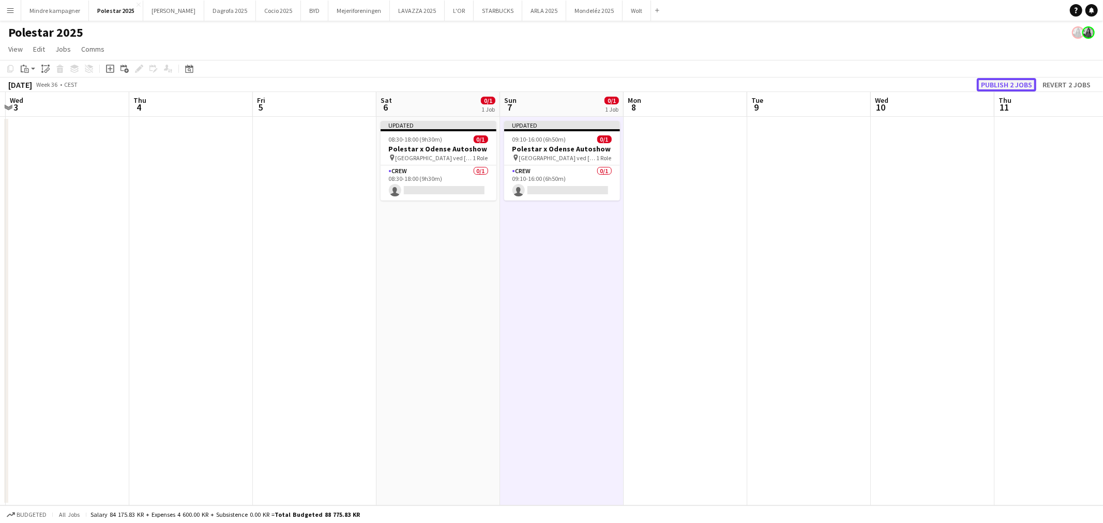
click at [1015, 85] on button "Publish 2 jobs" at bounding box center [1006, 84] width 59 height 13
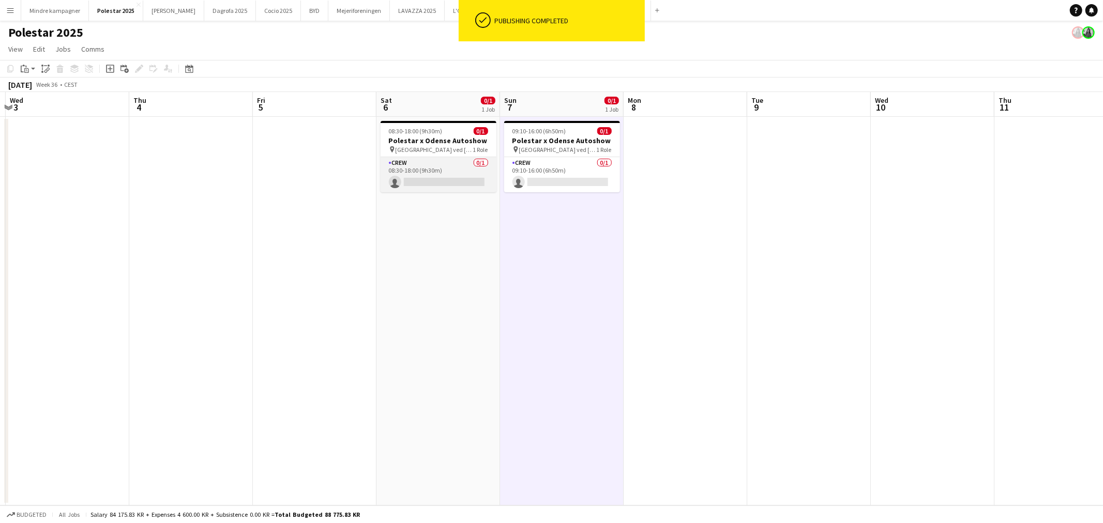
click at [450, 163] on app-card-role "Crew 0/1 08:30-18:00 (9h30m) single-neutral-actions" at bounding box center [438, 174] width 116 height 35
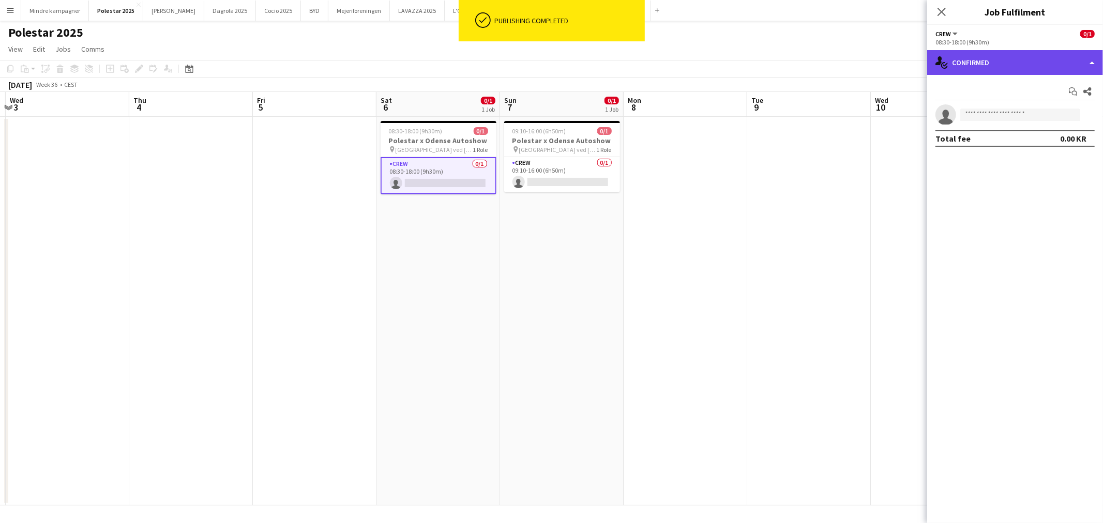
click at [1058, 60] on div "single-neutral-actions-check-2 Confirmed" at bounding box center [1015, 62] width 176 height 25
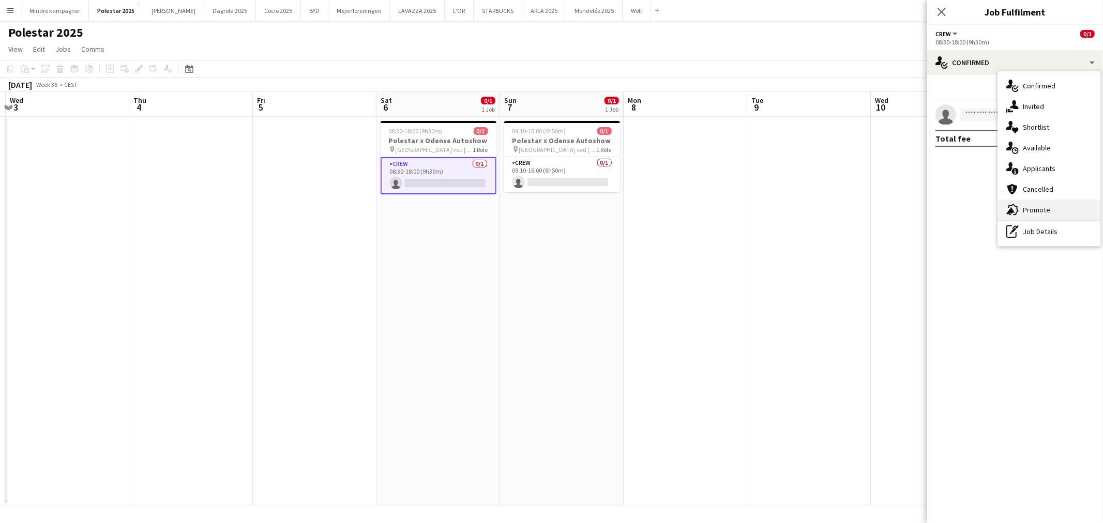
click at [1048, 208] on div "advertising-megaphone Promote" at bounding box center [1049, 210] width 102 height 21
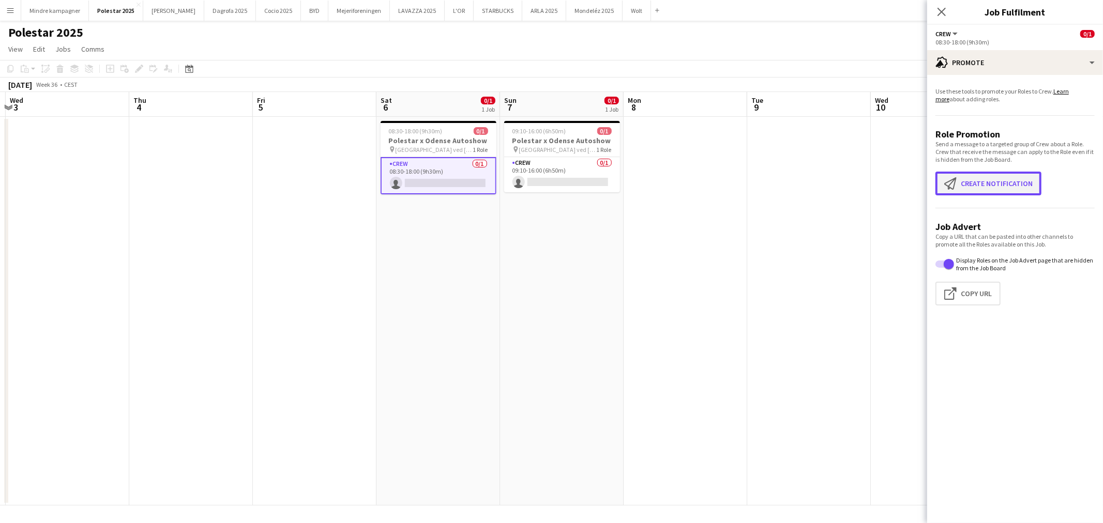
click at [1003, 182] on button "Create notification Create notification" at bounding box center [988, 184] width 106 height 24
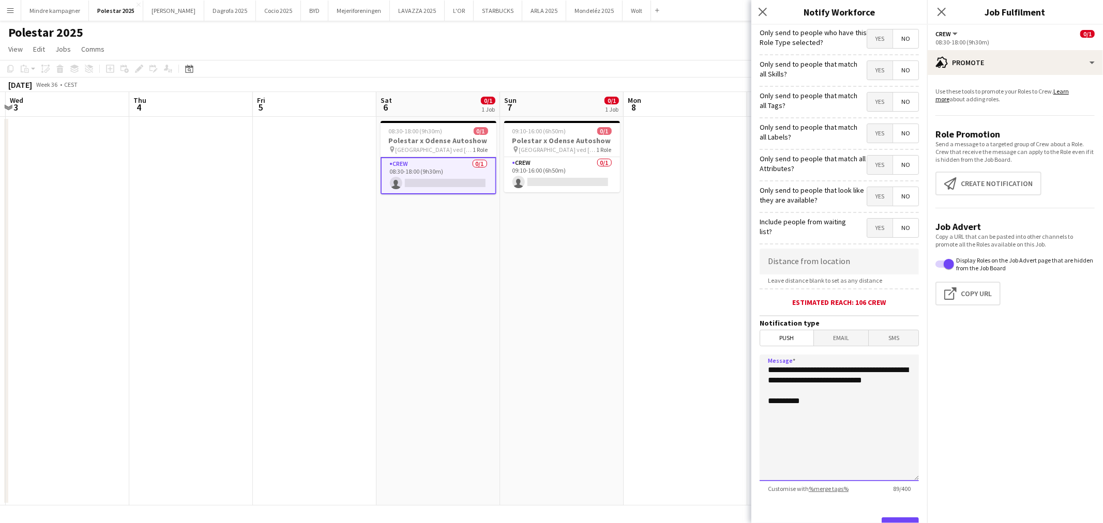
drag, startPoint x: 829, startPoint y: 388, endPoint x: 733, endPoint y: 368, distance: 98.4
click at [733, 368] on body "Menu Boards Boards Boards All jobs Status Workforce Workforce My Workforce Recr…" at bounding box center [551, 261] width 1103 height 523
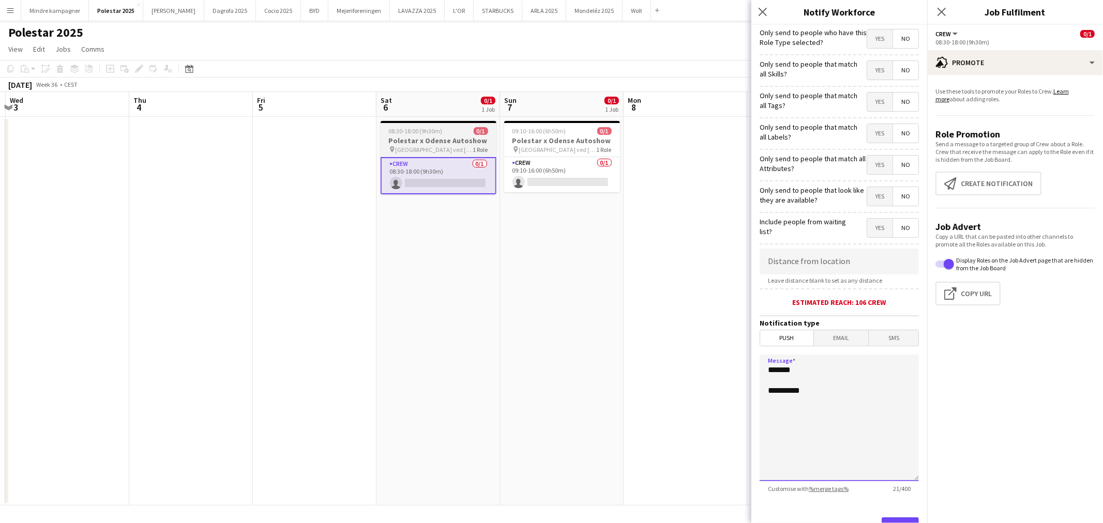
type textarea "**********"
click at [443, 130] on div "08:30-18:00 (9h30m) 0/1" at bounding box center [438, 131] width 116 height 8
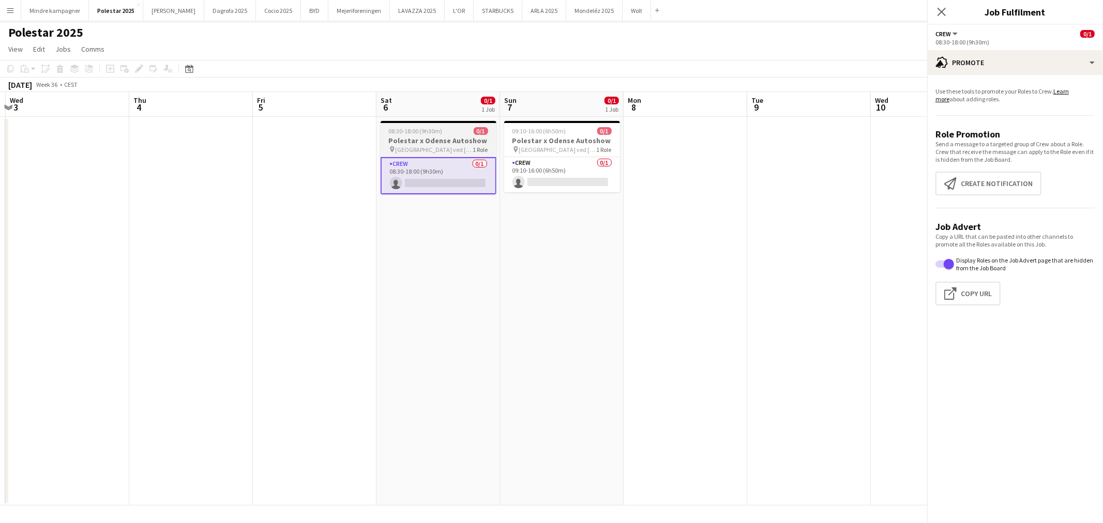
scroll to position [0, 365]
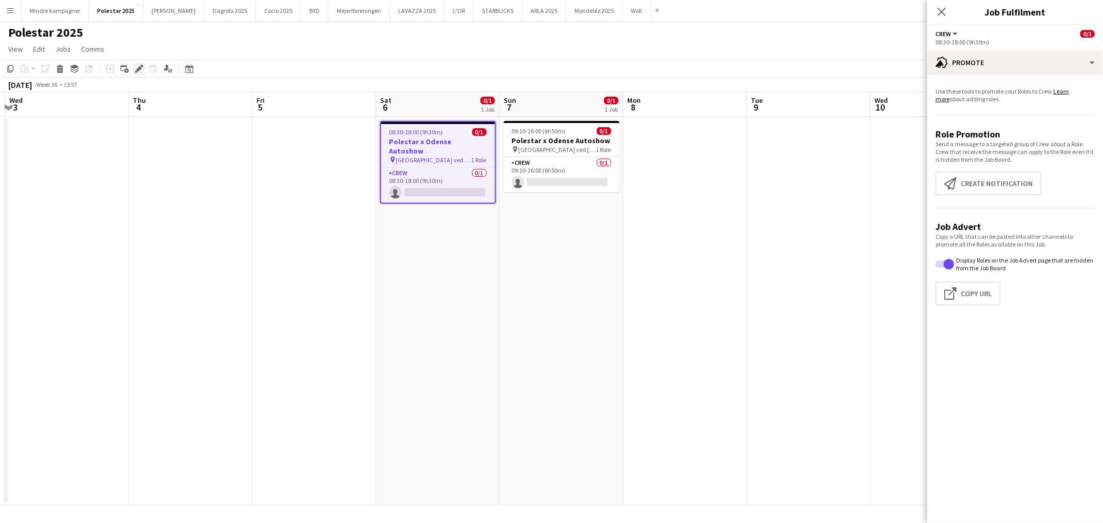
click at [139, 68] on icon at bounding box center [139, 69] width 6 height 6
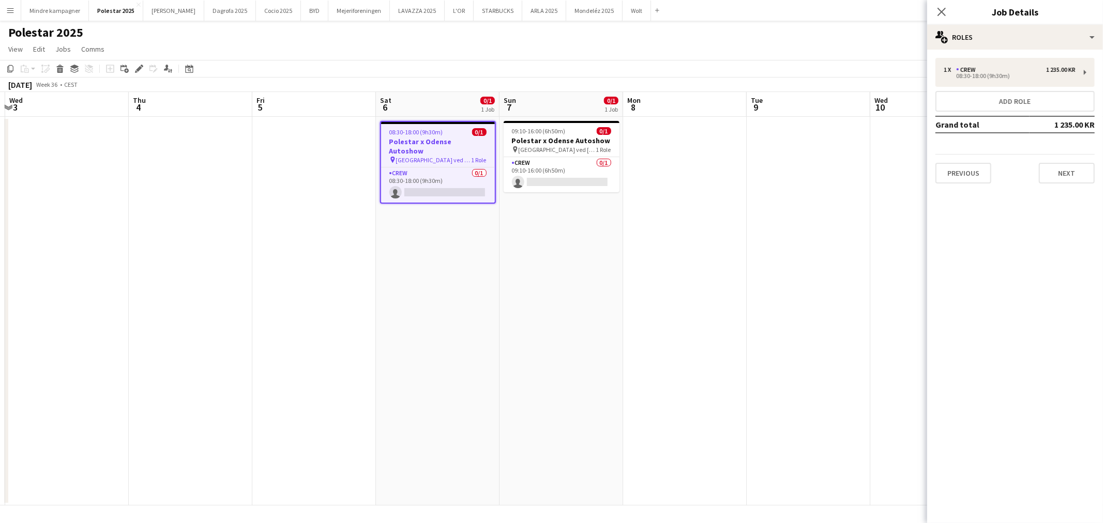
click at [1061, 89] on div "1 x Crew 1 235.00 KR 08:30-18:00 (9h30m) Add role Grand total 1 235.00 KR Previ…" at bounding box center [1015, 121] width 176 height 126
click at [1061, 78] on div "08:30-18:00 (9h30m)" at bounding box center [1009, 75] width 132 height 5
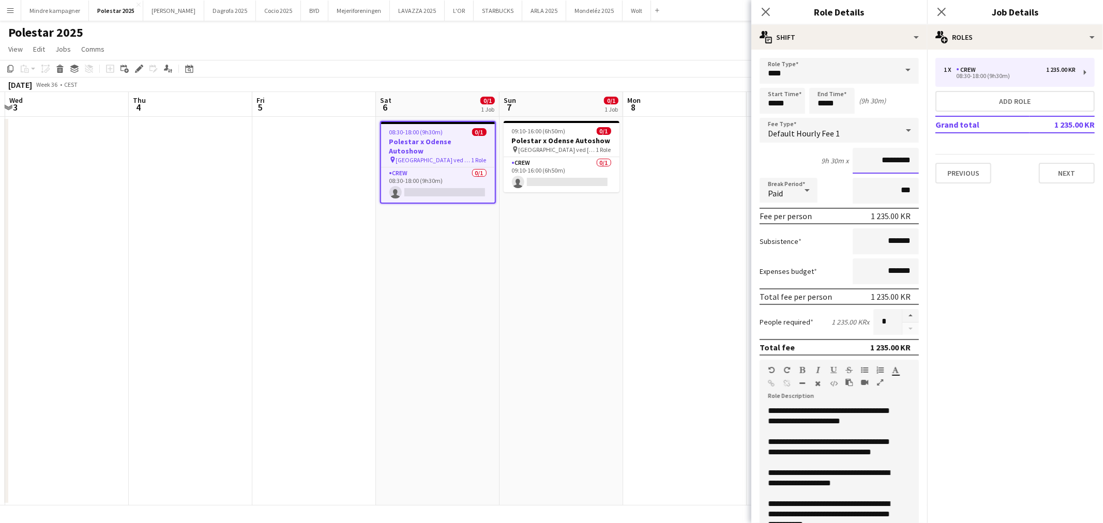
click at [865, 154] on input "*********" at bounding box center [885, 161] width 66 height 26
type input "******"
click at [571, 146] on span "[GEOGRAPHIC_DATA] ved [GEOGRAPHIC_DATA]." at bounding box center [558, 150] width 78 height 8
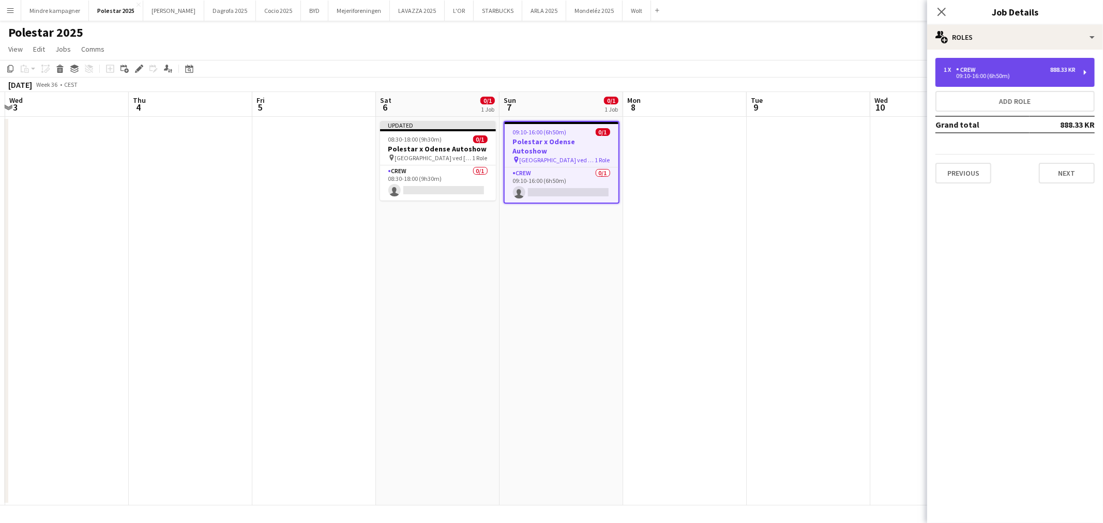
click at [1048, 66] on div "1 x Crew 888.33 KR" at bounding box center [1009, 69] width 132 height 7
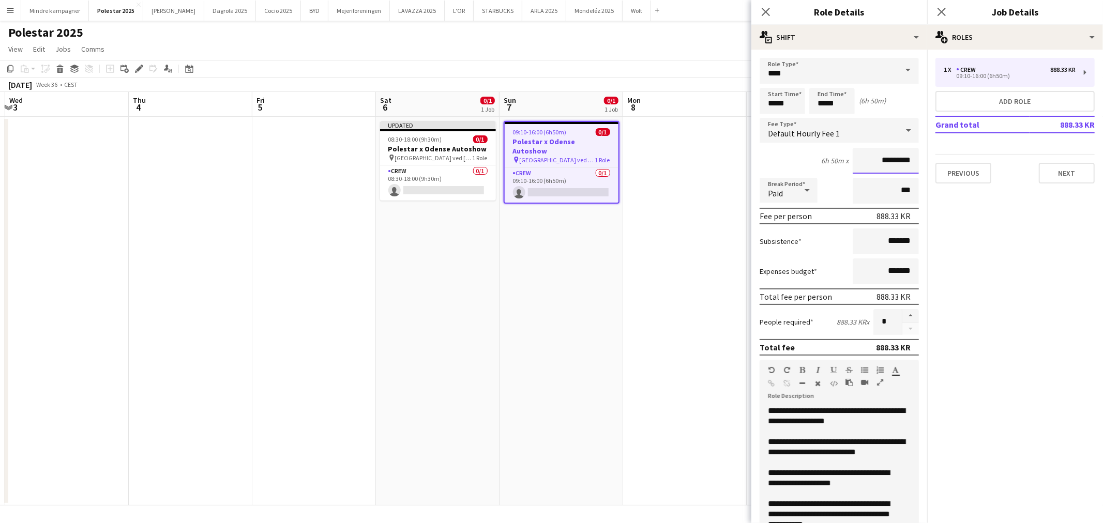
click at [890, 156] on input "*********" at bounding box center [885, 161] width 66 height 26
type input "******"
click at [443, 149] on h3 "Polestar x Odense Autoshow" at bounding box center [438, 148] width 116 height 9
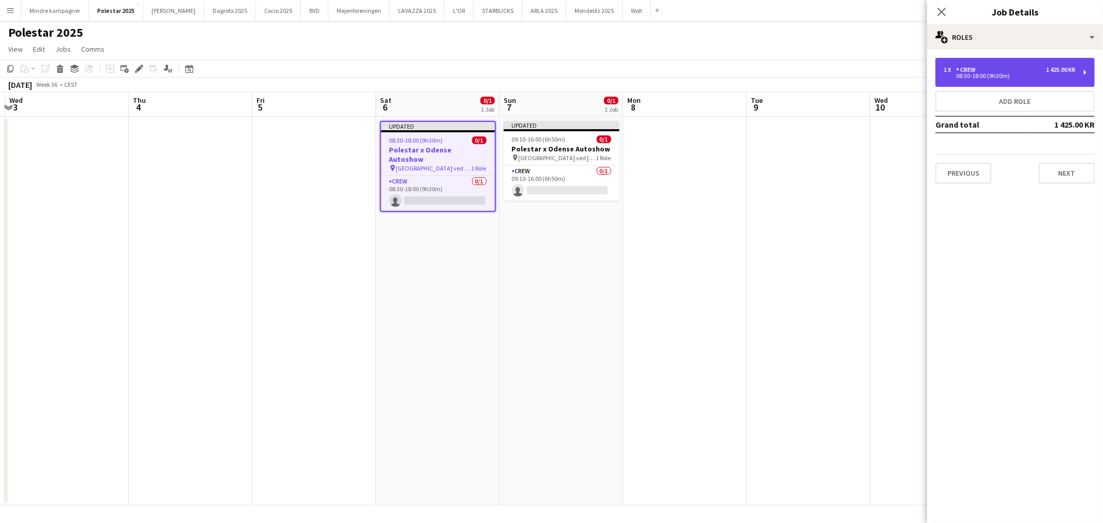
click at [1009, 66] on div "1 x Crew 1 425.00 KR" at bounding box center [1009, 69] width 132 height 7
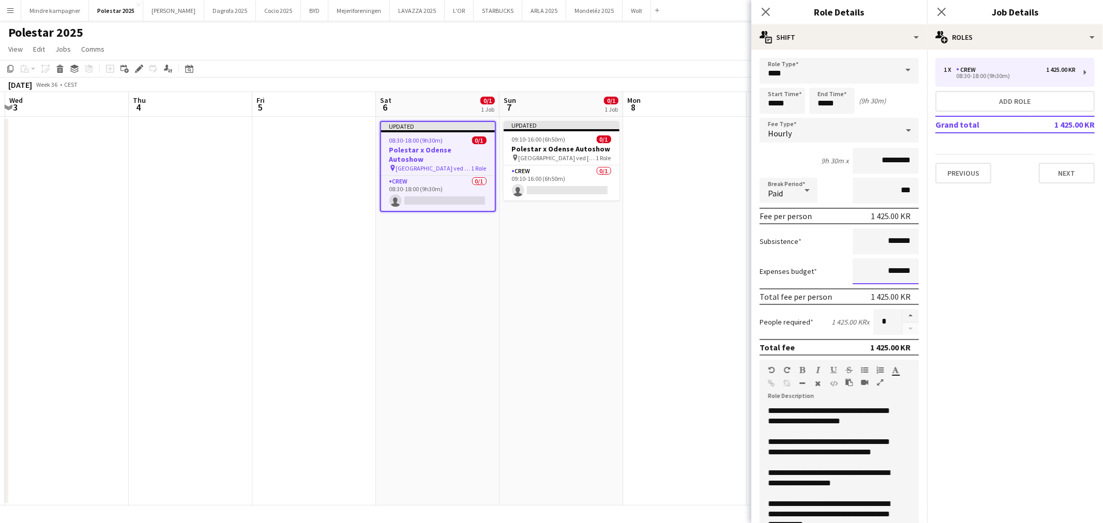
click at [875, 265] on input "*******" at bounding box center [885, 271] width 66 height 26
type input "*********"
click at [558, 144] on h3 "Polestar x Odense Autoshow" at bounding box center [562, 148] width 116 height 9
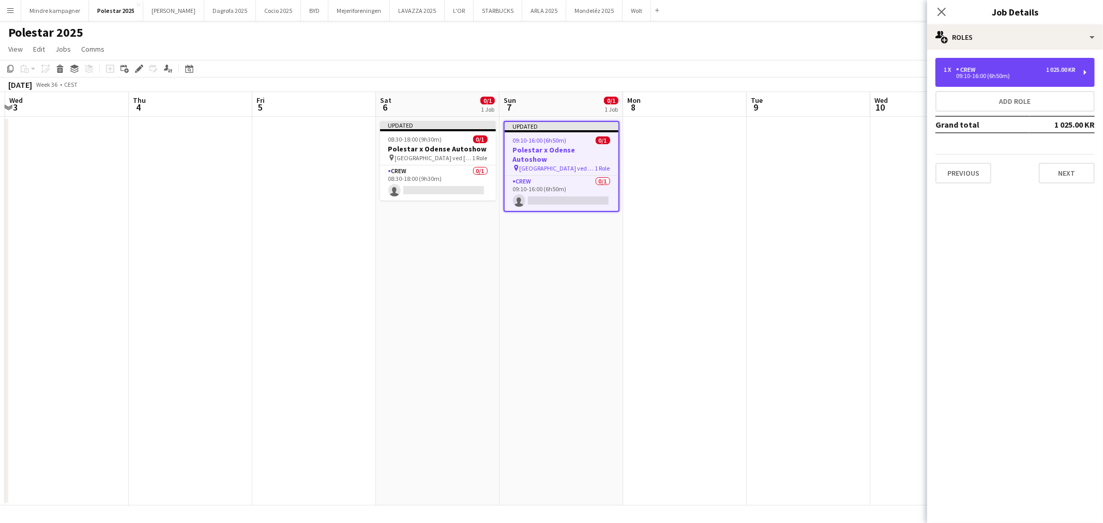
drag, startPoint x: 1022, startPoint y: 75, endPoint x: 1020, endPoint y: 124, distance: 48.6
click at [1021, 75] on div "09:10-16:00 (6h50m)" at bounding box center [1009, 75] width 132 height 5
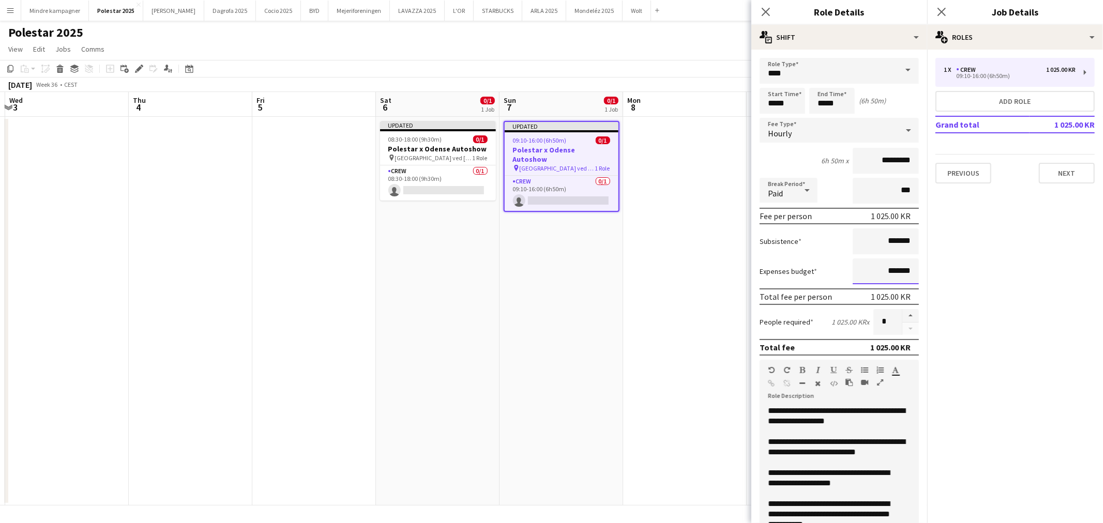
click at [876, 265] on input "*******" at bounding box center [885, 271] width 66 height 26
type input "*********"
click at [623, 314] on app-date-cell at bounding box center [685, 311] width 124 height 389
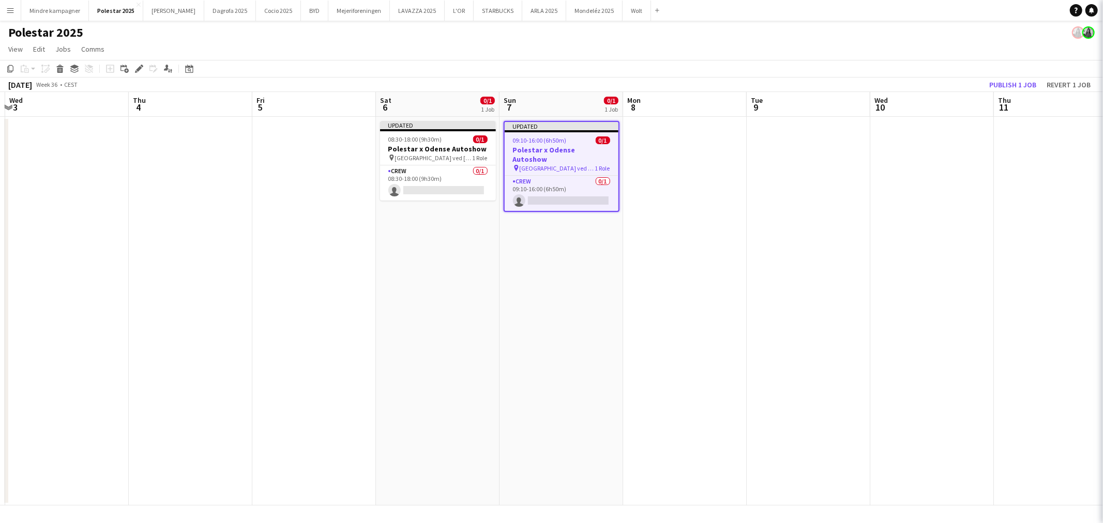
scroll to position [0, 366]
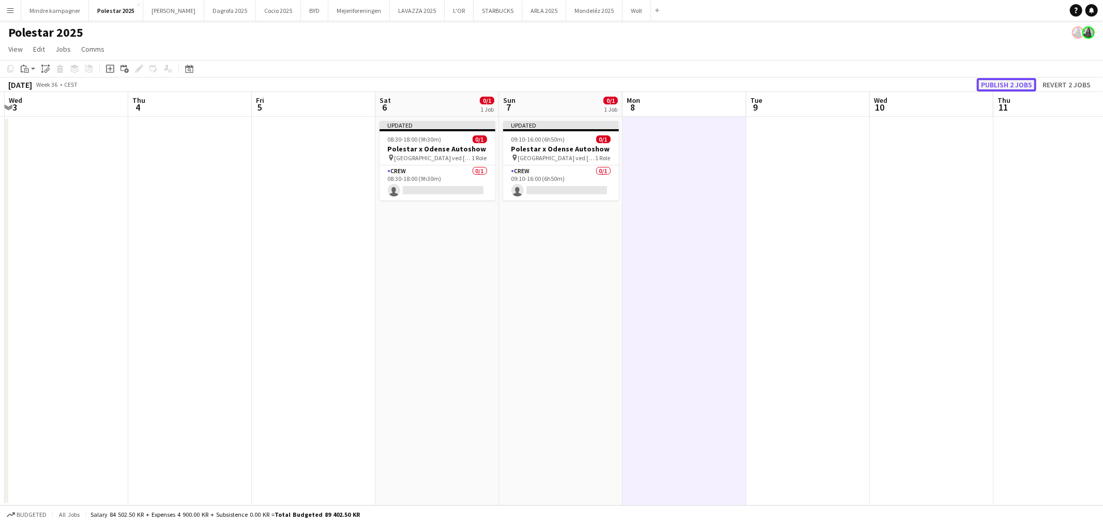
drag, startPoint x: 1007, startPoint y: 79, endPoint x: 533, endPoint y: 276, distance: 513.3
click at [1007, 79] on button "Publish 2 jobs" at bounding box center [1006, 84] width 59 height 13
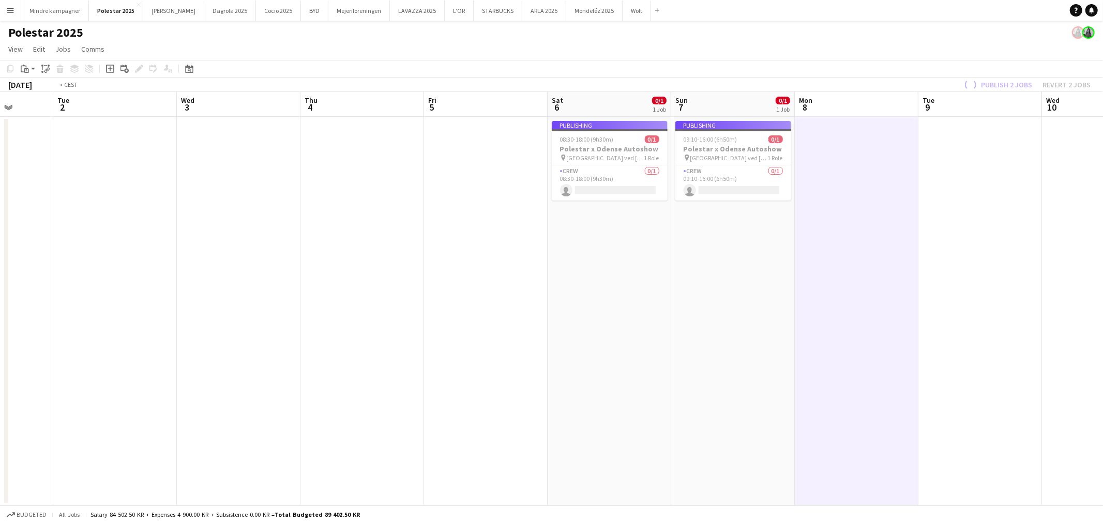
drag, startPoint x: 655, startPoint y: 325, endPoint x: 865, endPoint y: 322, distance: 209.9
click at [870, 323] on app-calendar-viewport "Sun 31 Mon 1 Tue 2 Wed 3 Thu 4 Fri 5 Sat 6 0/1 1 Job Sun 7 0/1 1 Job Mon 8 Tue …" at bounding box center [551, 299] width 1103 height 414
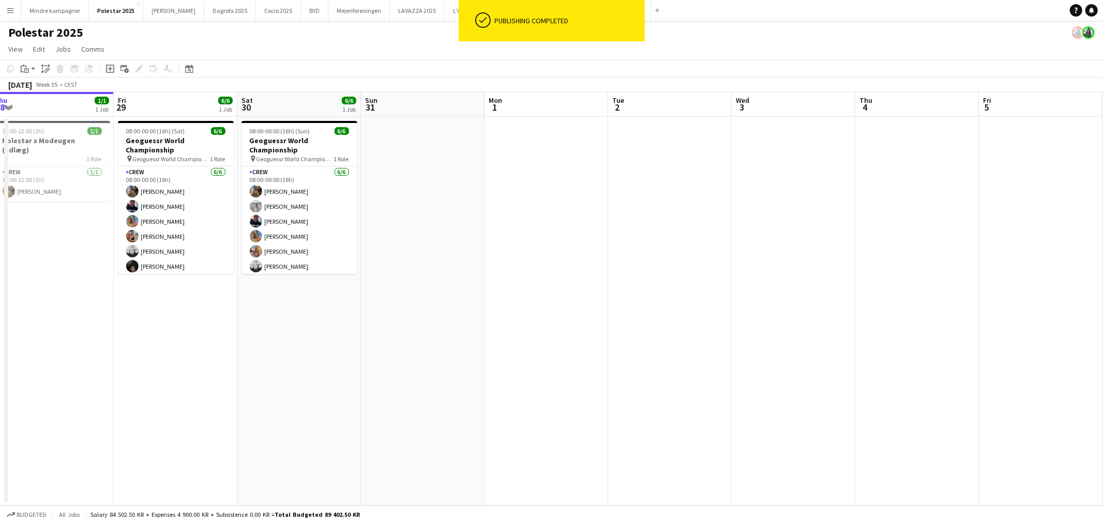
drag, startPoint x: 302, startPoint y: 332, endPoint x: 359, endPoint y: 322, distance: 57.9
click at [344, 326] on app-calendar-viewport "Tue 26 Wed 27 Thu 28 1/1 1 Job Fri 29 6/6 1 Job Sat 30 6/6 1 Job Sun 31 Mon 1 T…" at bounding box center [551, 299] width 1103 height 414
drag, startPoint x: 173, startPoint y: 144, endPoint x: 137, endPoint y: 110, distance: 49.0
click at [172, 144] on h3 "Geoguessr World Championship" at bounding box center [179, 145] width 116 height 19
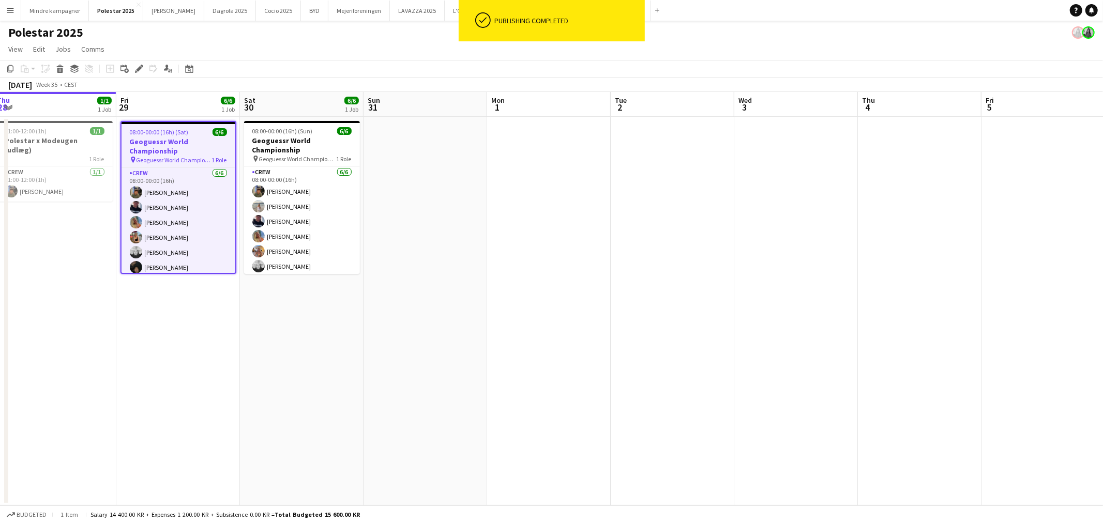
drag, startPoint x: 138, startPoint y: 67, endPoint x: 296, endPoint y: 89, distance: 159.7
click at [137, 67] on icon "Edit" at bounding box center [139, 69] width 8 height 8
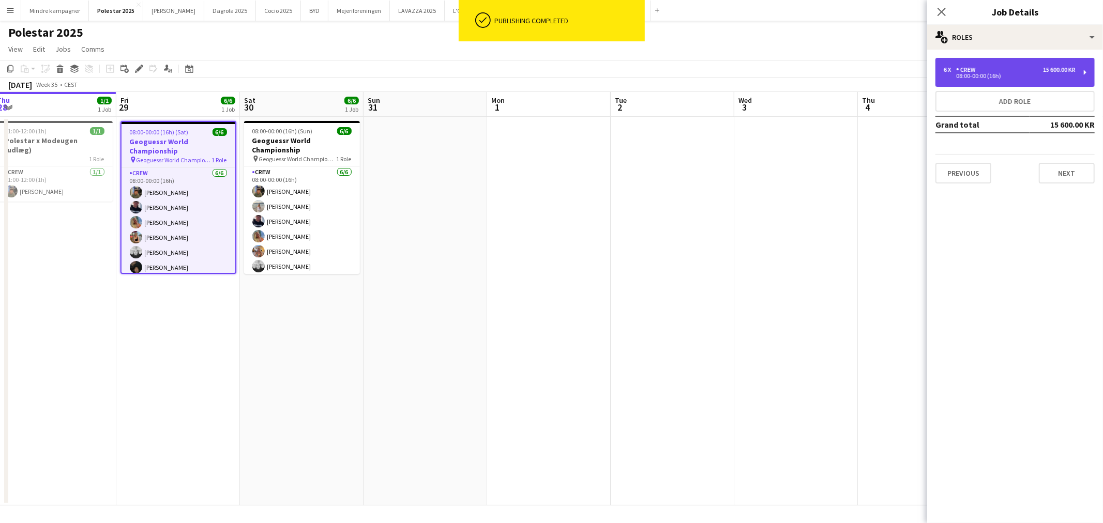
click at [1019, 59] on div "6 x Crew 15 600.00 KR 08:00-00:00 (16h)" at bounding box center [1014, 72] width 159 height 29
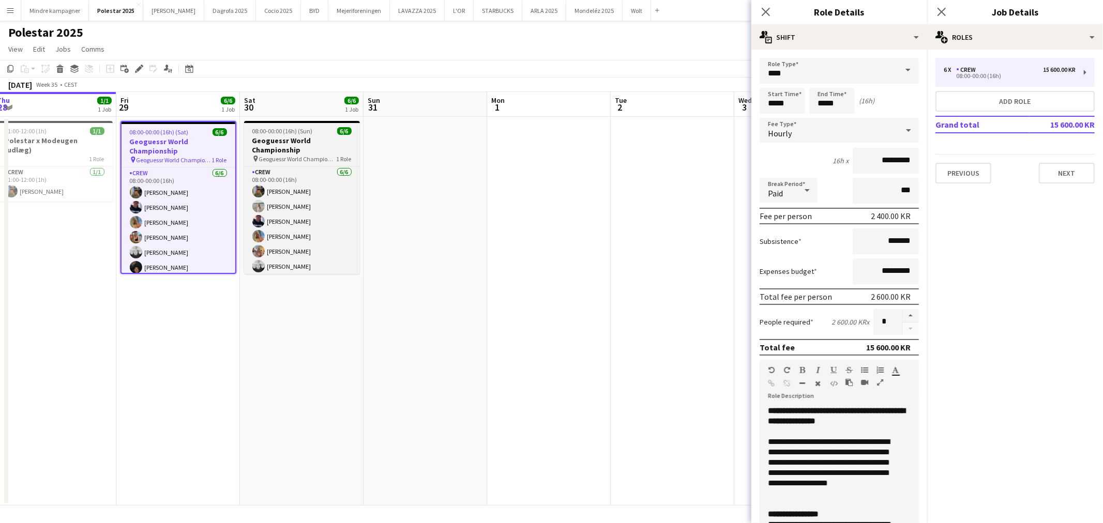
click at [309, 143] on h3 "Geoguessr World Championship" at bounding box center [302, 145] width 116 height 19
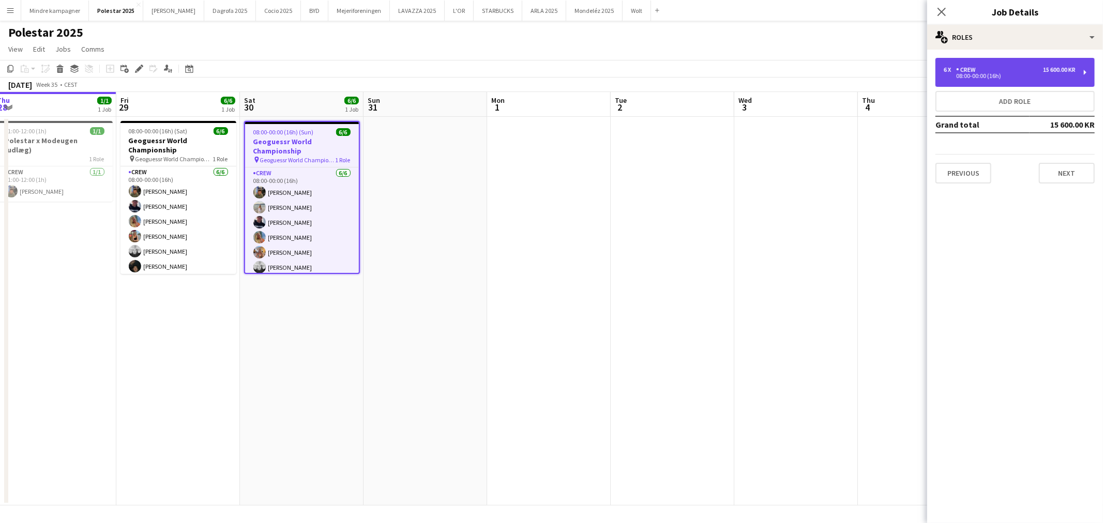
click at [1027, 67] on div "6 x Crew 15 600.00 KR" at bounding box center [1009, 69] width 132 height 7
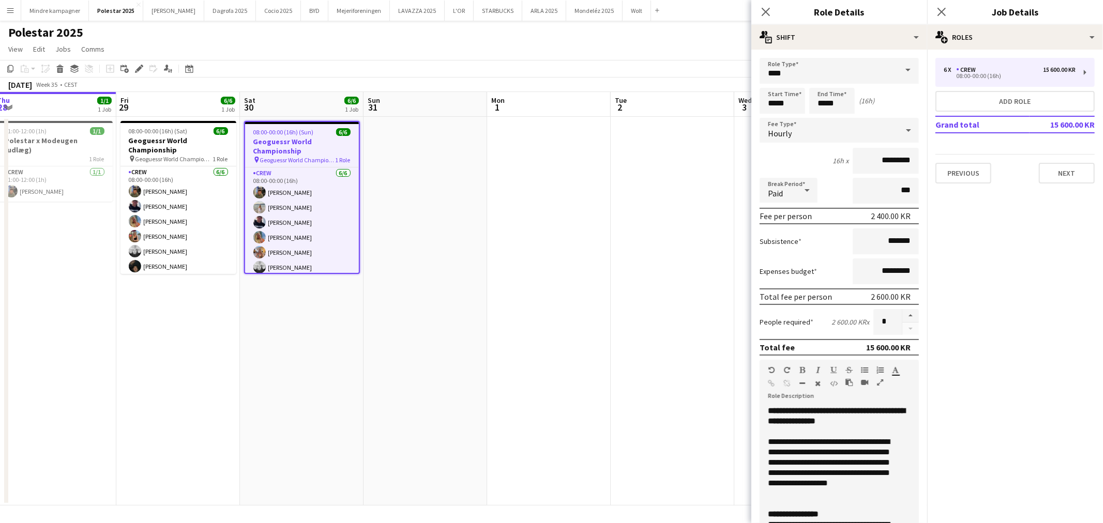
click at [612, 322] on app-date-cell at bounding box center [673, 311] width 124 height 389
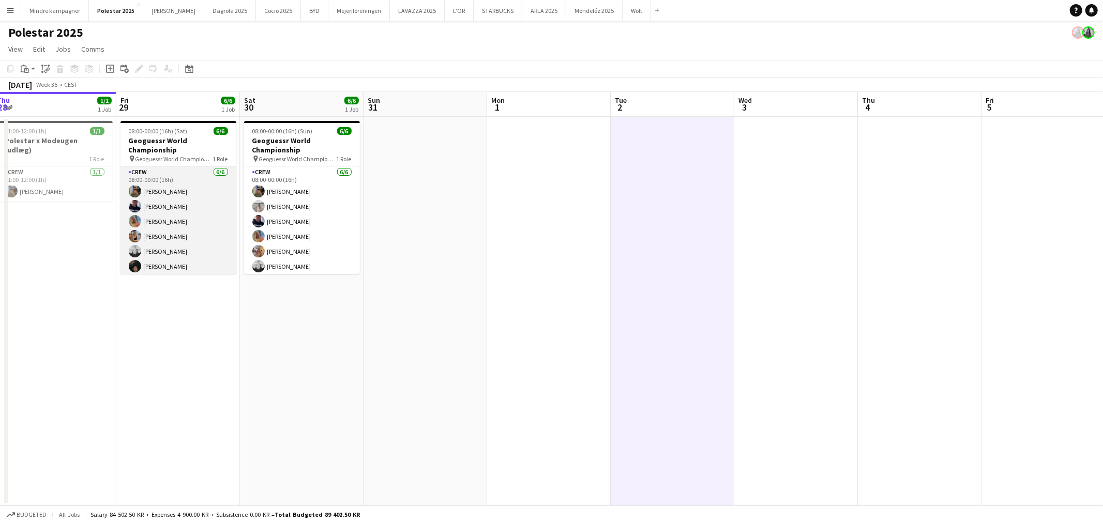
click at [185, 251] on app-card-role "Crew [DATE] 08:00-00:00 (16h) [PERSON_NAME] [PERSON_NAME] [PERSON_NAME] [PERSON…" at bounding box center [178, 221] width 116 height 110
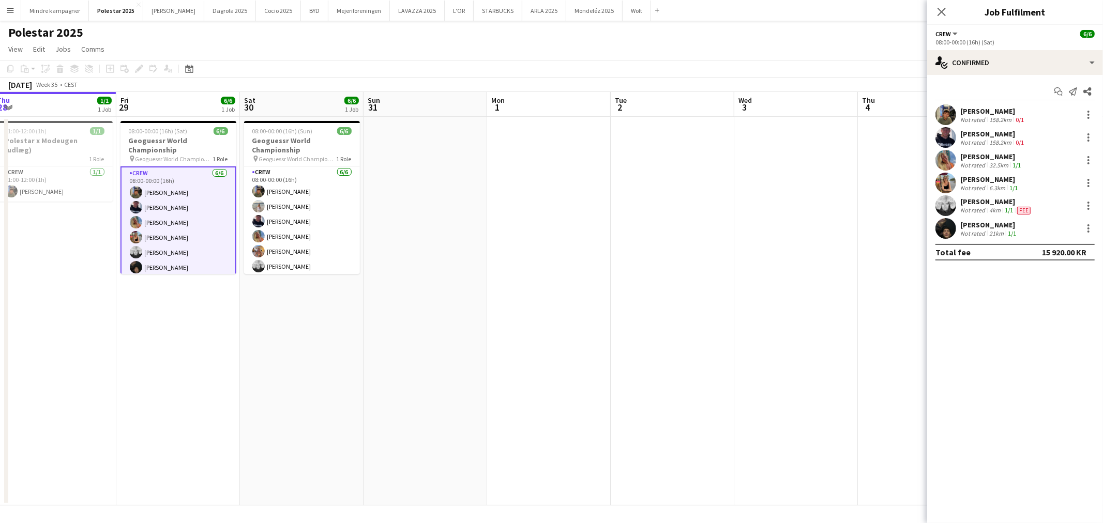
click at [969, 202] on div "[PERSON_NAME]" at bounding box center [996, 201] width 72 height 9
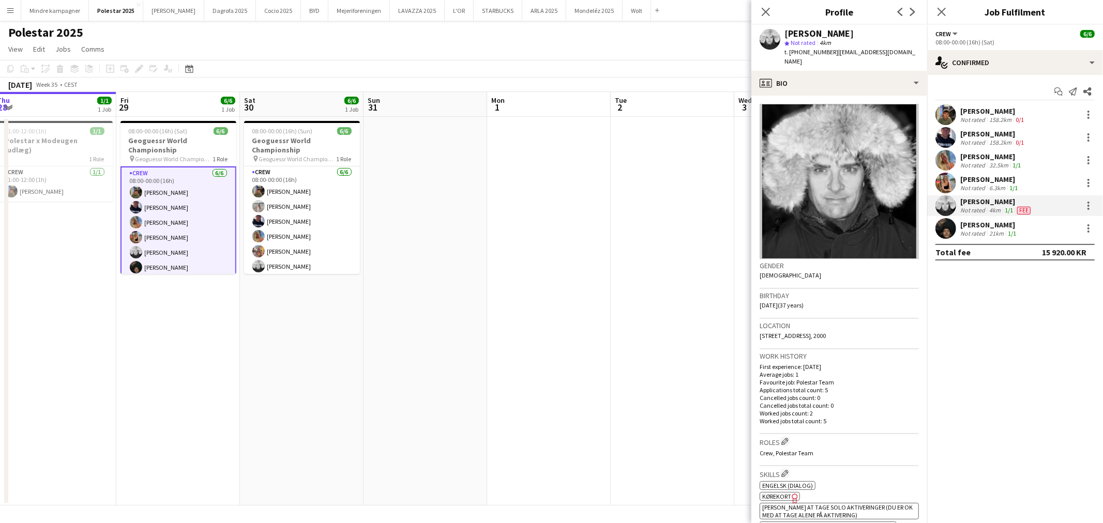
click at [1048, 205] on div "[PERSON_NAME] Not rated 4km 1/1 Fee" at bounding box center [1015, 205] width 176 height 21
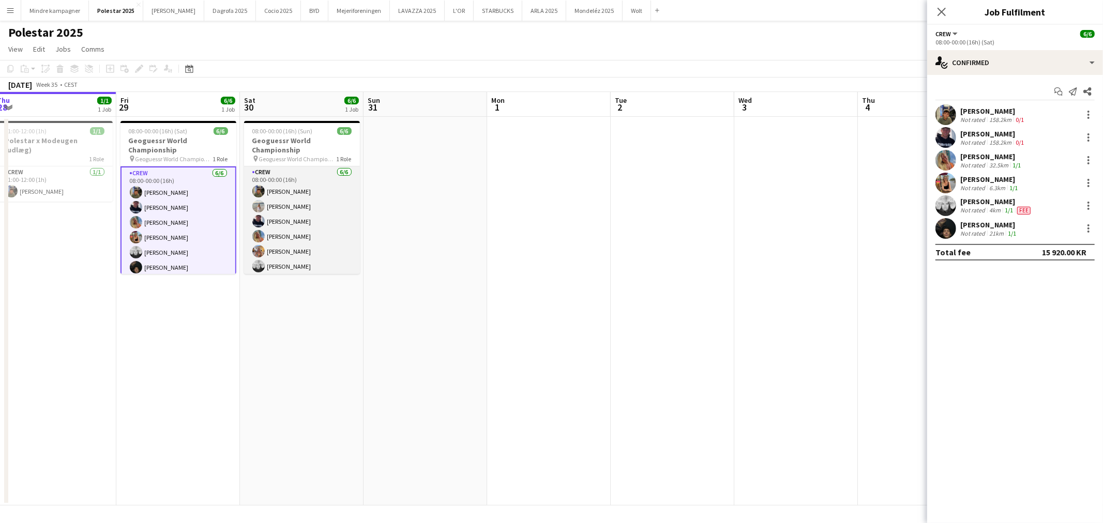
click at [324, 222] on app-card-role "Crew [DATE] 08:00-00:00 (16h) [PERSON_NAME] [PERSON_NAME] [PERSON_NAME] [PERSON…" at bounding box center [302, 221] width 116 height 110
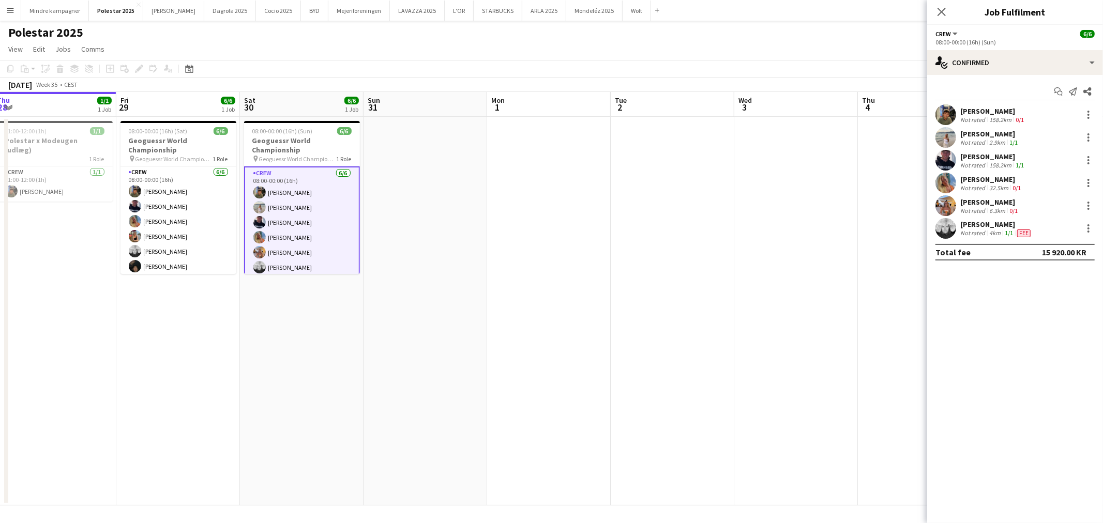
click at [768, 293] on app-date-cell at bounding box center [796, 311] width 124 height 389
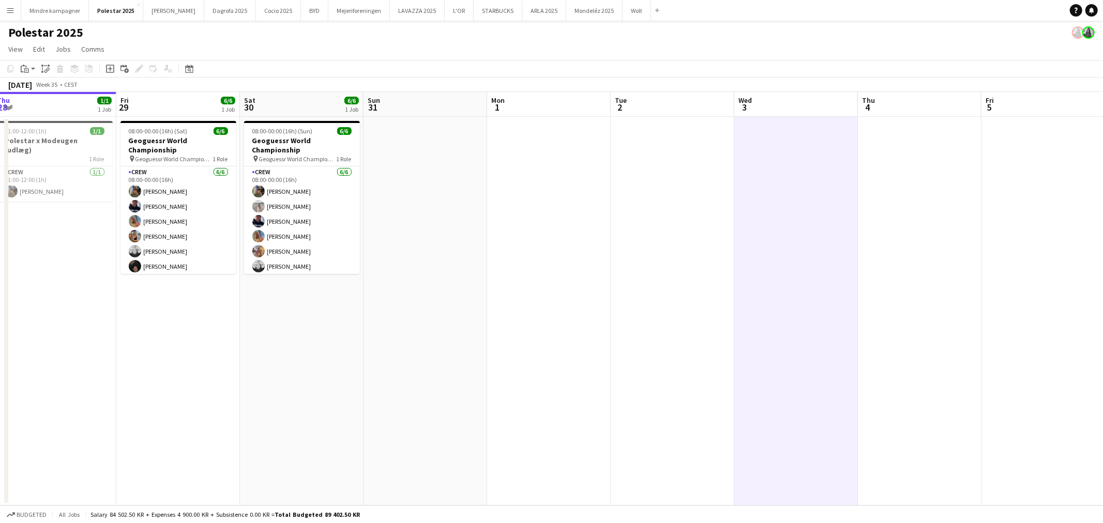
drag, startPoint x: 790, startPoint y: 296, endPoint x: 325, endPoint y: 309, distance: 465.4
click at [323, 312] on app-calendar-viewport "Tue 26 Wed 27 Thu 28 1/1 1 Job Fri 29 6/6 1 Job Sat 30 6/6 1 Job Sun 31 Mon 1 T…" at bounding box center [551, 299] width 1103 height 414
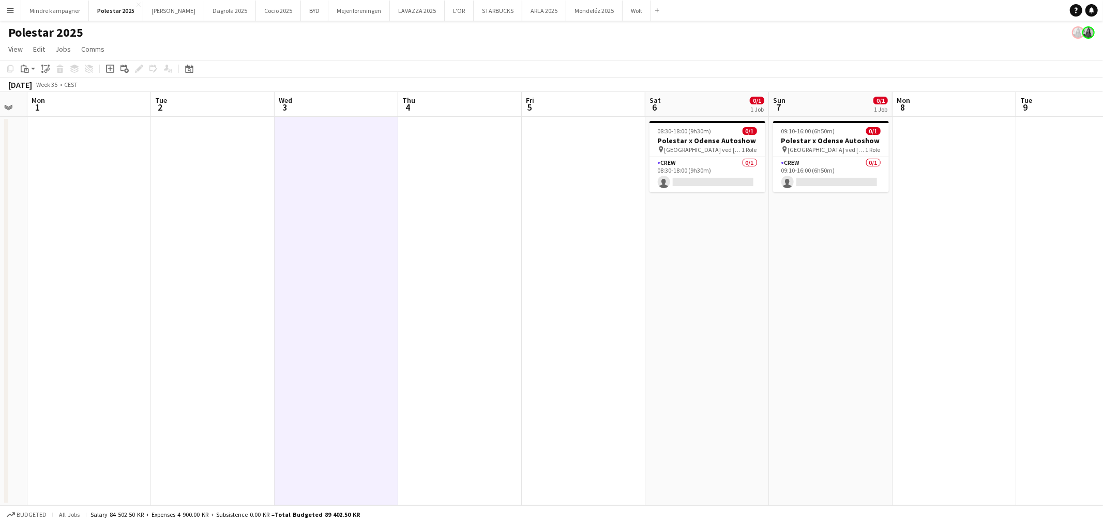
drag, startPoint x: 745, startPoint y: 305, endPoint x: 674, endPoint y: 257, distance: 86.2
click at [674, 300] on app-calendar-viewport "Fri 29 6/6 1 Job Sat 30 6/6 1 Job Sun 31 Mon 1 Tue 2 Wed 3 Thu 4 Fri 5 Sat 6 0/…" at bounding box center [551, 299] width 1103 height 414
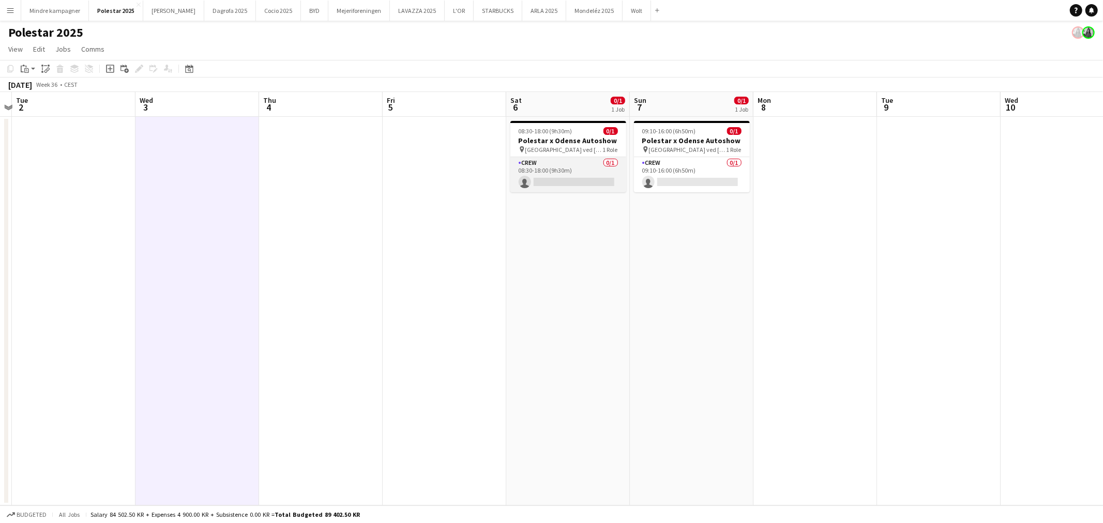
click at [602, 166] on app-card-role "Crew 0/1 08:30-18:00 (9h30m) single-neutral-actions" at bounding box center [568, 174] width 116 height 35
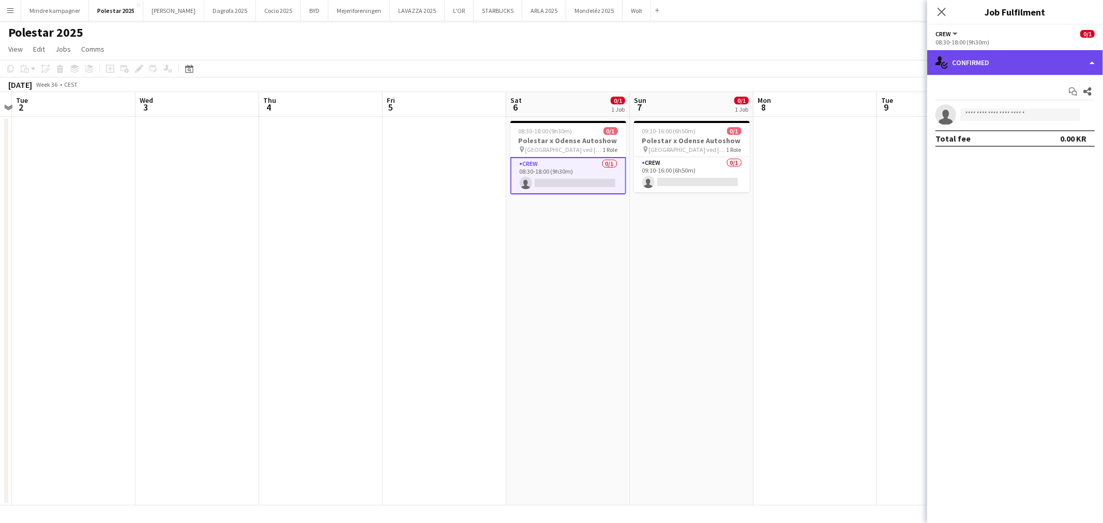
drag, startPoint x: 1018, startPoint y: 60, endPoint x: 1019, endPoint y: 67, distance: 7.3
click at [1017, 60] on div "single-neutral-actions-check-2 Confirmed" at bounding box center [1015, 62] width 176 height 25
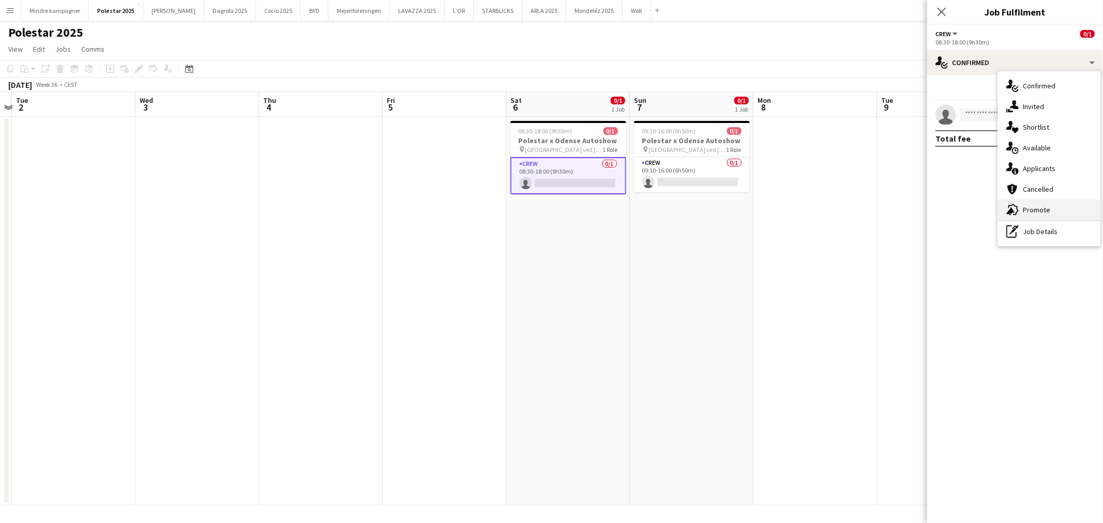
click at [1030, 206] on div "advertising-megaphone Promote" at bounding box center [1049, 210] width 102 height 21
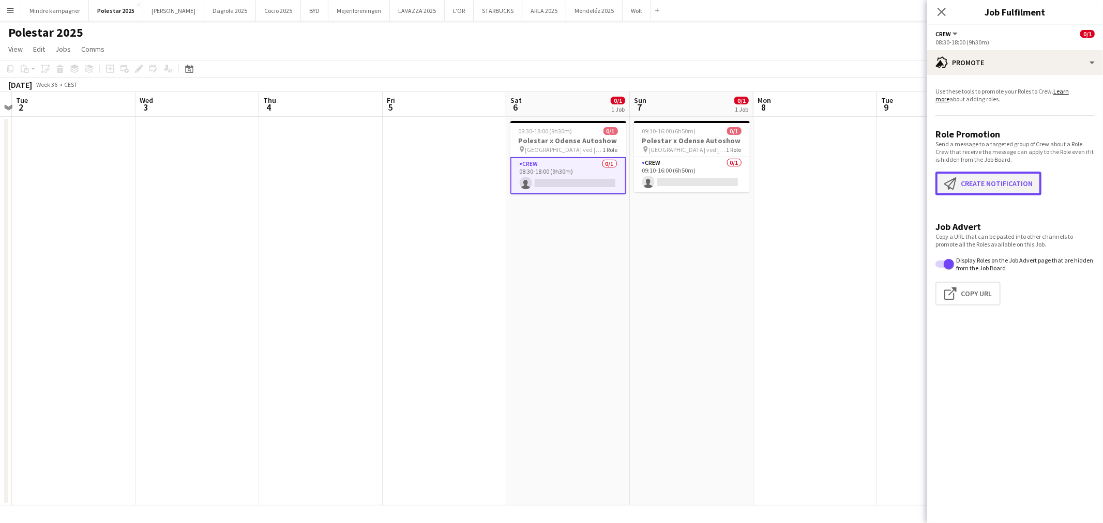
click at [1019, 189] on button "Create notification Create notification" at bounding box center [988, 184] width 106 height 24
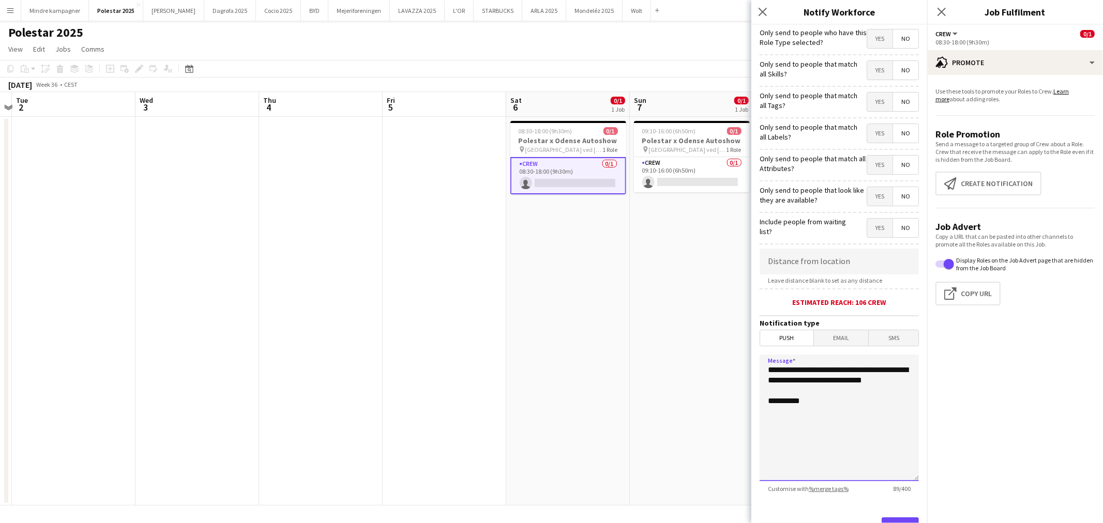
drag, startPoint x: 818, startPoint y: 392, endPoint x: 733, endPoint y: 372, distance: 87.5
click at [733, 372] on body "Menu Boards Boards Boards All jobs Status Workforce Workforce My Workforce Recr…" at bounding box center [551, 261] width 1103 height 523
type textarea "**********"
click at [873, 103] on span "Yes" at bounding box center [879, 102] width 25 height 19
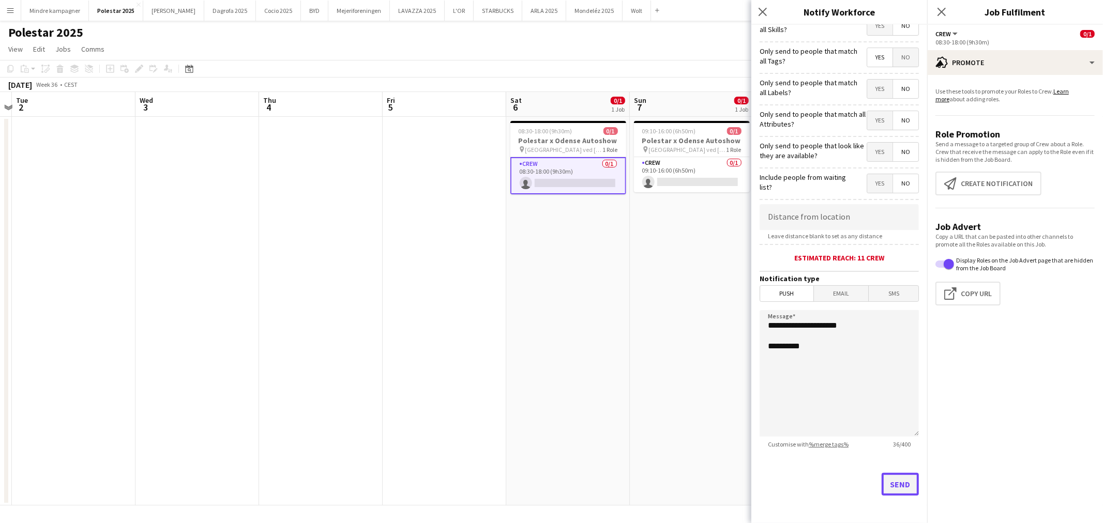
click at [895, 488] on button "Send" at bounding box center [899, 484] width 37 height 23
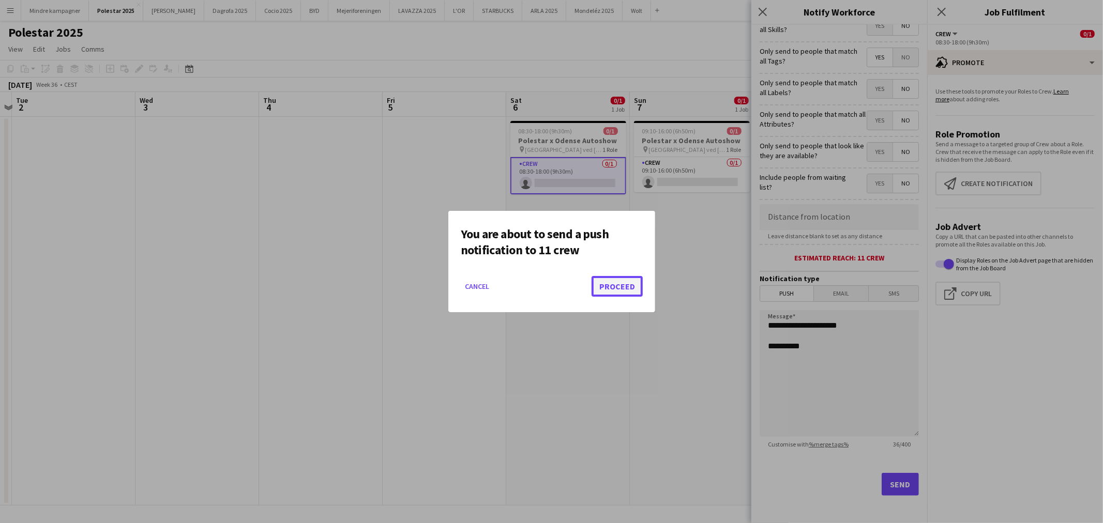
click at [624, 281] on button "Proceed" at bounding box center [616, 286] width 51 height 21
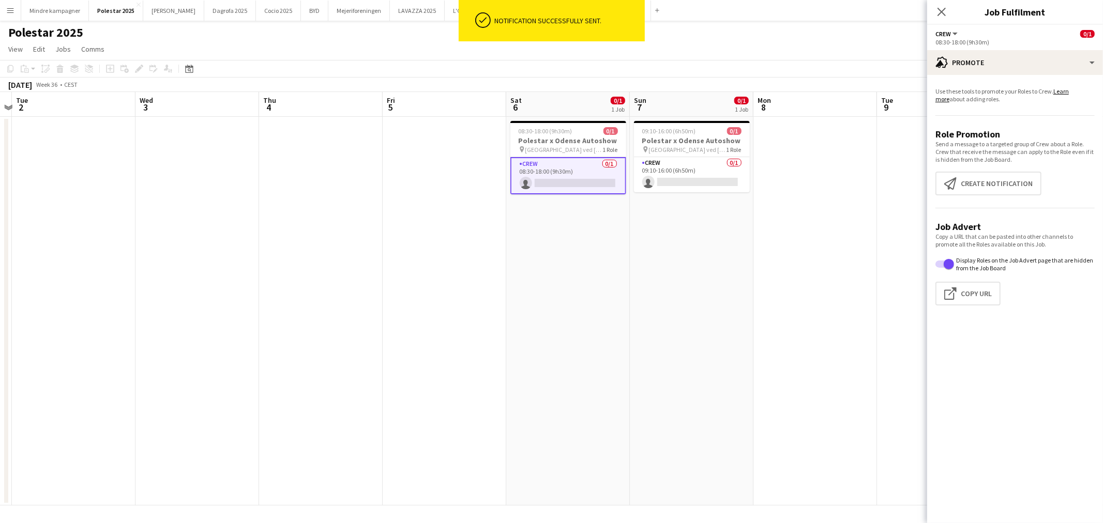
click at [575, 166] on app-card-role "Crew 0/1 08:30-18:00 (9h30m) single-neutral-actions" at bounding box center [568, 175] width 116 height 37
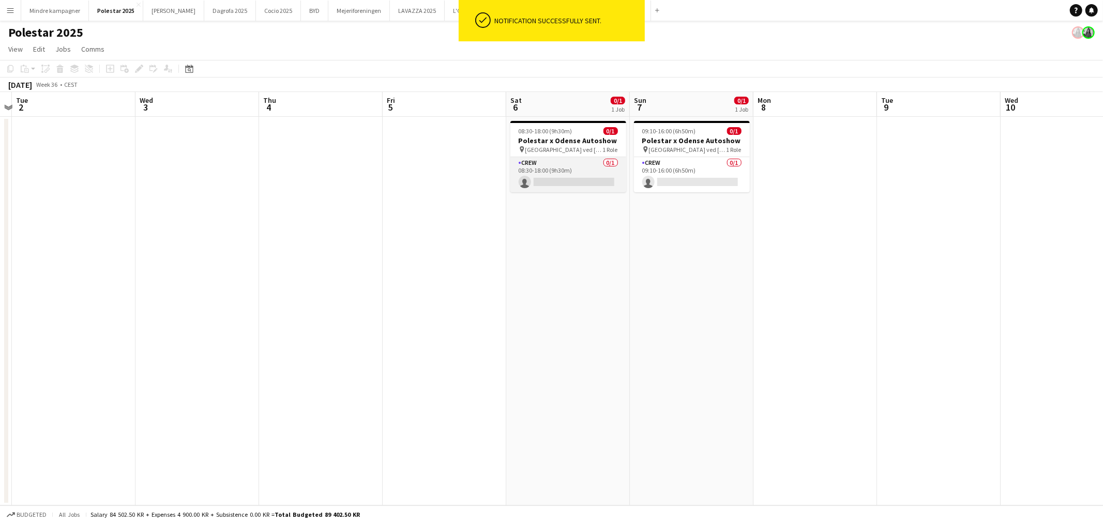
click at [575, 166] on app-card-role "Crew 0/1 08:30-18:00 (9h30m) single-neutral-actions" at bounding box center [568, 174] width 116 height 35
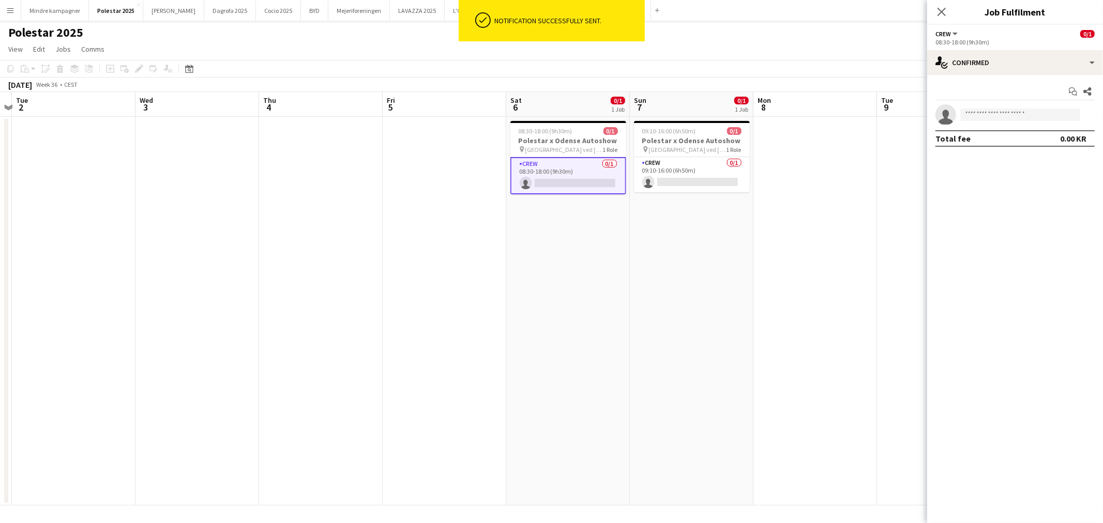
click at [602, 297] on app-date-cell "08:30-18:00 (9h30m) 0/1 Polestar x Odense Autoshow pin [GEOGRAPHIC_DATA] ved [G…" at bounding box center [568, 311] width 124 height 389
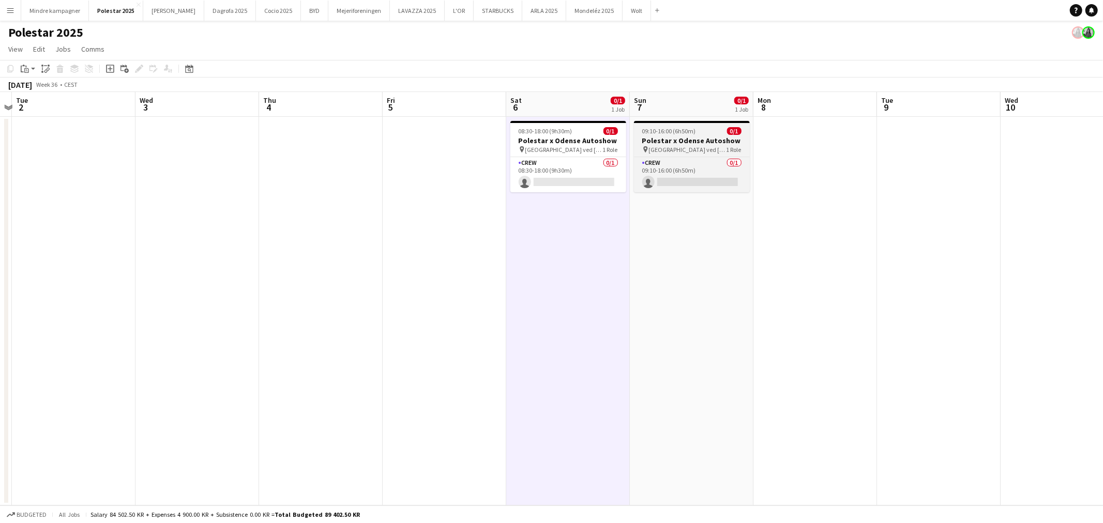
click at [705, 137] on h3 "Polestar x Odense Autoshow" at bounding box center [692, 140] width 116 height 9
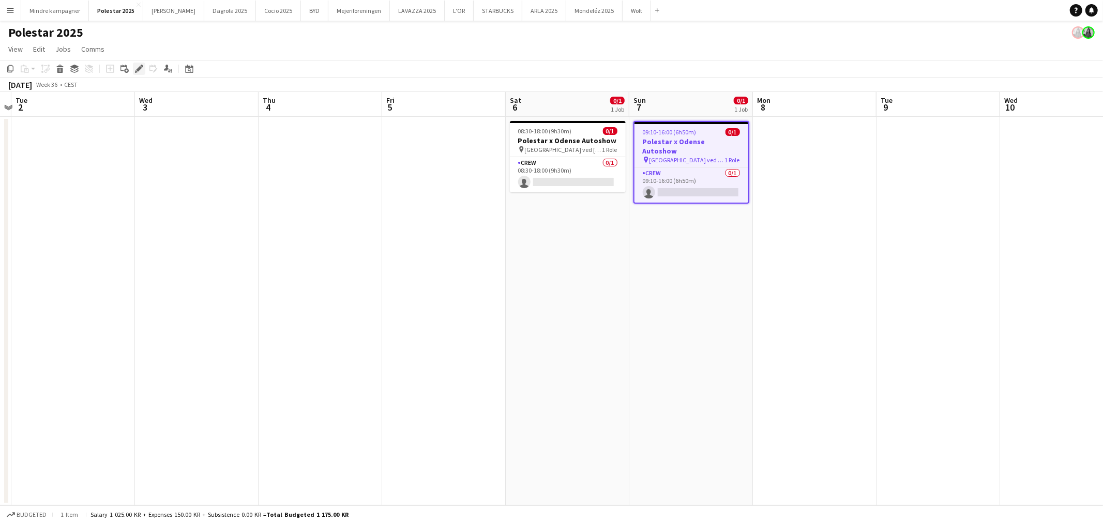
click at [133, 65] on div "Edit" at bounding box center [139, 69] width 12 height 12
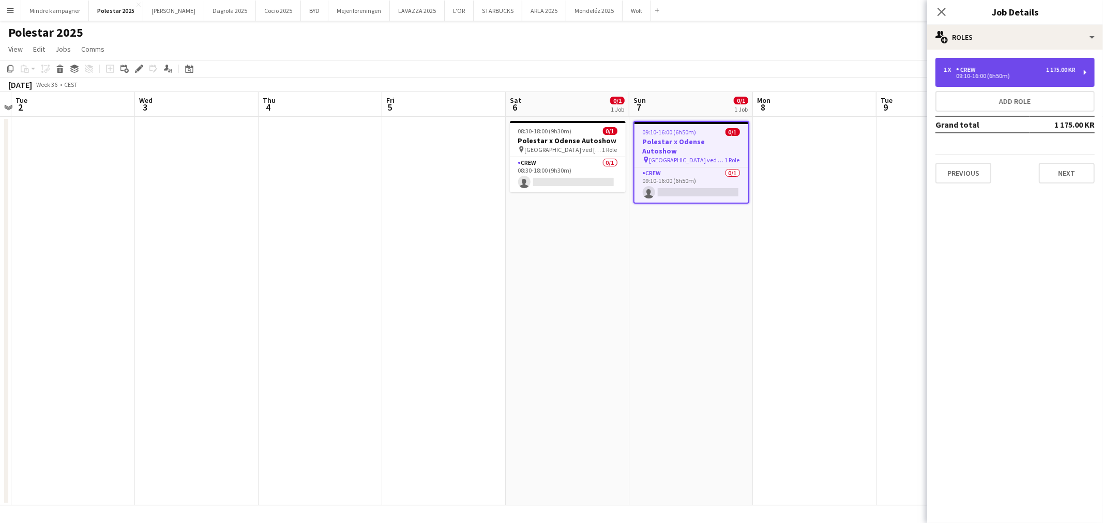
click at [1030, 65] on div "1 x Crew 1 175.00 KR 09:10-16:00 (6h50m)" at bounding box center [1014, 72] width 159 height 29
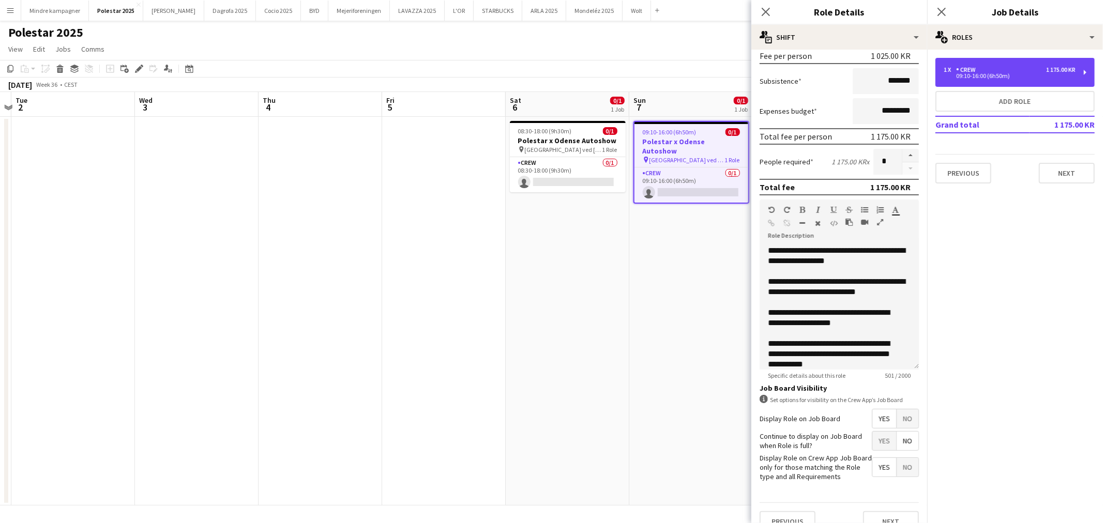
scroll to position [163, 0]
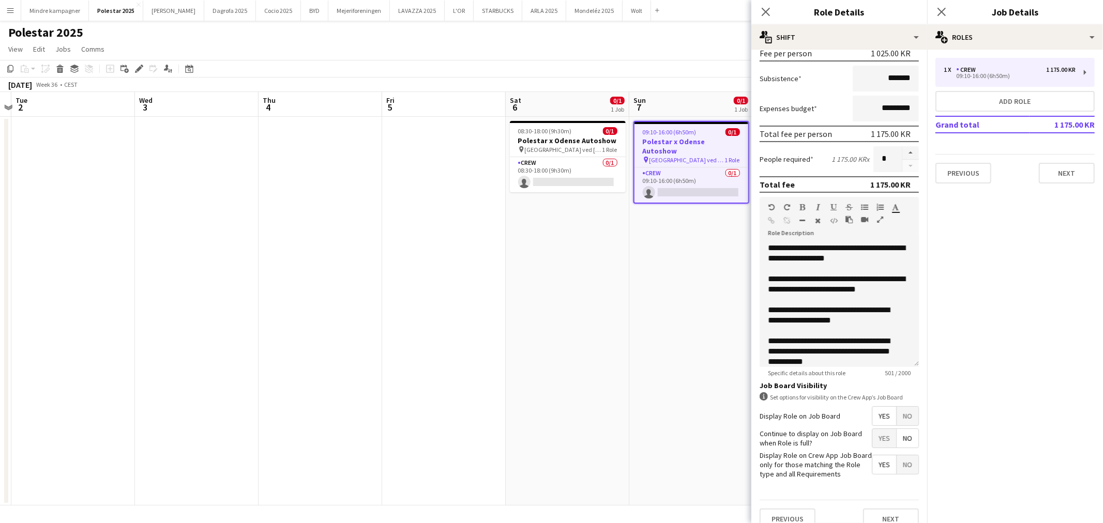
click at [612, 448] on app-date-cell "08:30-18:00 (9h30m) 0/1 Polestar x Odense Autoshow pin [GEOGRAPHIC_DATA] ved [G…" at bounding box center [568, 311] width 124 height 389
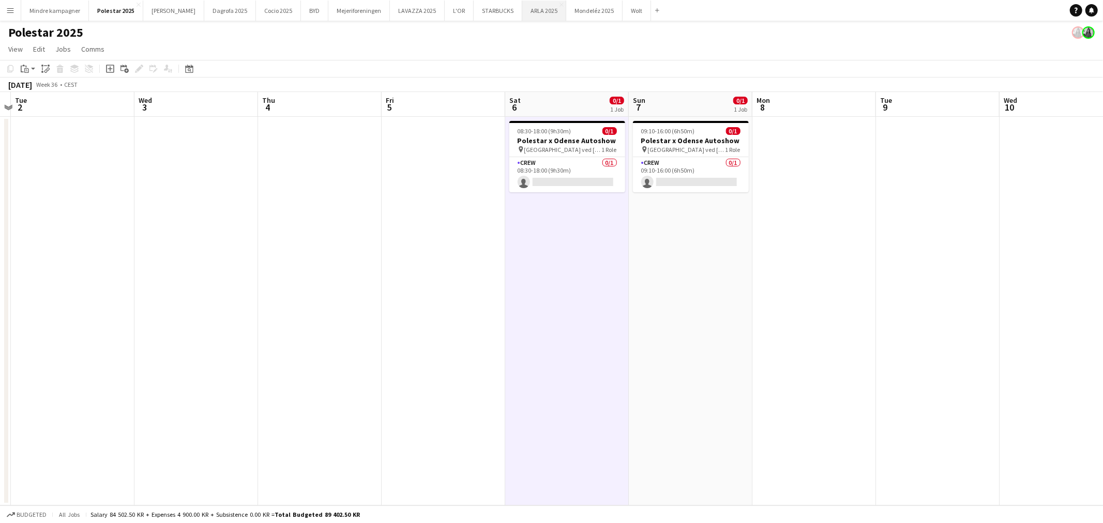
click at [522, 9] on button "ARLA 2025 Close" at bounding box center [544, 11] width 44 height 20
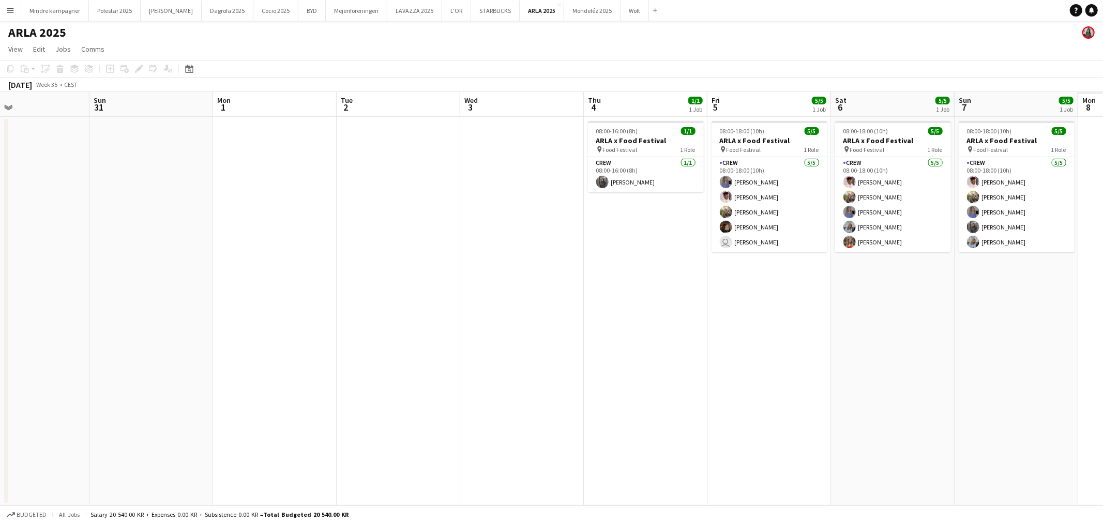
drag, startPoint x: 508, startPoint y: 329, endPoint x: 411, endPoint y: 329, distance: 96.2
click at [411, 329] on app-calendar-viewport "Wed 27 Thu 28 Fri 29 Sat 30 Sun 31 Mon 1 Tue 2 Wed 3 Thu 4 1/1 1 Job Fri 5 5/5 …" at bounding box center [551, 299] width 1103 height 414
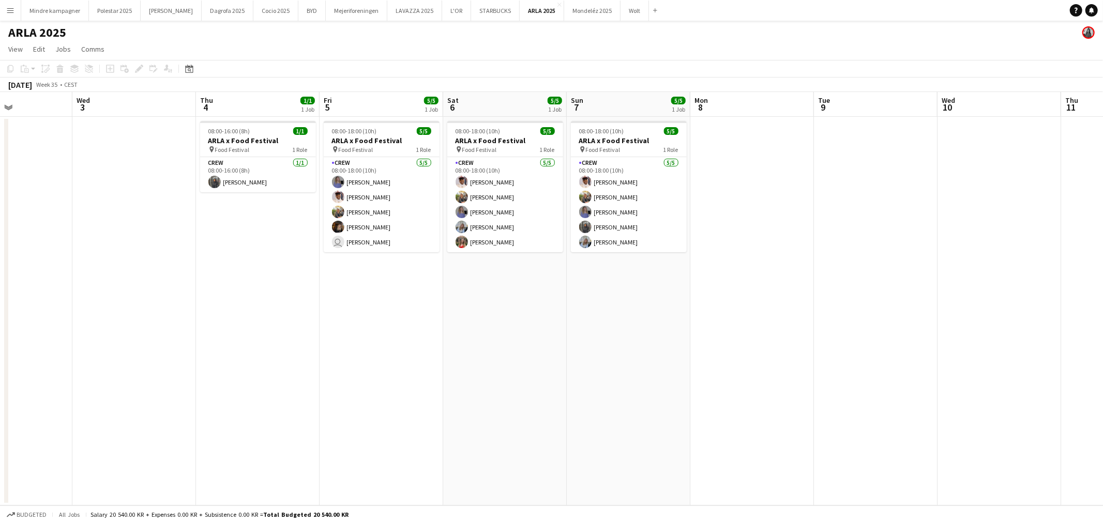
drag, startPoint x: 429, startPoint y: 338, endPoint x: 397, endPoint y: 338, distance: 32.1
click at [397, 338] on app-calendar-viewport "Sat 30 Sun 31 Mon 1 Tue 2 Wed 3 Thu 4 1/1 1 Job Fri 5 5/5 1 Job Sat 6 5/5 1 Job…" at bounding box center [551, 299] width 1103 height 414
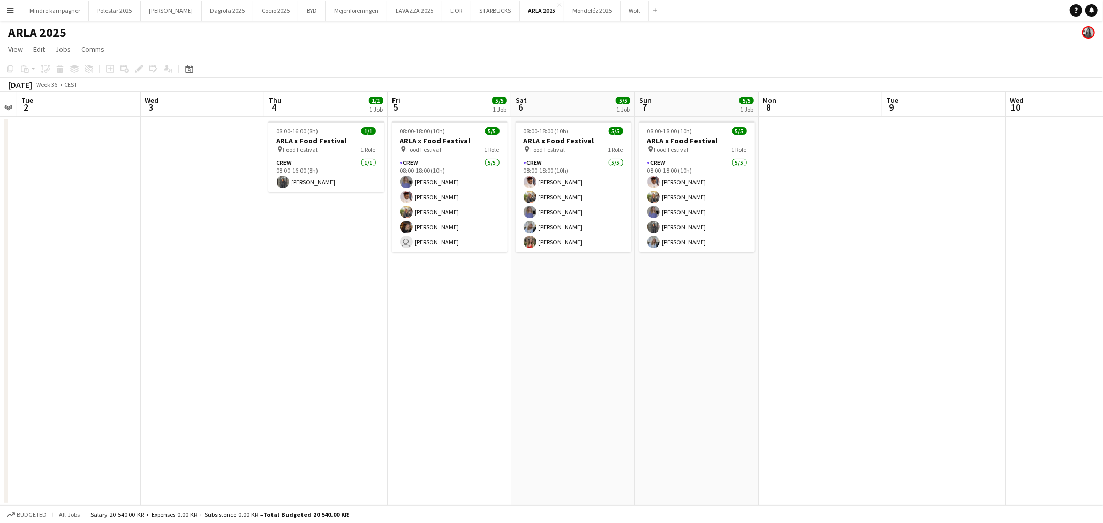
drag, startPoint x: 1052, startPoint y: 339, endPoint x: 1029, endPoint y: 332, distance: 24.1
click at [1052, 339] on app-date-cell at bounding box center [1067, 311] width 124 height 389
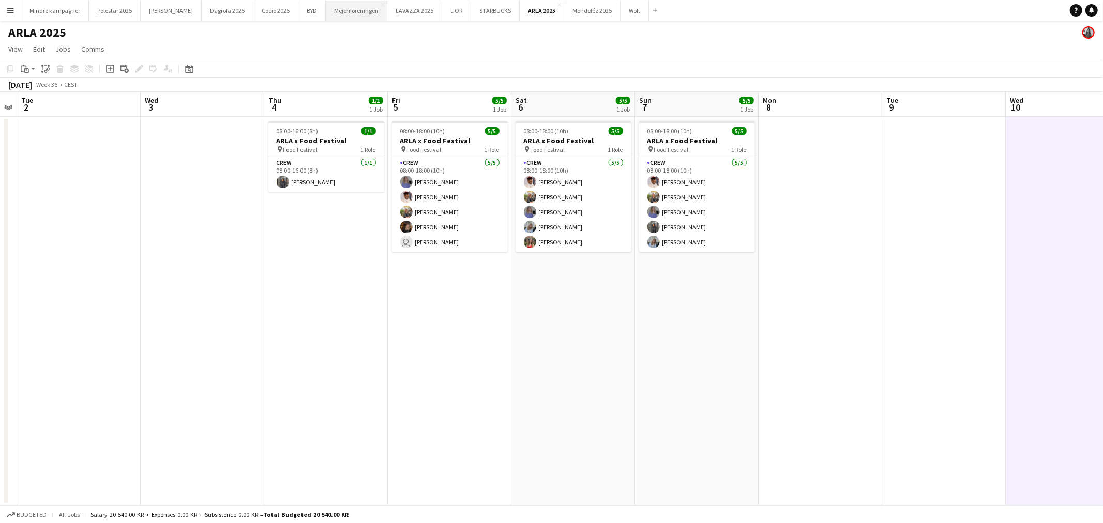
click at [331, 16] on button "Mejeriforeningen Close" at bounding box center [357, 11] width 62 height 20
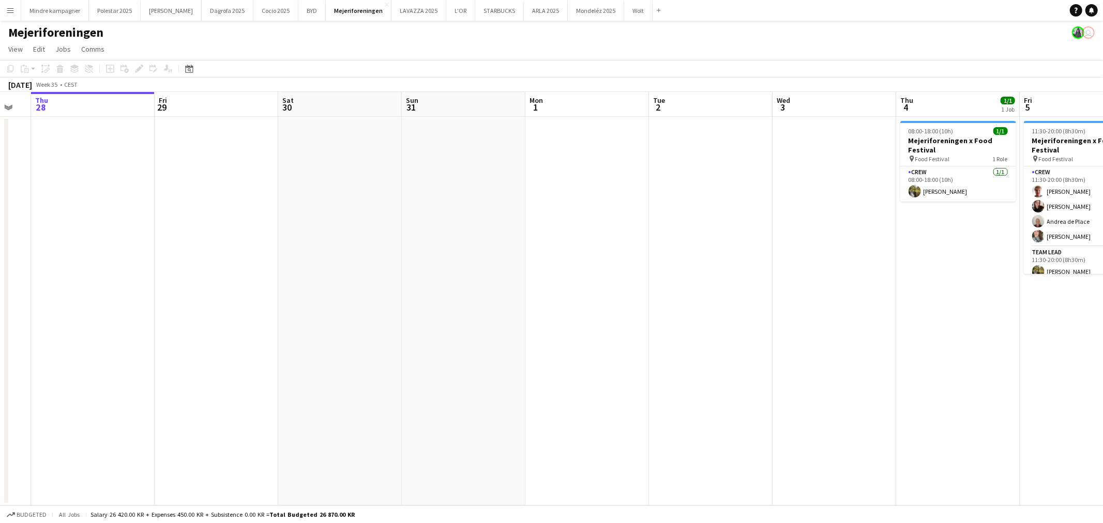
drag, startPoint x: 756, startPoint y: 311, endPoint x: 212, endPoint y: 294, distance: 543.6
click at [212, 294] on app-calendar-viewport "Mon 25 Tue 26 Wed 27 Thu 28 Fri 29 Sat 30 Sun 31 Mon 1 Tue 2 Wed 3 Thu 4 1/1 1 …" at bounding box center [551, 299] width 1103 height 414
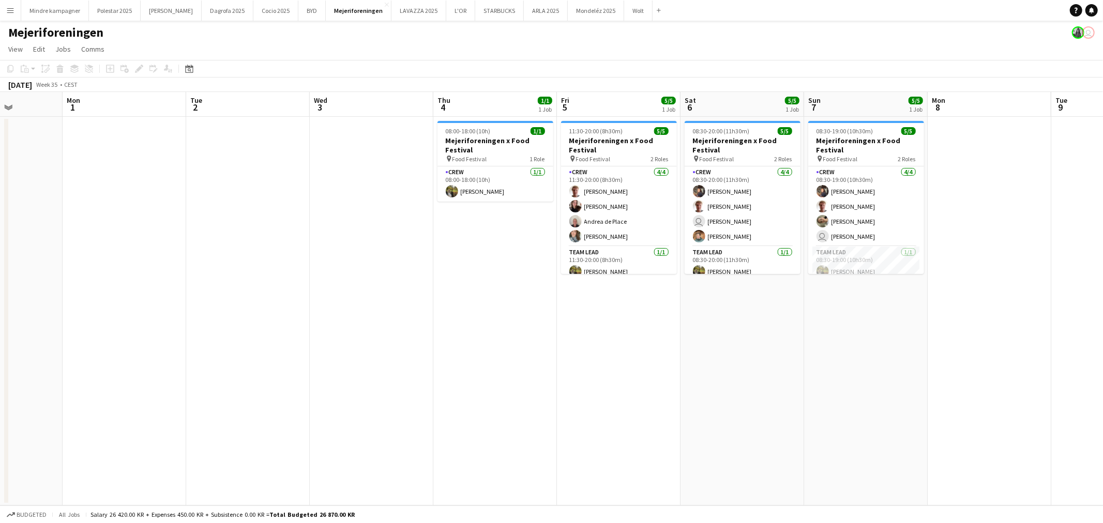
drag, startPoint x: 486, startPoint y: 349, endPoint x: 476, endPoint y: 349, distance: 10.3
click at [476, 349] on app-calendar-viewport "Fri 29 Sat 30 Sun 31 Mon 1 Tue 2 Wed 3 Thu 4 1/1 1 Job Fri 5 5/5 1 Job Sat 6 5/…" at bounding box center [551, 299] width 1103 height 414
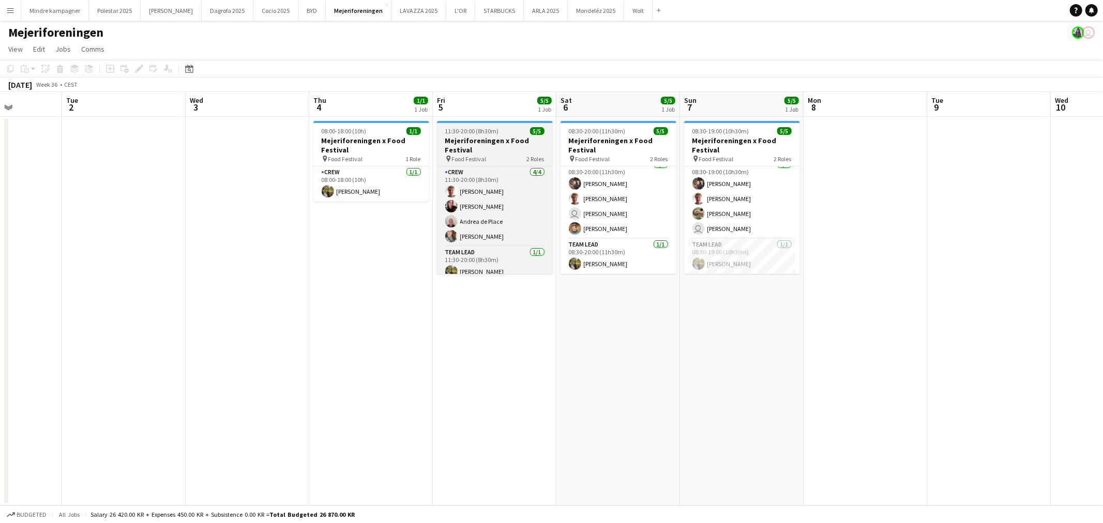
scroll to position [8, 0]
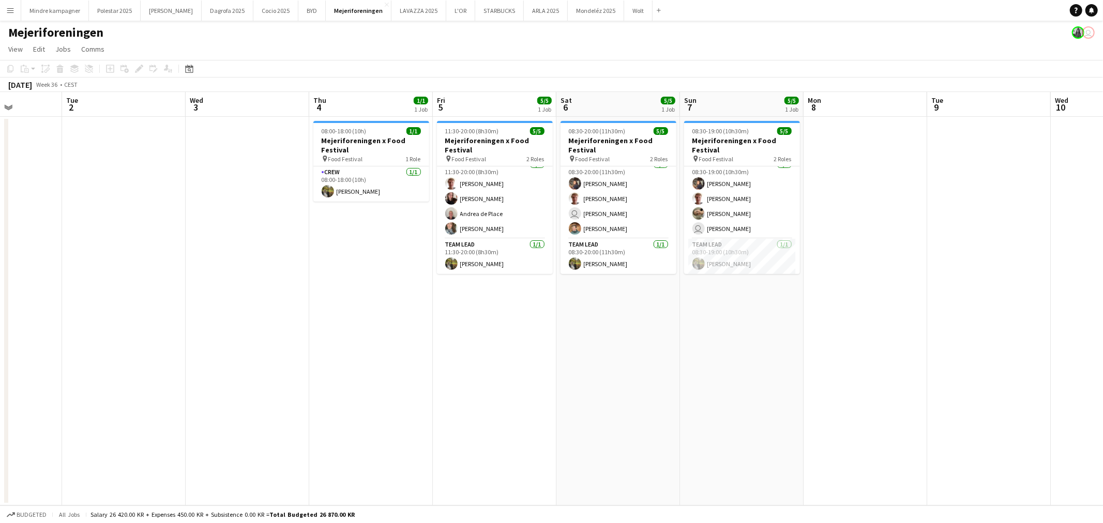
click at [953, 282] on app-date-cell at bounding box center [989, 311] width 124 height 389
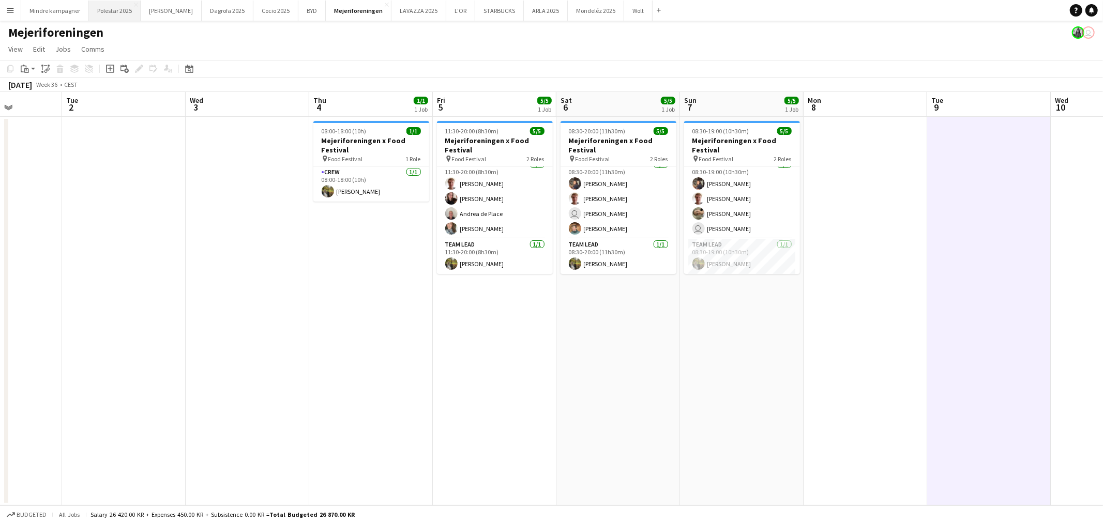
drag, startPoint x: 104, startPoint y: 9, endPoint x: 119, endPoint y: 17, distance: 16.7
click at [104, 9] on button "Polestar 2025 Close" at bounding box center [115, 11] width 52 height 20
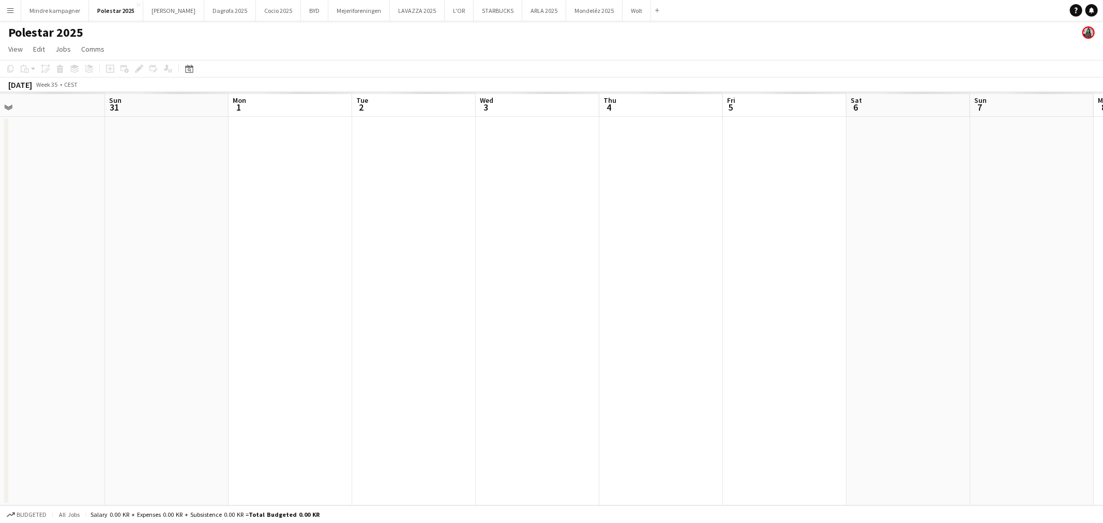
click at [264, 297] on app-calendar-viewport "Wed 27 Thu 28 Fri 29 Sat 30 Sun 31 Mon 1 Tue 2 Wed 3 Thu 4 Fri 5 Sat 6 Sun 7 Mo…" at bounding box center [551, 299] width 1103 height 414
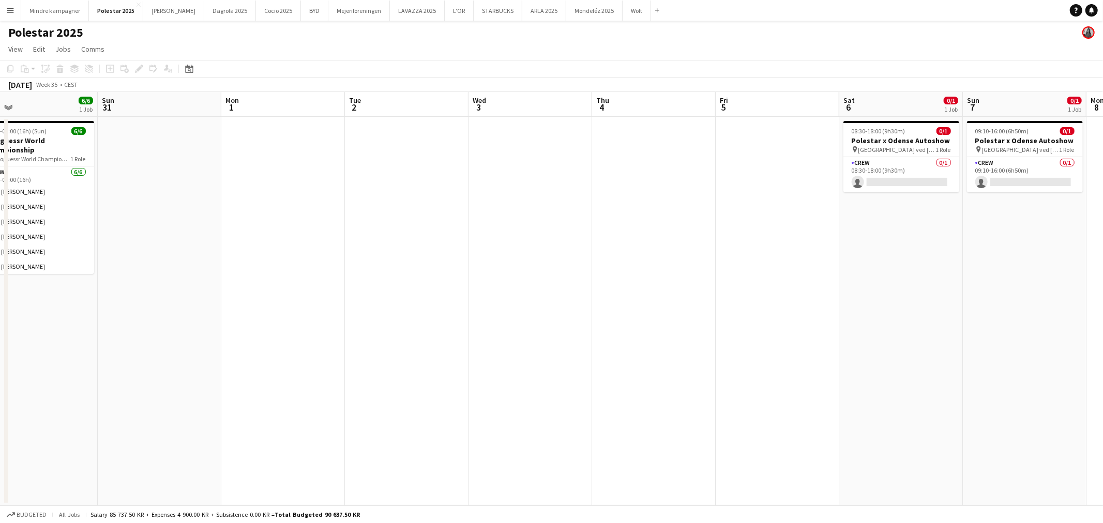
drag, startPoint x: 750, startPoint y: 300, endPoint x: 343, endPoint y: 286, distance: 406.6
click at [339, 293] on app-calendar-viewport "Thu 28 1/1 1 Job Fri 29 6/6 1 Job Sat 30 6/6 1 Job Sun 31 Mon 1 Tue 2 Wed 3 Thu…" at bounding box center [551, 299] width 1103 height 414
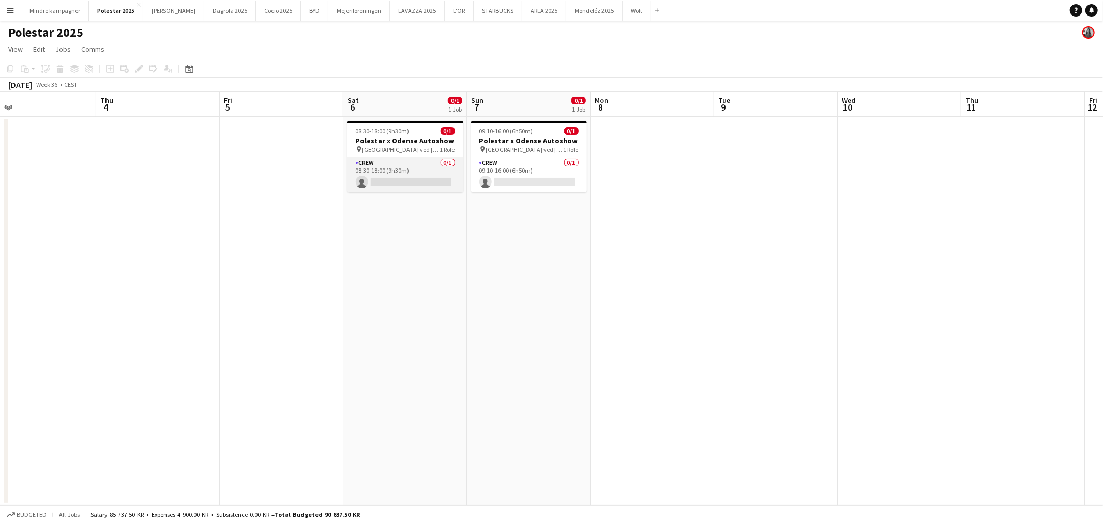
click at [422, 165] on app-card-role "Crew 0/1 08:30-18:00 (9h30m) single-neutral-actions" at bounding box center [405, 174] width 116 height 35
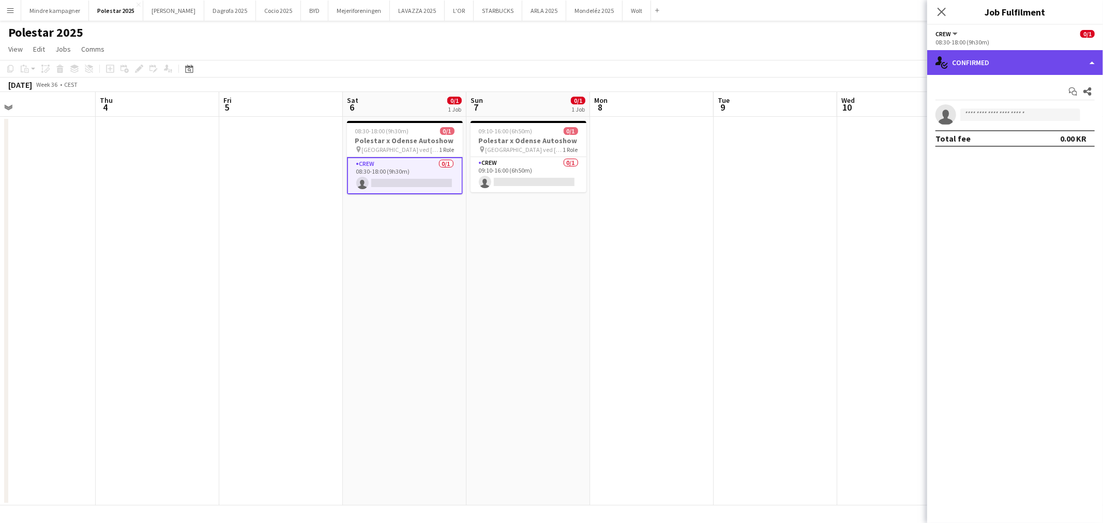
click at [1011, 66] on div "single-neutral-actions-check-2 Confirmed" at bounding box center [1015, 62] width 176 height 25
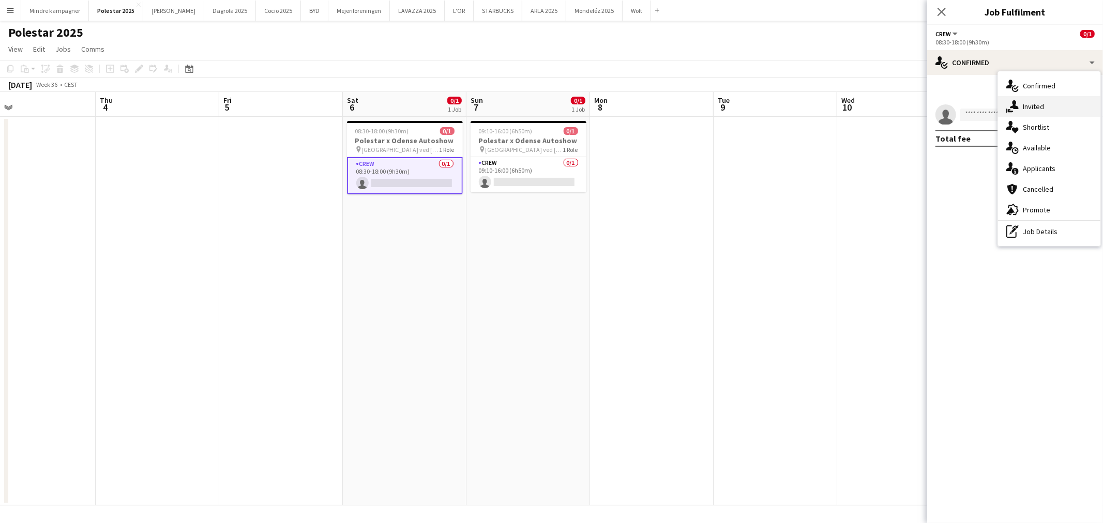
click at [1024, 101] on div "single-neutral-actions-share-1 Invited" at bounding box center [1049, 106] width 102 height 21
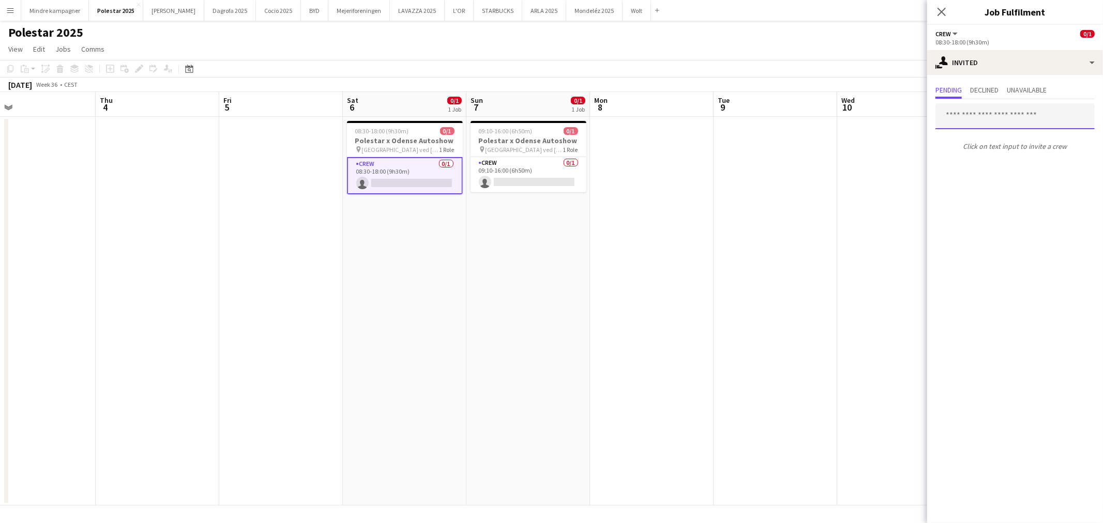
click at [967, 114] on input "text" at bounding box center [1014, 116] width 159 height 26
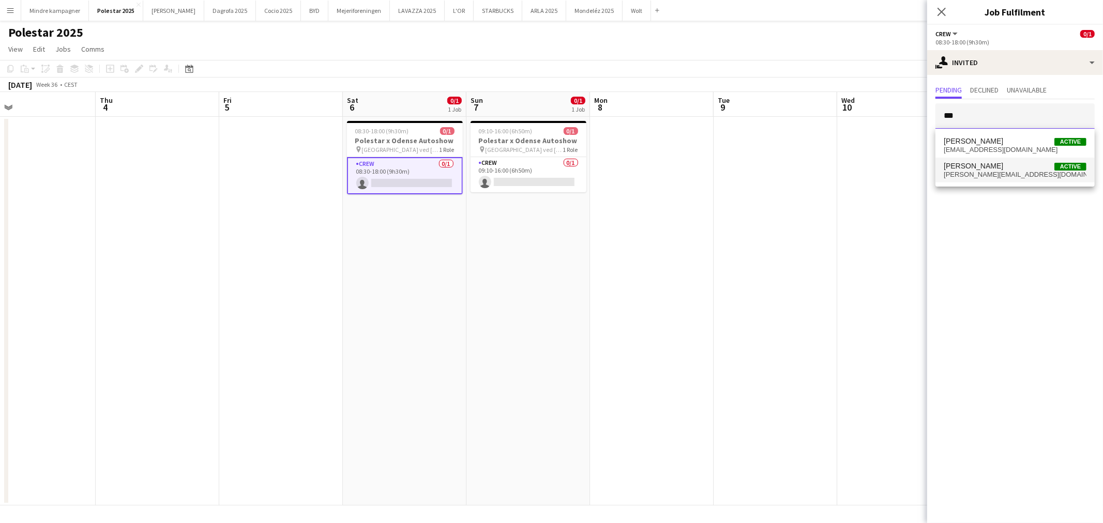
type input "***"
click at [990, 177] on span "[PERSON_NAME][EMAIL_ADDRESS][DOMAIN_NAME]" at bounding box center [1014, 175] width 143 height 8
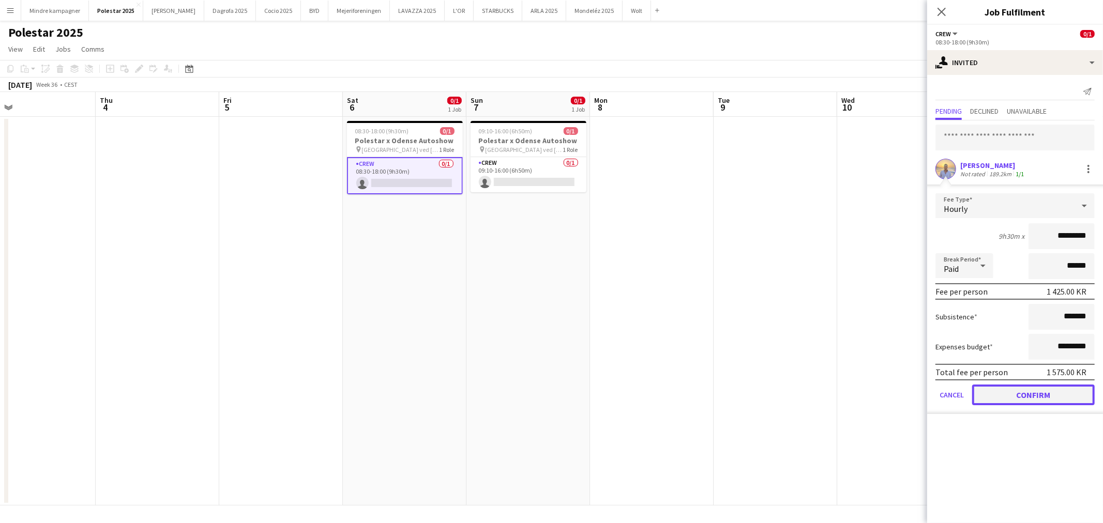
click at [1042, 400] on button "Confirm" at bounding box center [1033, 395] width 123 height 21
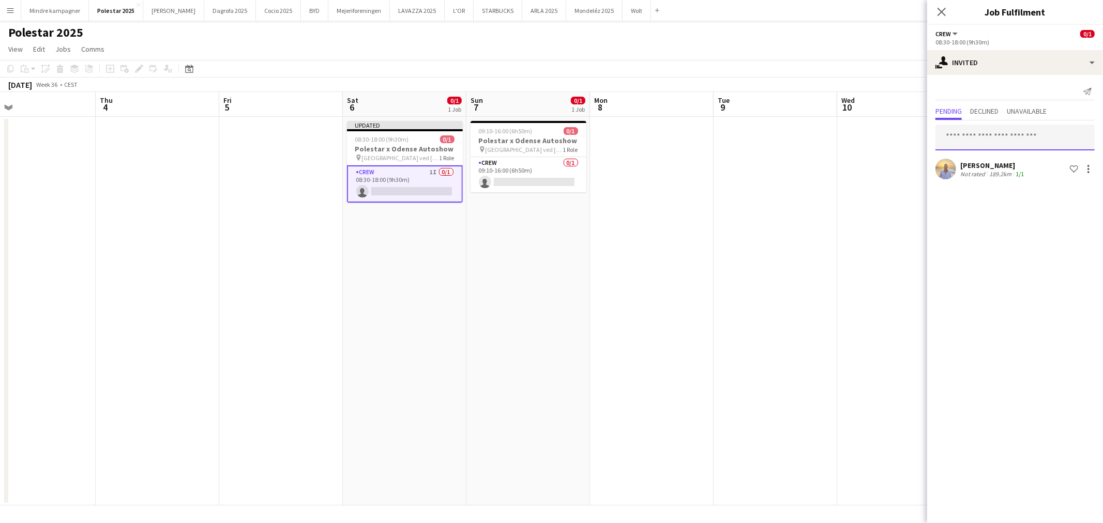
click at [1001, 132] on input "text" at bounding box center [1014, 138] width 159 height 26
type input "******"
click at [1009, 157] on mat-option "[PERSON_NAME] Active [EMAIL_ADDRESS][DOMAIN_NAME]" at bounding box center [1014, 166] width 159 height 25
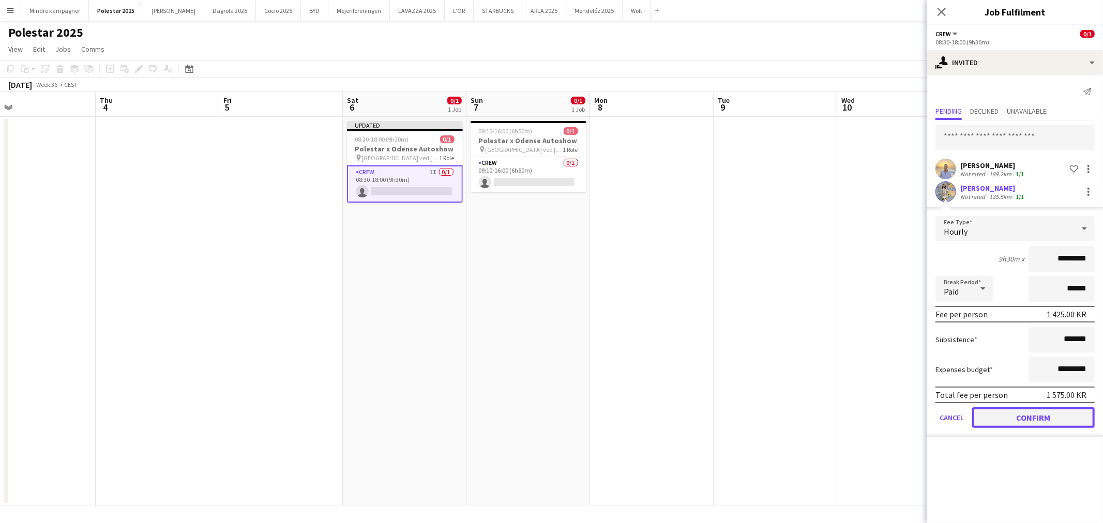
drag, startPoint x: 1044, startPoint y: 415, endPoint x: 1028, endPoint y: 409, distance: 17.3
click at [1043, 415] on button "Confirm" at bounding box center [1033, 417] width 123 height 21
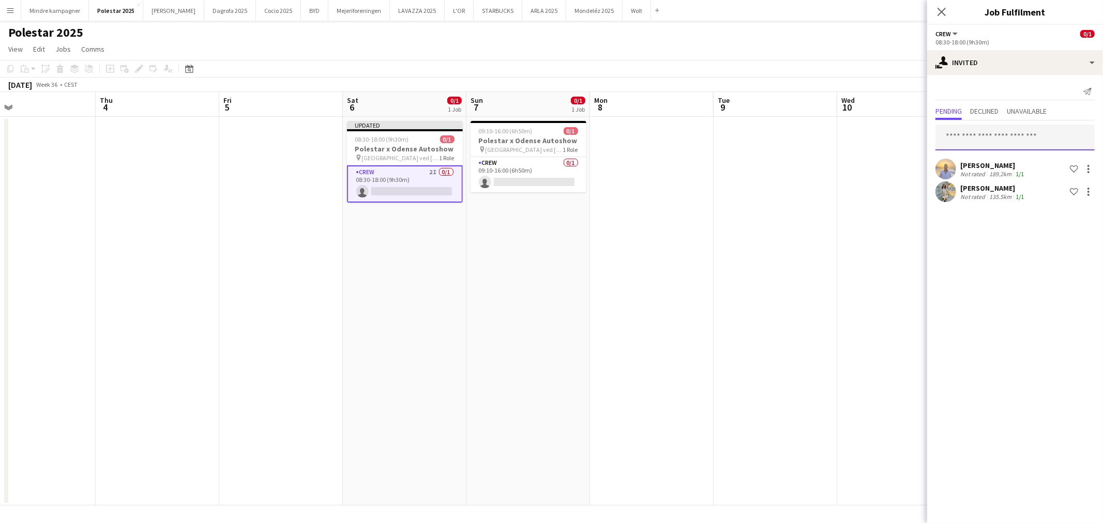
click at [1004, 140] on input "text" at bounding box center [1014, 138] width 159 height 26
type input "*****"
drag, startPoint x: 1000, startPoint y: 168, endPoint x: 1007, endPoint y: 185, distance: 17.7
click at [1000, 168] on span "[EMAIL_ADDRESS][DOMAIN_NAME]" at bounding box center [1014, 171] width 143 height 8
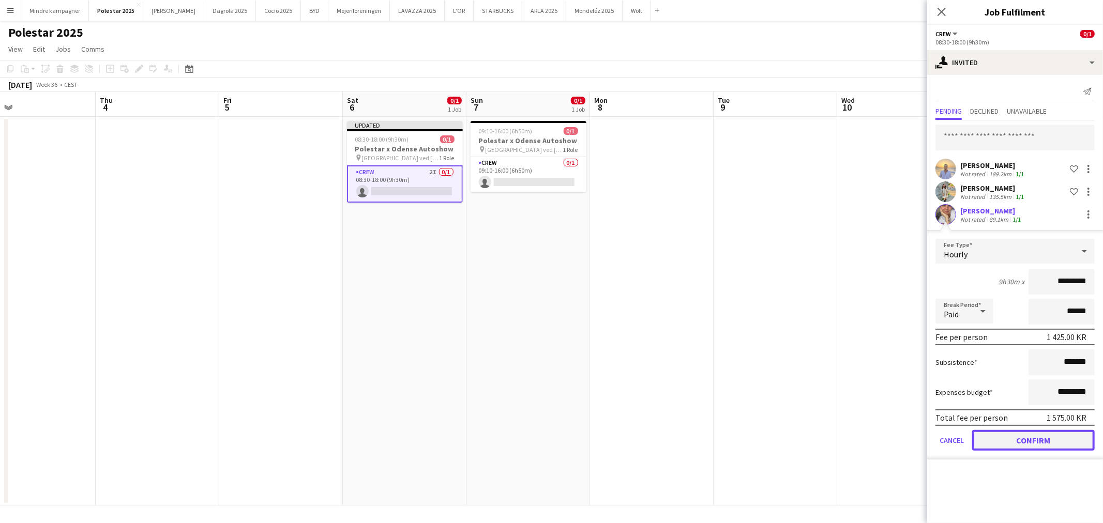
click at [1048, 441] on button "Confirm" at bounding box center [1033, 440] width 123 height 21
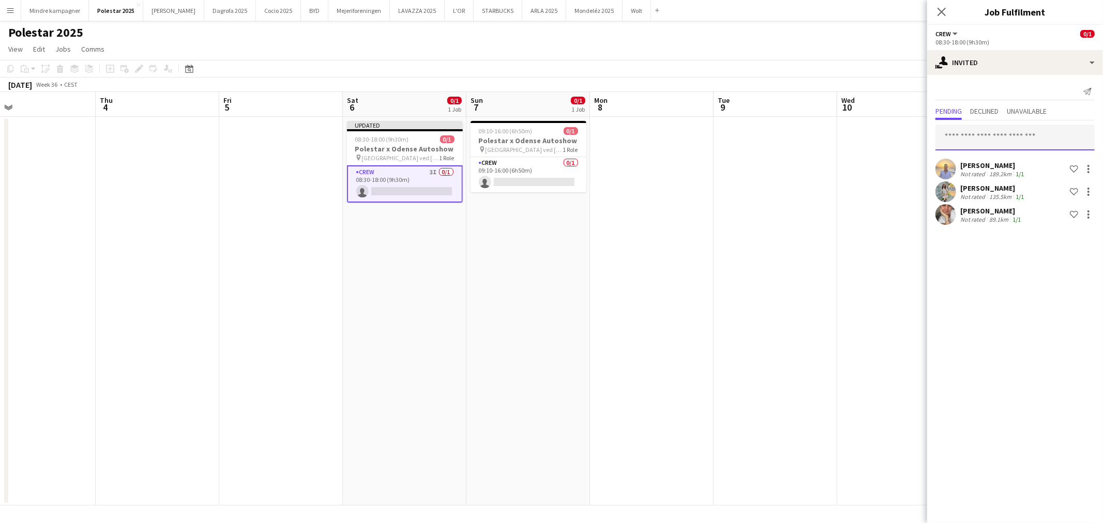
click at [1045, 141] on input "text" at bounding box center [1014, 138] width 159 height 26
type input "******"
click at [1015, 158] on span "[PERSON_NAME] Active" at bounding box center [1014, 162] width 143 height 9
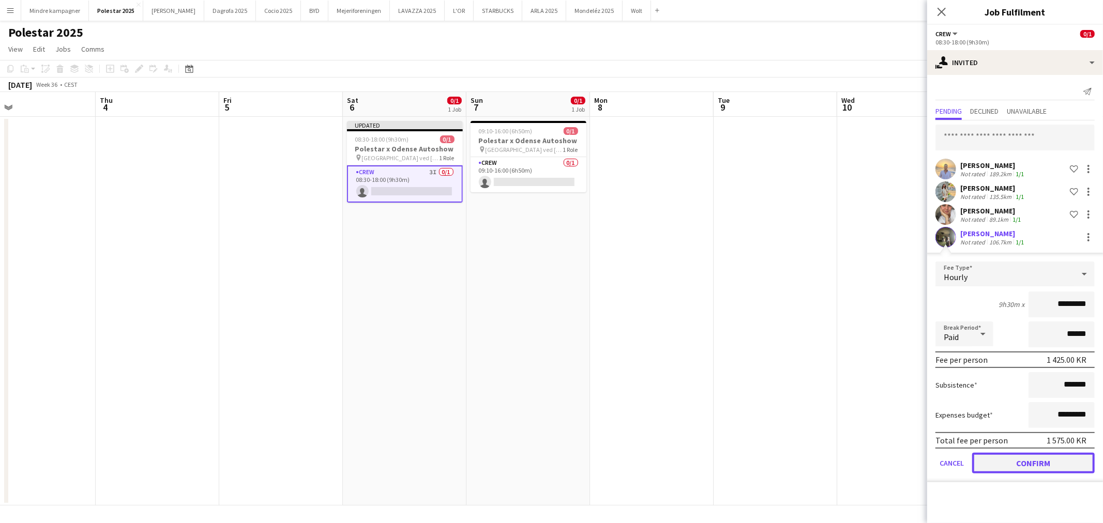
click at [1051, 458] on button "Confirm" at bounding box center [1033, 463] width 123 height 21
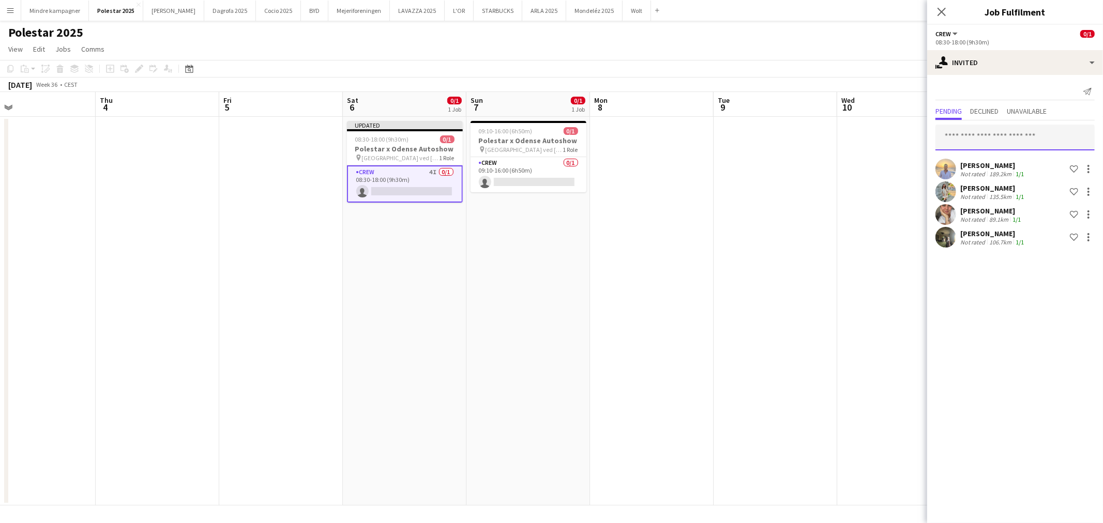
click at [1042, 146] on input "text" at bounding box center [1014, 138] width 159 height 26
type input "*****"
drag, startPoint x: 1001, startPoint y: 172, endPoint x: 1019, endPoint y: 226, distance: 57.2
click at [1000, 172] on span "[EMAIL_ADDRESS][DOMAIN_NAME]" at bounding box center [1014, 171] width 143 height 8
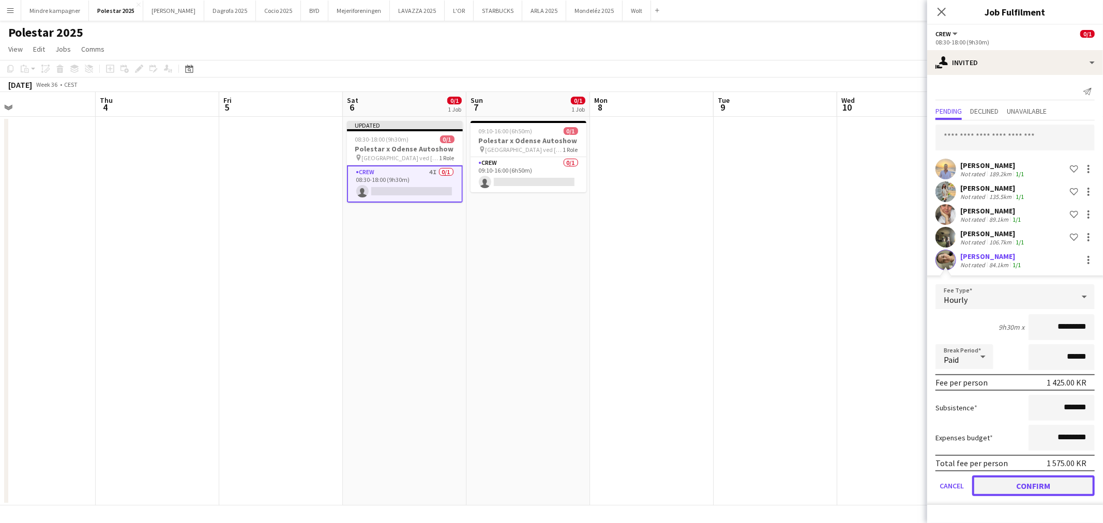
click at [1047, 489] on button "Confirm" at bounding box center [1033, 486] width 123 height 21
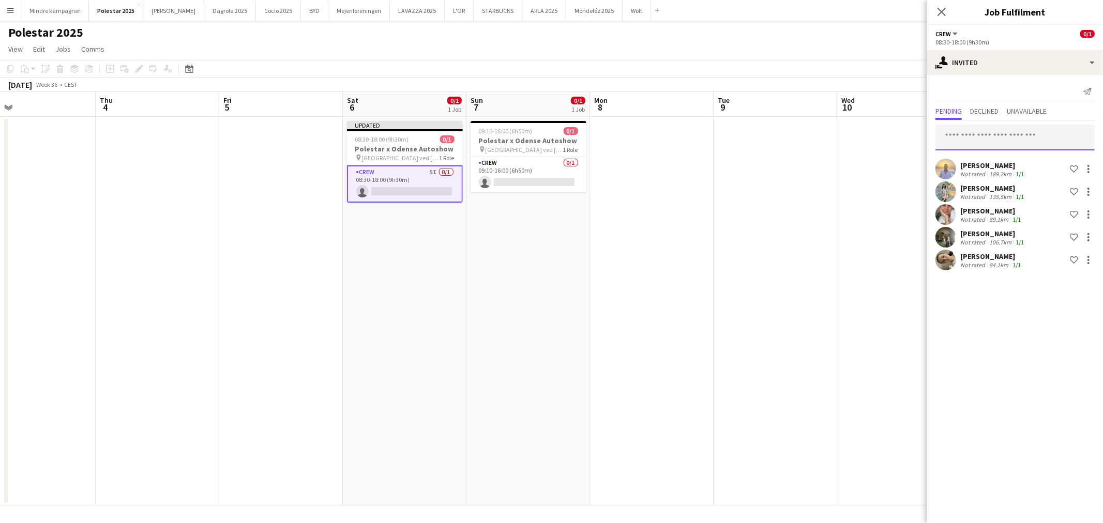
click at [976, 135] on input "text" at bounding box center [1014, 138] width 159 height 26
type input "*****"
click at [969, 169] on span "[EMAIL_ADDRESS][DOMAIN_NAME]" at bounding box center [1014, 171] width 143 height 8
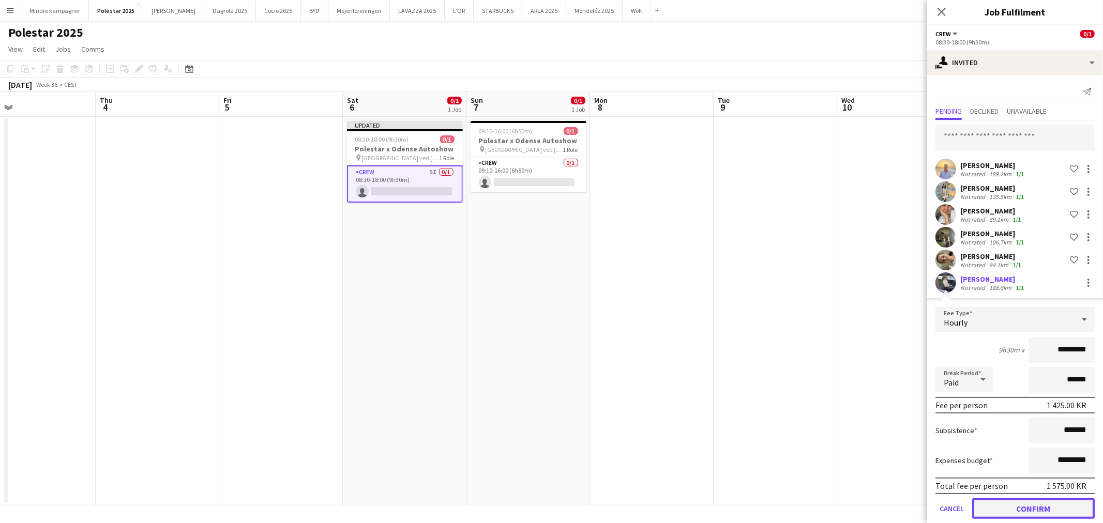
click at [1048, 505] on button "Confirm" at bounding box center [1033, 508] width 123 height 21
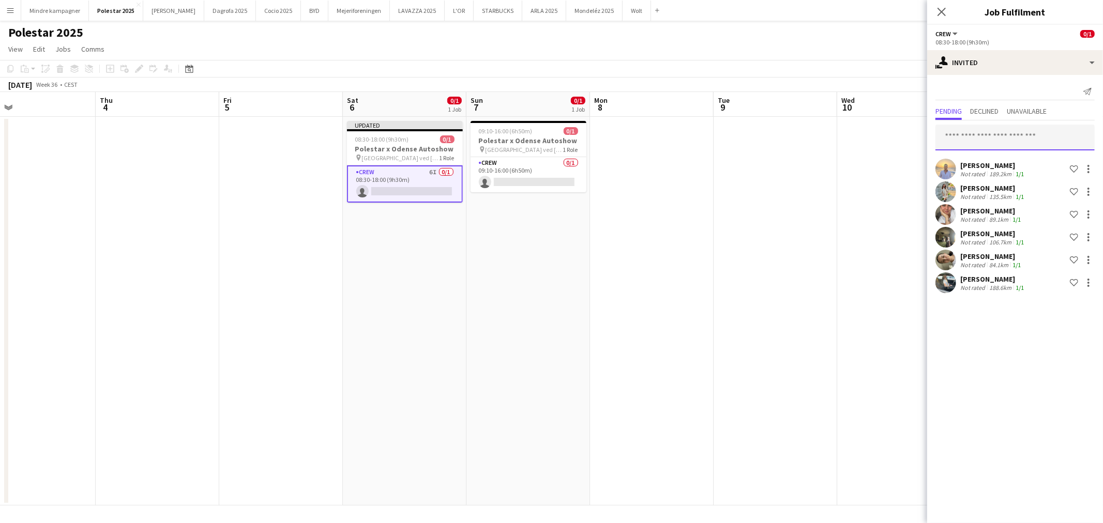
click at [993, 144] on input "text" at bounding box center [1014, 138] width 159 height 26
type input "*****"
drag, startPoint x: 991, startPoint y: 158, endPoint x: 1026, endPoint y: 282, distance: 129.5
click at [990, 158] on span "[PERSON_NAME]" at bounding box center [972, 162] width 59 height 9
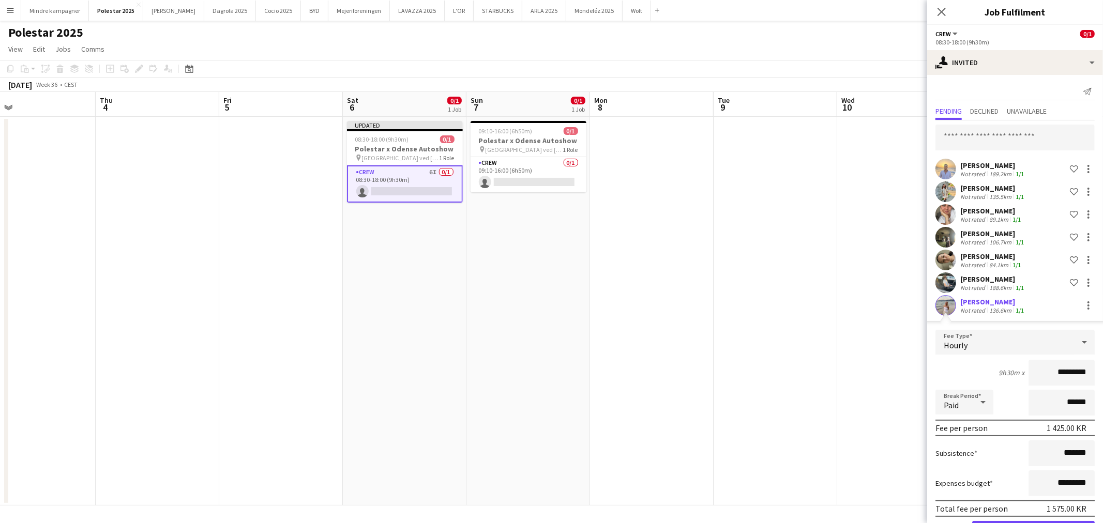
scroll to position [34, 0]
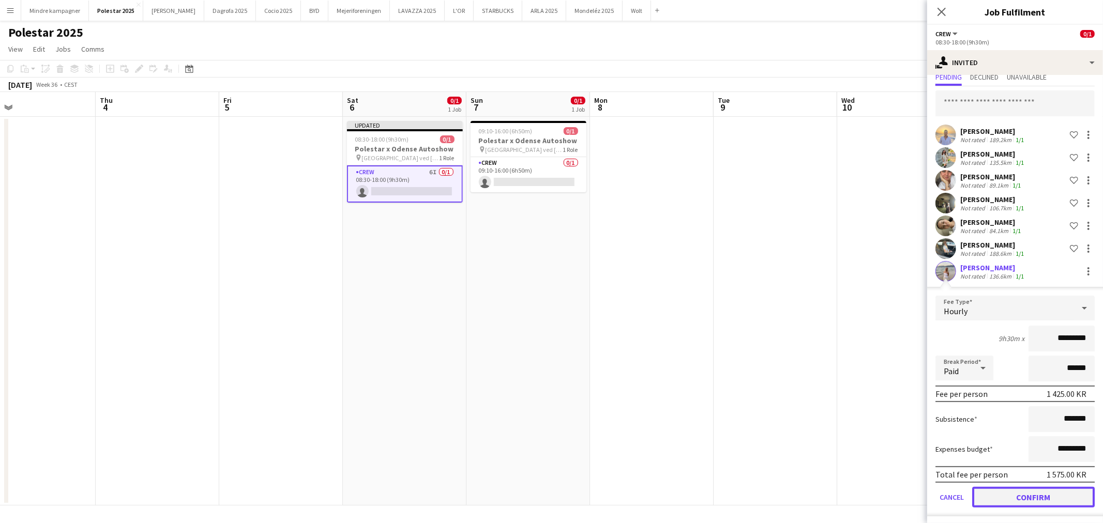
click at [1048, 495] on button "Confirm" at bounding box center [1033, 497] width 123 height 21
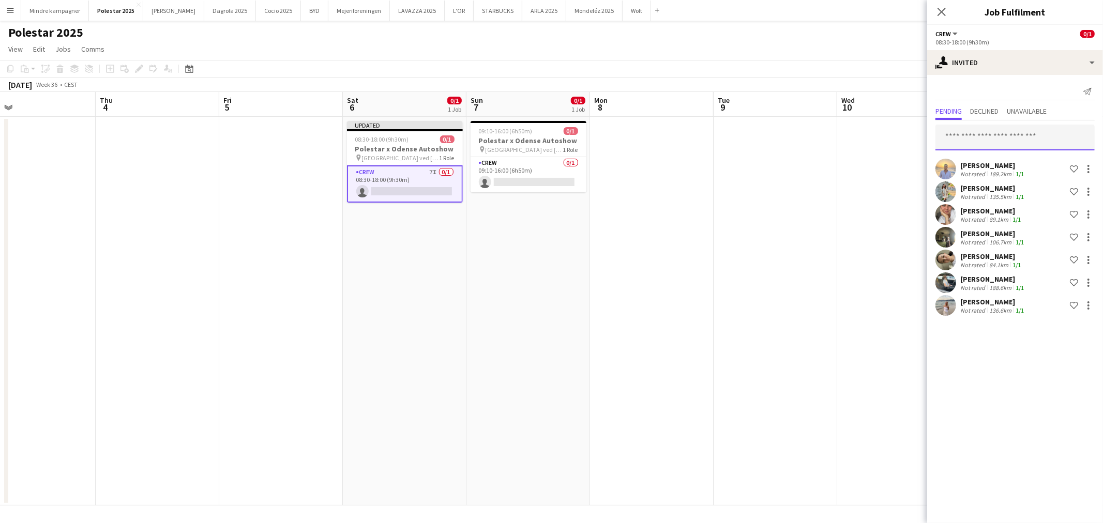
click at [1015, 127] on input "text" at bounding box center [1014, 138] width 159 height 26
type input "*****"
click at [977, 161] on span "[PERSON_NAME]" at bounding box center [972, 162] width 59 height 9
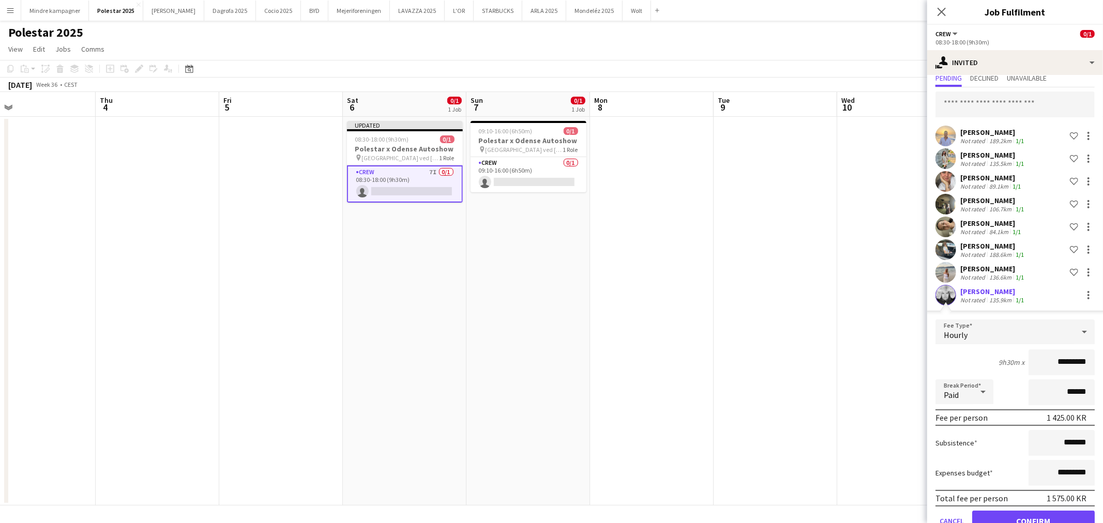
scroll to position [57, 0]
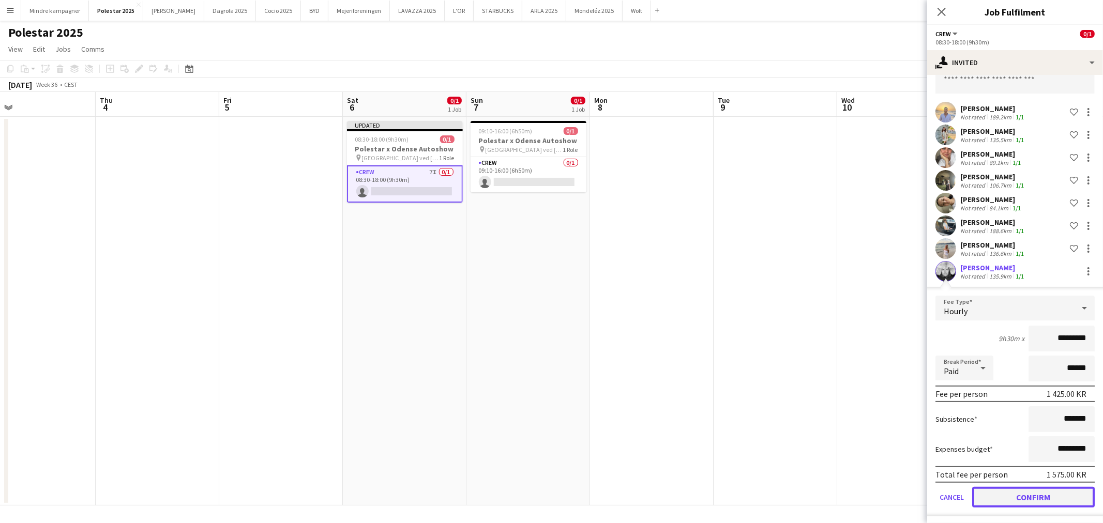
click at [1030, 502] on button "Confirm" at bounding box center [1033, 497] width 123 height 21
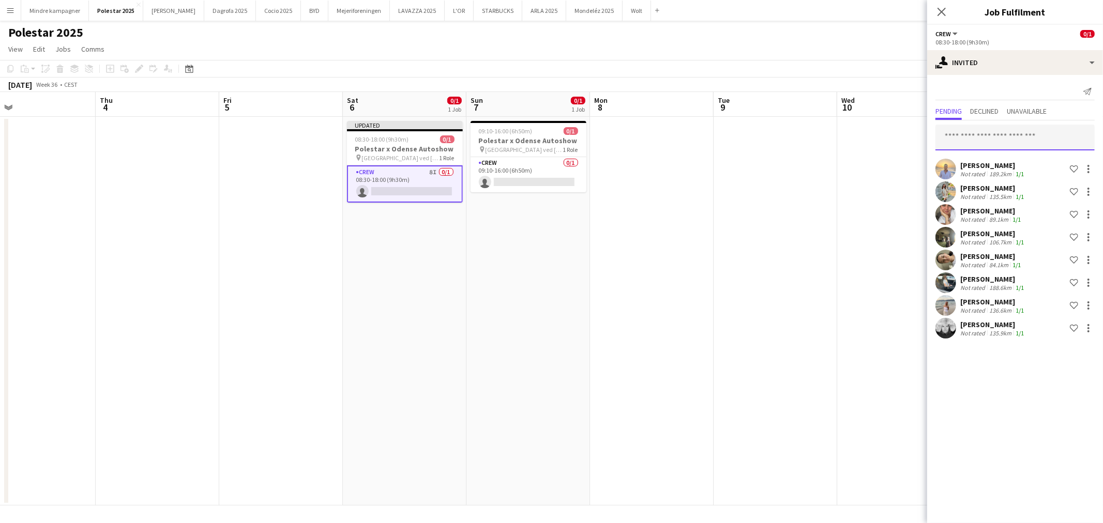
click at [1002, 133] on input "text" at bounding box center [1014, 138] width 159 height 26
type input "******"
click at [994, 165] on span "[PERSON_NAME] Active" at bounding box center [1014, 162] width 143 height 9
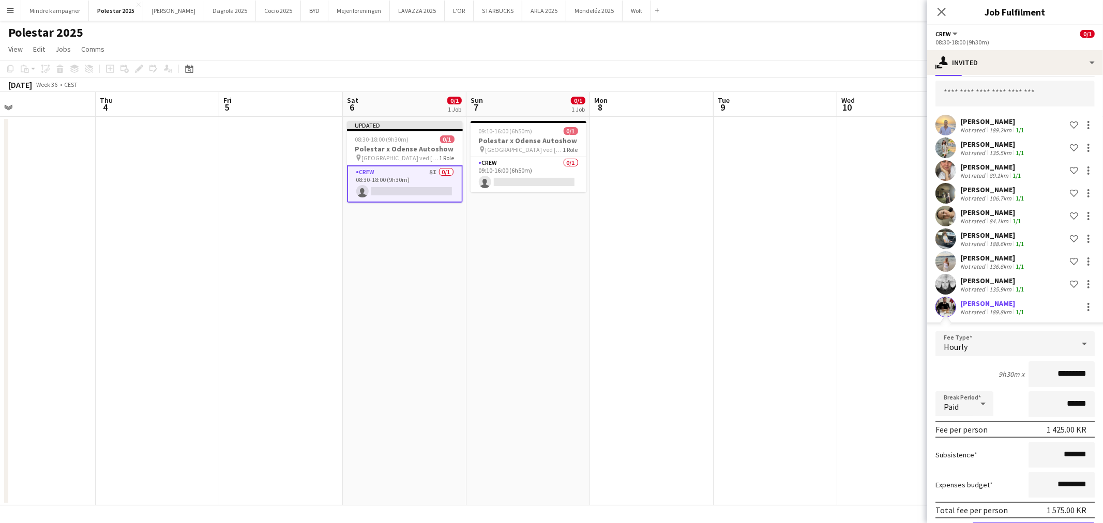
scroll to position [73, 0]
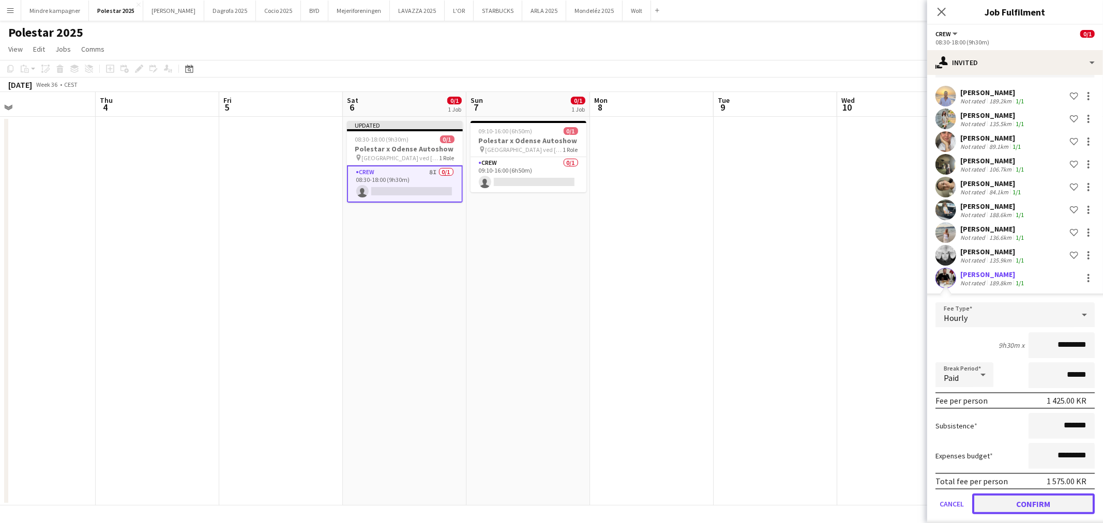
click at [1037, 504] on button "Confirm" at bounding box center [1033, 504] width 123 height 21
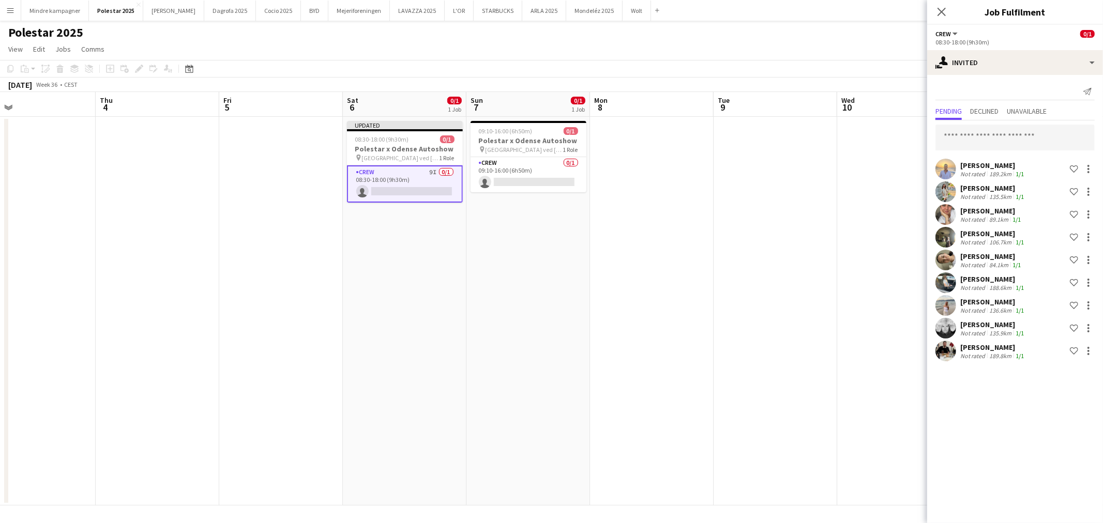
scroll to position [0, 0]
click at [990, 143] on input "text" at bounding box center [1014, 138] width 159 height 26
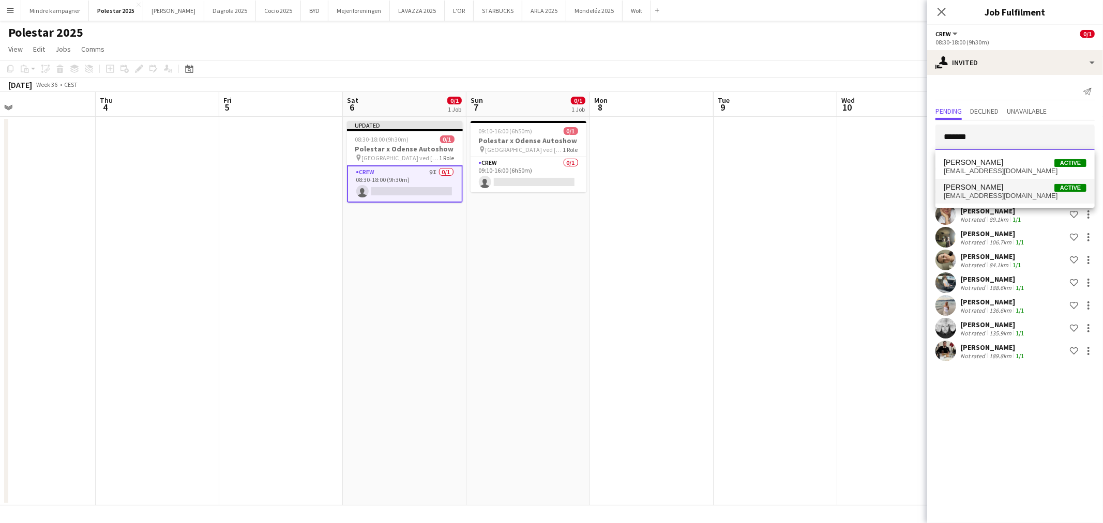
type input "*******"
click at [983, 193] on span "[EMAIL_ADDRESS][DOMAIN_NAME]" at bounding box center [1014, 196] width 143 height 8
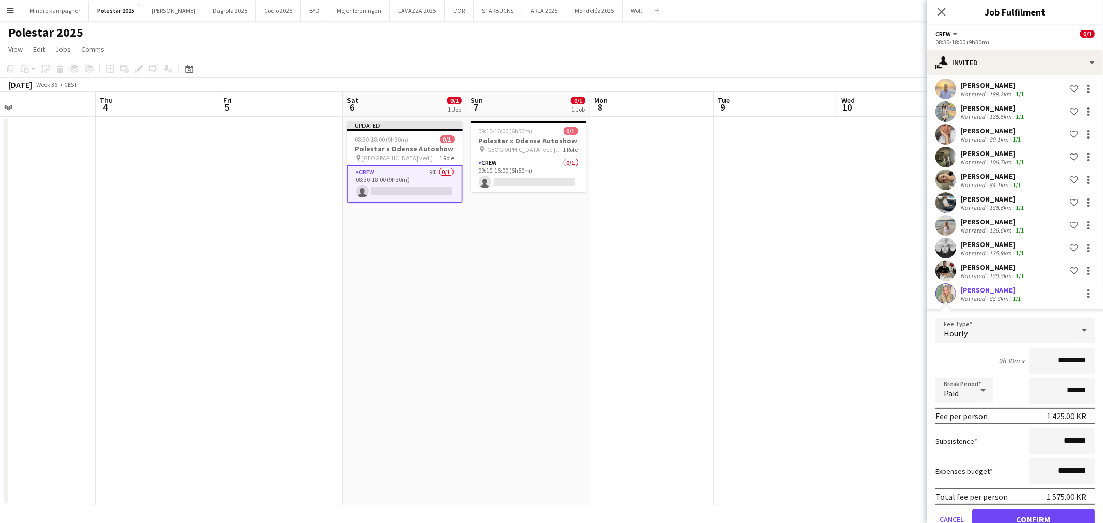
scroll to position [86, 0]
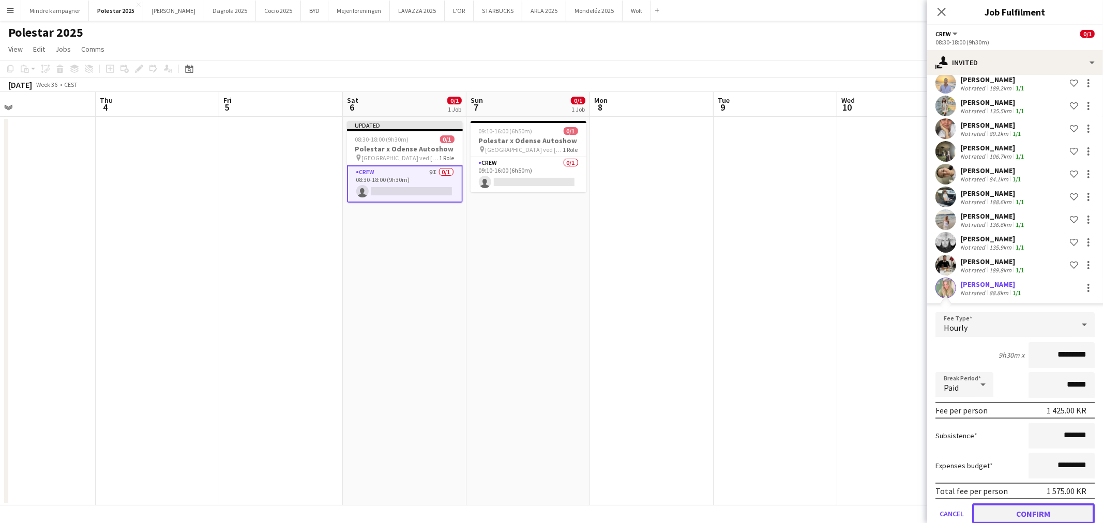
click at [1034, 513] on button "Confirm" at bounding box center [1033, 514] width 123 height 21
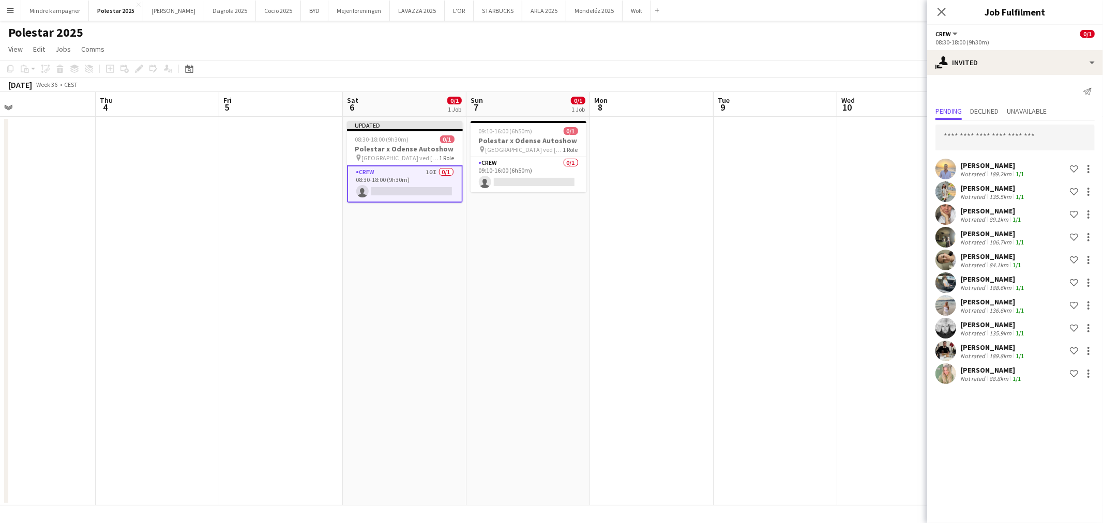
scroll to position [0, 0]
click at [993, 143] on input "text" at bounding box center [1014, 138] width 159 height 26
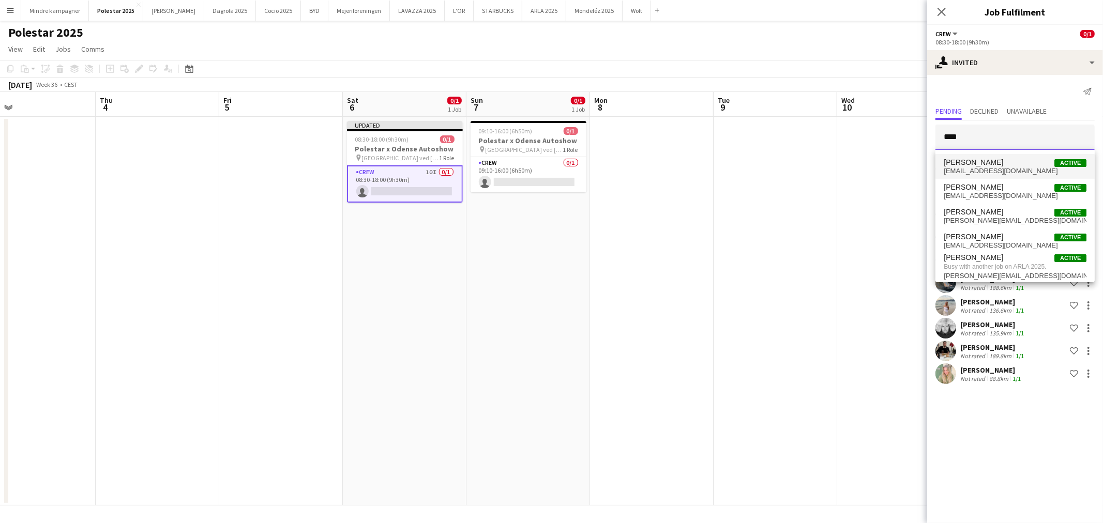
type input "****"
click at [994, 157] on mat-option "[PERSON_NAME] Active [EMAIL_ADDRESS][DOMAIN_NAME]" at bounding box center [1014, 166] width 159 height 25
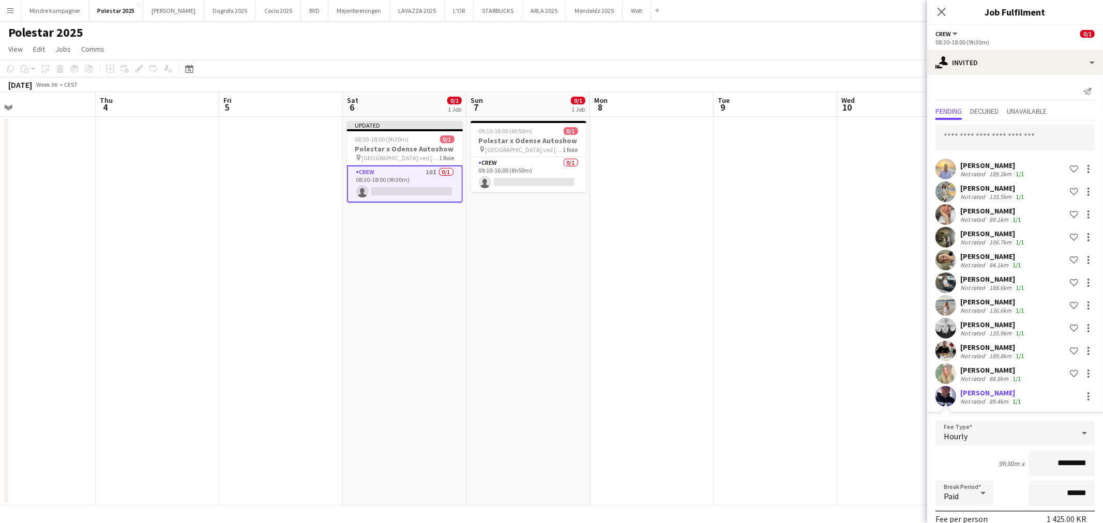
scroll to position [125, 0]
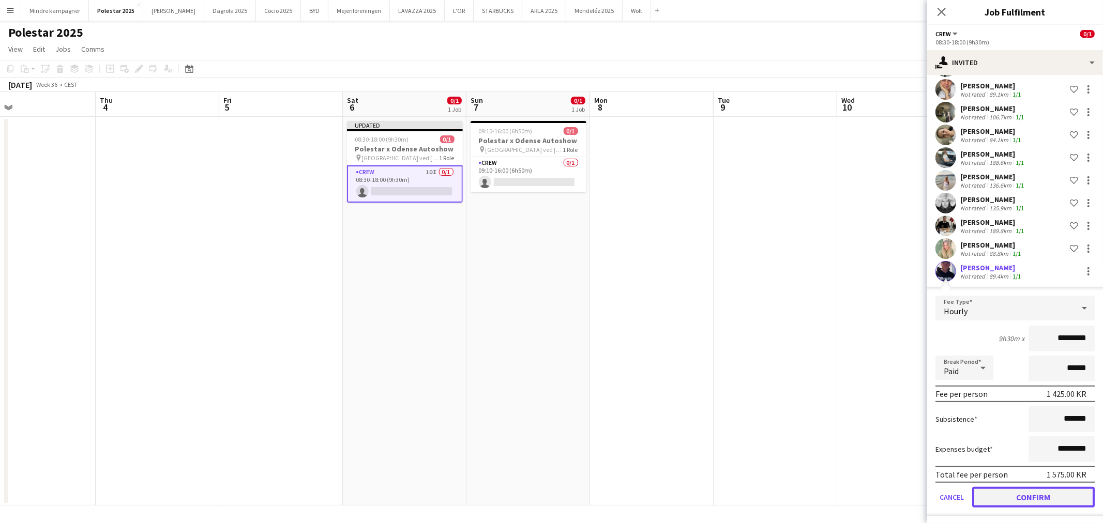
click at [1034, 496] on button "Confirm" at bounding box center [1033, 497] width 123 height 21
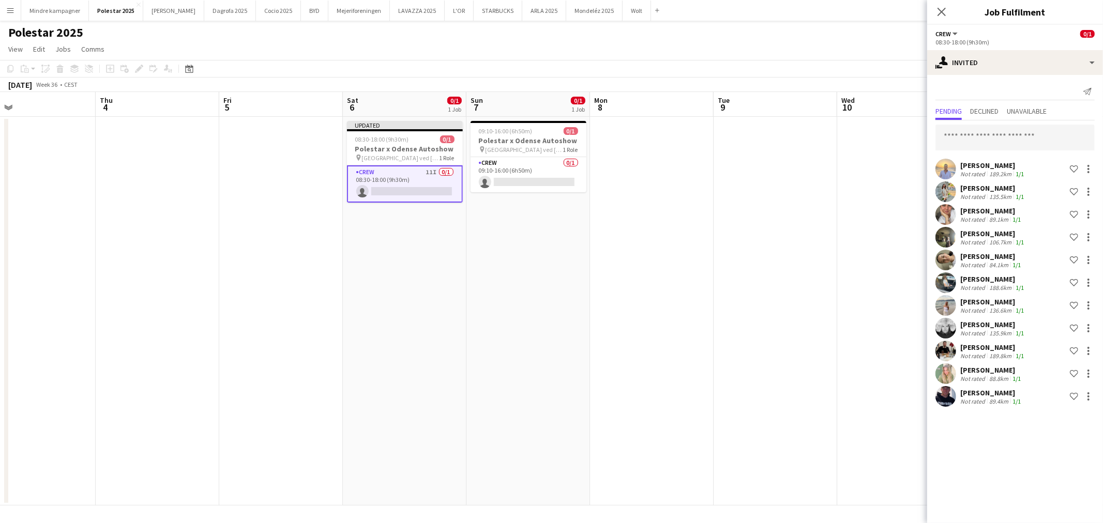
scroll to position [0, 0]
click at [1089, 326] on div at bounding box center [1088, 328] width 12 height 12
click at [1068, 348] on span "Edit fee" at bounding box center [1055, 346] width 61 height 9
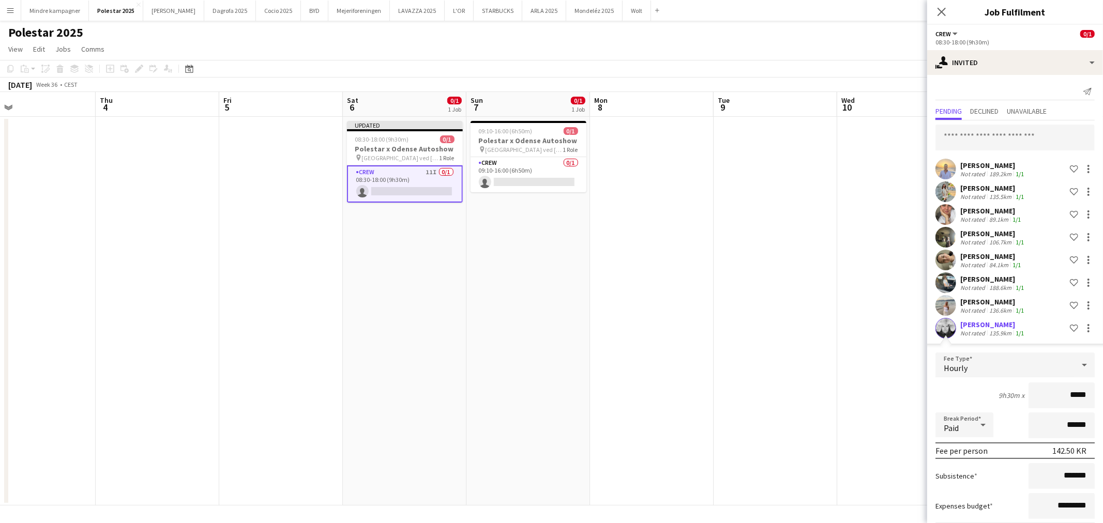
type input "****"
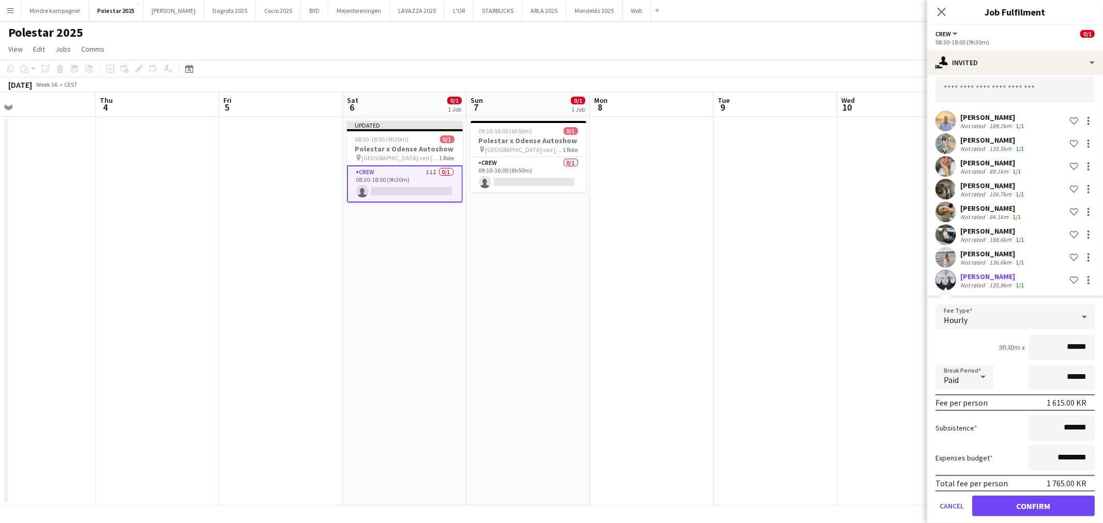
scroll to position [86, 0]
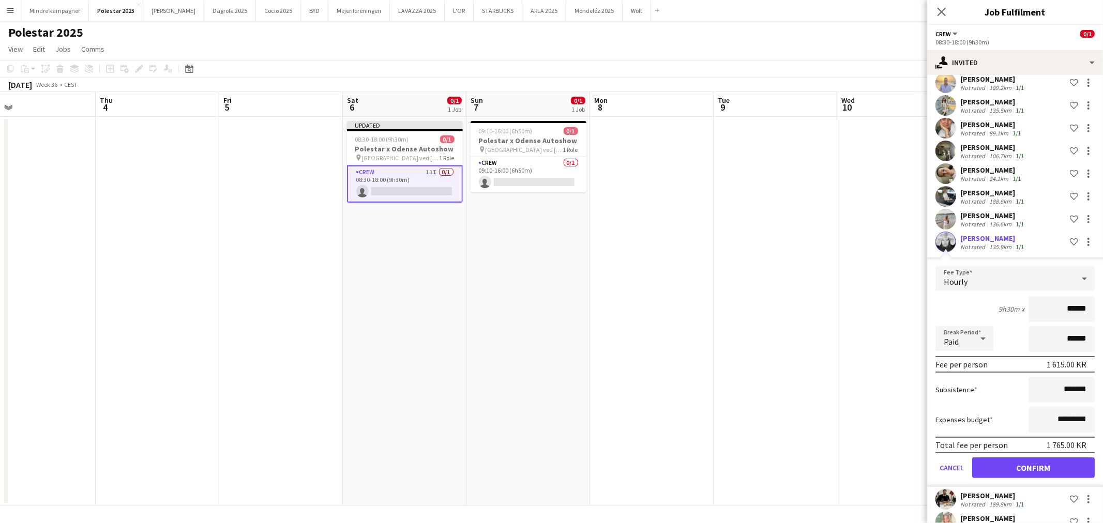
type input "******"
click at [1053, 462] on button "Confirm" at bounding box center [1033, 468] width 123 height 21
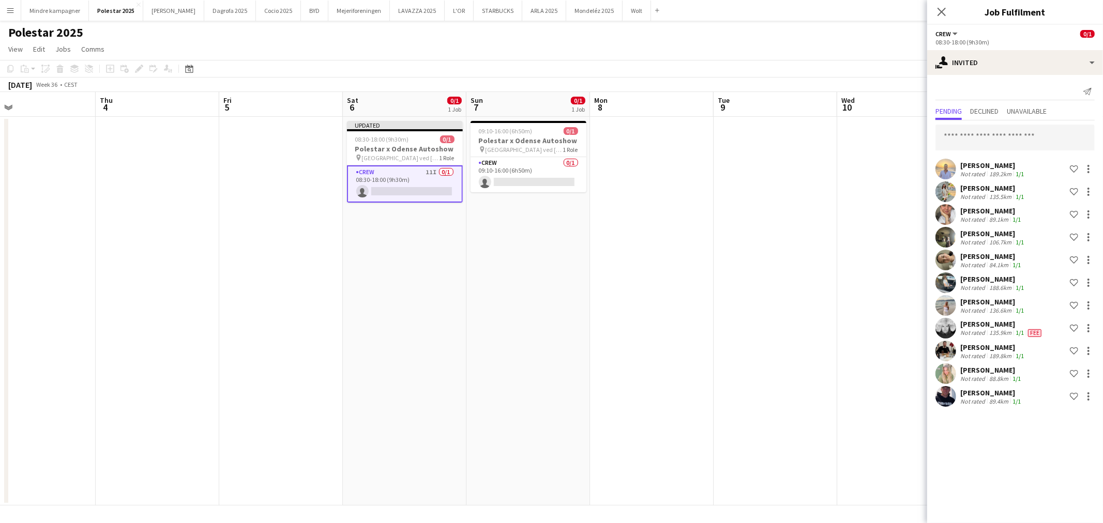
scroll to position [0, 0]
click at [514, 139] on h3 "Polestar x Odense Autoshow" at bounding box center [528, 140] width 116 height 9
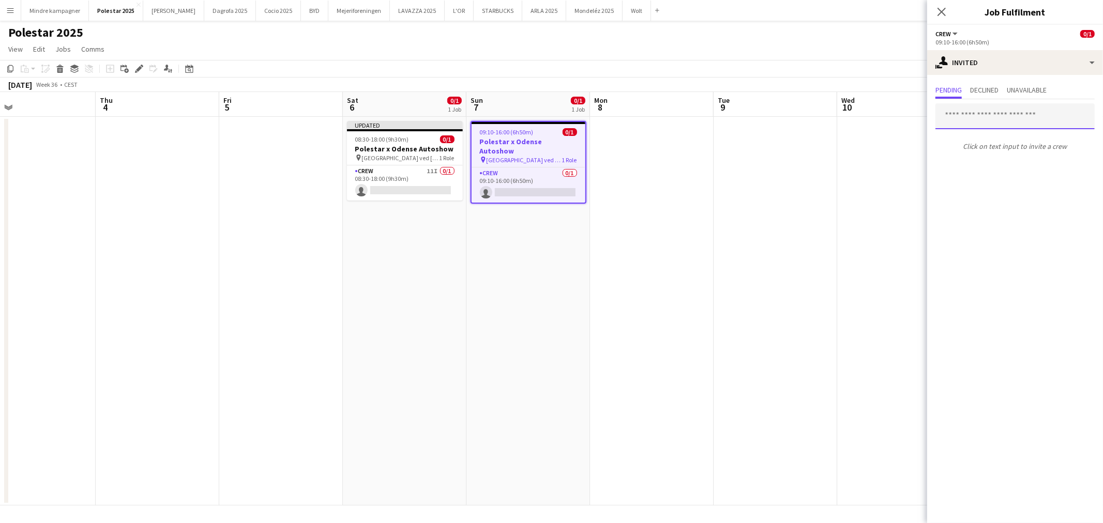
click at [984, 117] on input "text" at bounding box center [1014, 116] width 159 height 26
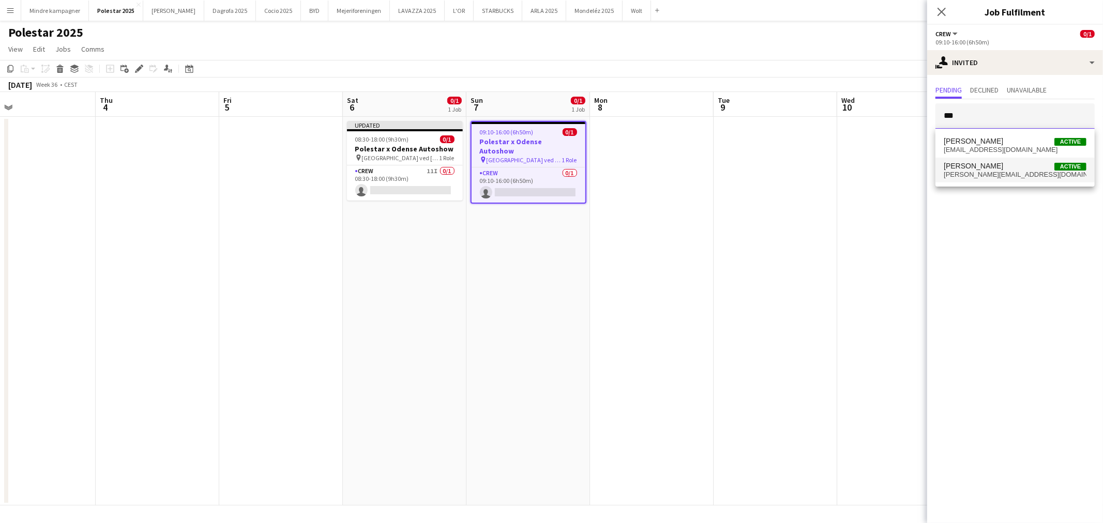
type input "***"
click at [975, 179] on mat-option "[PERSON_NAME] Active [EMAIL_ADDRESS][DOMAIN_NAME]" at bounding box center [1014, 170] width 159 height 25
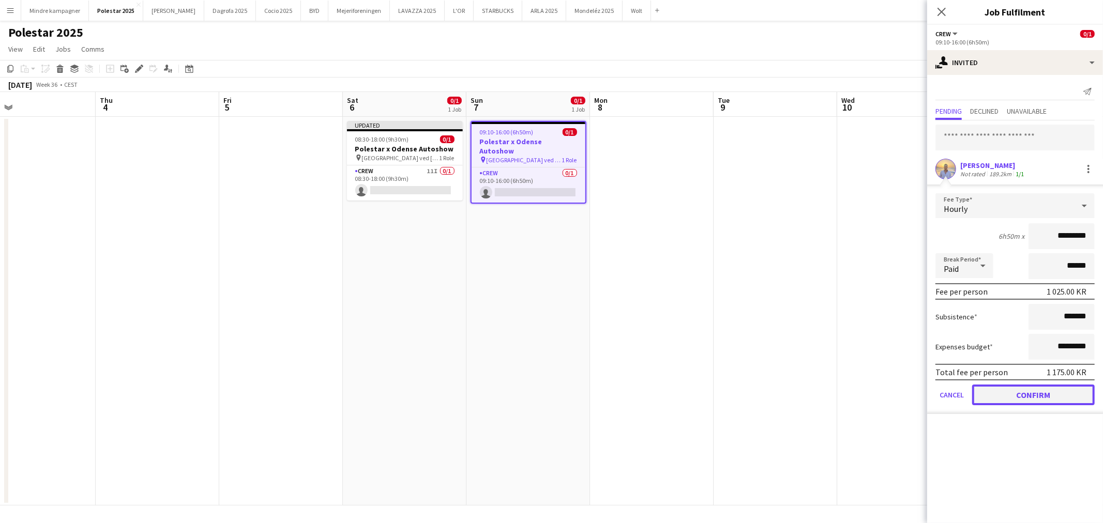
click at [1068, 397] on button "Confirm" at bounding box center [1033, 395] width 123 height 21
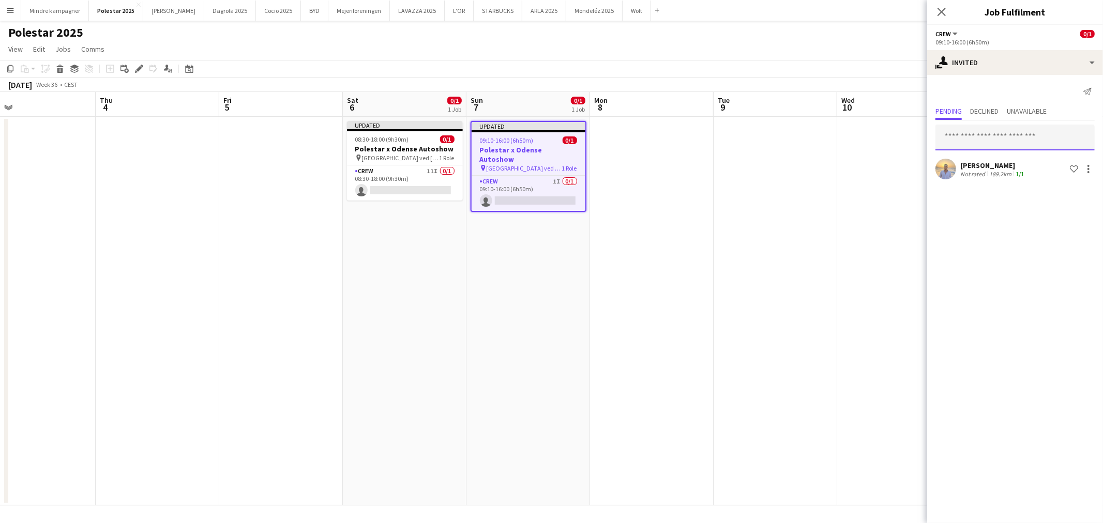
click at [975, 131] on input "text" at bounding box center [1014, 138] width 159 height 26
type input "*****"
click at [967, 176] on span "[EMAIL_ADDRESS][DOMAIN_NAME]" at bounding box center [1014, 177] width 143 height 8
click at [973, 140] on input "text" at bounding box center [1014, 138] width 159 height 26
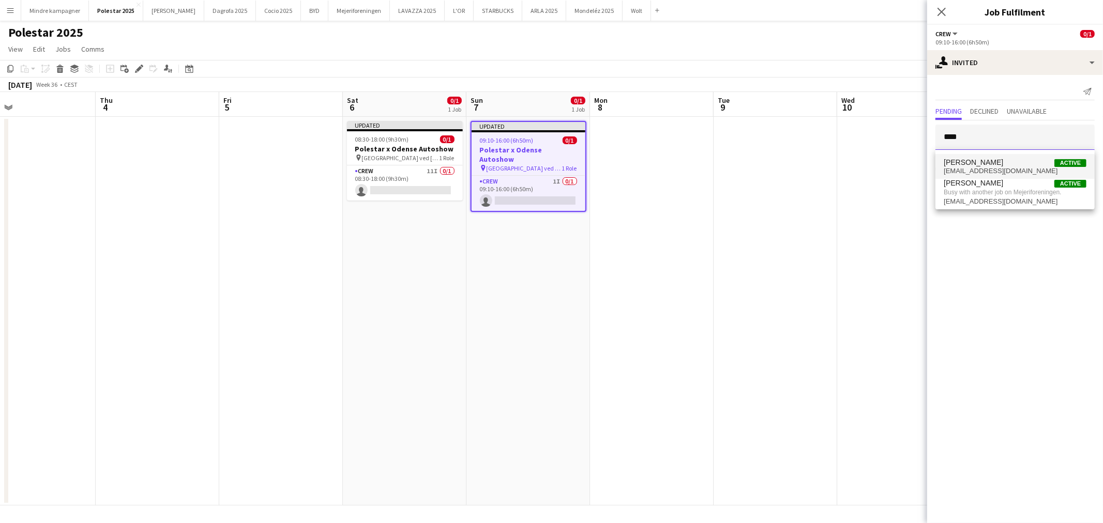
type input "****"
click at [975, 162] on span "[PERSON_NAME]" at bounding box center [972, 162] width 59 height 9
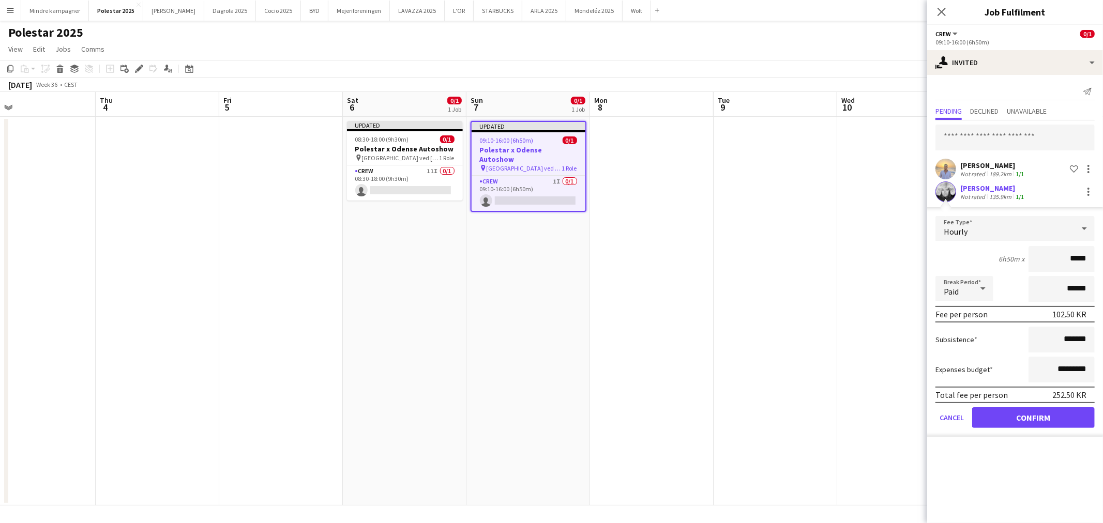
type input "****"
type input "******"
drag, startPoint x: 1055, startPoint y: 411, endPoint x: 1035, endPoint y: 362, distance: 53.1
click at [1055, 411] on button "Confirm" at bounding box center [1033, 417] width 123 height 21
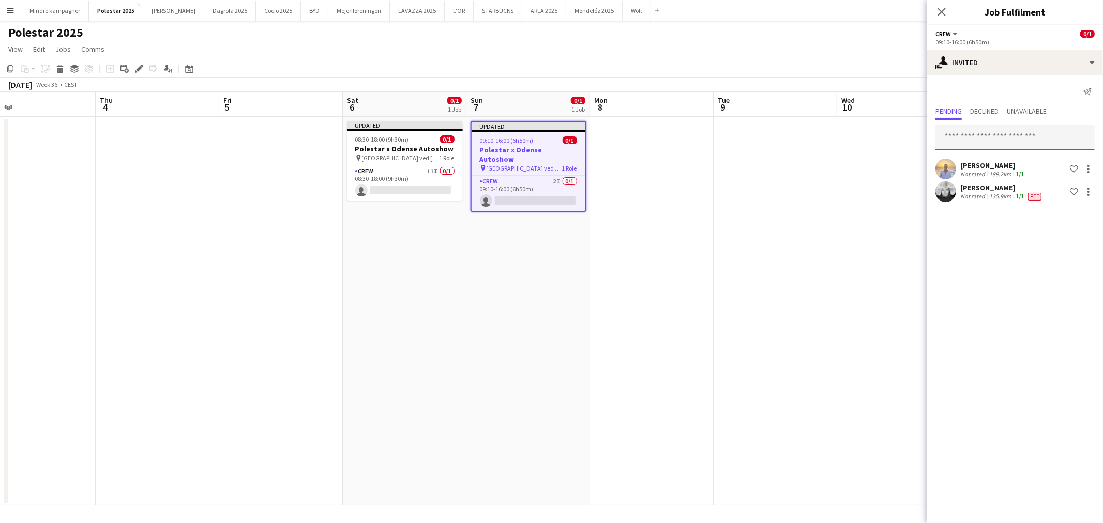
click at [1030, 131] on input "text" at bounding box center [1014, 138] width 159 height 26
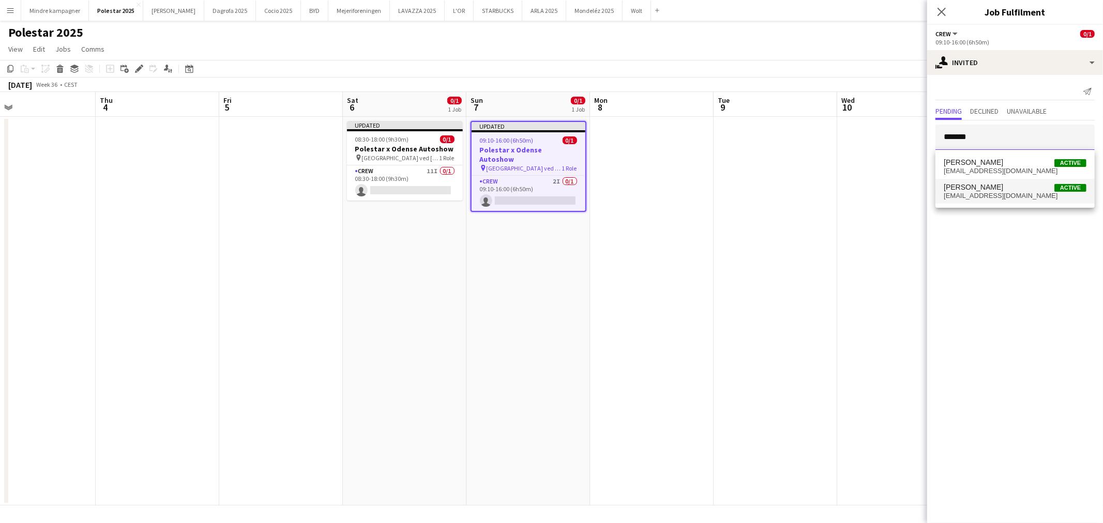
type input "*******"
click at [975, 196] on span "[EMAIL_ADDRESS][DOMAIN_NAME]" at bounding box center [1014, 196] width 143 height 8
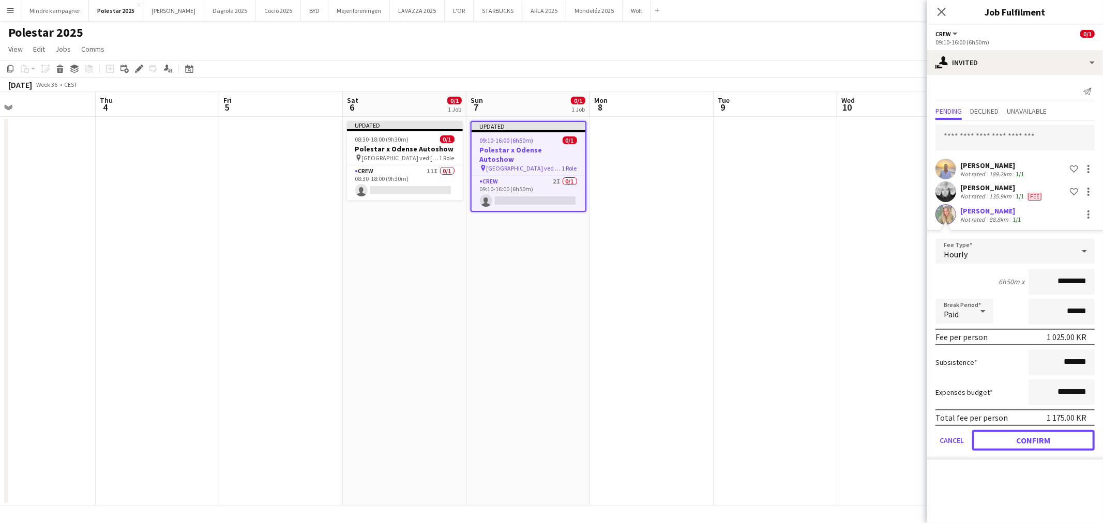
click at [1043, 431] on button "Confirm" at bounding box center [1033, 440] width 123 height 21
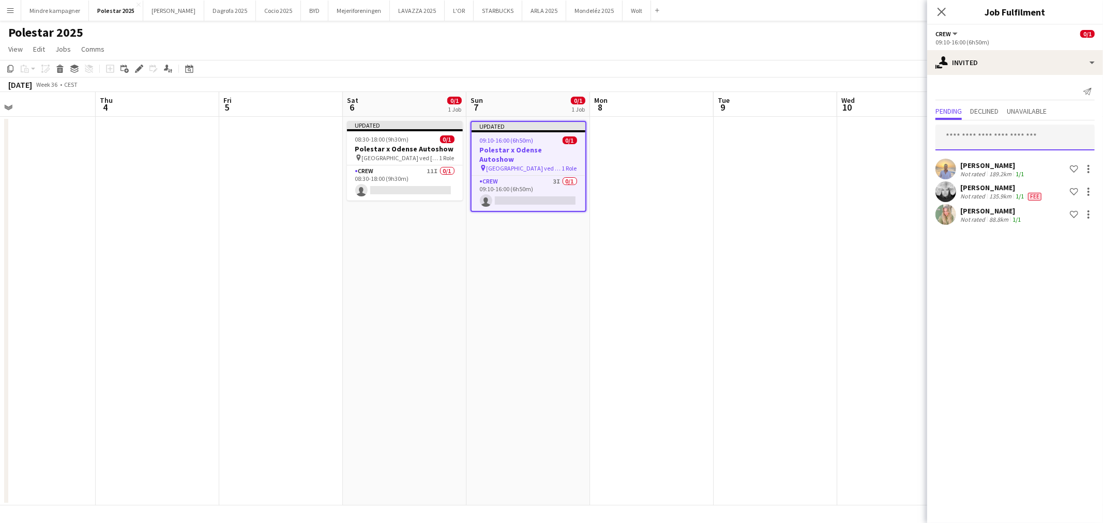
click at [1028, 138] on input "text" at bounding box center [1014, 138] width 159 height 26
type input "*"
type input "******"
click at [1019, 156] on mat-option "[PERSON_NAME] Active [EMAIL_ADDRESS][DOMAIN_NAME]" at bounding box center [1014, 166] width 159 height 25
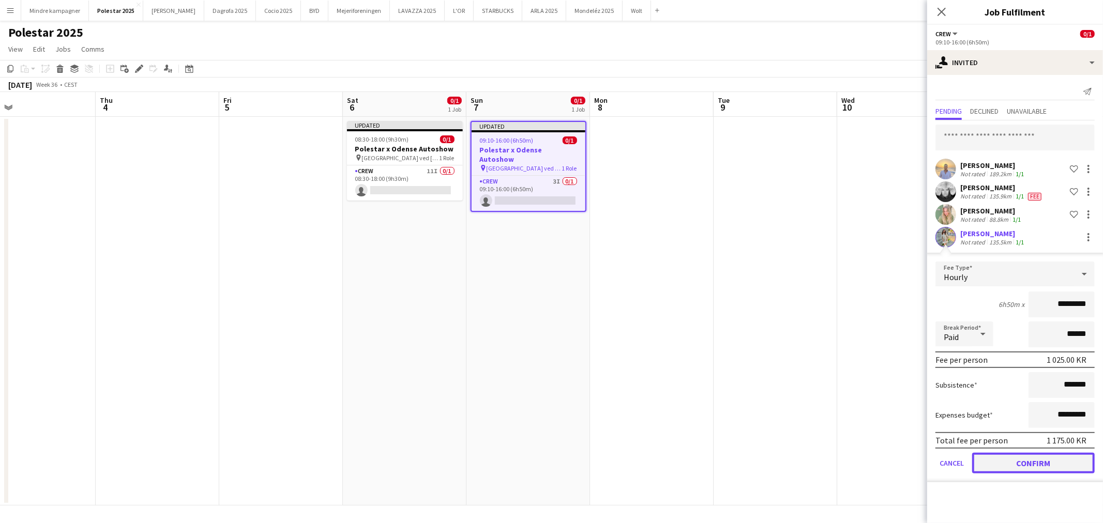
click at [1054, 468] on button "Confirm" at bounding box center [1033, 463] width 123 height 21
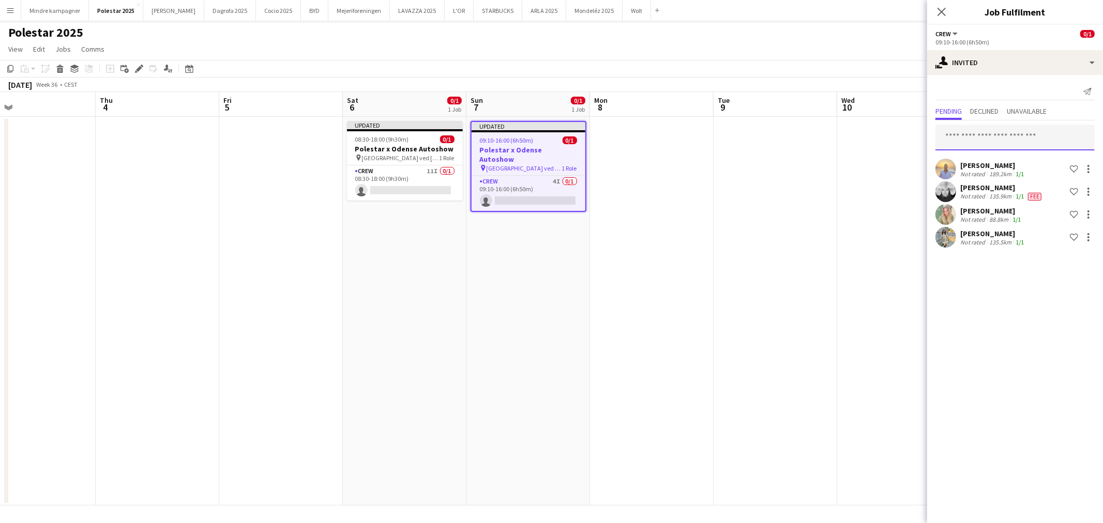
click at [972, 139] on input "text" at bounding box center [1014, 138] width 159 height 26
type input "*****"
click at [1017, 157] on mat-option "[PERSON_NAME] Active [EMAIL_ADDRESS][DOMAIN_NAME]" at bounding box center [1014, 166] width 159 height 25
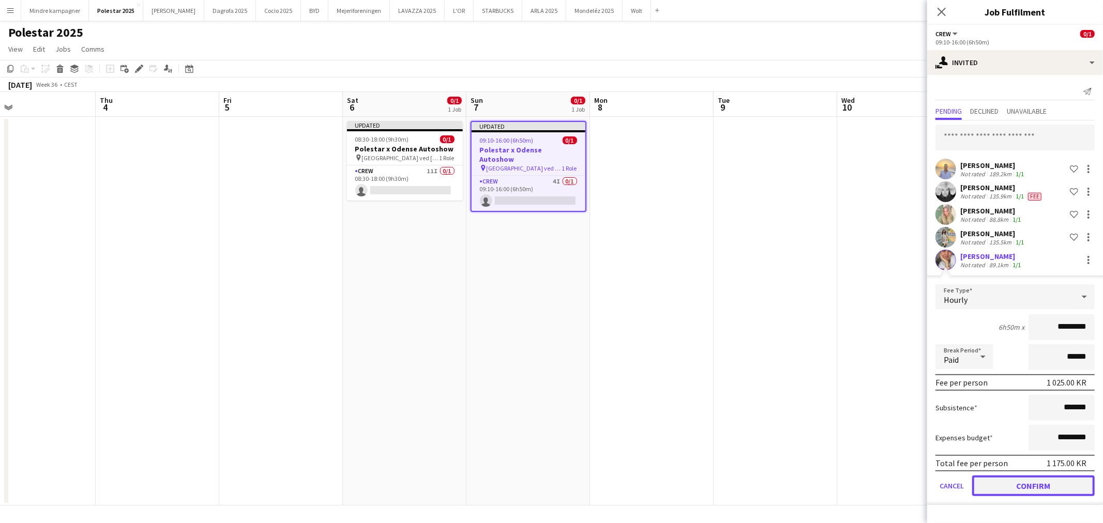
click at [1025, 487] on button "Confirm" at bounding box center [1033, 486] width 123 height 21
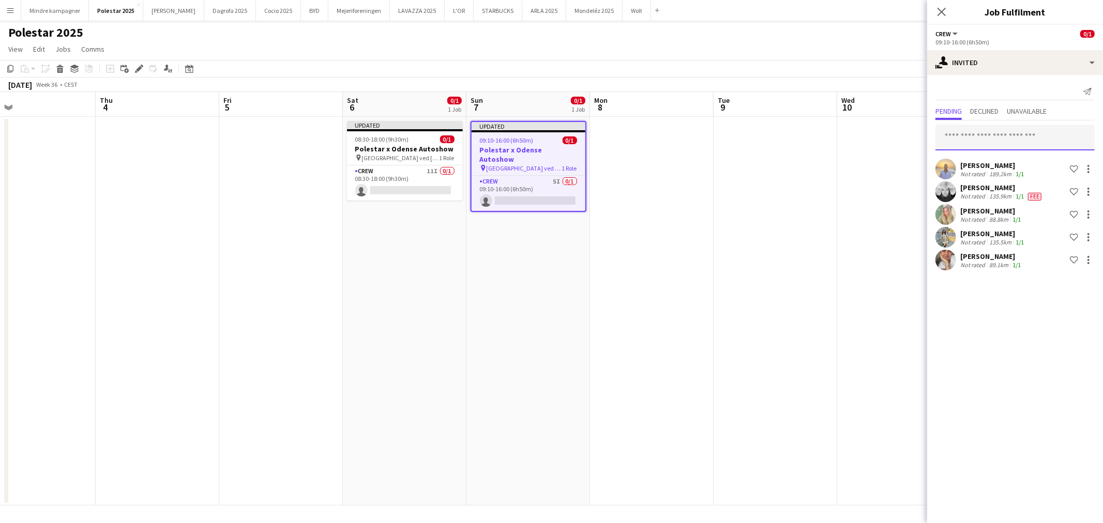
click at [985, 136] on input "text" at bounding box center [1014, 138] width 159 height 26
type input "*****"
click at [986, 167] on span "[EMAIL_ADDRESS][DOMAIN_NAME]" at bounding box center [1014, 171] width 143 height 8
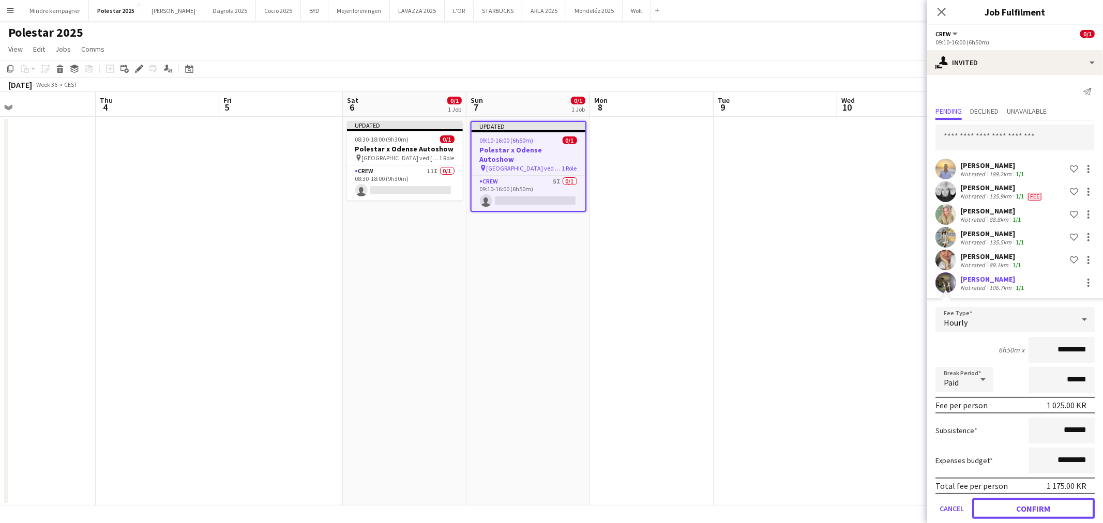
drag, startPoint x: 1030, startPoint y: 511, endPoint x: 837, endPoint y: 388, distance: 228.3
click at [1030, 510] on button "Confirm" at bounding box center [1033, 508] width 123 height 21
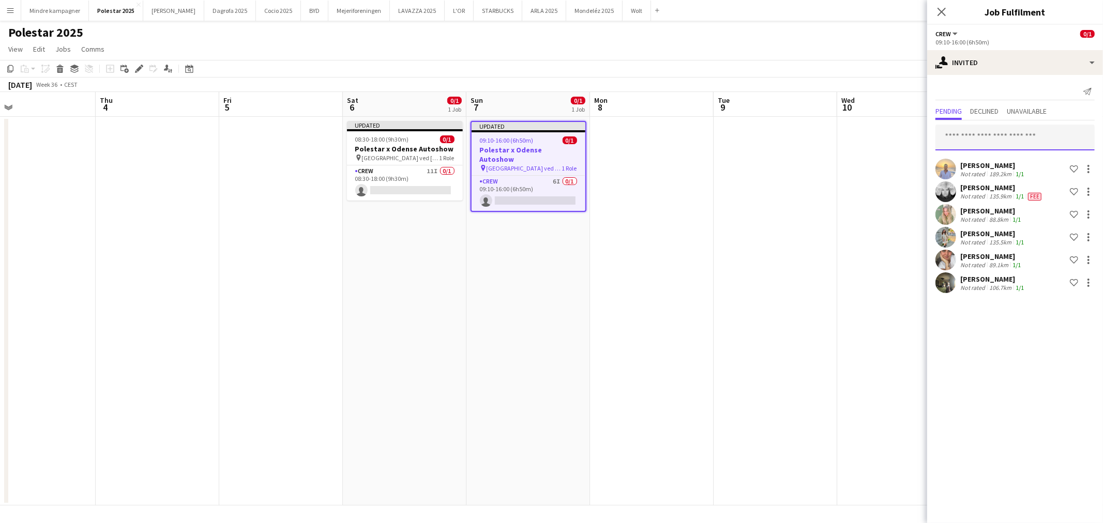
click at [1000, 138] on input "text" at bounding box center [1014, 138] width 159 height 26
type input "*****"
drag, startPoint x: 995, startPoint y: 162, endPoint x: 1025, endPoint y: 206, distance: 52.8
click at [994, 162] on span "[PERSON_NAME] Active" at bounding box center [1014, 162] width 143 height 9
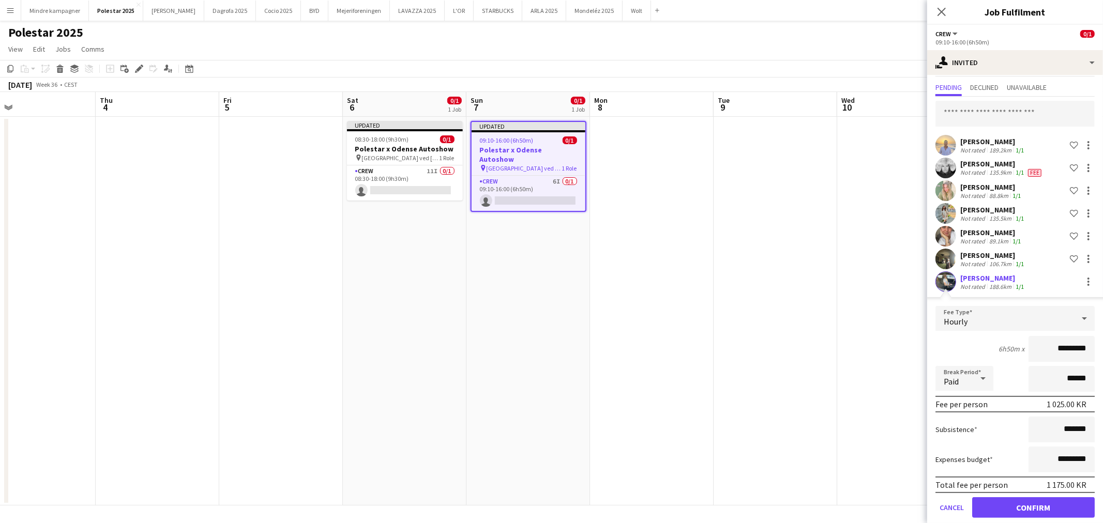
scroll to position [34, 0]
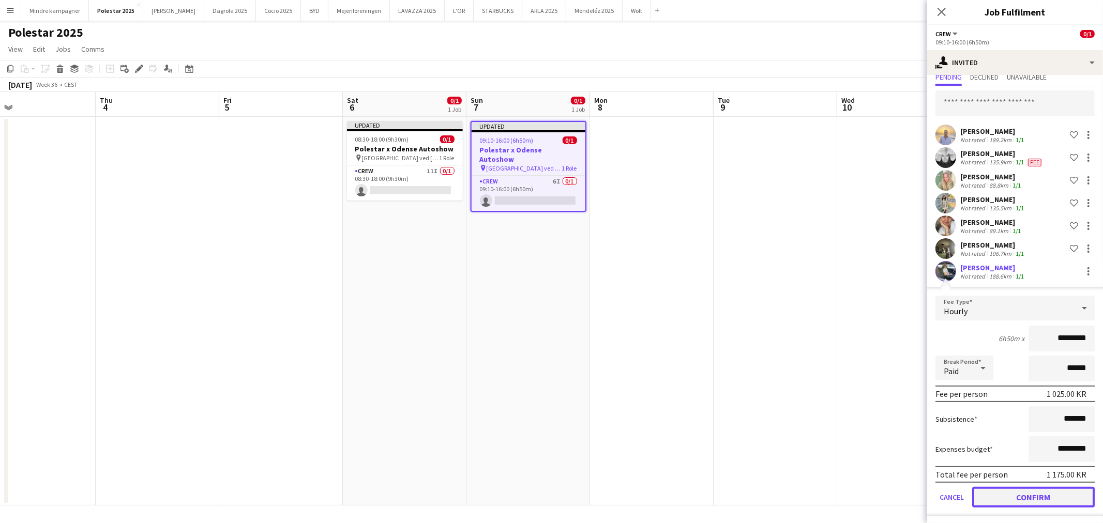
click at [1049, 494] on button "Confirm" at bounding box center [1033, 497] width 123 height 21
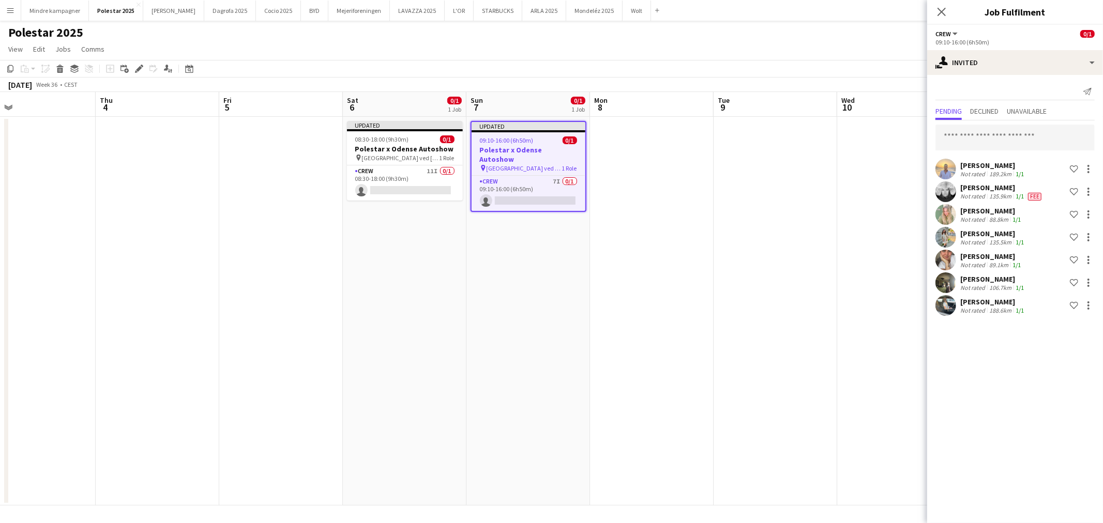
scroll to position [0, 0]
click at [976, 140] on input "text" at bounding box center [1014, 138] width 159 height 26
type input "*****"
click at [976, 152] on div "[PERSON_NAME] Active [EMAIL_ADDRESS][DOMAIN_NAME]" at bounding box center [1014, 166] width 159 height 33
click at [976, 171] on span "[EMAIL_ADDRESS][DOMAIN_NAME]" at bounding box center [1014, 171] width 143 height 8
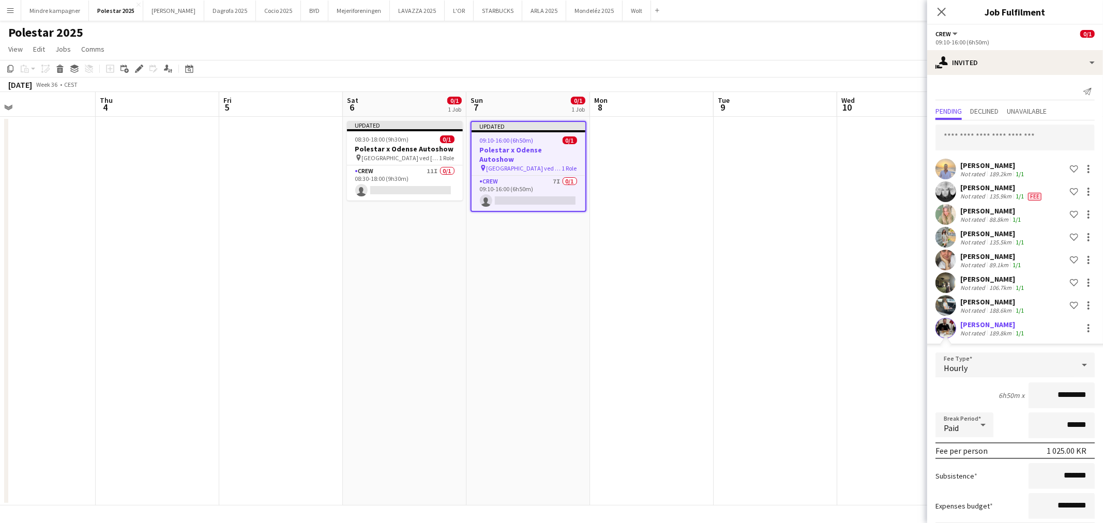
scroll to position [57, 0]
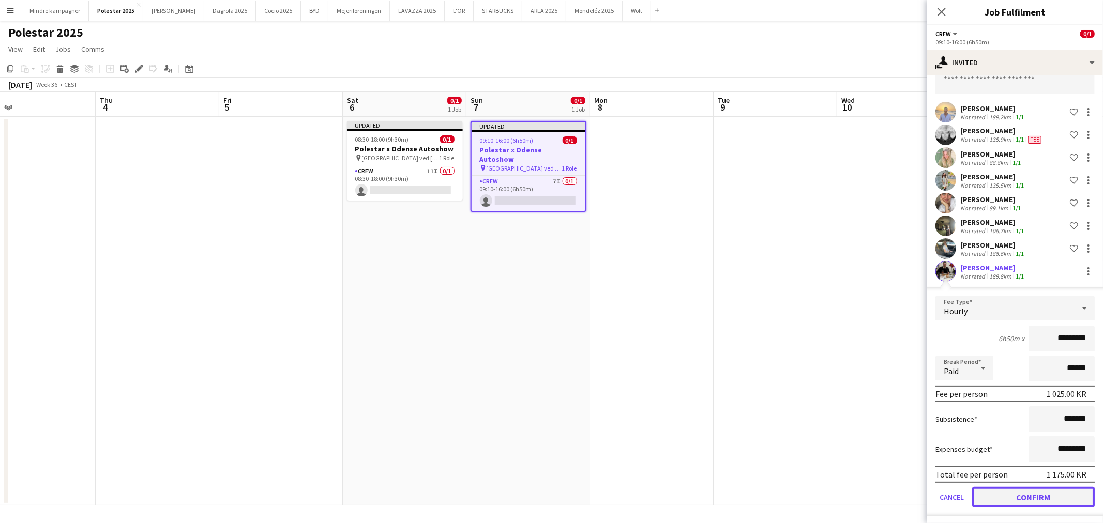
click at [1032, 494] on button "Confirm" at bounding box center [1033, 497] width 123 height 21
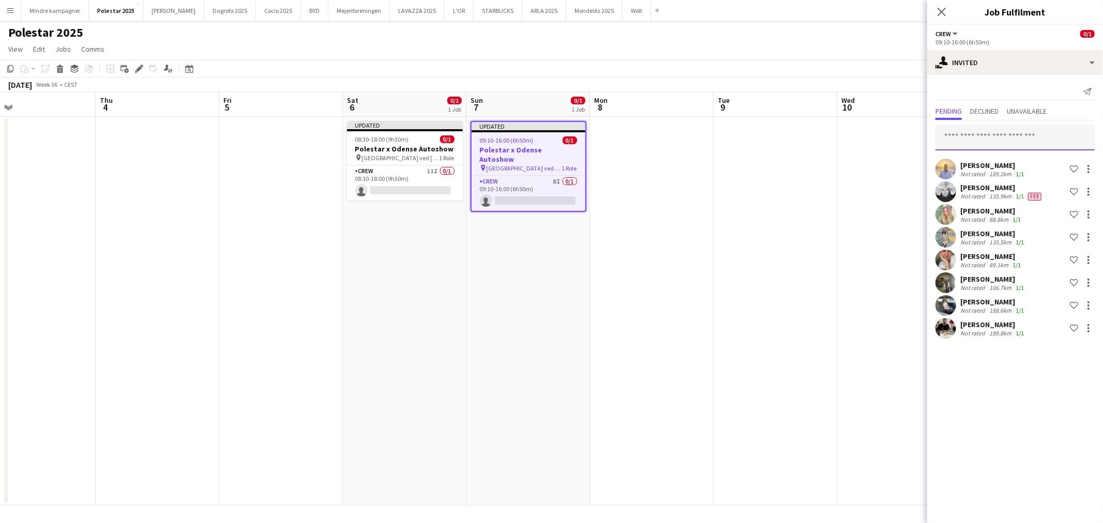
click at [1004, 145] on input "text" at bounding box center [1014, 138] width 159 height 26
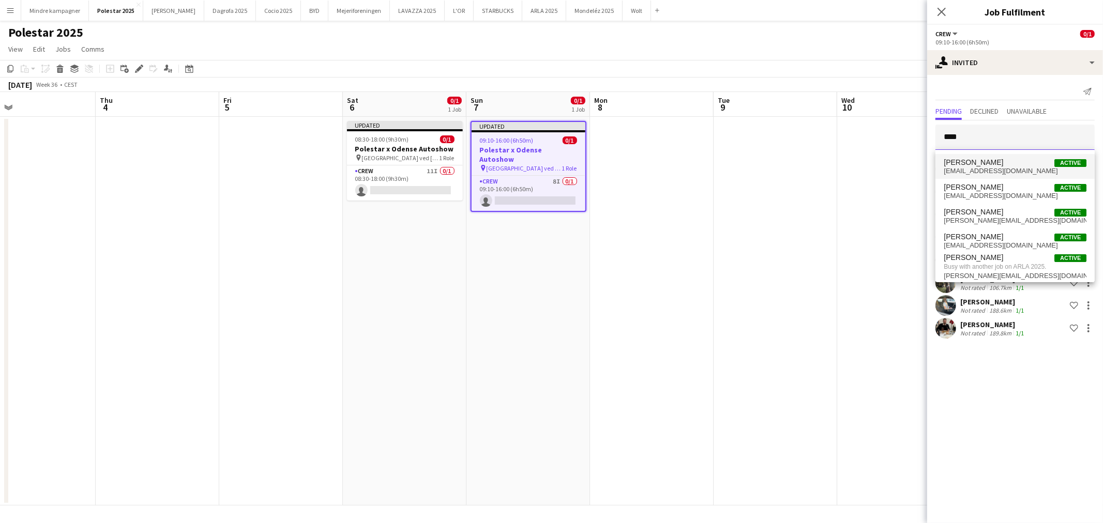
type input "****"
click at [1001, 174] on span "[EMAIL_ADDRESS][DOMAIN_NAME]" at bounding box center [1014, 171] width 143 height 8
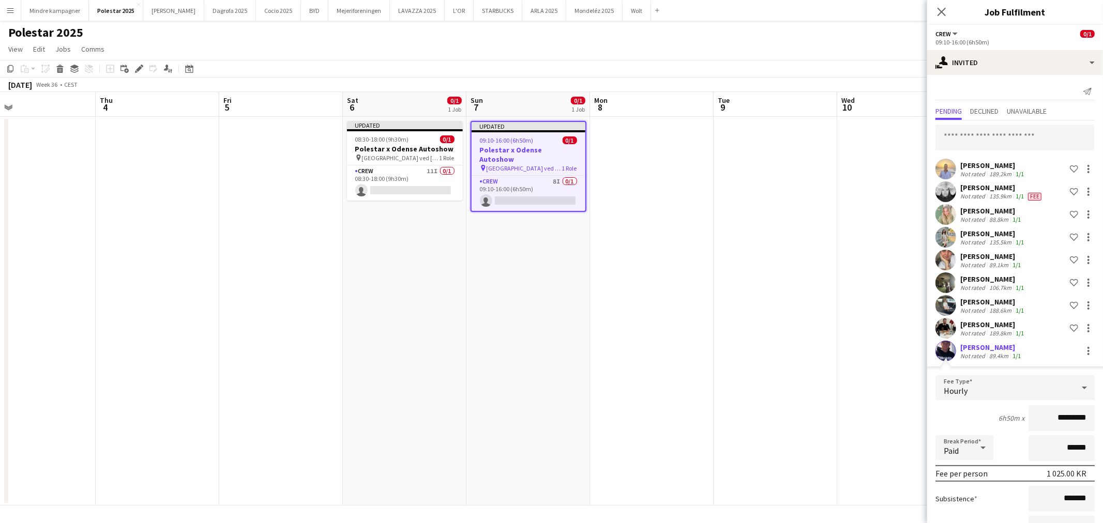
scroll to position [80, 0]
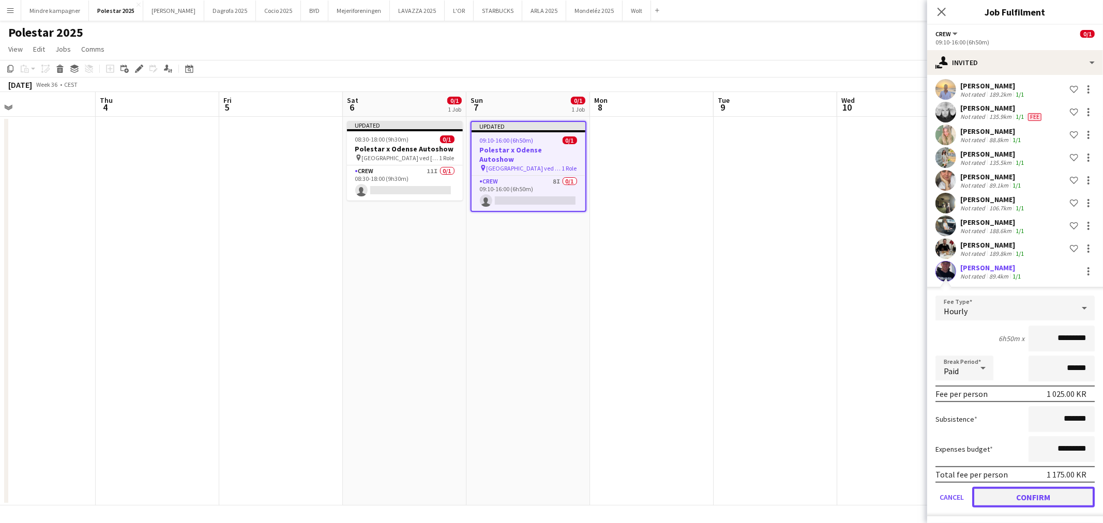
drag, startPoint x: 1054, startPoint y: 493, endPoint x: 761, endPoint y: 368, distance: 318.4
click at [1053, 493] on button "Confirm" at bounding box center [1033, 497] width 123 height 21
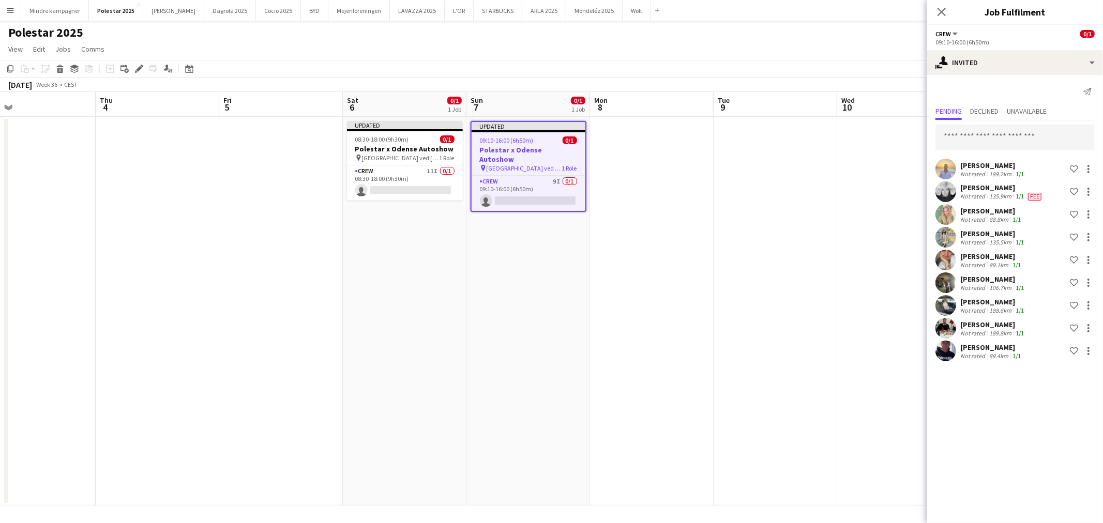
scroll to position [0, 0]
click at [968, 146] on input "text" at bounding box center [1014, 138] width 159 height 26
type input "*****"
click at [972, 162] on span "[PERSON_NAME]" at bounding box center [972, 162] width 59 height 9
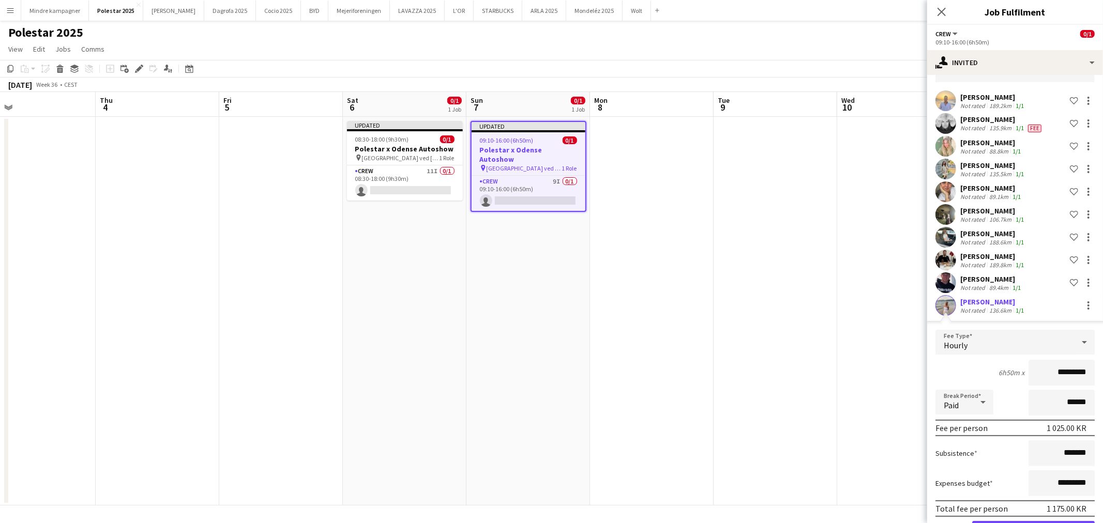
scroll to position [102, 0]
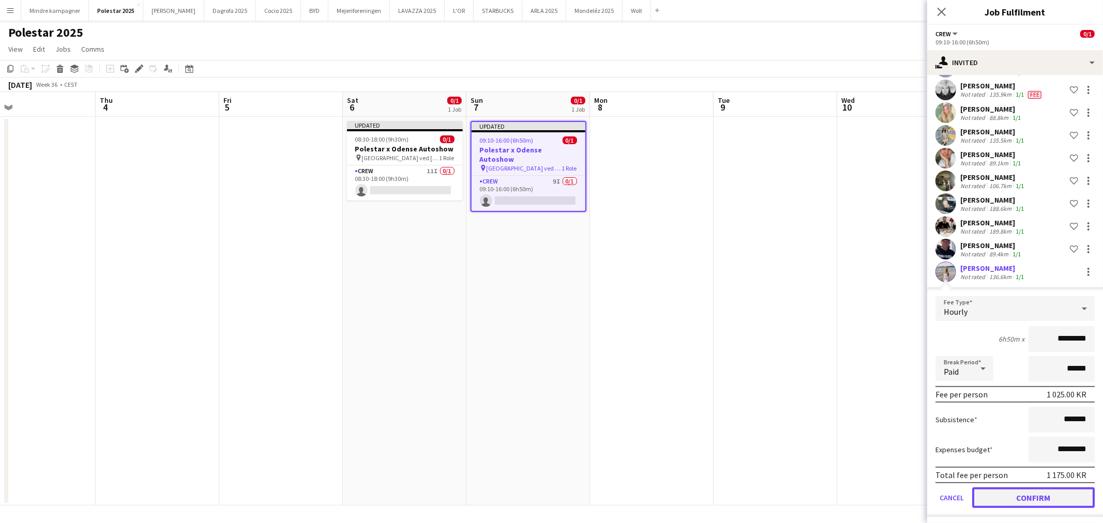
click at [1042, 496] on button "Confirm" at bounding box center [1033, 497] width 123 height 21
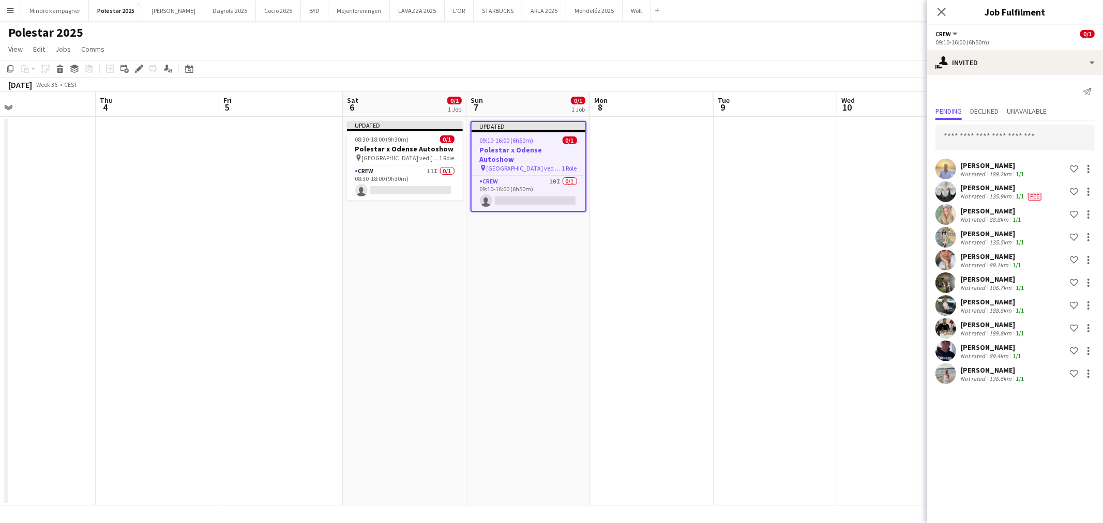
scroll to position [0, 0]
click at [846, 211] on app-date-cell at bounding box center [899, 311] width 124 height 389
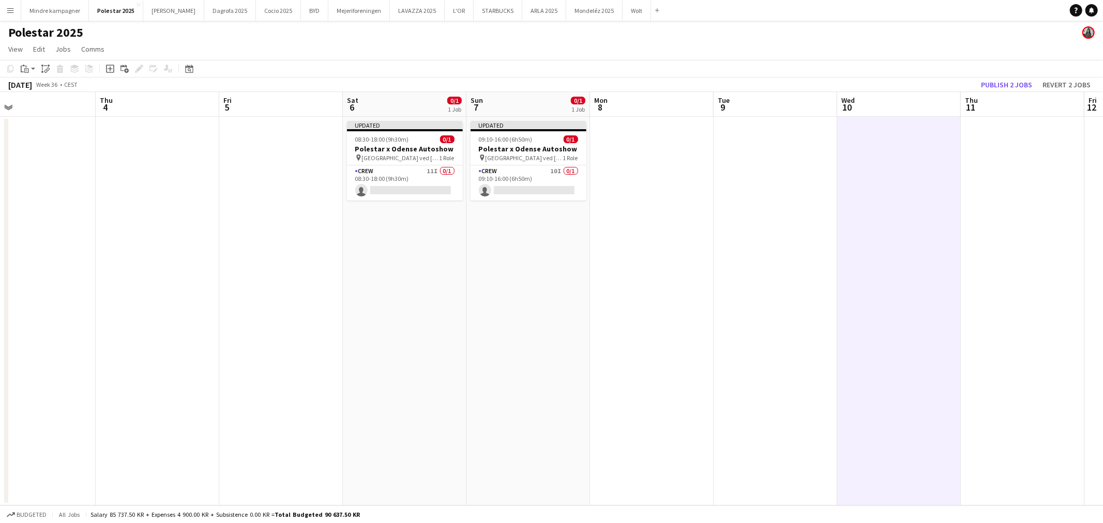
click at [1011, 78] on div "[DATE] Week 36 • CEST Publish 2 jobs Revert 2 jobs" at bounding box center [551, 85] width 1103 height 14
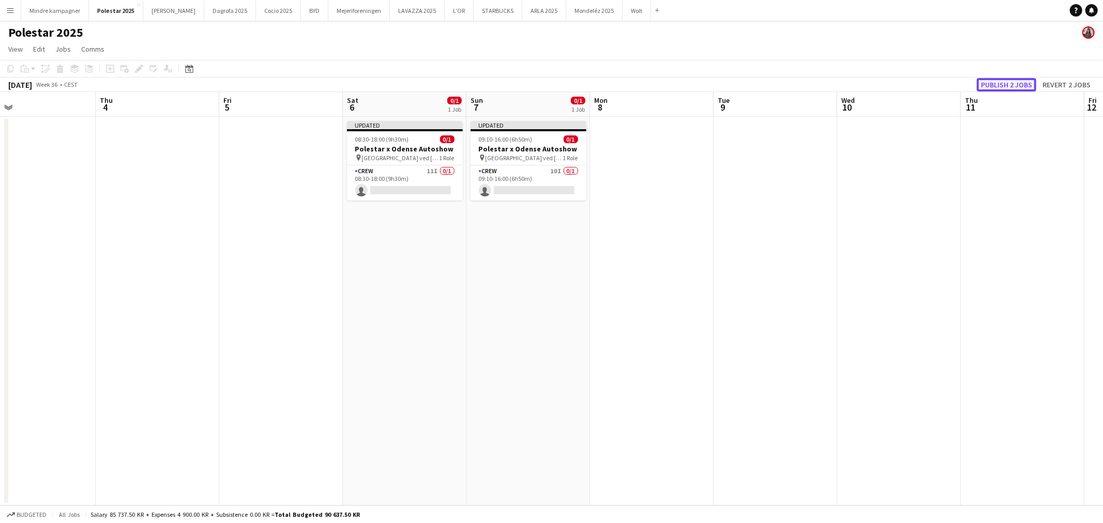
click at [997, 84] on button "Publish 2 jobs" at bounding box center [1006, 84] width 59 height 13
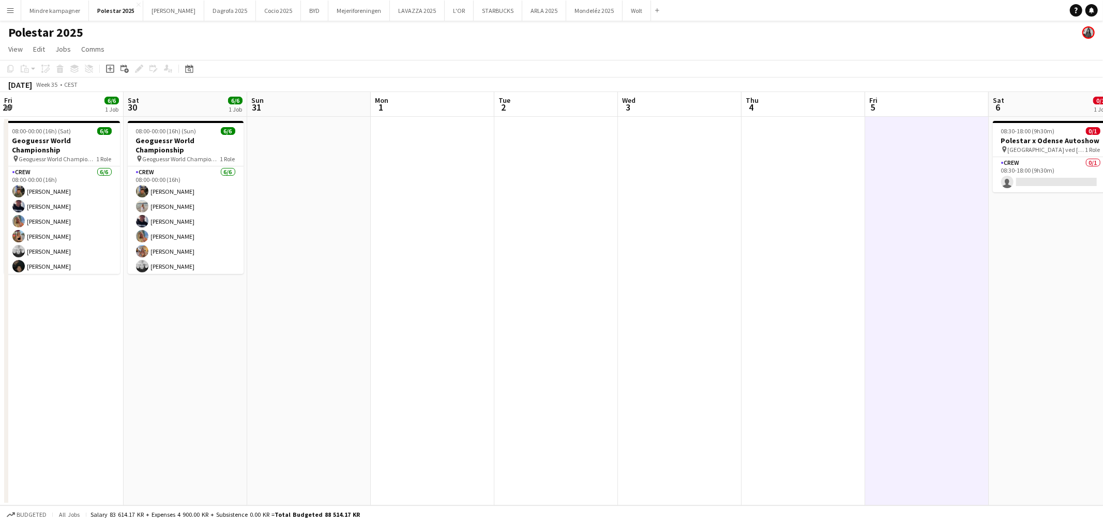
scroll to position [0, 316]
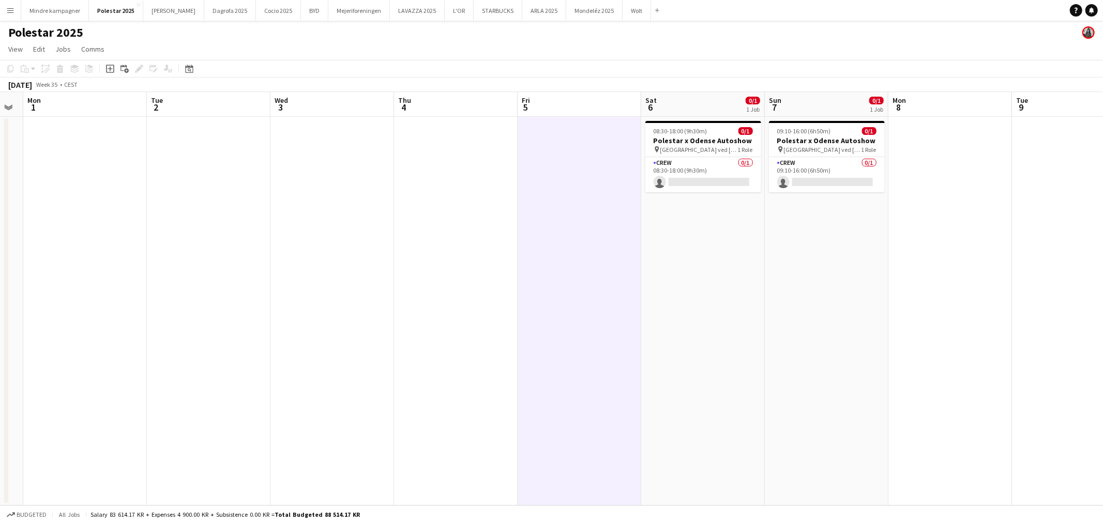
drag, startPoint x: 766, startPoint y: 250, endPoint x: 733, endPoint y: 251, distance: 32.6
click at [733, 251] on app-calendar-viewport "Fri 29 6/6 1 Job Sat 30 6/6 1 Job Sun 31 Mon 1 Tue 2 Wed 3 Thu 4 Fri 5 Sat 6 0/…" at bounding box center [551, 299] width 1103 height 414
click at [16, 9] on button "Menu" at bounding box center [10, 10] width 21 height 21
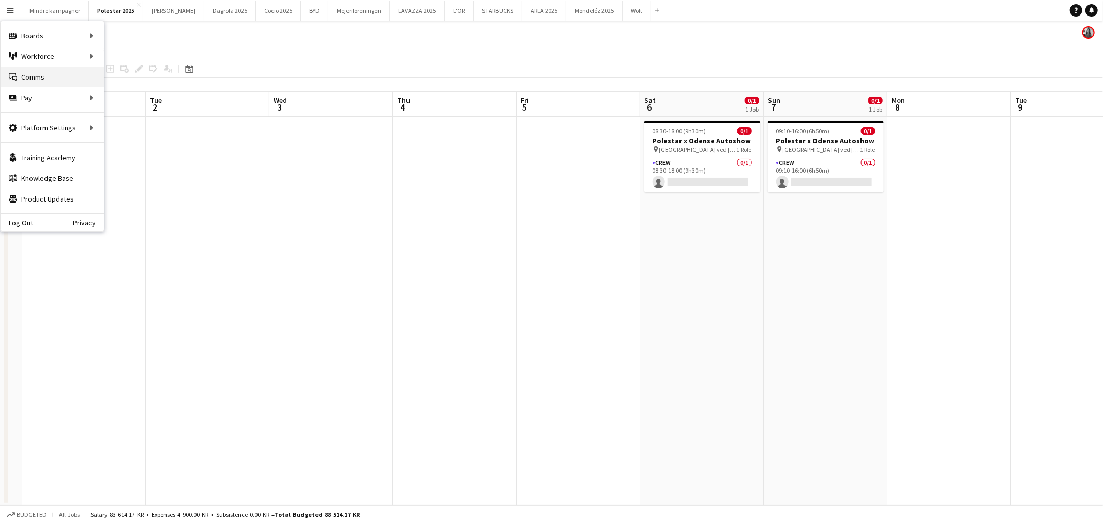
click at [58, 70] on link "Comms Comms" at bounding box center [52, 77] width 103 height 21
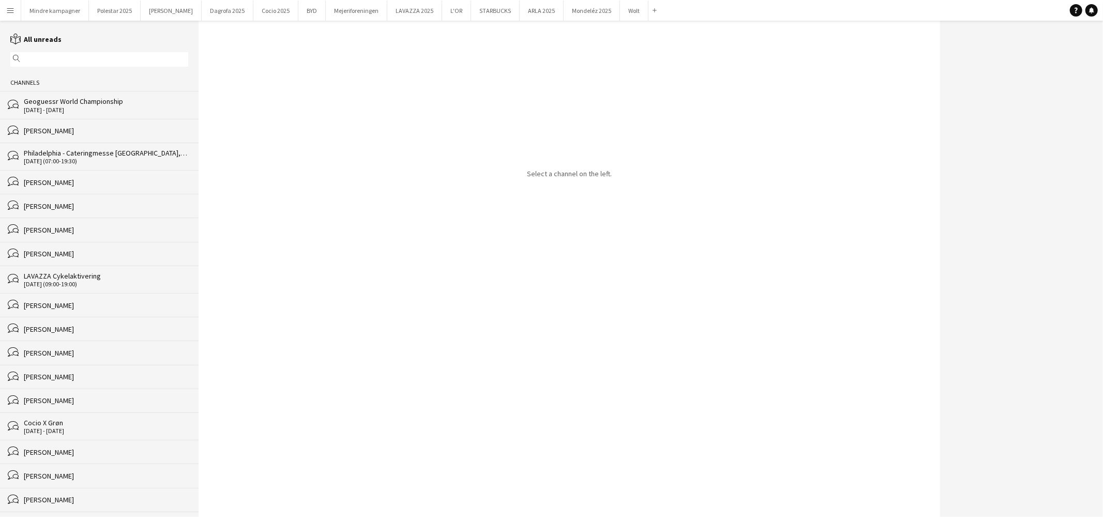
click at [85, 55] on input "text" at bounding box center [104, 59] width 163 height 9
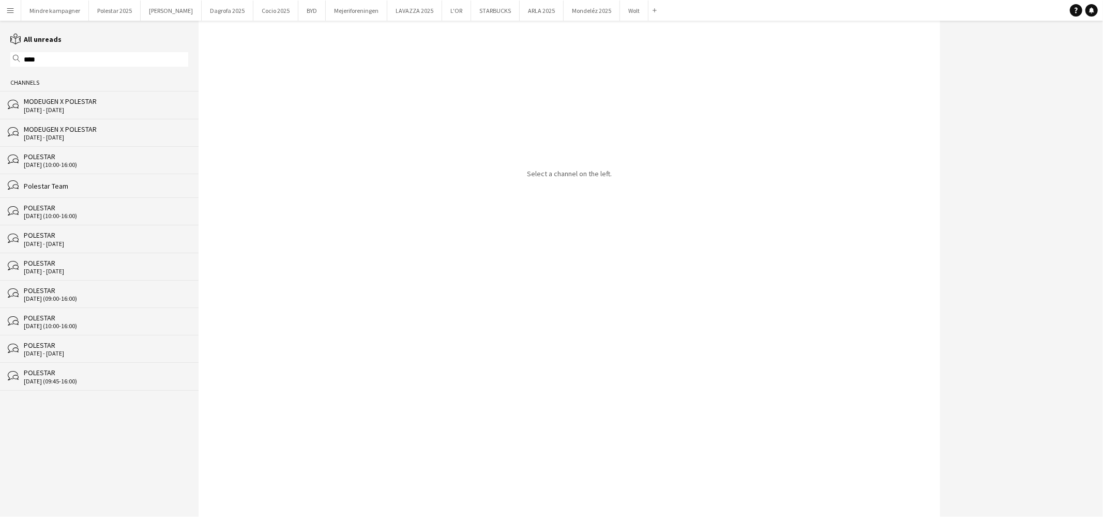
type input "****"
click at [71, 194] on div "bubbles Polestar Team" at bounding box center [99, 186] width 199 height 24
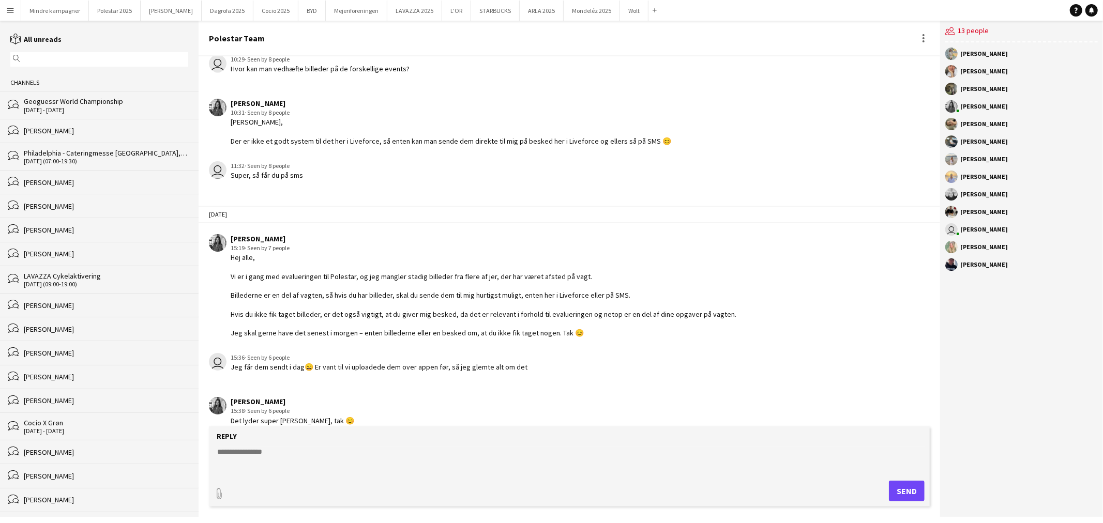
scroll to position [1569, 0]
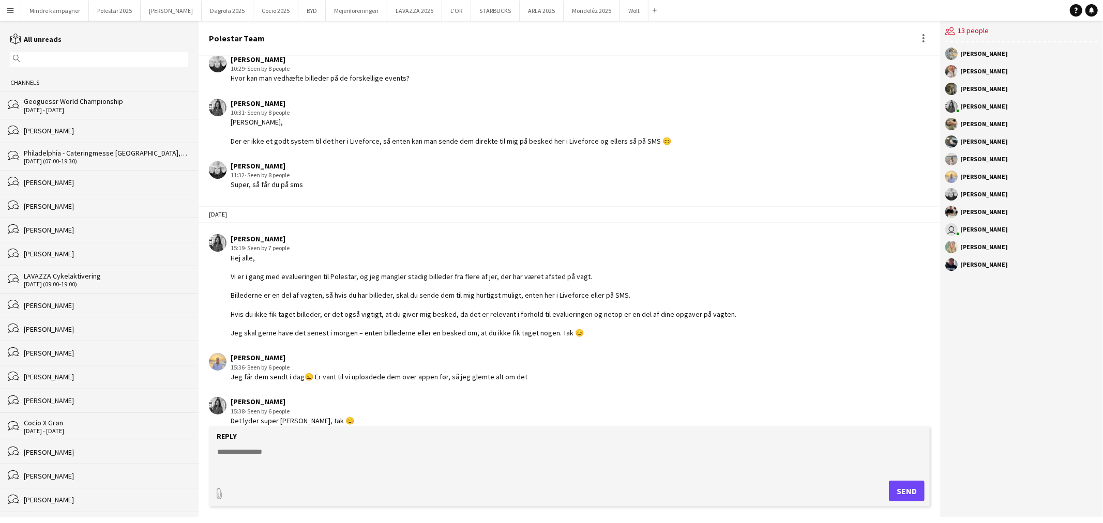
click at [312, 453] on textarea at bounding box center [571, 460] width 710 height 27
click at [342, 468] on textarea "**********" at bounding box center [571, 460] width 710 height 27
click at [468, 463] on textarea "**********" at bounding box center [571, 460] width 710 height 27
click at [463, 468] on textarea "**********" at bounding box center [571, 460] width 710 height 27
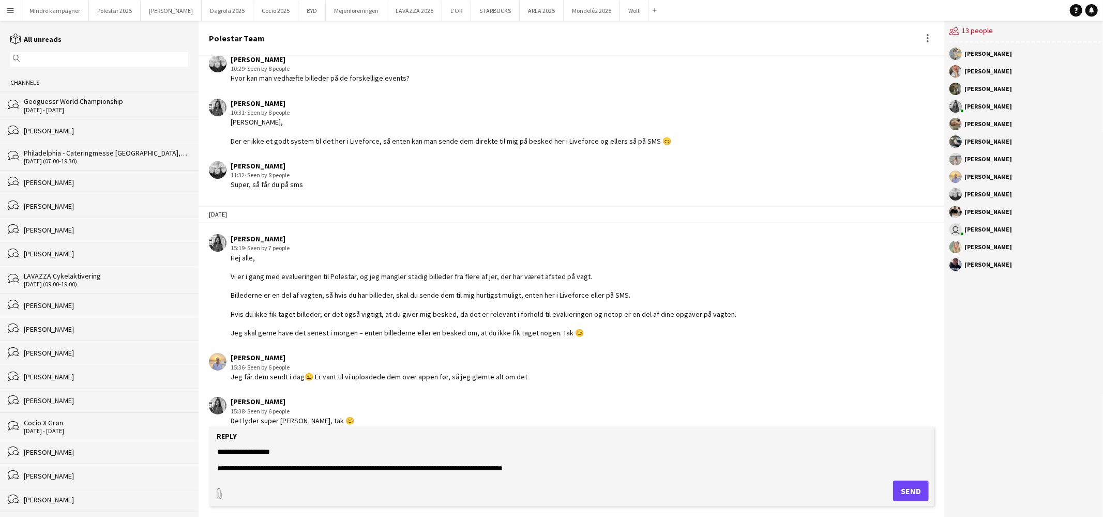
scroll to position [16, 0]
click at [411, 469] on textarea "**********" at bounding box center [571, 460] width 710 height 27
click at [214, 453] on form "**********" at bounding box center [571, 466] width 725 height 80
click at [216, 453] on textarea "**********" at bounding box center [571, 460] width 710 height 27
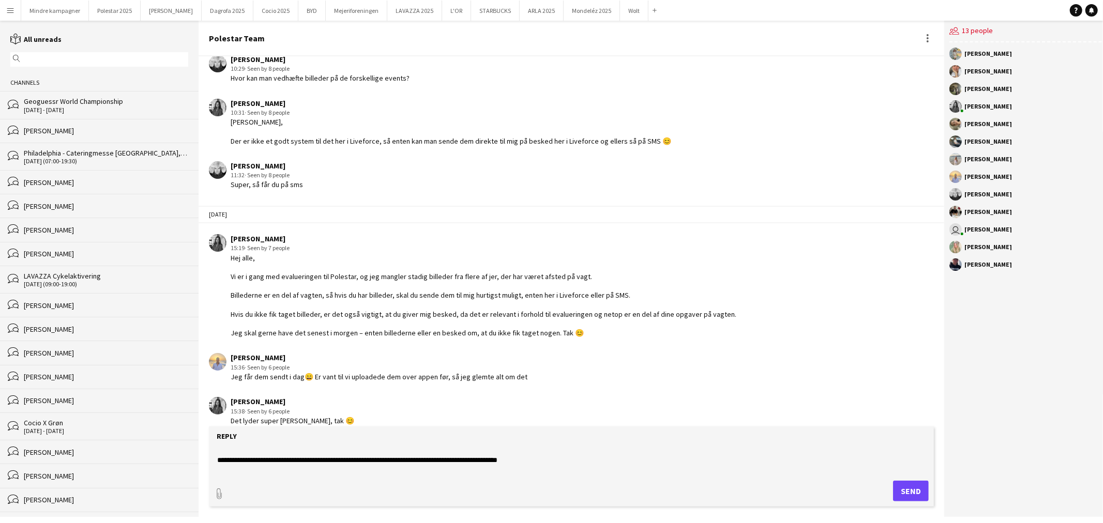
scroll to position [0, 0]
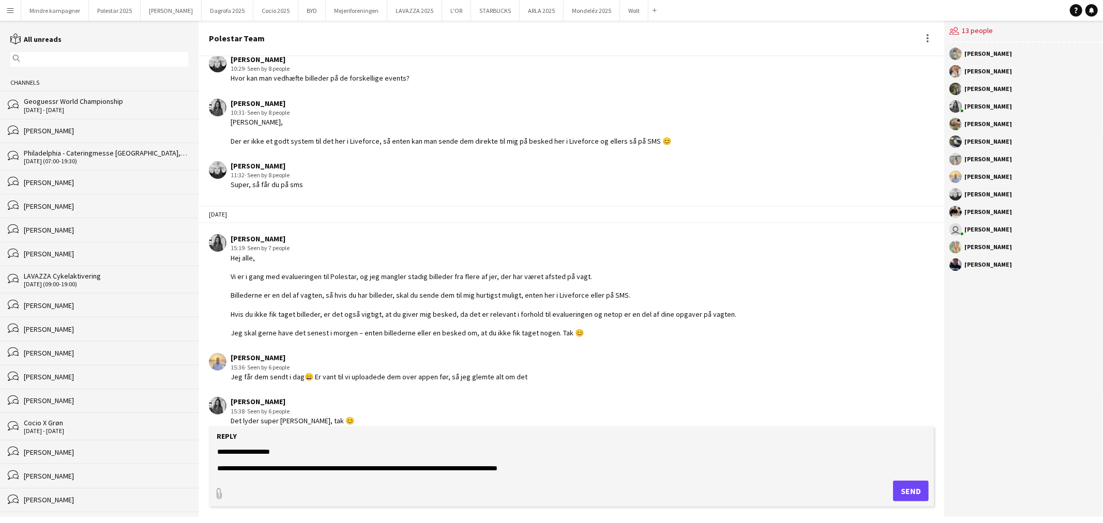
click at [527, 466] on textarea "**********" at bounding box center [571, 460] width 710 height 27
click at [267, 467] on textarea "**********" at bounding box center [571, 460] width 710 height 27
click at [531, 467] on textarea "**********" at bounding box center [571, 460] width 710 height 27
type textarea "**********"
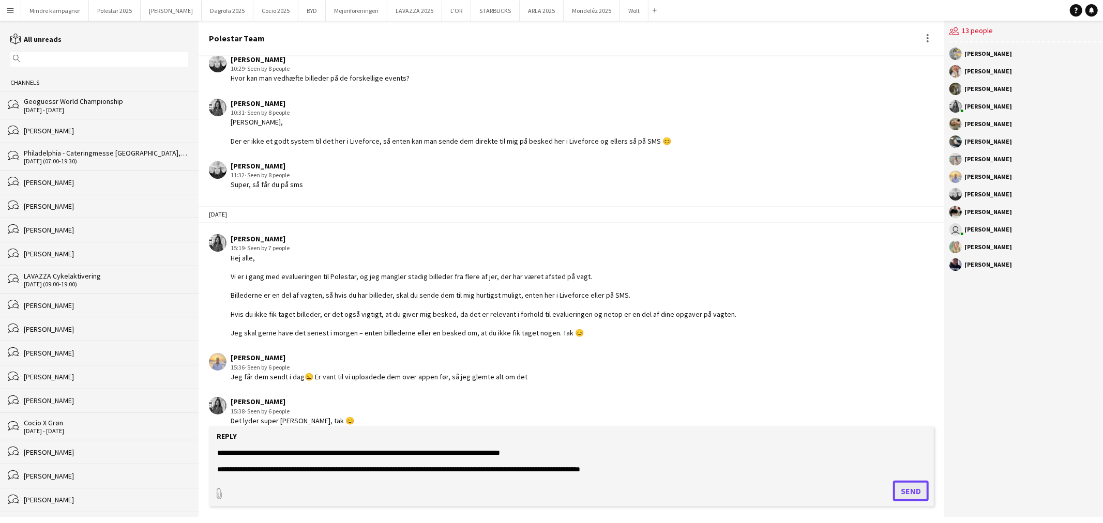
click at [914, 492] on button "Send" at bounding box center [911, 491] width 36 height 21
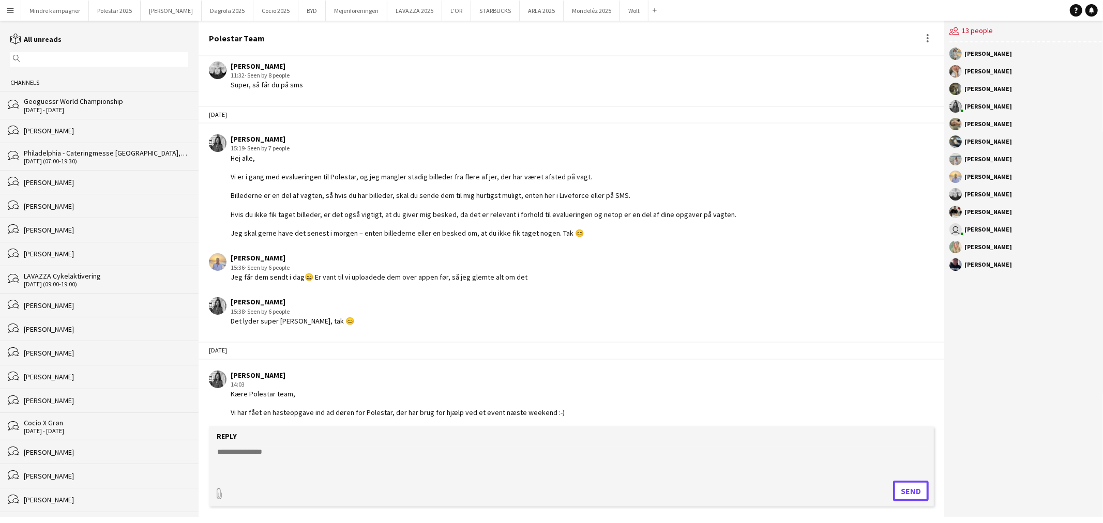
scroll to position [1678, 0]
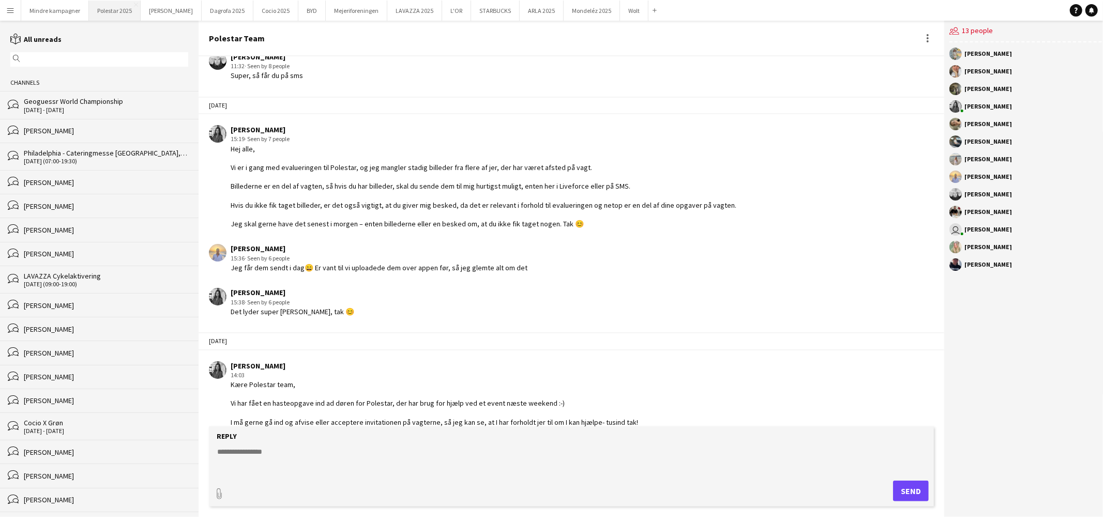
click at [116, 11] on button "Polestar 2025 Close" at bounding box center [115, 11] width 52 height 20
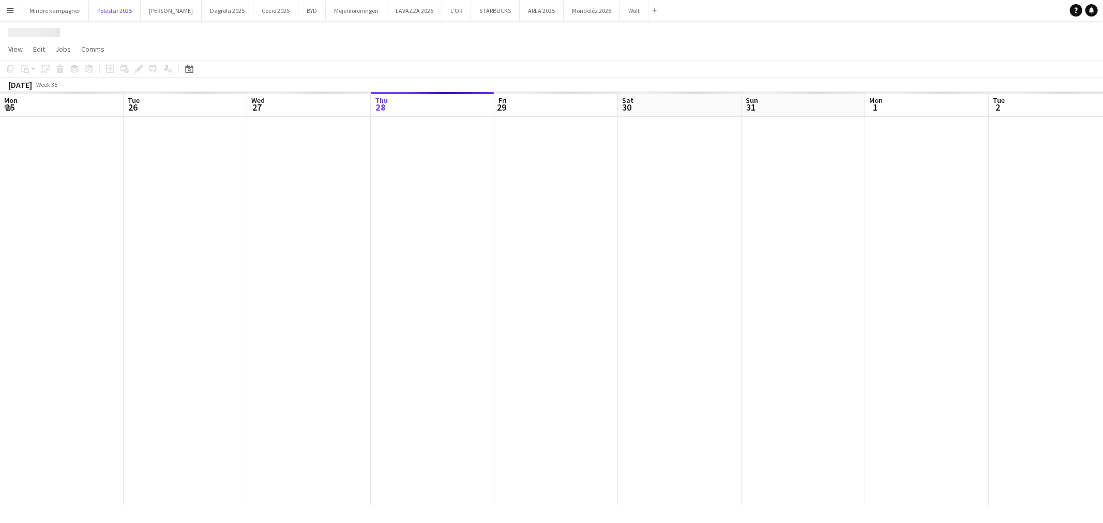
scroll to position [0, 247]
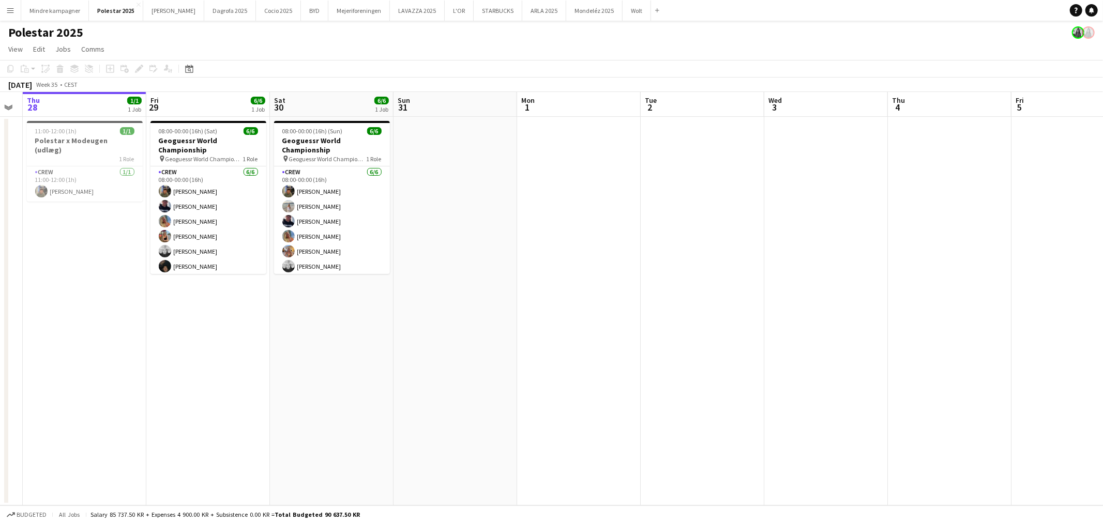
click at [567, 359] on app-calendar-viewport "Mon 25 Tue 26 Wed 27 Thu 28 1/1 1 Job Fri 29 6/6 1 Job Sat 30 6/6 1 Job Sun 31 …" at bounding box center [551, 299] width 1103 height 414
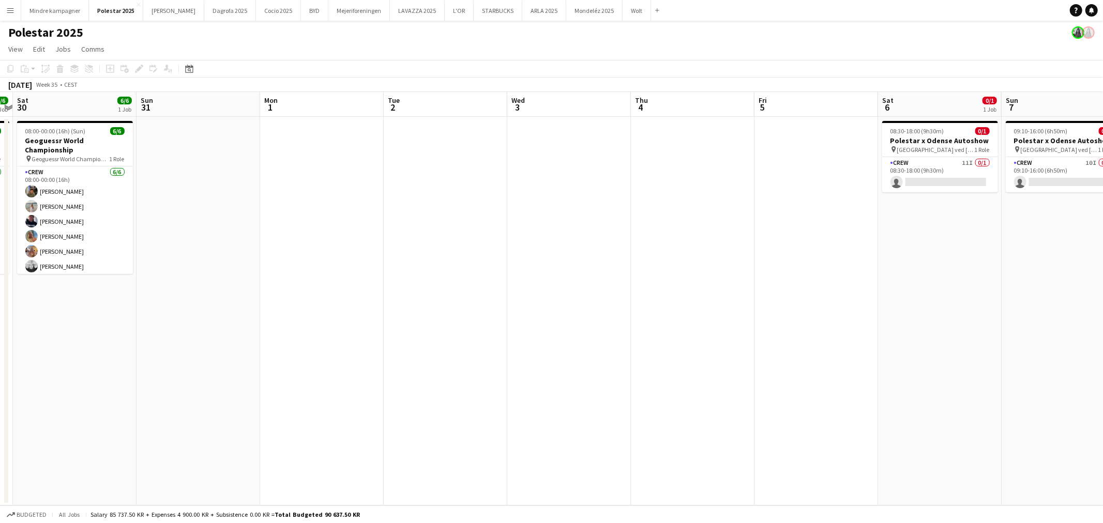
drag, startPoint x: 674, startPoint y: 355, endPoint x: 461, endPoint y: 360, distance: 213.1
click at [461, 360] on app-calendar-viewport "Wed 27 Thu 28 1/1 1 Job Fri 29 6/6 1 Job Sat 30 6/6 1 Job Sun 31 Mon 1 Tue 2 We…" at bounding box center [551, 299] width 1103 height 414
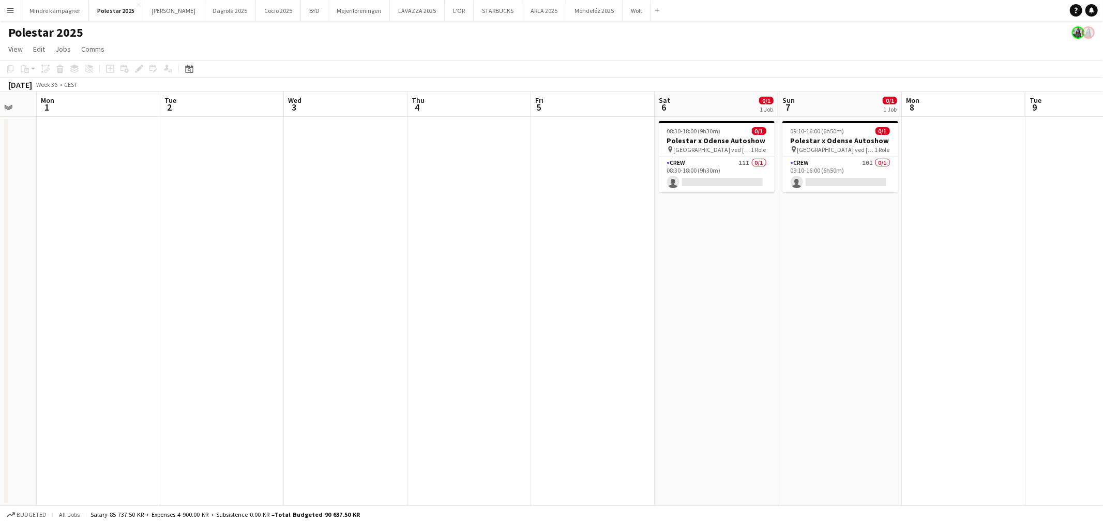
scroll to position [0, 390]
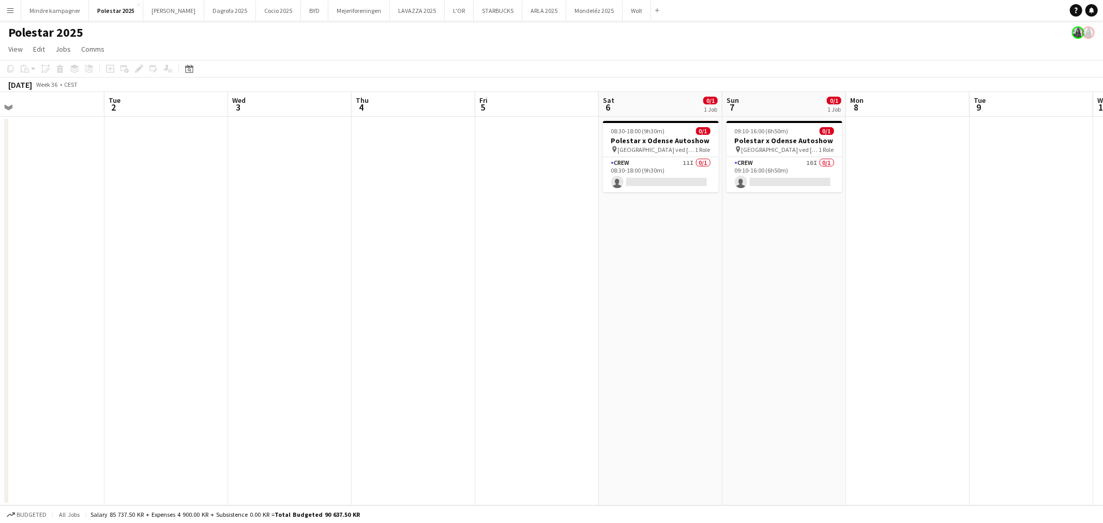
drag, startPoint x: 720, startPoint y: 328, endPoint x: 679, endPoint y: 331, distance: 40.9
click at [679, 331] on app-calendar-viewport "Fri 29 6/6 1 Job Sat 30 6/6 1 Job Sun 31 Mon 1 Tue 2 Wed 3 Thu 4 Fri 5 Sat 6 0/…" at bounding box center [551, 299] width 1103 height 414
click at [2, 105] on app-board-header-date "Mon 1" at bounding box center [43, 104] width 124 height 25
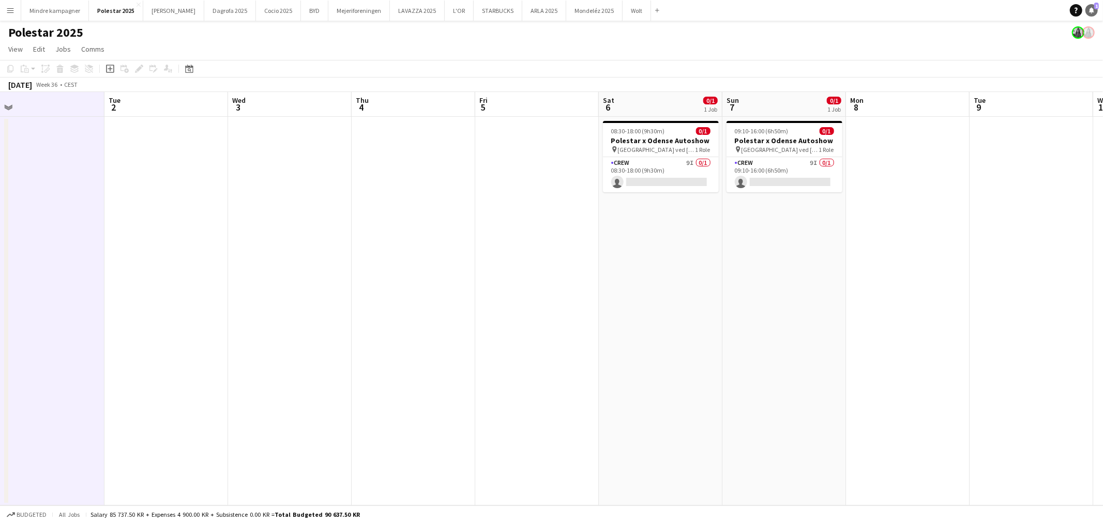
click at [1094, 7] on span "1" at bounding box center [1096, 6] width 5 height 7
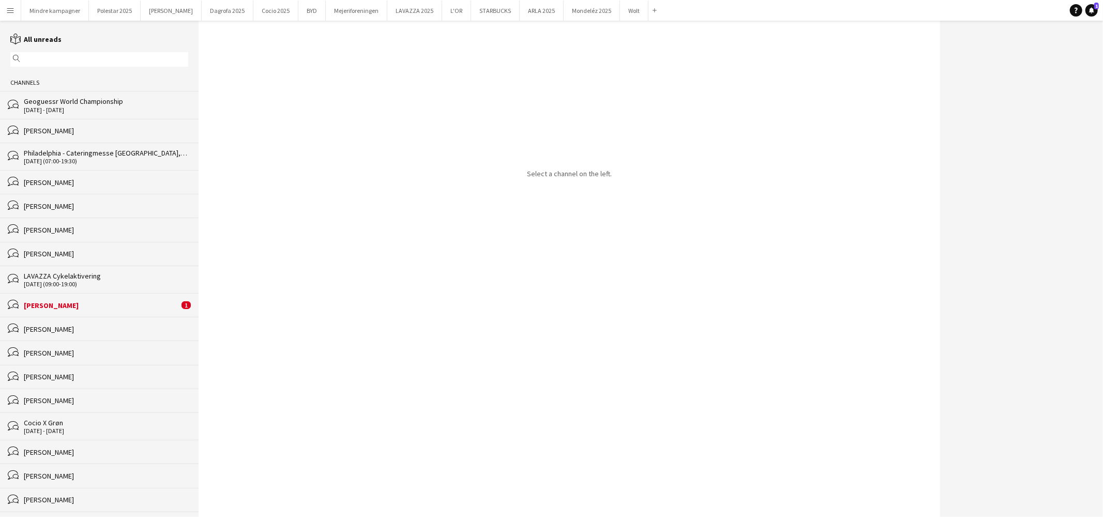
click at [40, 309] on div "[PERSON_NAME]" at bounding box center [101, 305] width 155 height 9
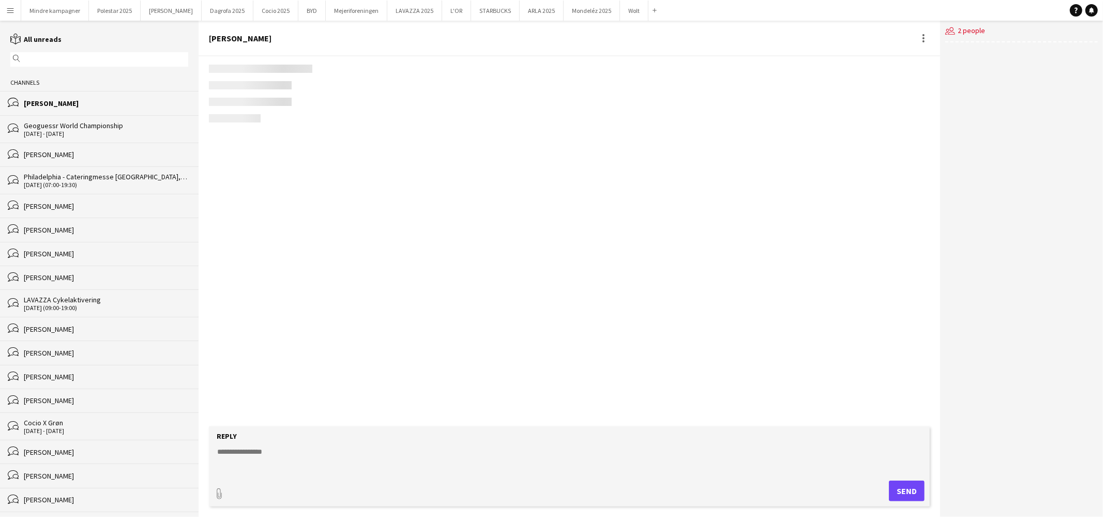
scroll to position [1634, 0]
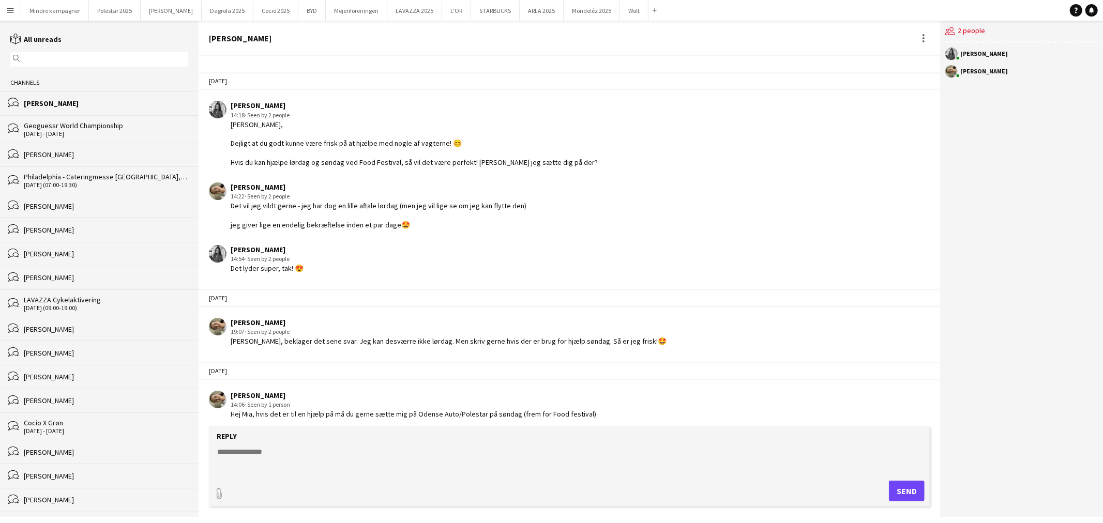
click at [281, 456] on textarea at bounding box center [571, 460] width 710 height 27
click at [121, 12] on button "Polestar 2025 Close" at bounding box center [115, 11] width 52 height 20
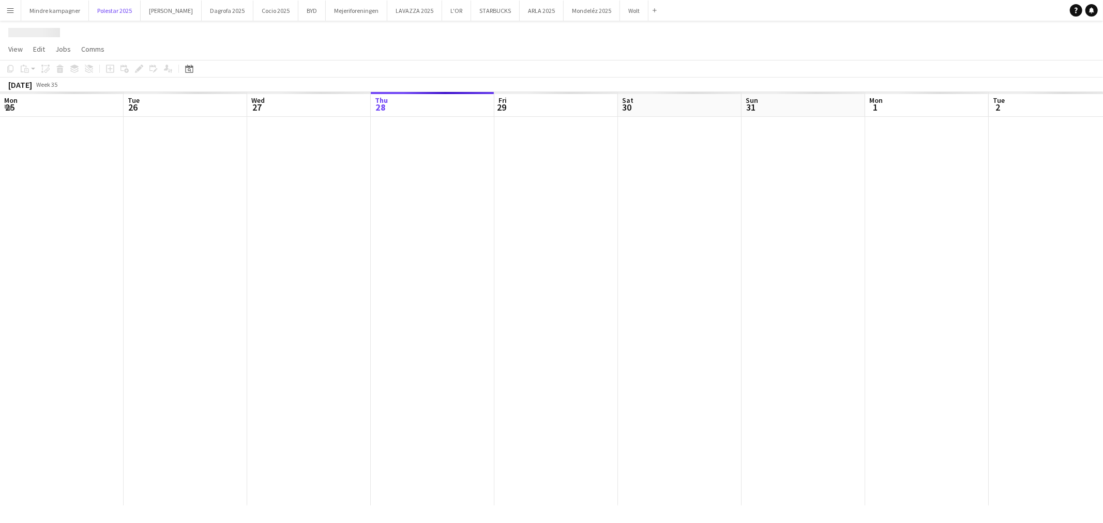
scroll to position [0, 247]
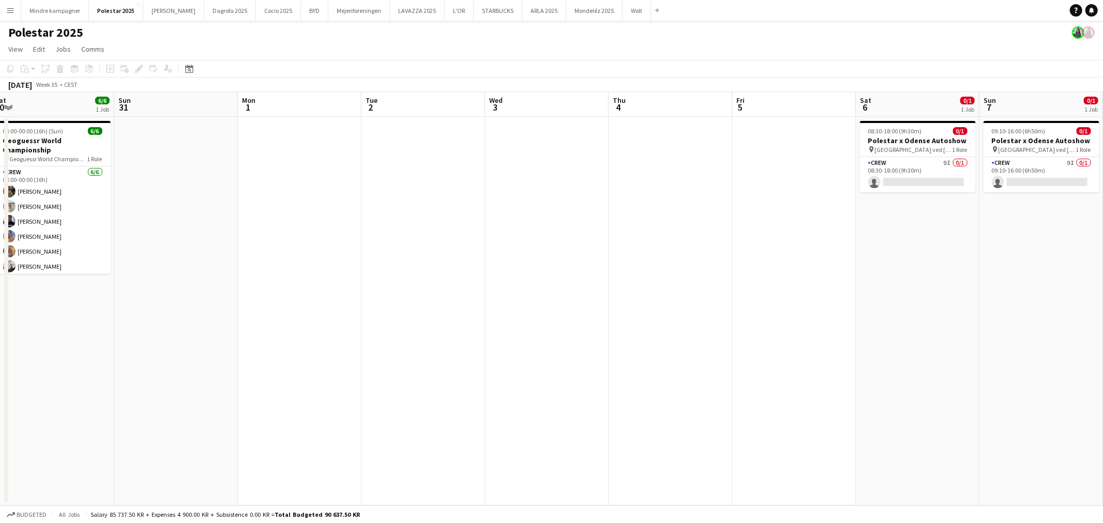
drag, startPoint x: 663, startPoint y: 322, endPoint x: 366, endPoint y: 371, distance: 300.9
click at [366, 371] on app-calendar-viewport "Wed 27 Thu 28 1/1 1 Job Fri 29 6/6 1 Job Sat 30 6/6 1 Job Sun 31 Mon 1 Tue 2 We…" at bounding box center [551, 299] width 1103 height 414
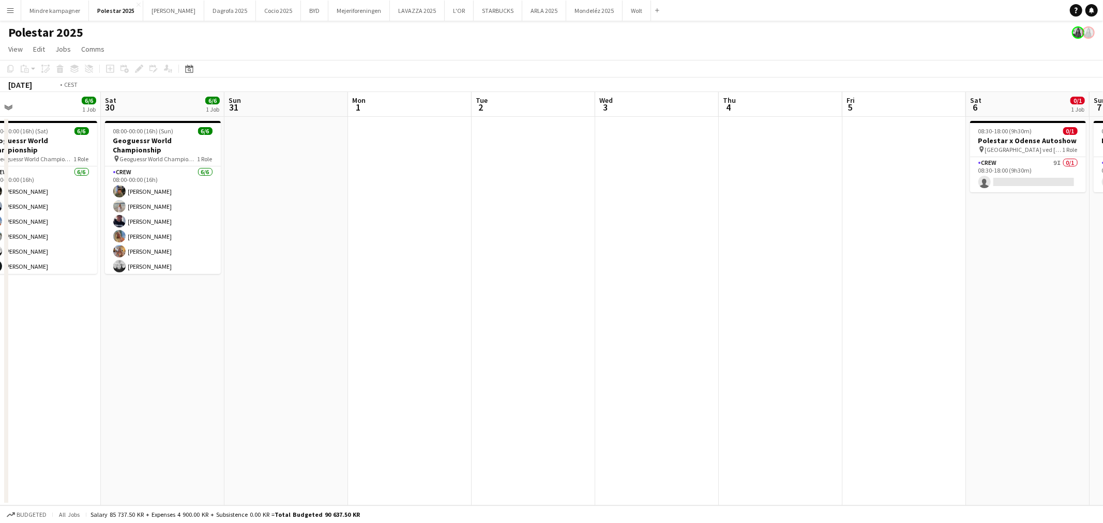
drag, startPoint x: 834, startPoint y: 356, endPoint x: 426, endPoint y: 365, distance: 408.5
click at [431, 368] on app-calendar-viewport "Wed 27 Thu 28 1/1 1 Job Fri 29 6/6 1 Job Sat 30 6/6 1 Job Sun 31 Mon 1 Tue 2 We…" at bounding box center [551, 299] width 1103 height 414
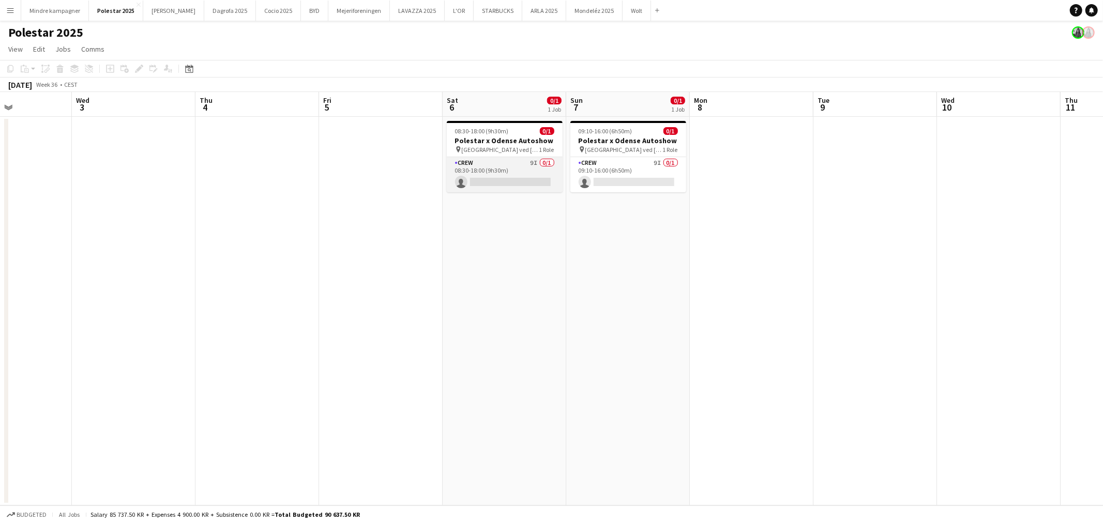
click at [513, 164] on app-card-role "Crew 9I 0/1 08:30-18:00 (9h30m) single-neutral-actions" at bounding box center [505, 174] width 116 height 35
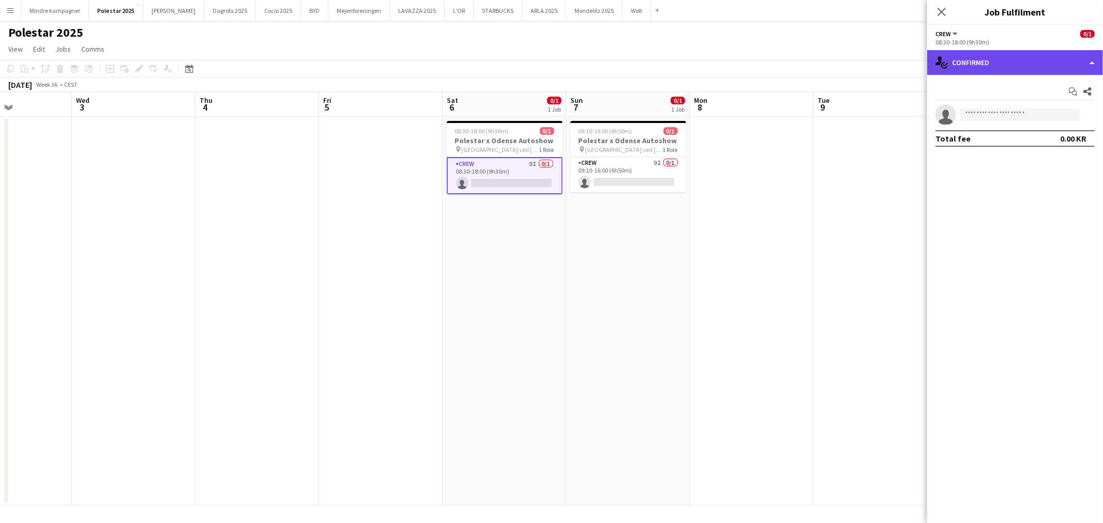
click at [1033, 72] on div "single-neutral-actions-check-2 Confirmed" at bounding box center [1015, 62] width 176 height 25
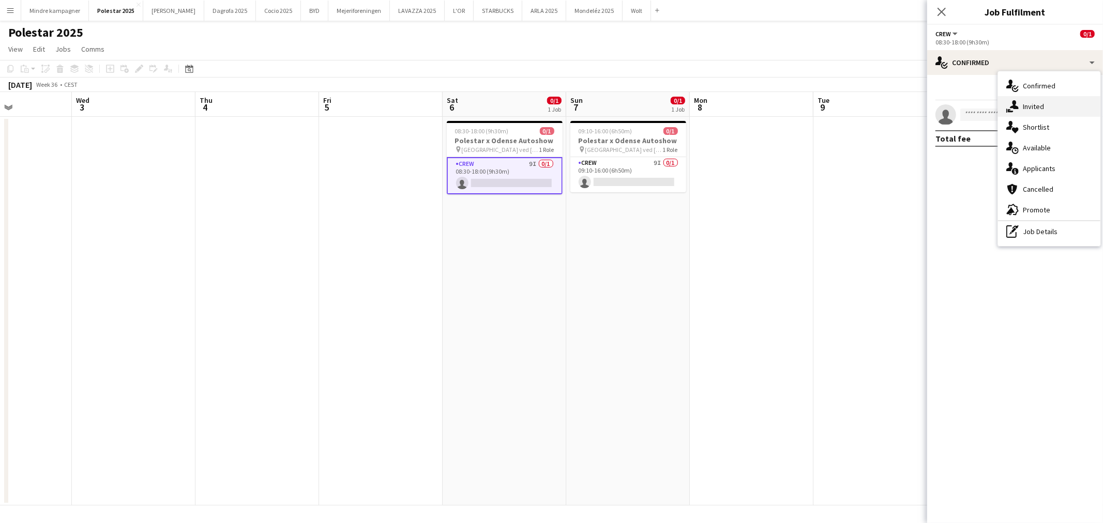
click at [1031, 103] on div "single-neutral-actions-share-1 Invited" at bounding box center [1049, 106] width 102 height 21
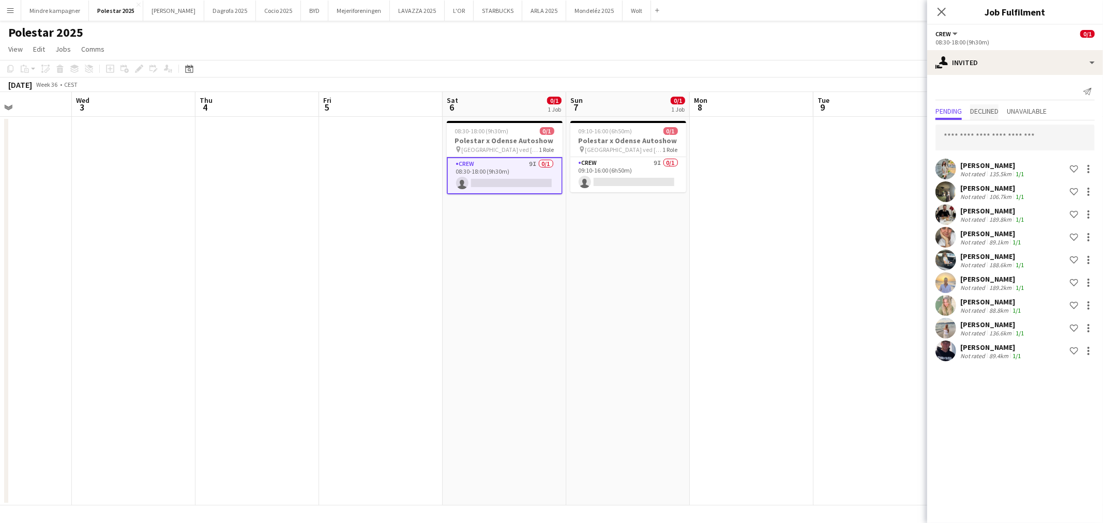
click at [977, 111] on span "Declined" at bounding box center [984, 111] width 28 height 7
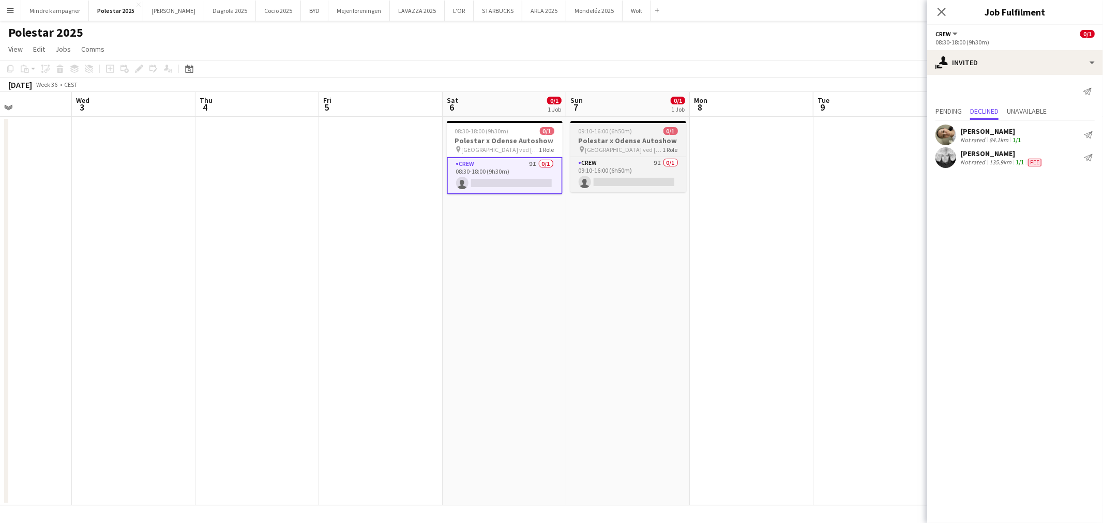
click at [633, 141] on h3 "Polestar x Odense Autoshow" at bounding box center [628, 140] width 116 height 9
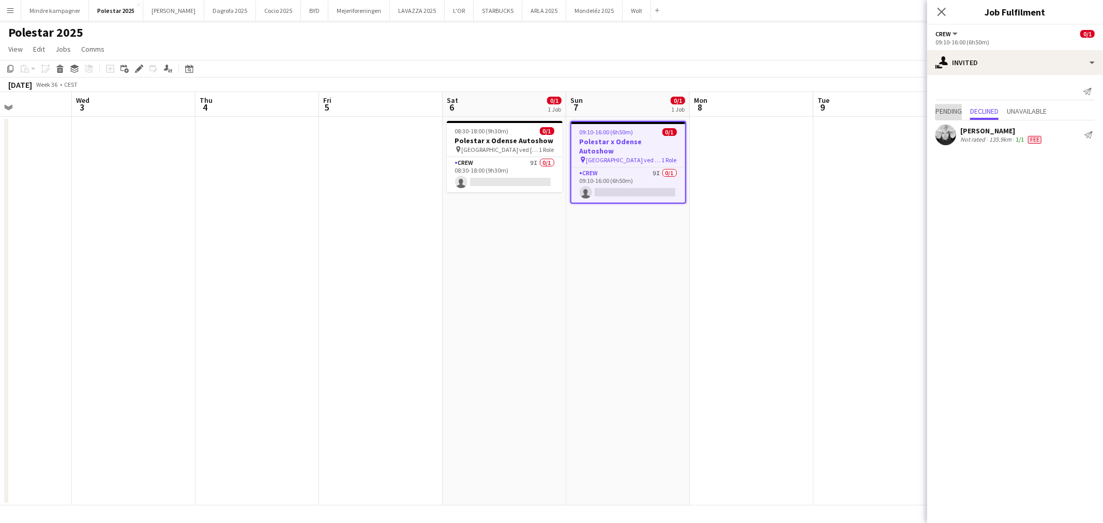
click at [955, 109] on span "Pending" at bounding box center [948, 111] width 26 height 7
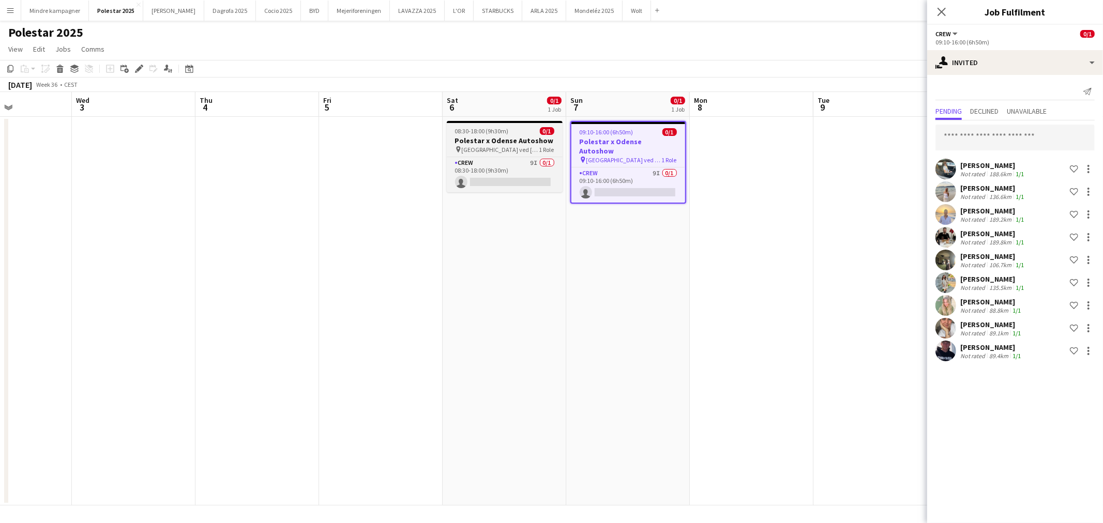
click at [505, 139] on h3 "Polestar x Odense Autoshow" at bounding box center [505, 140] width 116 height 9
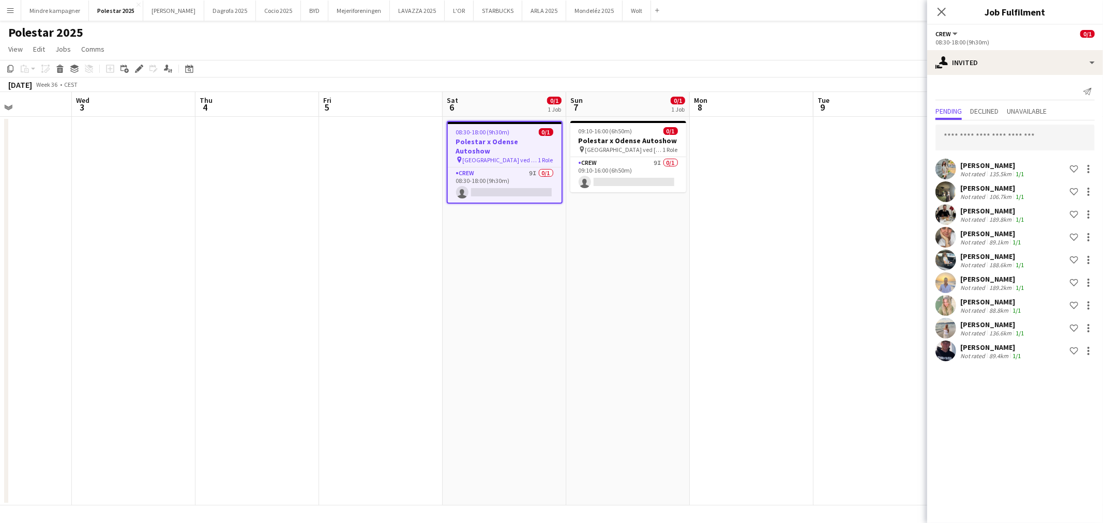
drag, startPoint x: 247, startPoint y: 238, endPoint x: 375, endPoint y: 237, distance: 128.7
click at [375, 237] on app-calendar-viewport "Sun 31 Mon 1 Tue 2 Wed 3 Thu 4 Fri 5 Sat 6 0/1 1 Job Sun 7 0/1 1 Job Mon 8 Tue …" at bounding box center [551, 299] width 1103 height 414
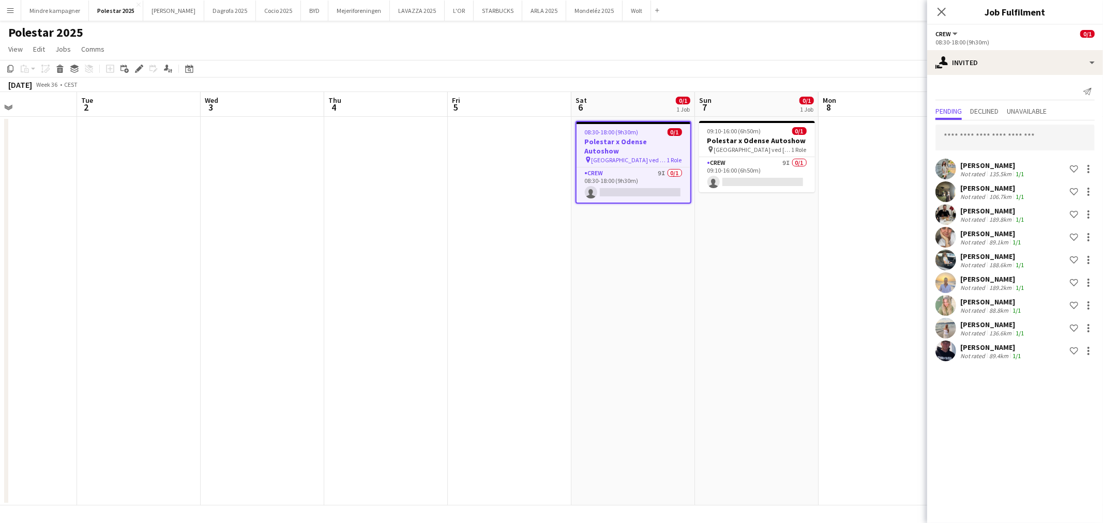
click at [5, 8] on button "Menu" at bounding box center [10, 10] width 21 height 21
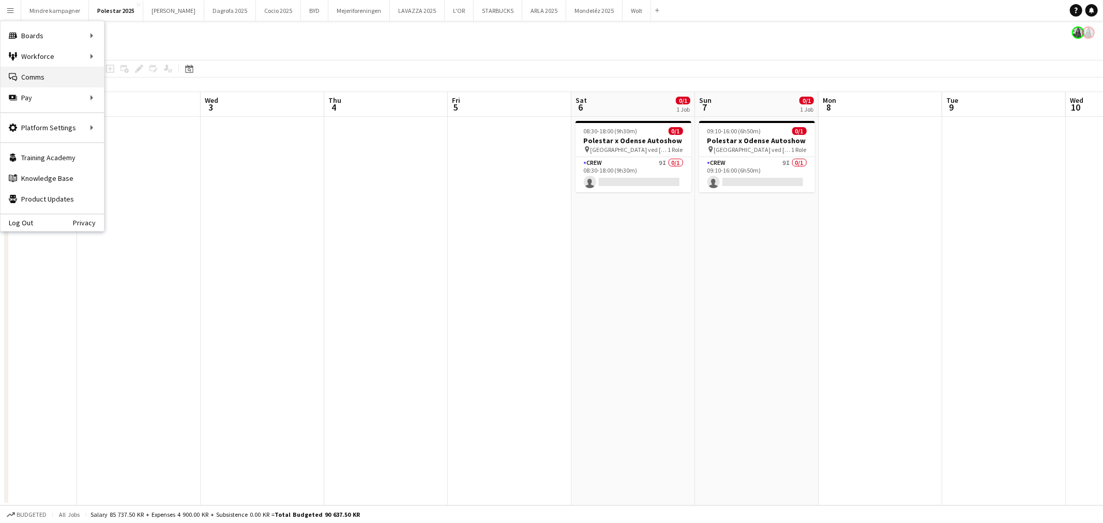
click at [28, 75] on link "Comms Comms" at bounding box center [52, 77] width 103 height 21
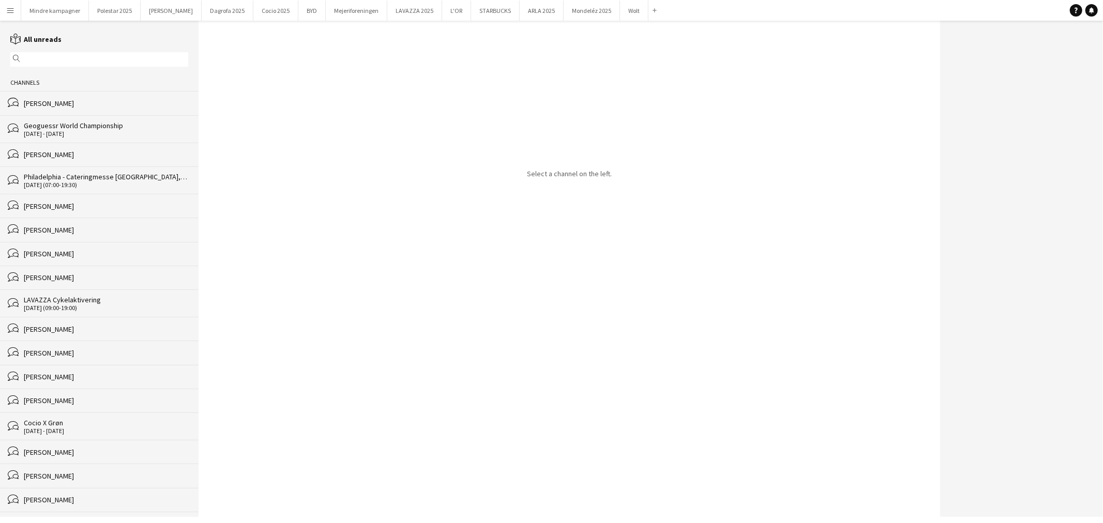
click at [116, 57] on input "text" at bounding box center [104, 59] width 163 height 9
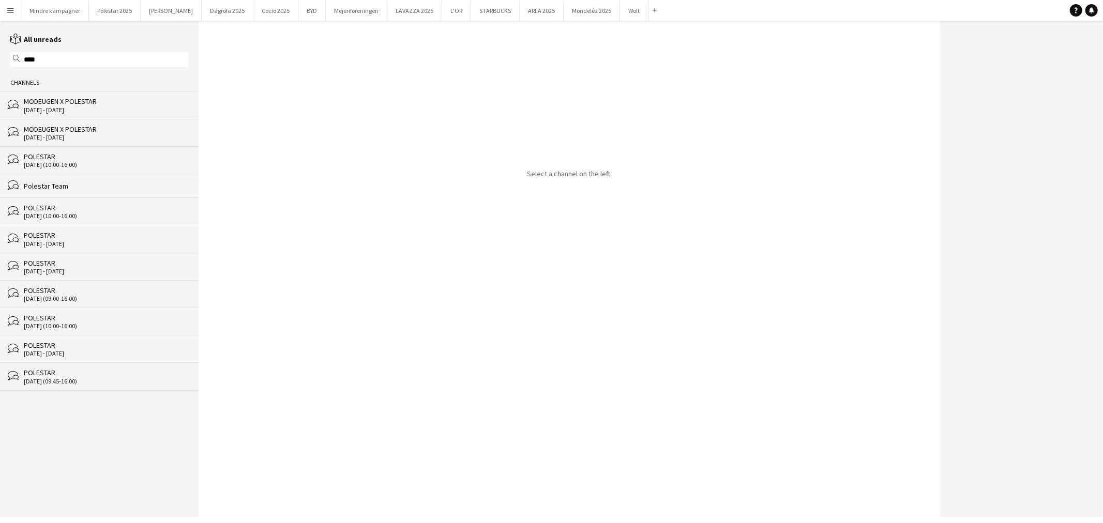
type input "****"
click at [65, 192] on div "bubbles Polestar Team" at bounding box center [99, 186] width 199 height 24
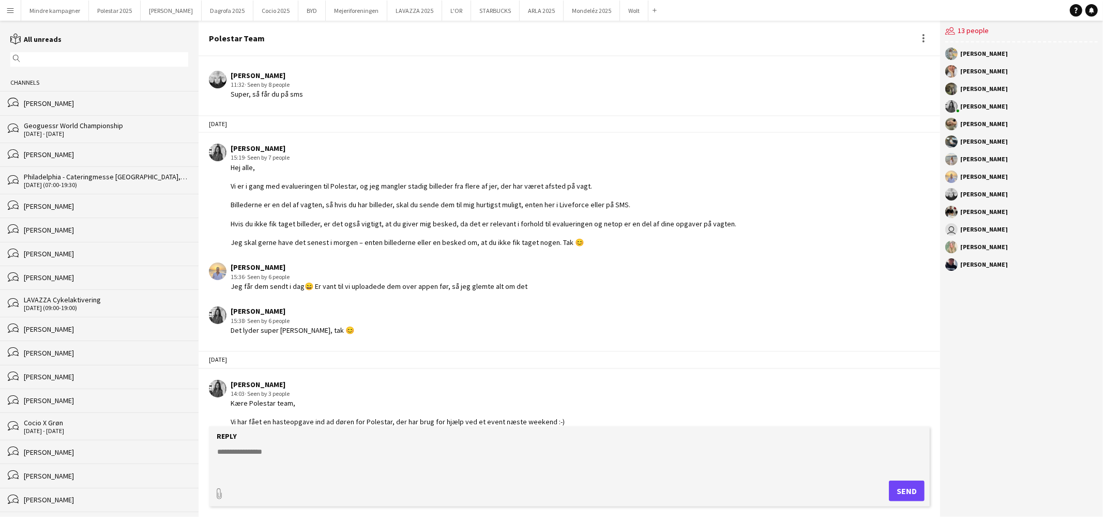
scroll to position [1635, 0]
